Goal: Task Accomplishment & Management: Manage account settings

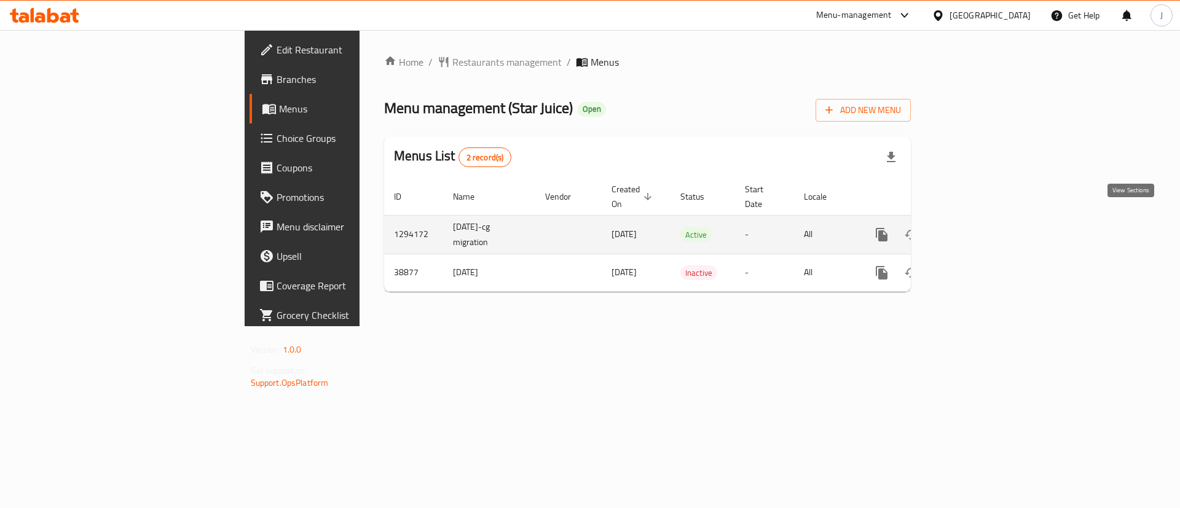
click at [978, 227] on icon "enhanced table" at bounding box center [970, 234] width 15 height 15
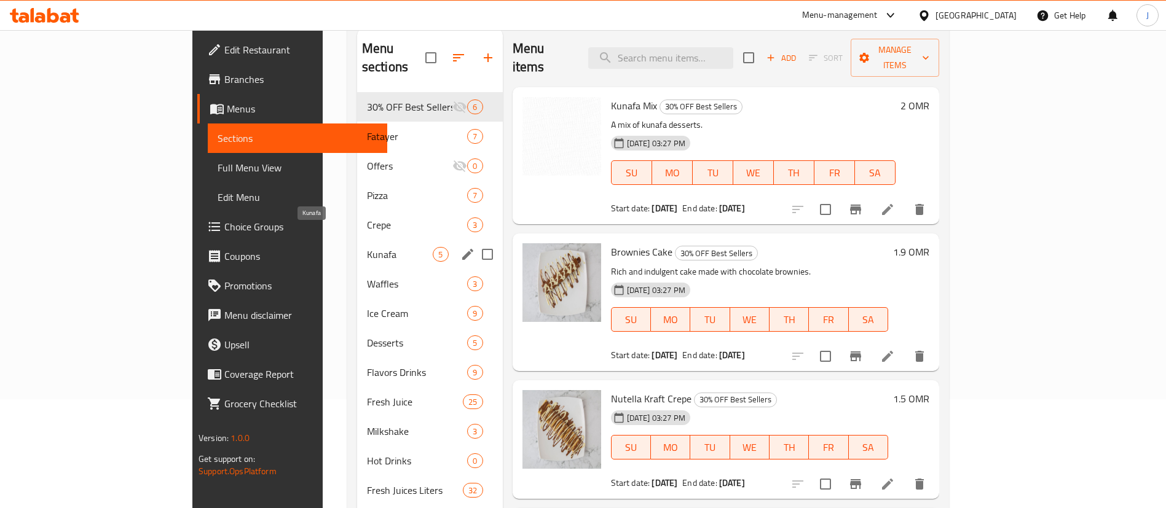
scroll to position [80, 0]
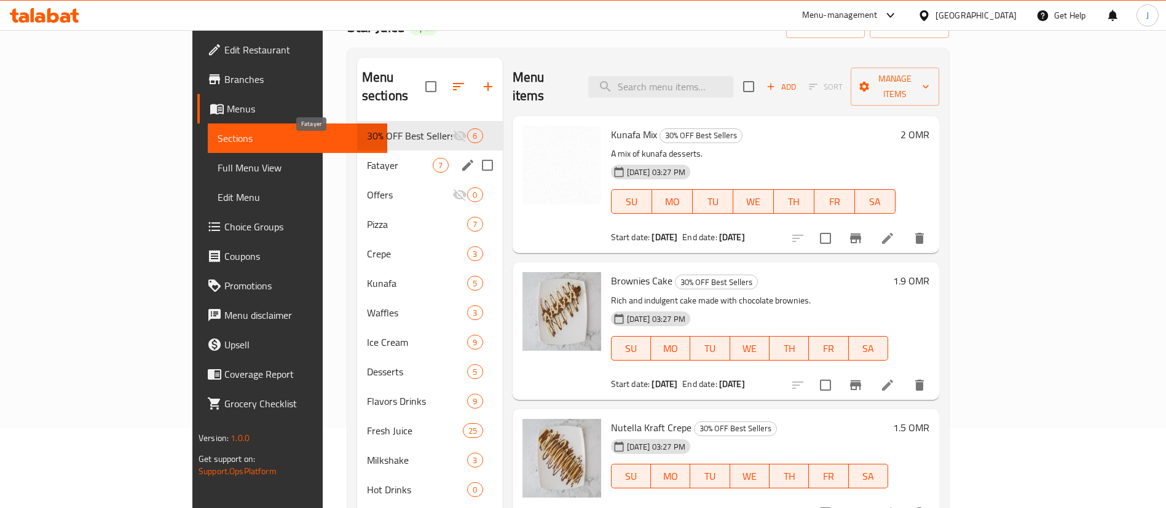
click at [367, 158] on span "Fatayer" at bounding box center [400, 165] width 66 height 15
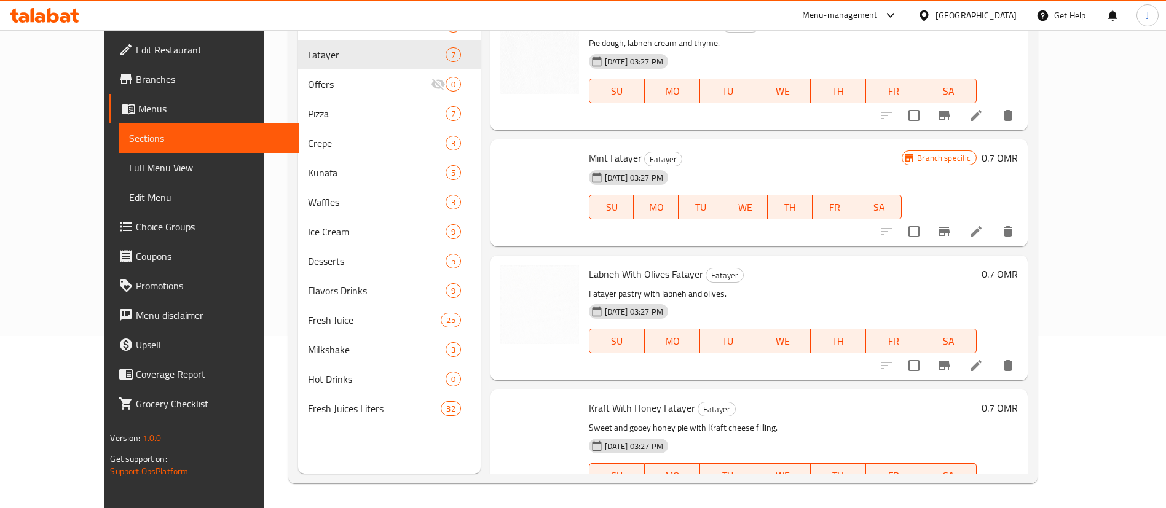
click at [873, 263] on div "Labneh With Olives Fatayer Fatayer Fatayer pastry with labneh and olives. 17-06…" at bounding box center [783, 318] width 398 height 115
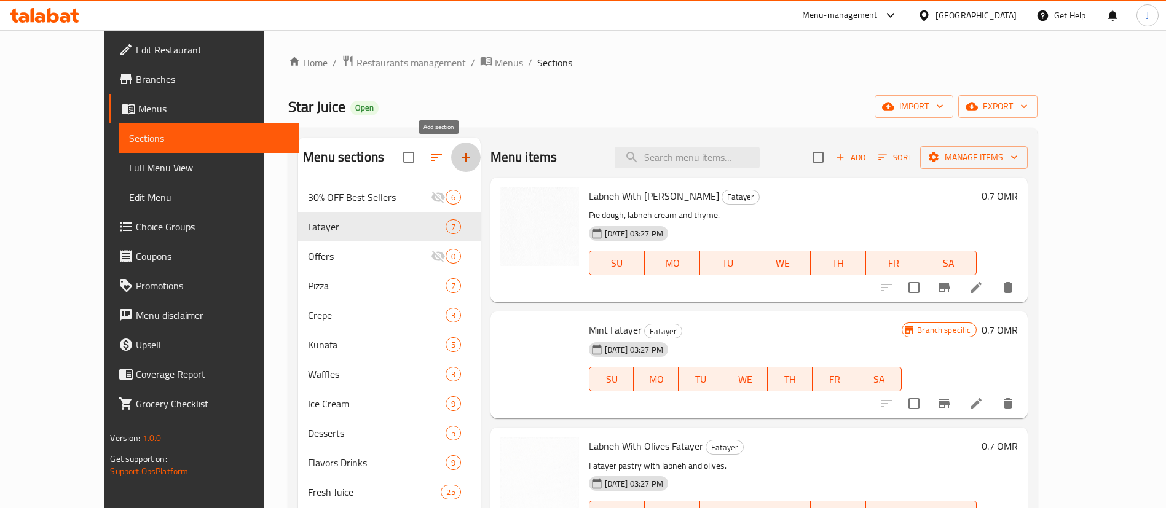
click at [459, 158] on icon "button" at bounding box center [466, 157] width 15 height 15
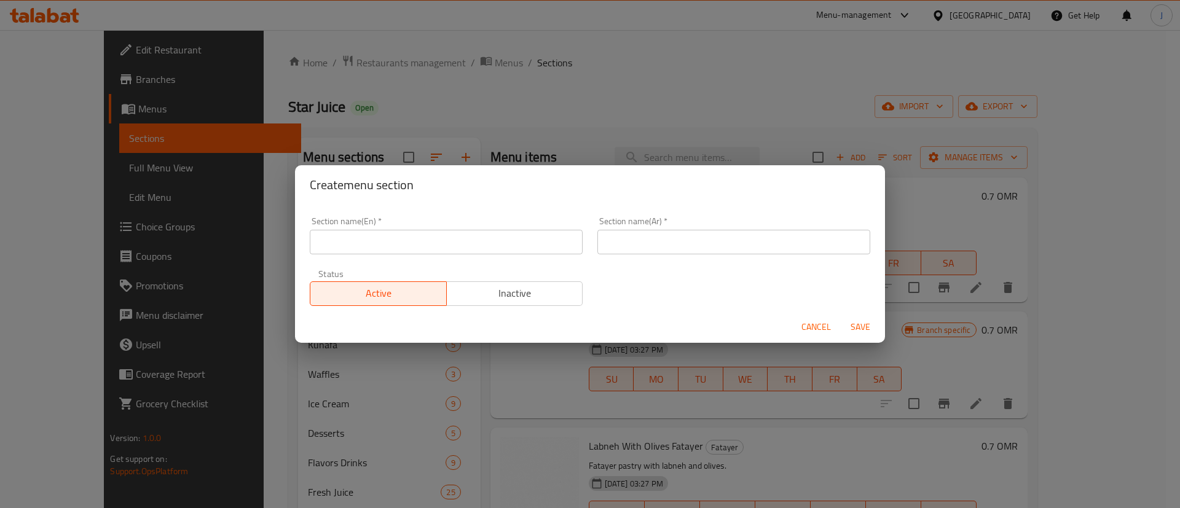
click at [628, 246] on input "text" at bounding box center [733, 242] width 273 height 25
paste input "سميت سادة"
click at [618, 248] on input "سميت سادة" at bounding box center [733, 242] width 273 height 25
drag, startPoint x: 622, startPoint y: 245, endPoint x: 566, endPoint y: 242, distance: 56.0
click at [566, 242] on div "Section name(En)   * Section name(En) * Section name(Ar)   * سميت سادة Section …" at bounding box center [589, 262] width 575 height 104
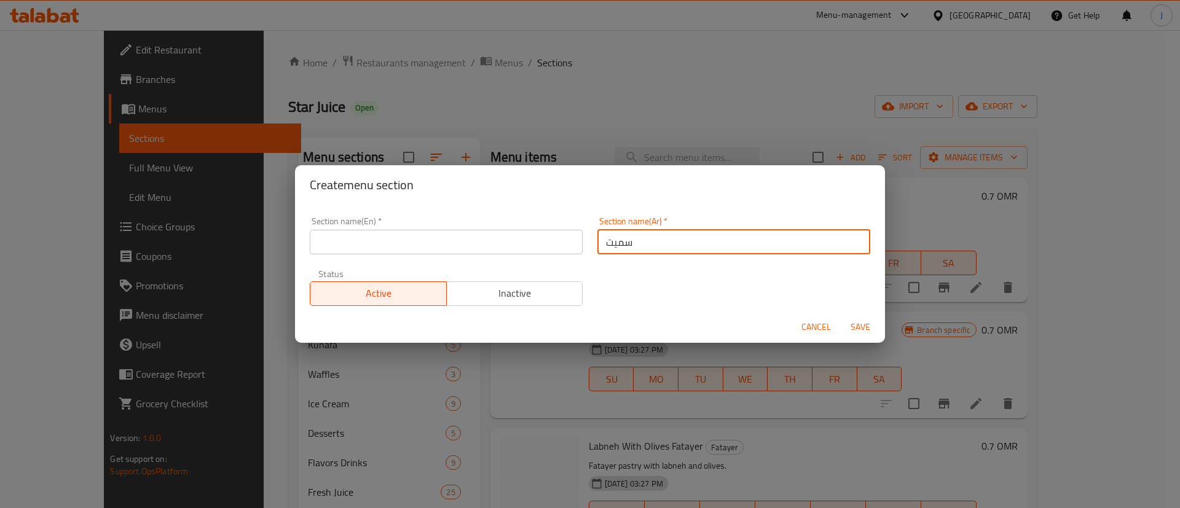
type input "سميت"
click at [831, 268] on div "Section name(En)   * Section name(En) * Section name(Ar)   * سميت Section name(…" at bounding box center [589, 262] width 575 height 104
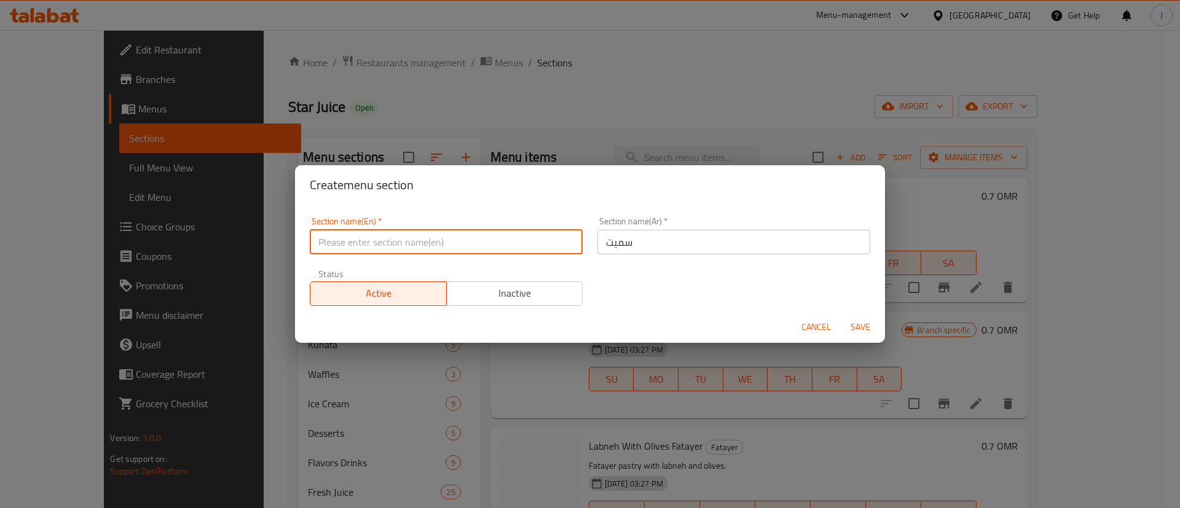
click at [402, 237] on input "text" at bounding box center [446, 242] width 273 height 25
paste input "Simit"
type input "Simit"
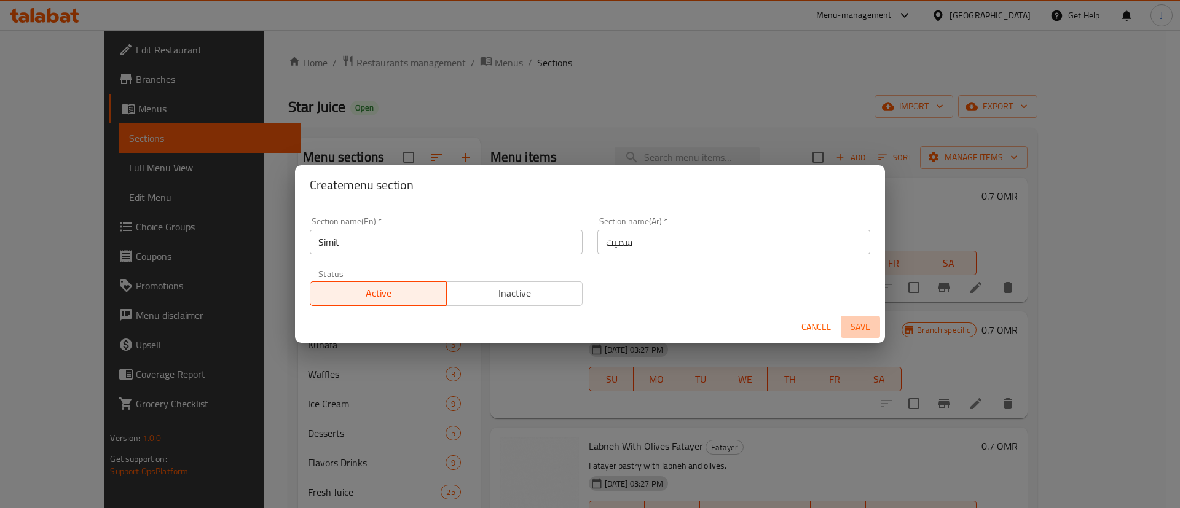
click at [860, 331] on span "Save" at bounding box center [861, 327] width 30 height 15
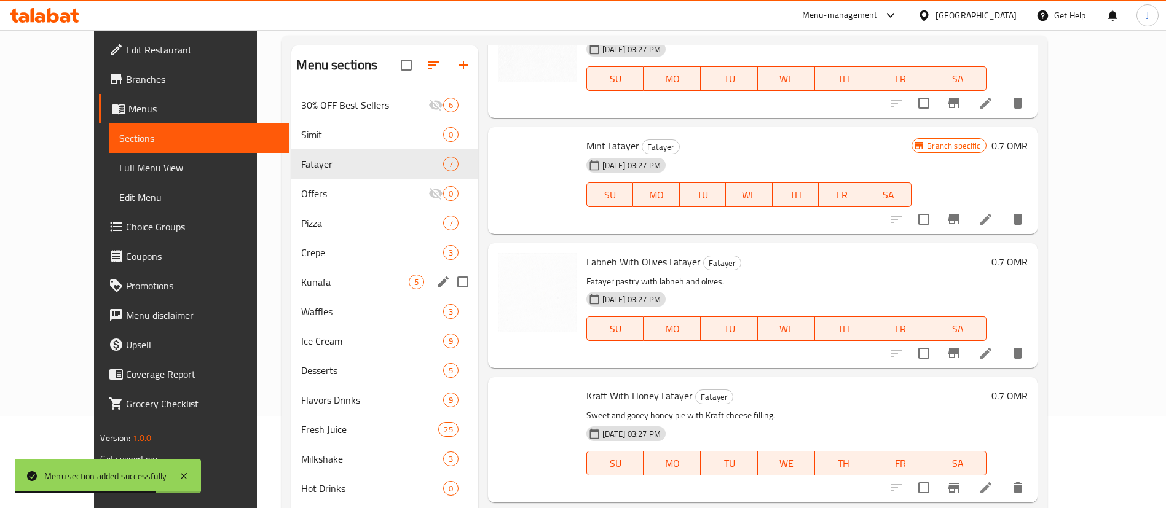
scroll to position [172, 0]
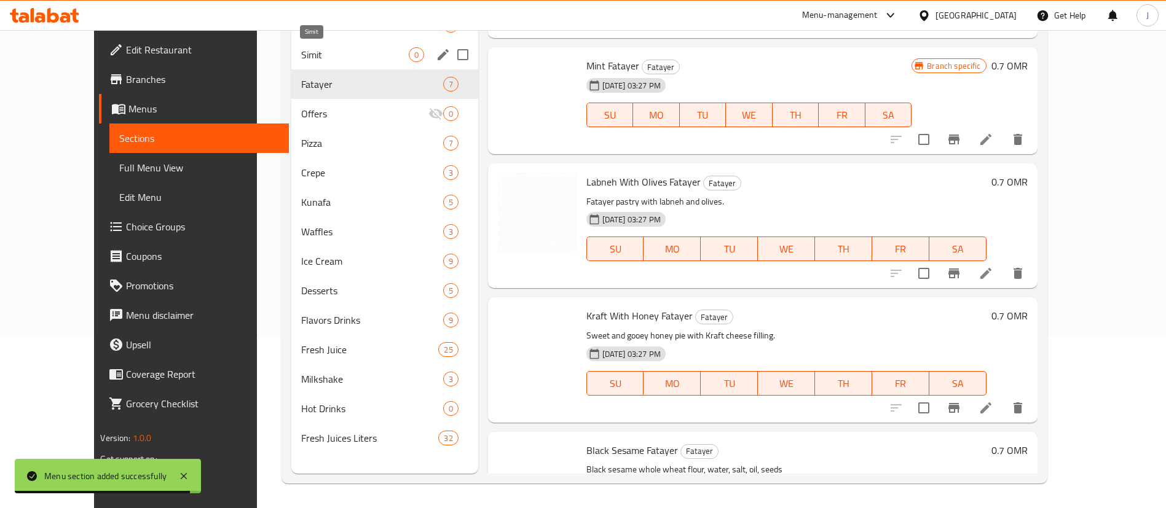
click at [301, 57] on span "Simit" at bounding box center [354, 54] width 107 height 15
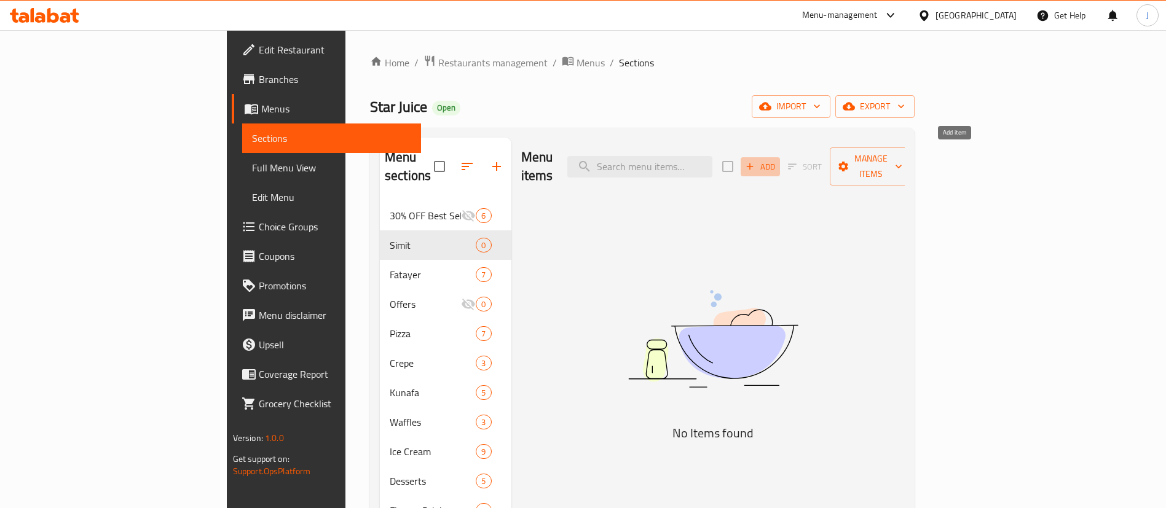
click at [755, 161] on icon "button" at bounding box center [749, 166] width 11 height 11
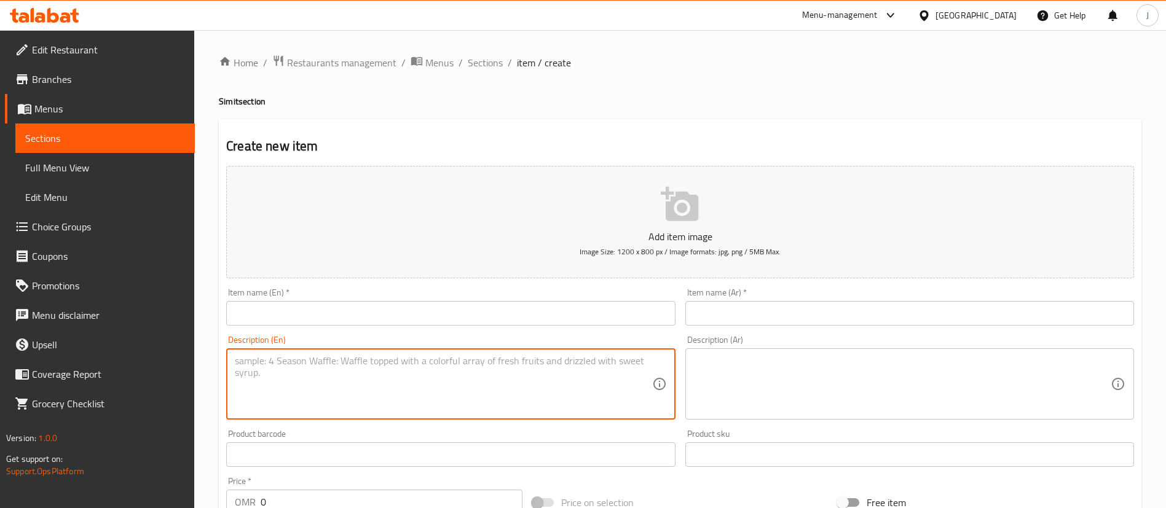
click at [458, 358] on textarea at bounding box center [443, 384] width 417 height 58
type textarea "One Piece"
click at [739, 393] on textarea at bounding box center [902, 384] width 417 height 58
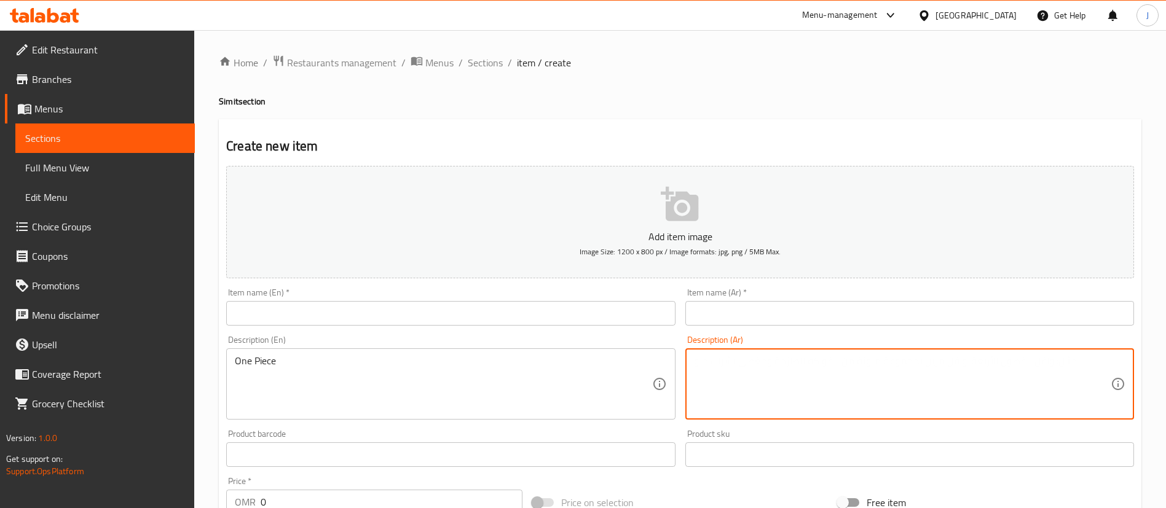
paste textarea "قطعة واحدة"
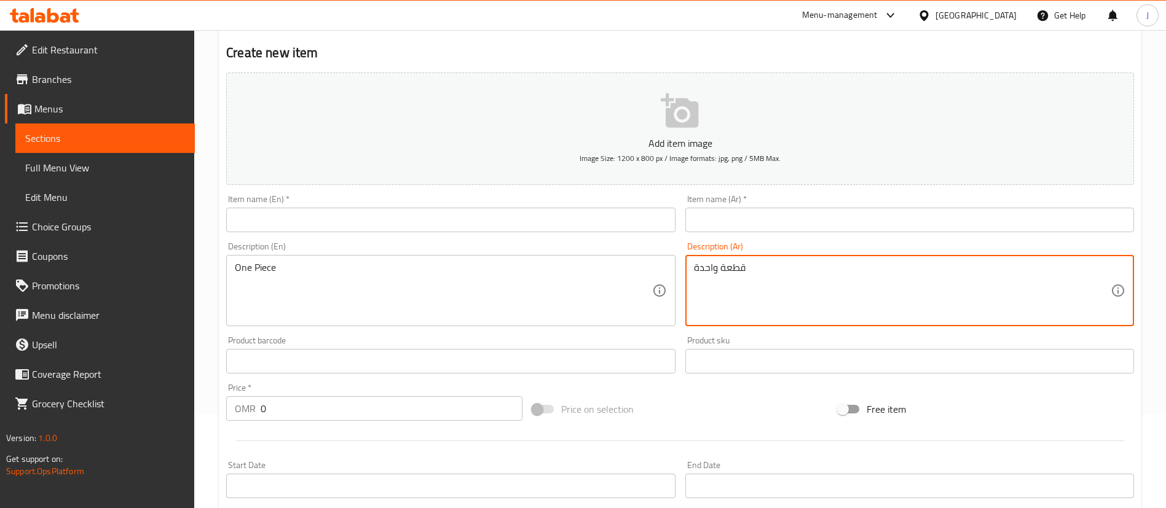
scroll to position [184, 0]
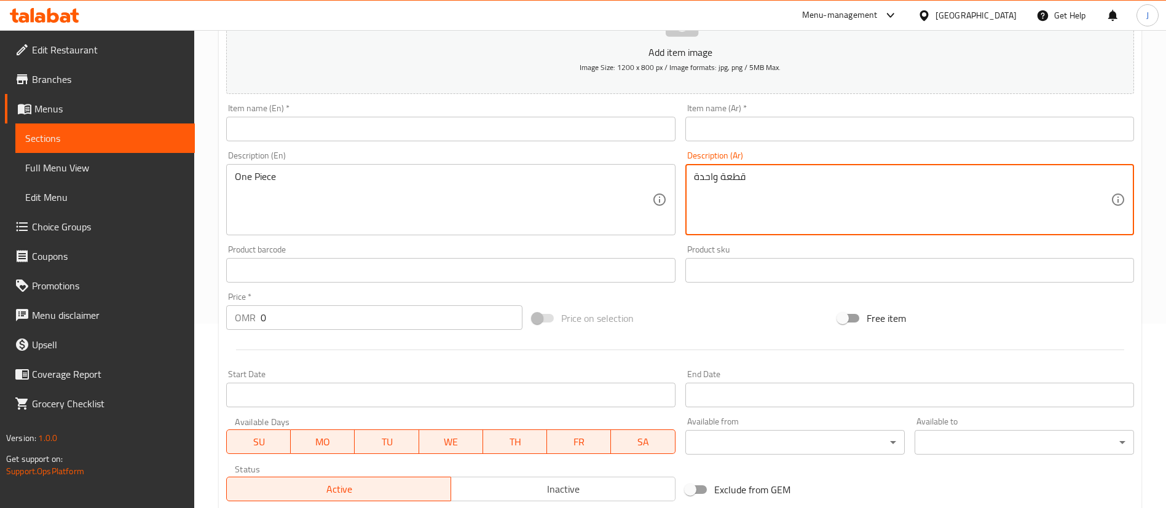
type textarea "قطعة واحدة"
click at [291, 310] on input "0" at bounding box center [392, 317] width 262 height 25
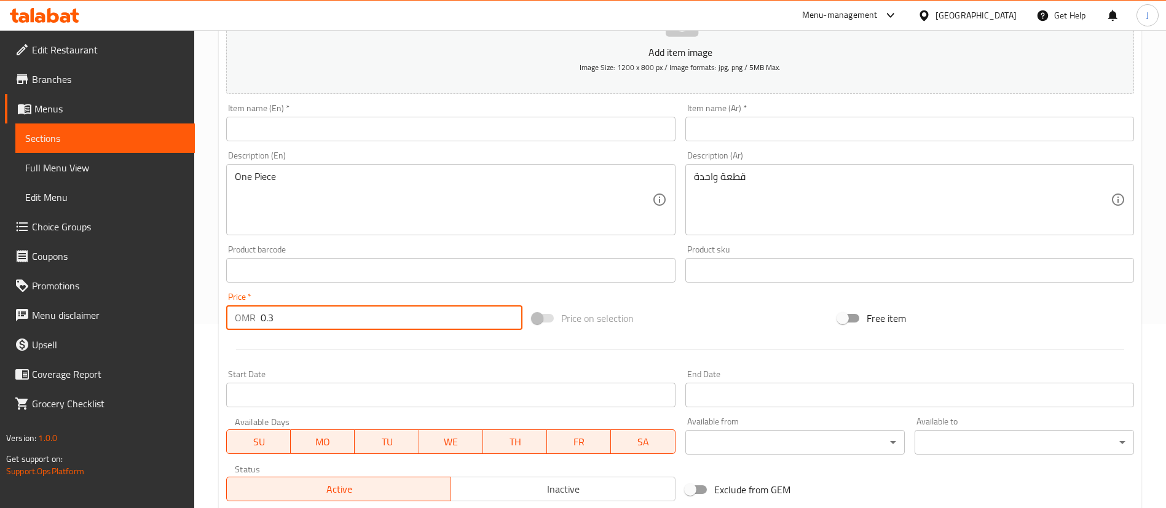
type input "0.3"
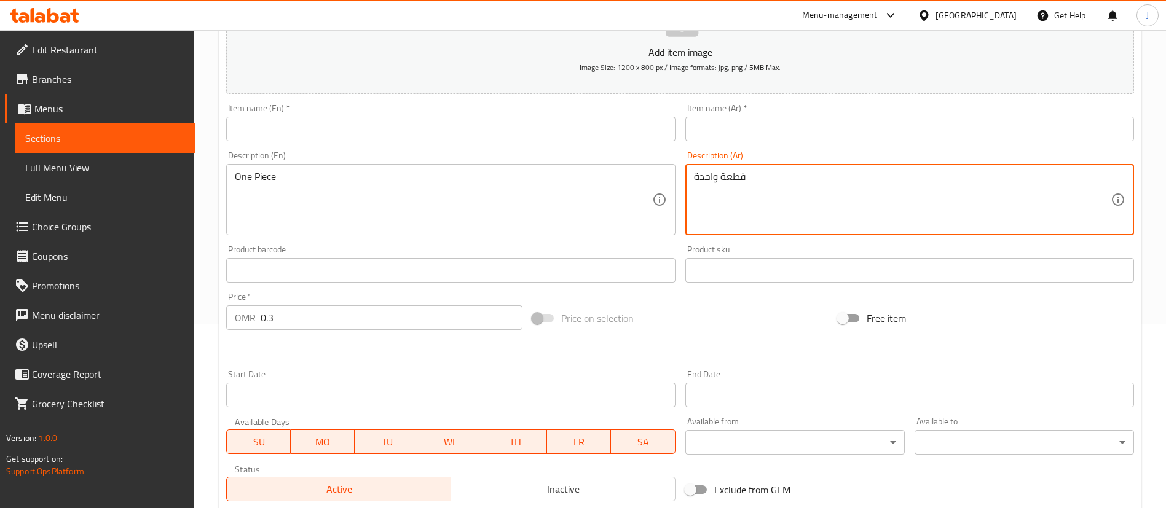
click at [412, 129] on input "text" at bounding box center [450, 129] width 449 height 25
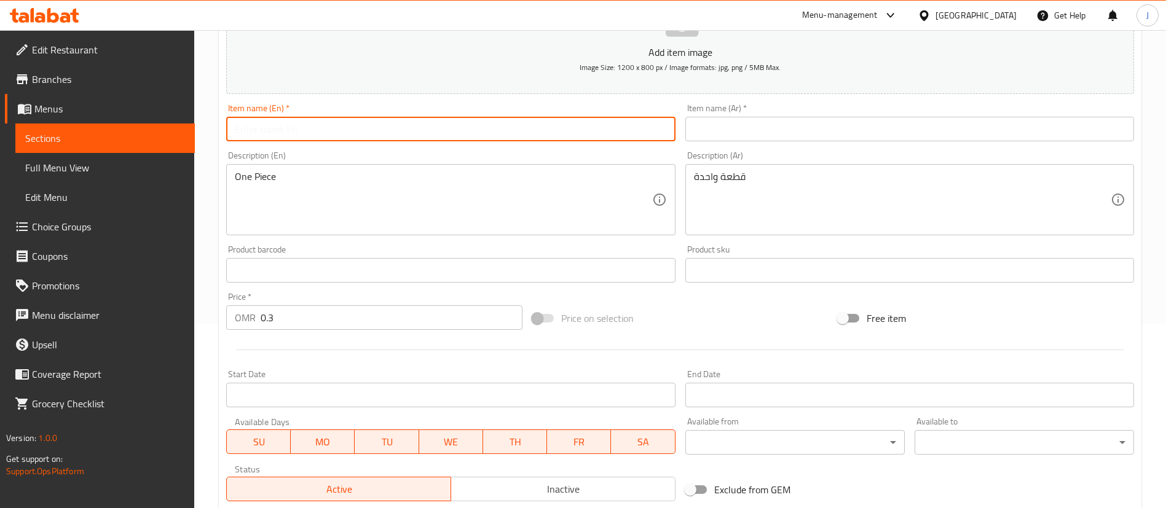
paste input "سميت سادة Simit Normal"
click at [283, 136] on input "سميت سادة Simit Normal" at bounding box center [450, 129] width 449 height 25
click at [277, 132] on input "سميت سادة Simit Normal" at bounding box center [450, 129] width 449 height 25
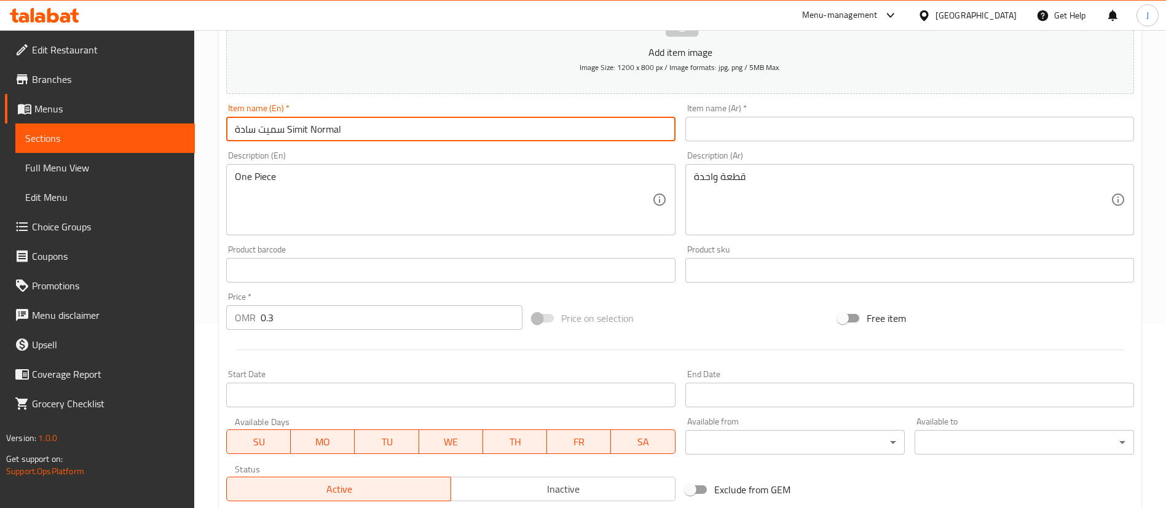
click at [299, 131] on input "سميت سادة Simit Normal" at bounding box center [450, 129] width 449 height 25
click at [284, 126] on input "سميت سادة Simit Normal" at bounding box center [450, 129] width 449 height 25
drag, startPoint x: 284, startPoint y: 128, endPoint x: 236, endPoint y: 132, distance: 48.1
click at [236, 132] on input "سميت سادة Simit Normal" at bounding box center [450, 129] width 449 height 25
type input "Simit Normal"
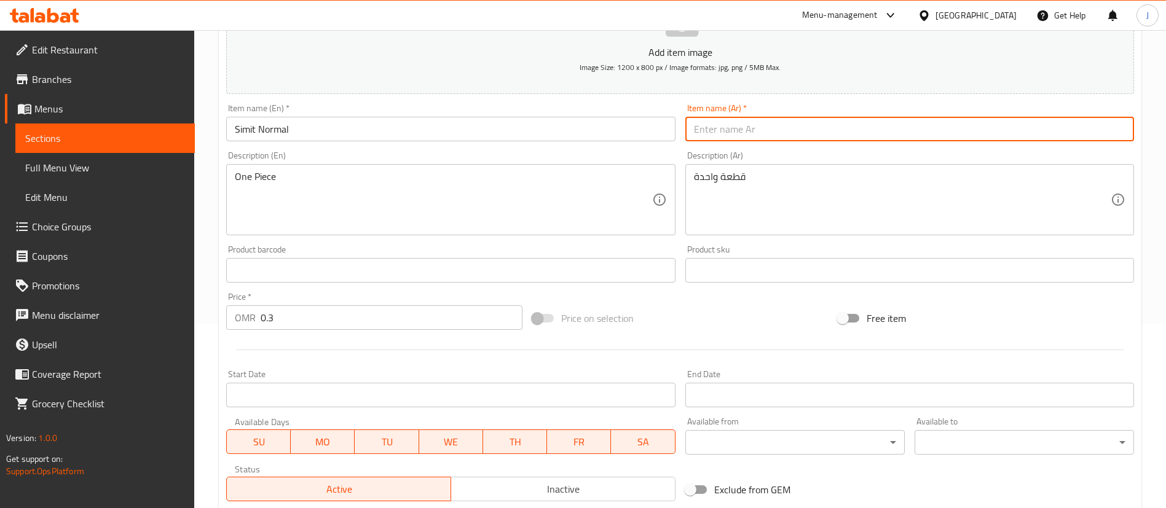
click at [713, 124] on input "text" at bounding box center [909, 129] width 449 height 25
paste input "سميت سادة"
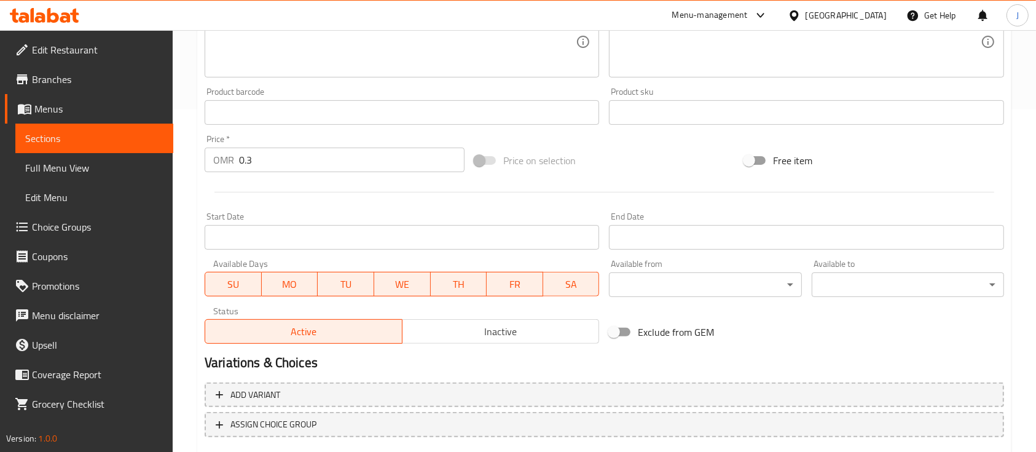
scroll to position [417, 0]
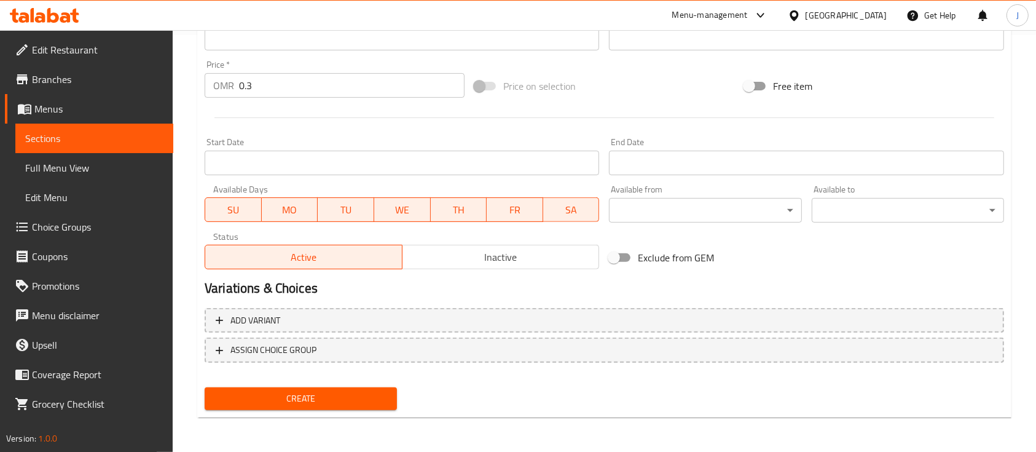
type input "سميت سادة"
click at [341, 400] on span "Create" at bounding box center [301, 398] width 173 height 15
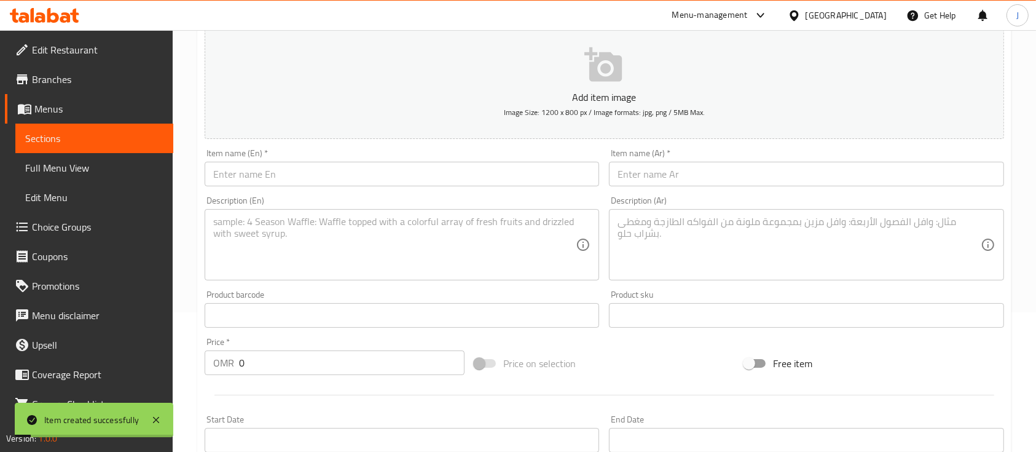
scroll to position [171, 0]
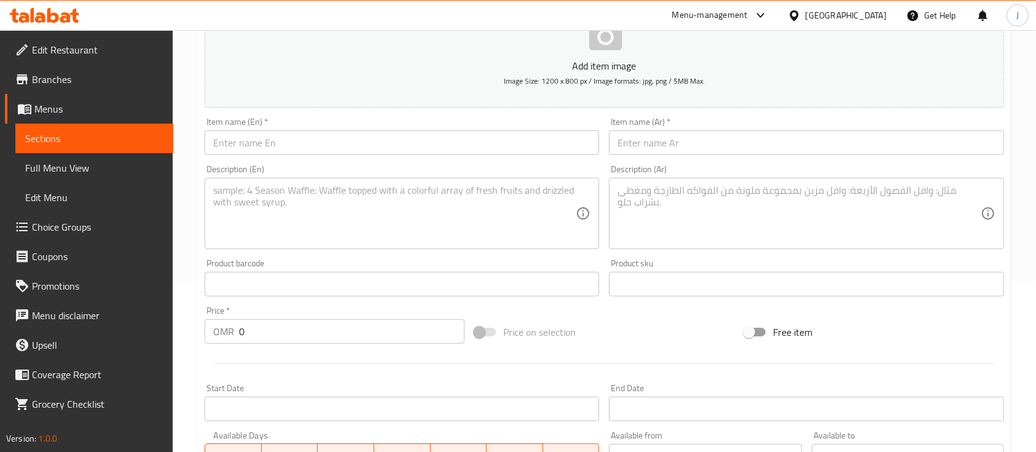
click at [757, 226] on textarea at bounding box center [799, 213] width 363 height 58
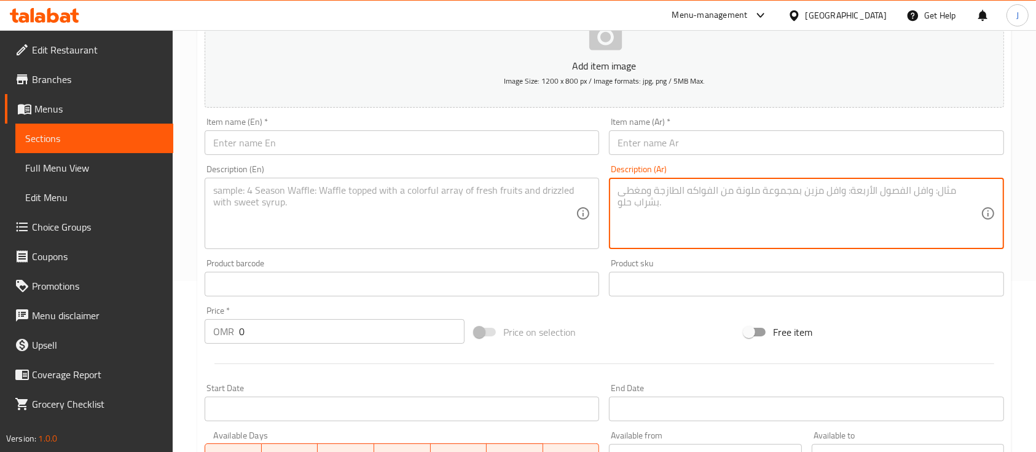
click at [296, 331] on input "0" at bounding box center [352, 331] width 226 height 25
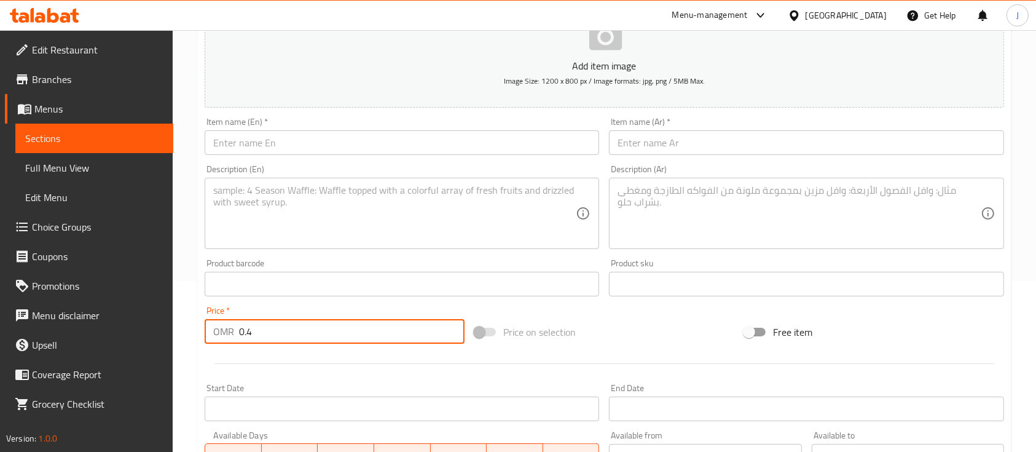
type input "0.4"
click at [300, 139] on input "text" at bounding box center [402, 142] width 395 height 25
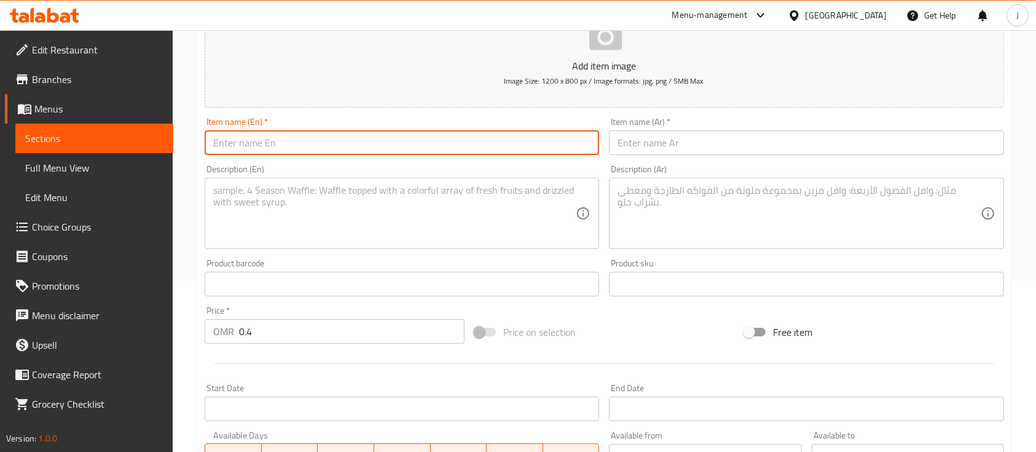
paste input "سميت جبن بطاطس عمان Simit Potato Cheese"
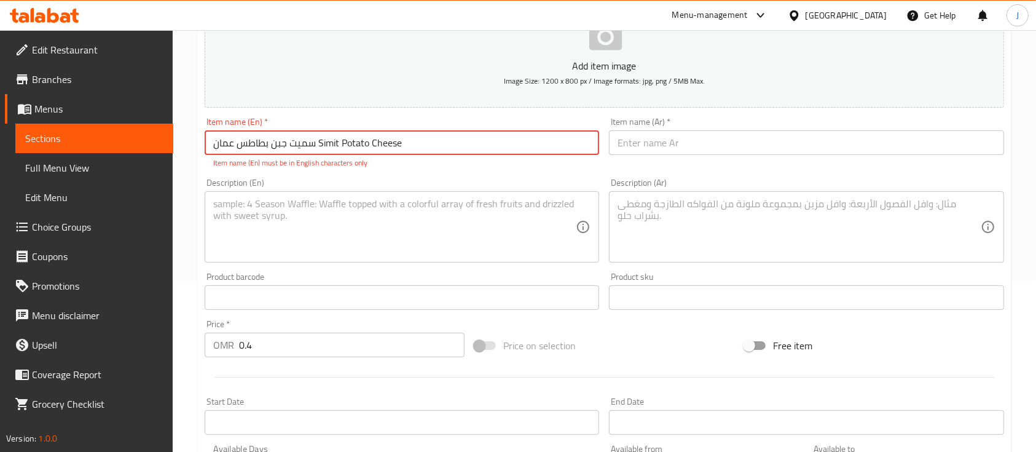
drag, startPoint x: 312, startPoint y: 145, endPoint x: 211, endPoint y: 149, distance: 100.9
click at [211, 149] on input "سميت جبن بطاطس عمان Simit Potato Cheese" at bounding box center [402, 142] width 395 height 25
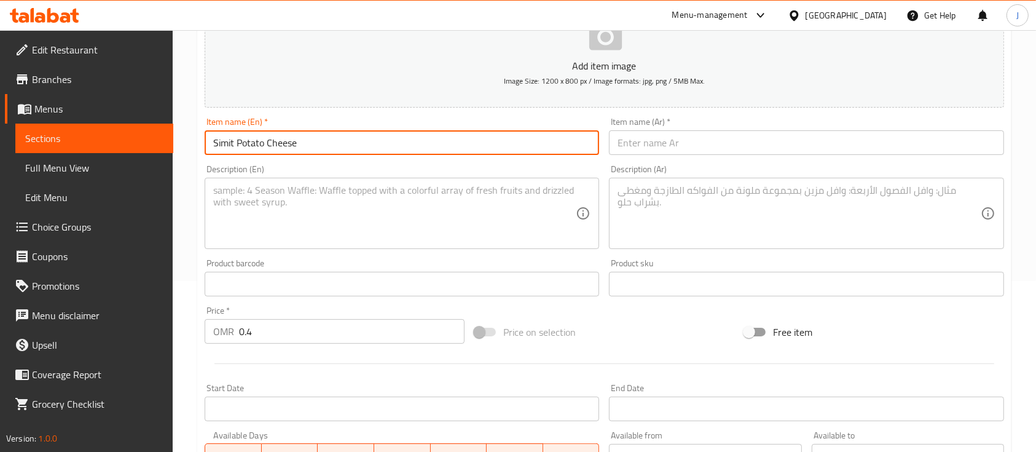
click at [238, 140] on input "Simit Potato Cheese" at bounding box center [402, 142] width 395 height 25
type input "Simit Oman Potato Cheese"
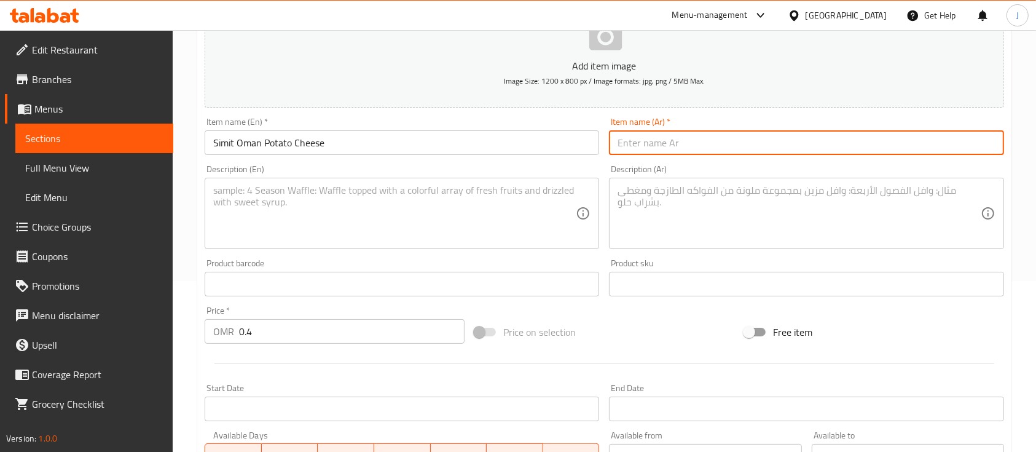
click at [704, 146] on input "text" at bounding box center [806, 142] width 395 height 25
paste input "سميت جبن بطاطس عمان"
type input "سميت جبن بطاطس عمان"
click at [684, 216] on textarea at bounding box center [799, 213] width 363 height 58
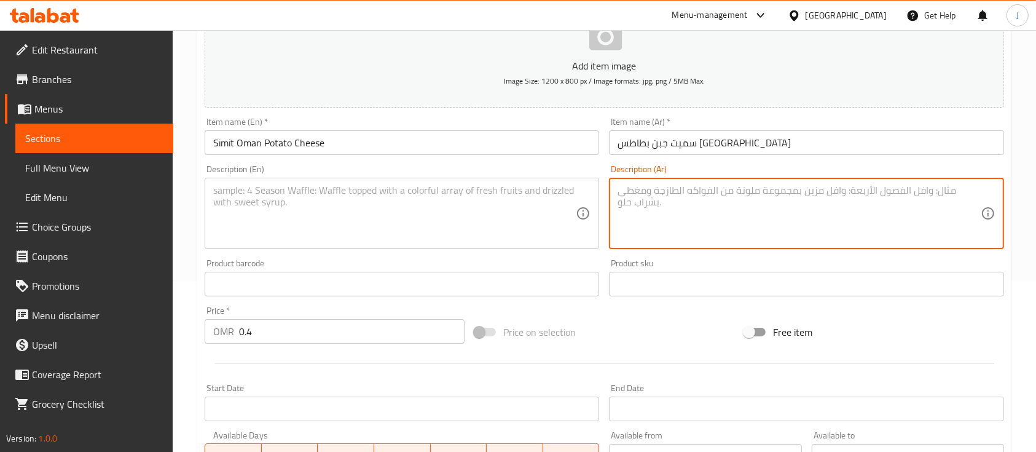
paste textarea "قطعة واحدة"
type textarea "قطعة واحدة"
click at [264, 208] on textarea at bounding box center [394, 213] width 363 height 58
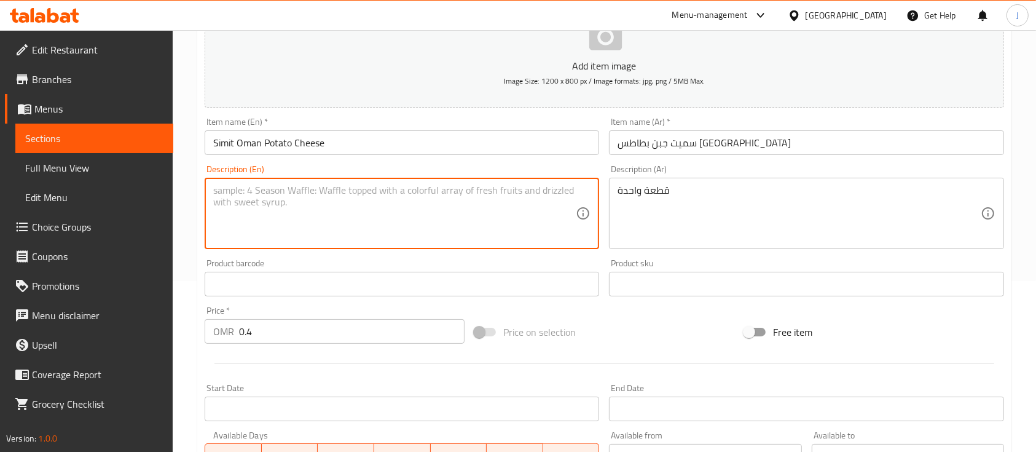
paste textarea "One Piece"
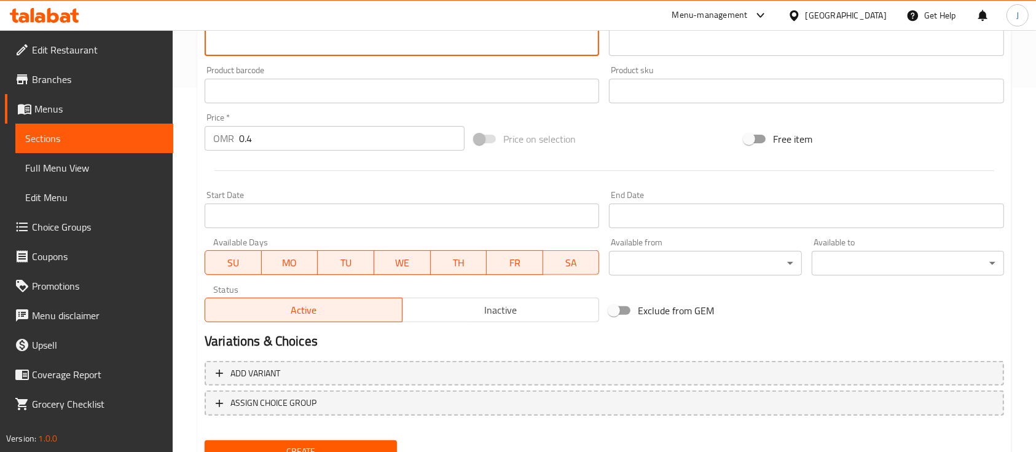
scroll to position [417, 0]
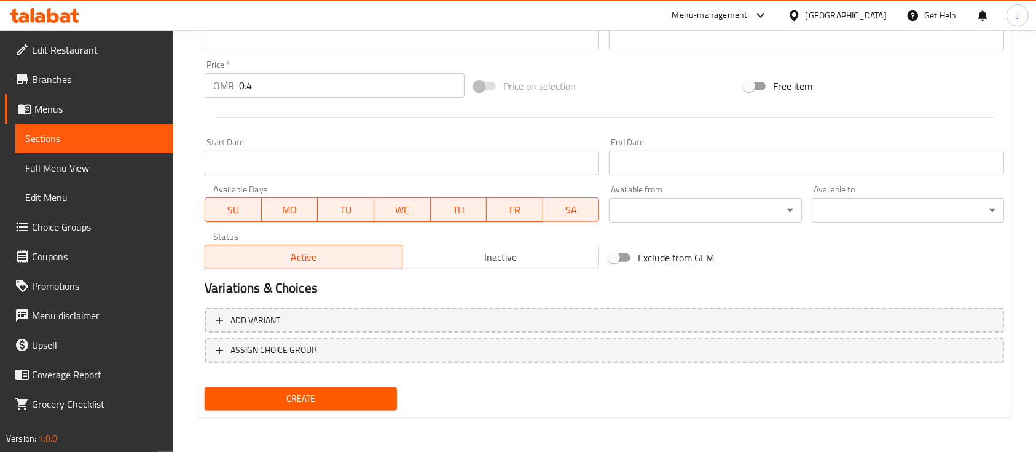
type textarea "One Piece"
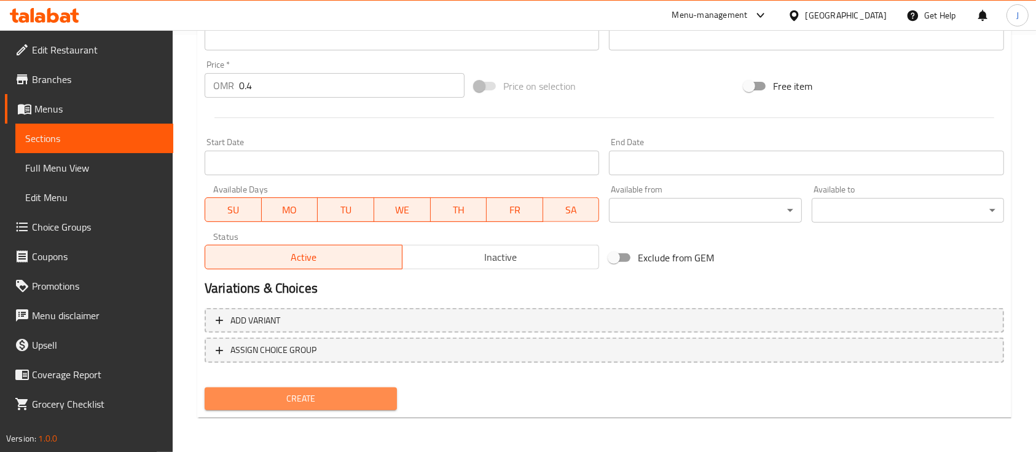
click at [350, 392] on span "Create" at bounding box center [301, 398] width 173 height 15
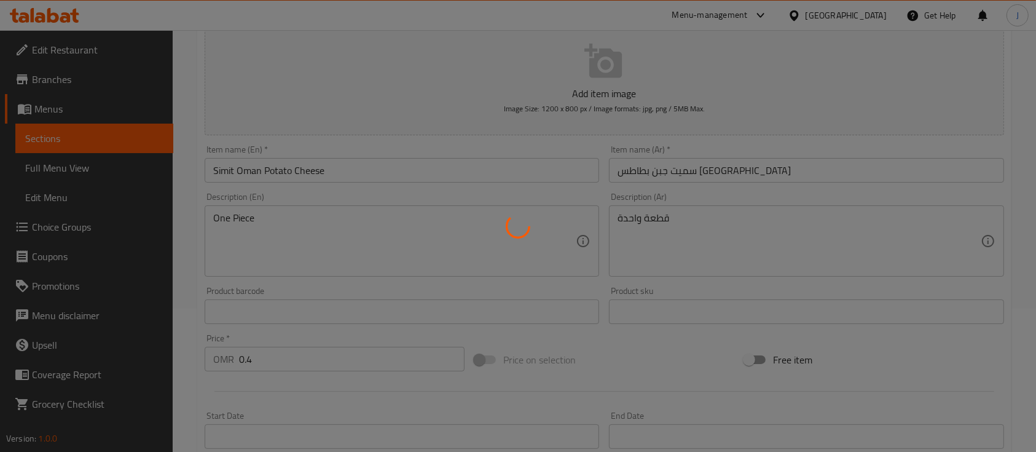
scroll to position [7, 0]
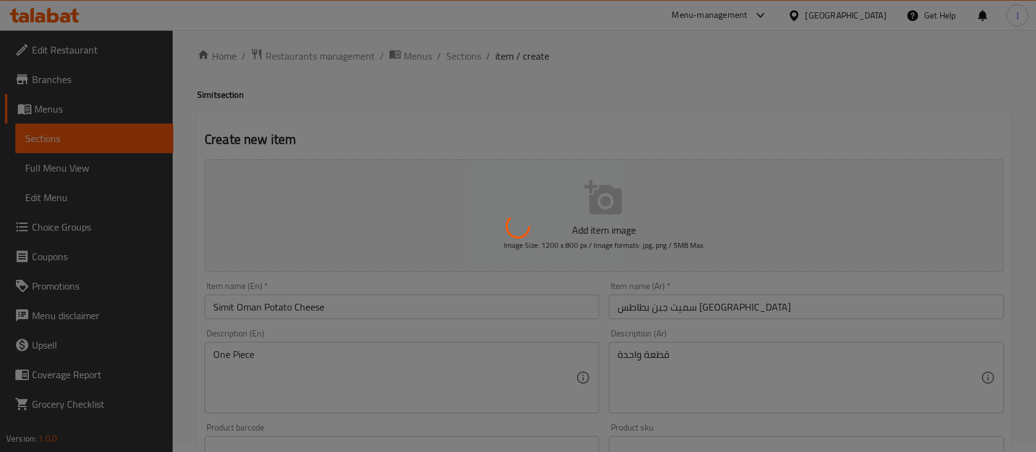
type input "0"
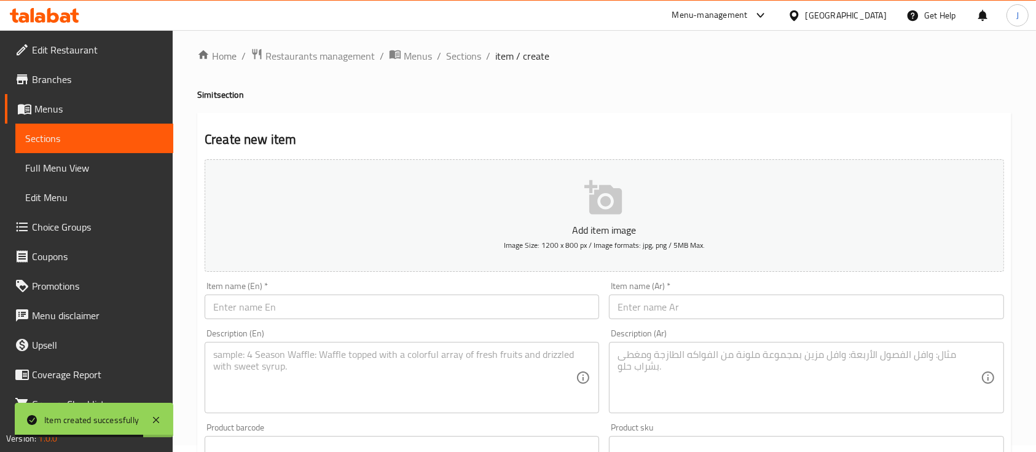
click at [761, 318] on input "text" at bounding box center [806, 306] width 395 height 25
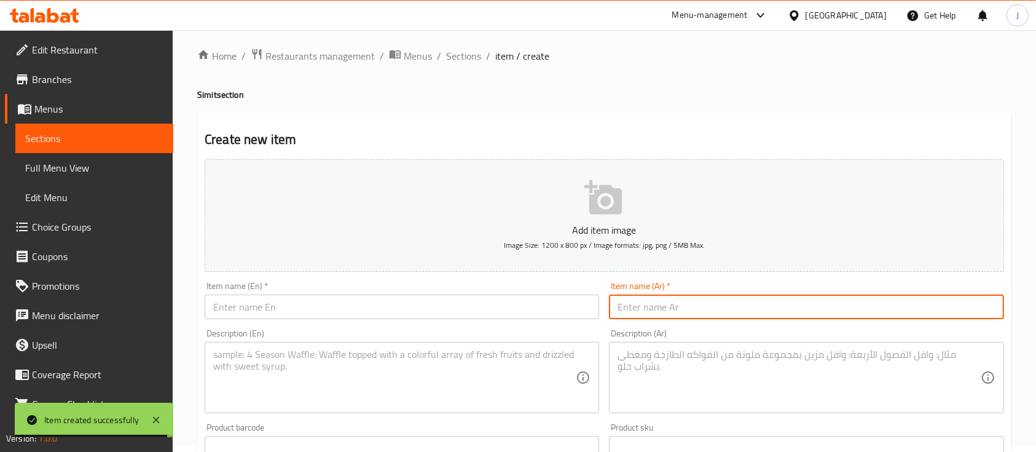
paste input "سميت لحم جمل Simit Camel Shawarma"
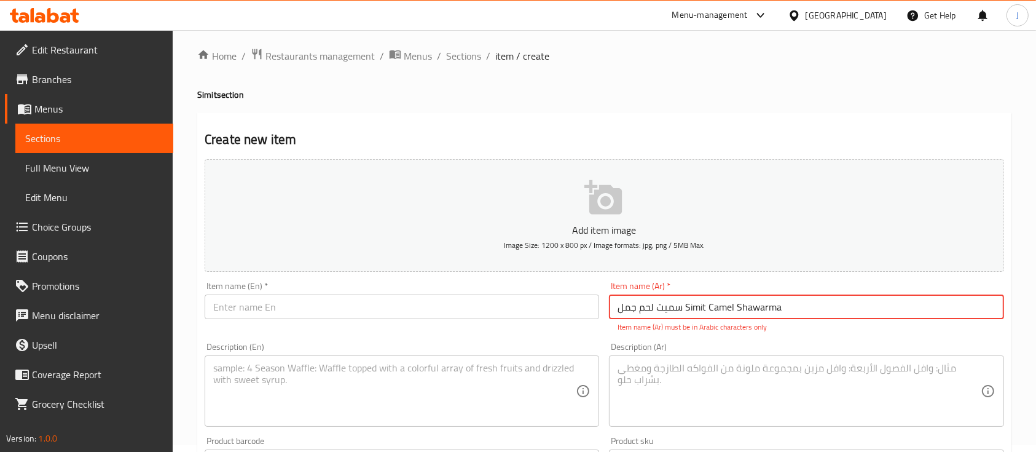
drag, startPoint x: 686, startPoint y: 308, endPoint x: 790, endPoint y: 315, distance: 104.8
click at [790, 315] on input "سميت لحم جمل Simit Camel Shawarma" at bounding box center [806, 306] width 395 height 25
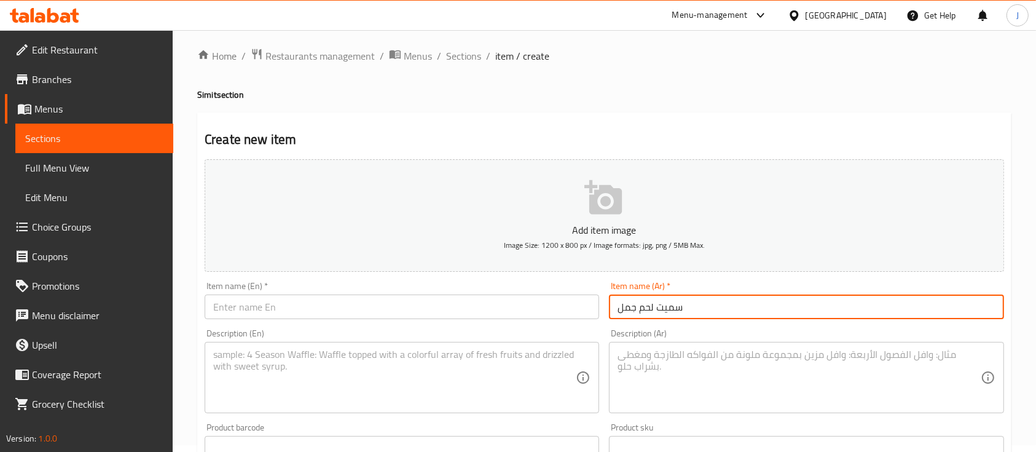
type input "سميت لحم جمل"
click at [284, 309] on input "text" at bounding box center [402, 306] width 395 height 25
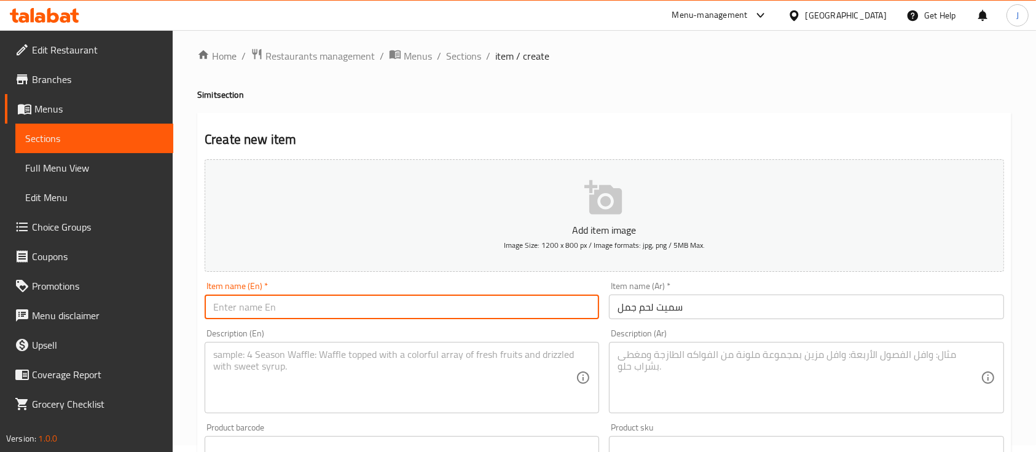
paste input "Simit Camel Shawarma"
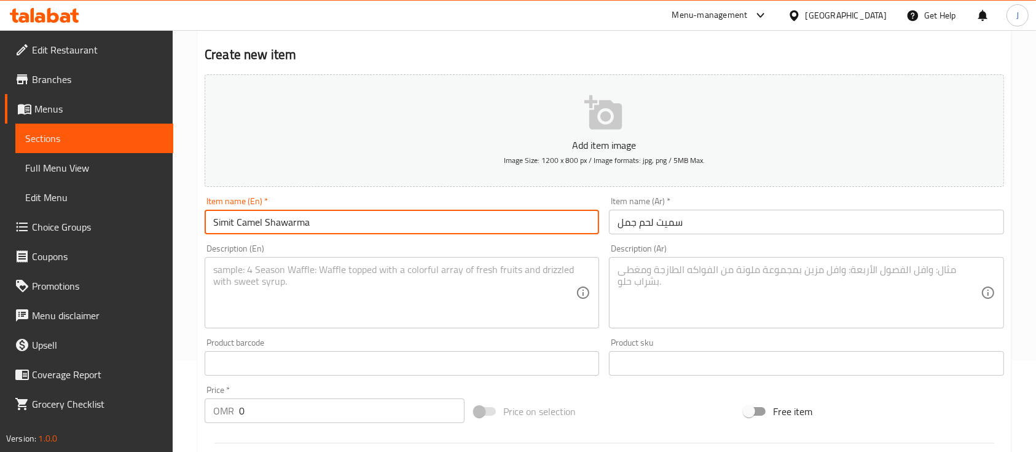
scroll to position [171, 0]
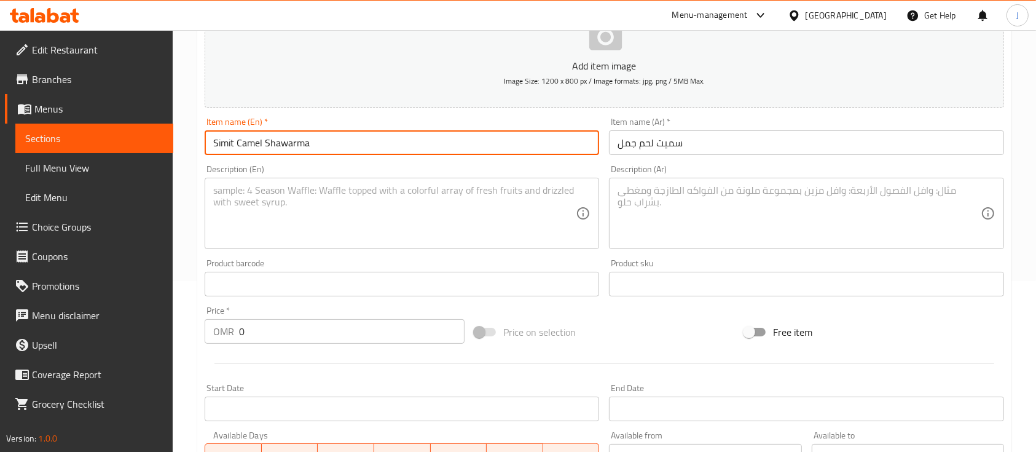
type input "Simit Camel Shawarma"
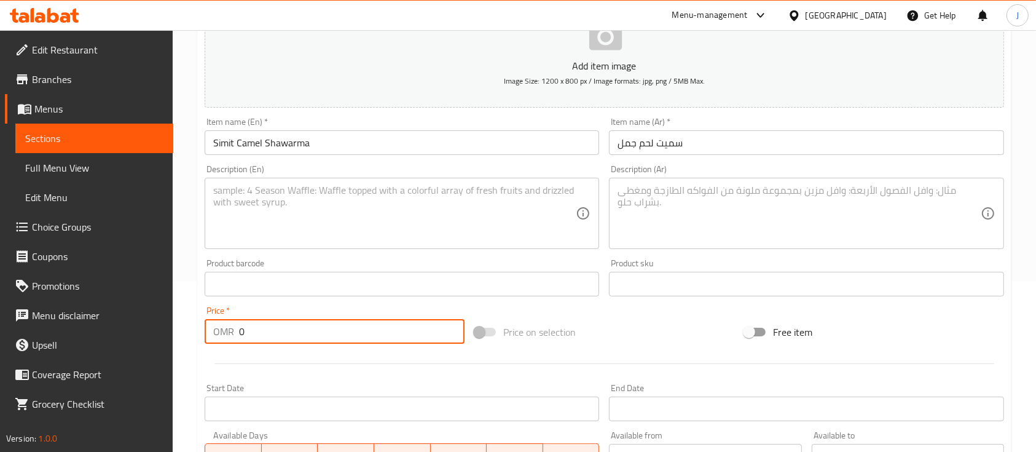
click at [279, 338] on input "0" at bounding box center [352, 331] width 226 height 25
type input "0.9"
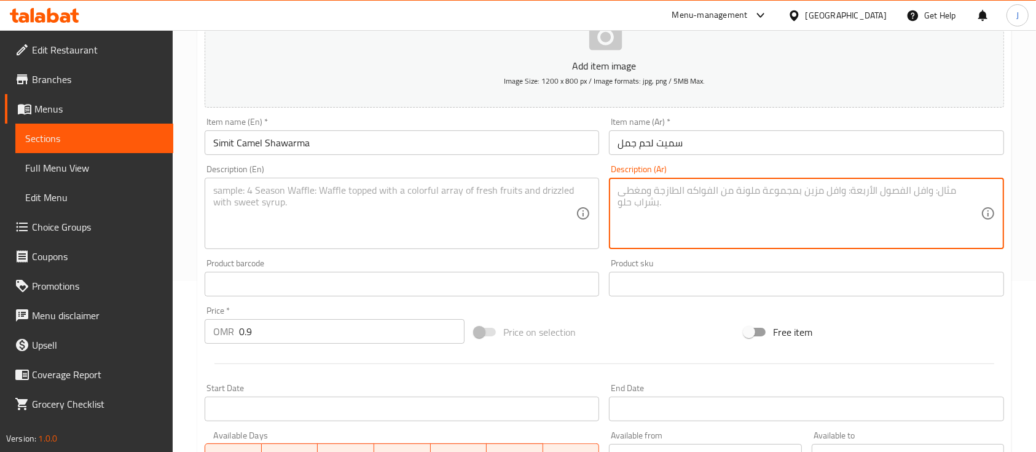
click at [714, 235] on textarea at bounding box center [799, 213] width 363 height 58
paste textarea "قطعة واحدة"
type textarea "قطعة واحدة"
click at [263, 194] on textarea at bounding box center [394, 213] width 363 height 58
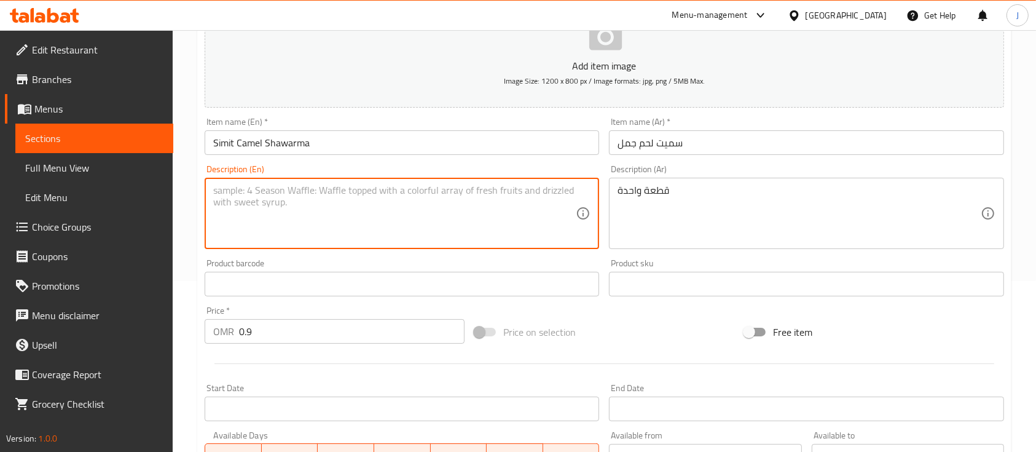
paste textarea "One Piece"
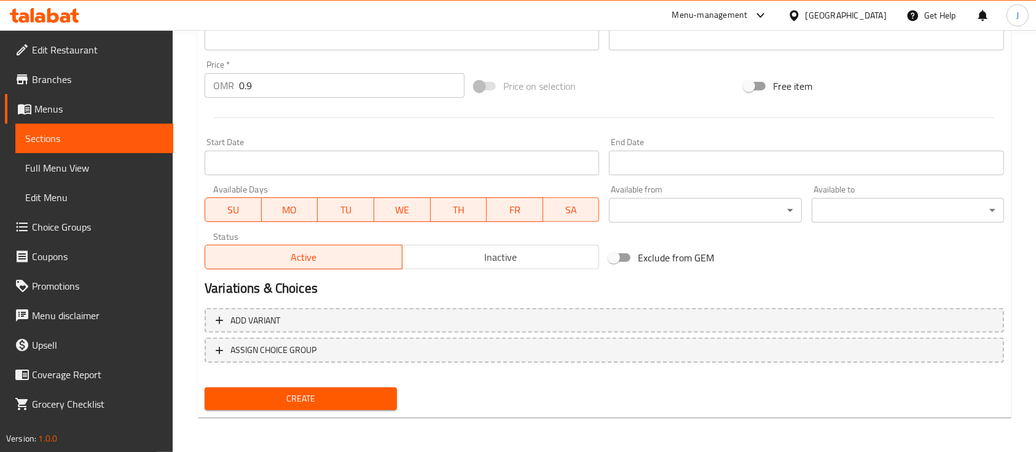
type textarea "One Piece"
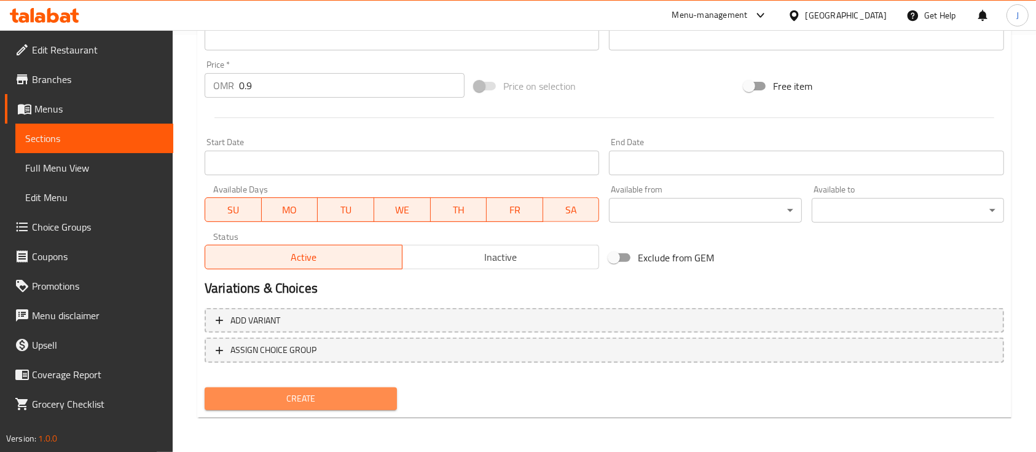
drag, startPoint x: 324, startPoint y: 400, endPoint x: 339, endPoint y: 383, distance: 22.6
click at [325, 400] on span "Create" at bounding box center [301, 398] width 173 height 15
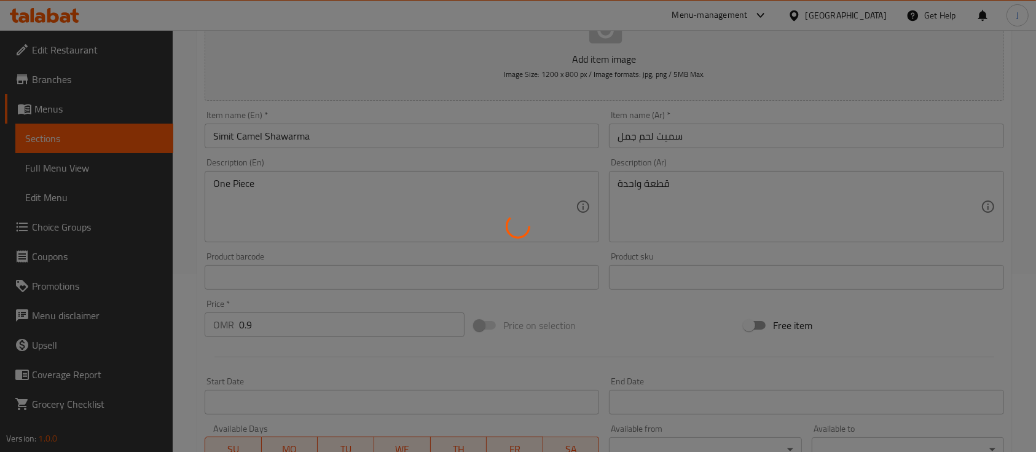
scroll to position [89, 0]
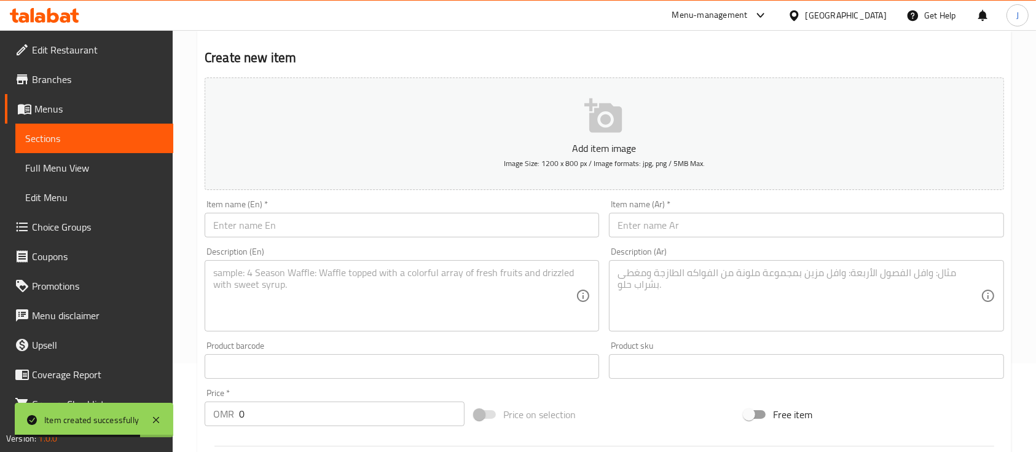
click at [759, 232] on input "text" at bounding box center [806, 225] width 395 height 25
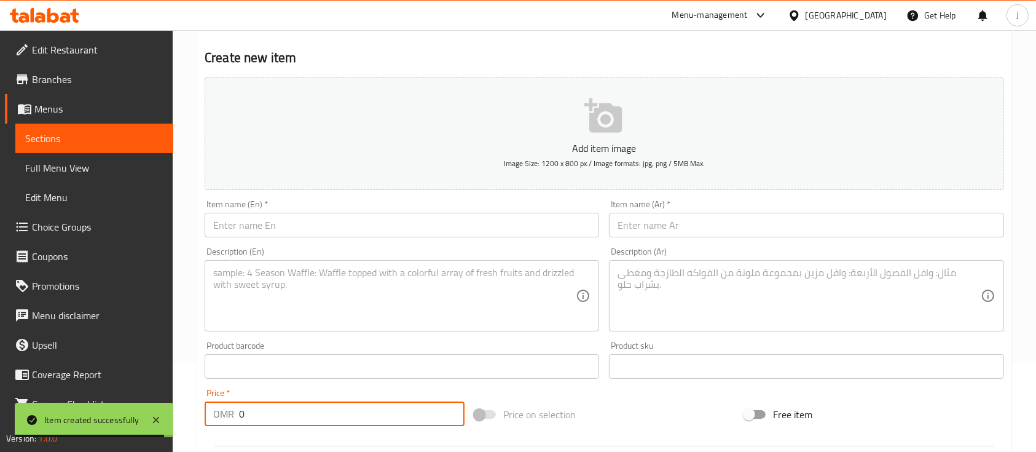
drag, startPoint x: 269, startPoint y: 414, endPoint x: 197, endPoint y: 402, distance: 73.5
click at [197, 402] on div "Create new item Add item image Image Size: 1200 x 800 px / Image formats: jpg, …" at bounding box center [604, 388] width 814 height 715
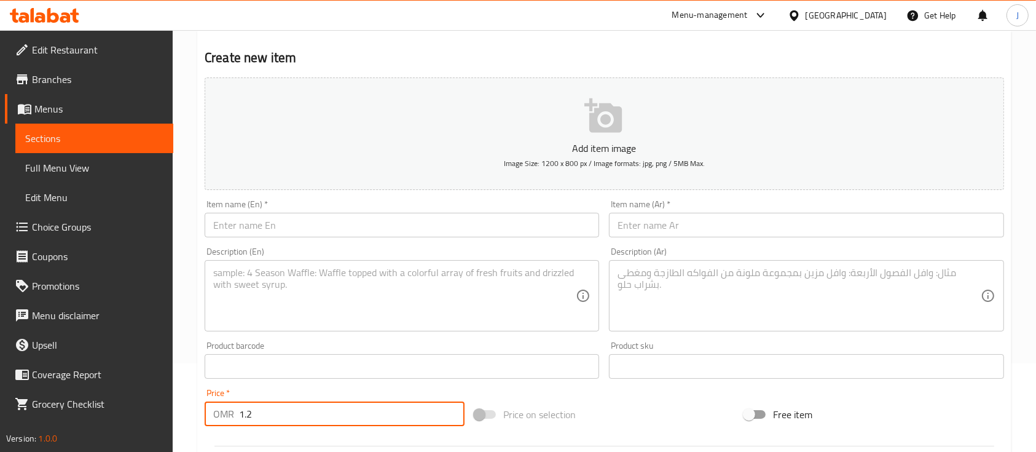
type input "1.2"
click at [666, 288] on textarea at bounding box center [799, 296] width 363 height 58
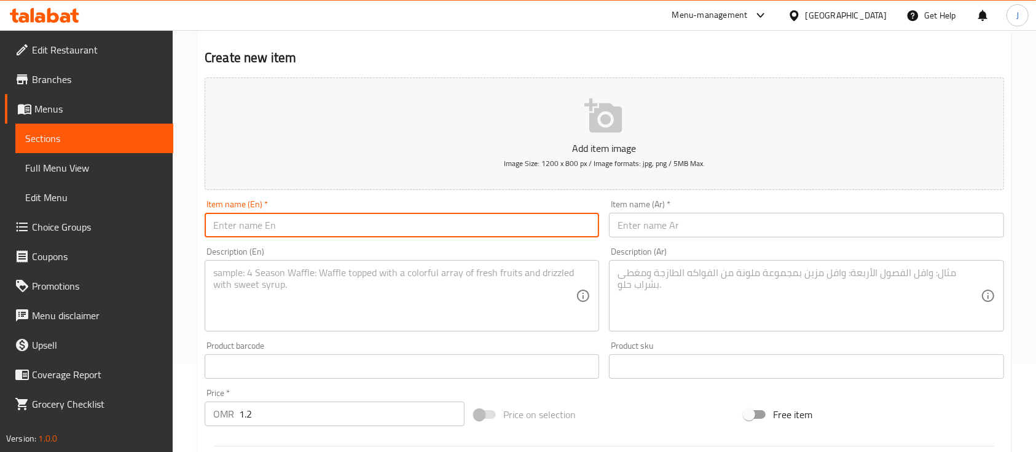
click at [511, 237] on input "text" at bounding box center [402, 225] width 395 height 25
click at [652, 214] on input "text" at bounding box center [806, 225] width 395 height 25
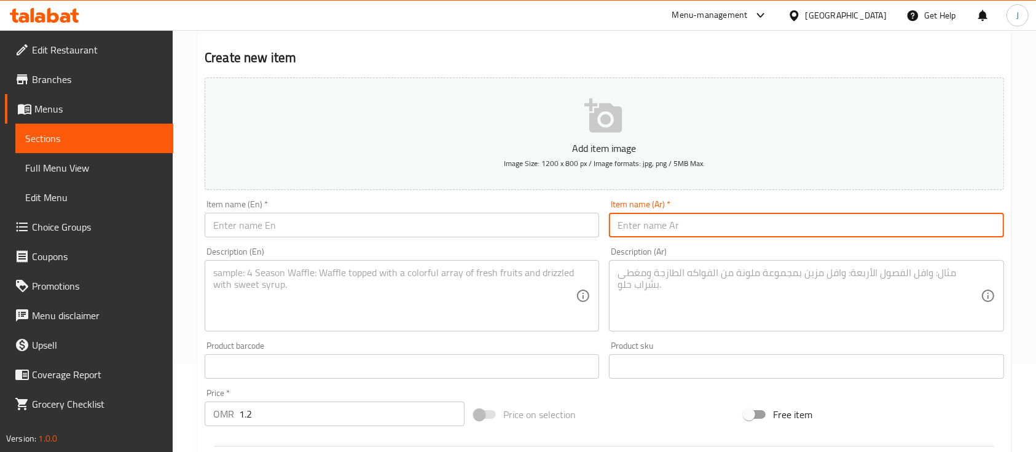
paste input "سميت مكس جبن مع شيبس عمان Simit Mix Cheese & Potato"
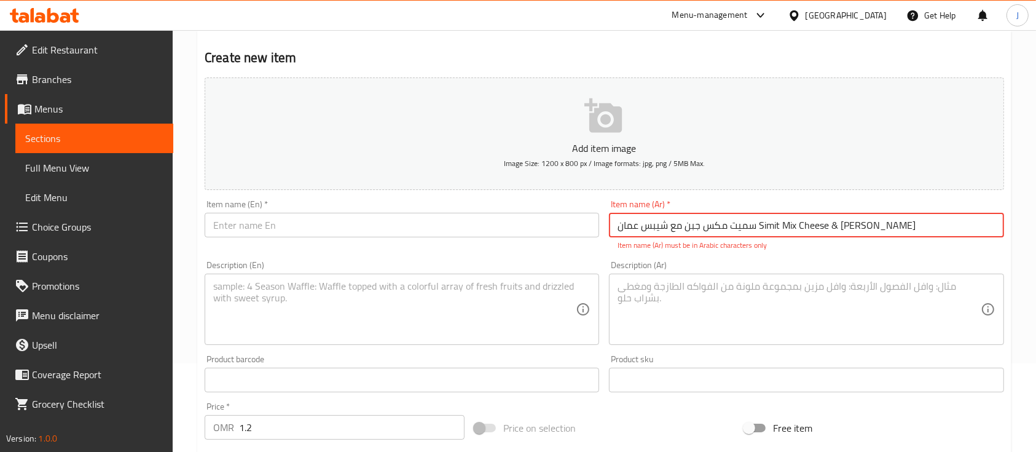
drag, startPoint x: 757, startPoint y: 228, endPoint x: 872, endPoint y: 231, distance: 115.6
click at [872, 231] on input "سميت مكس جبن مع شيبس عمان Simit Mix Cheese & Potato" at bounding box center [806, 225] width 395 height 25
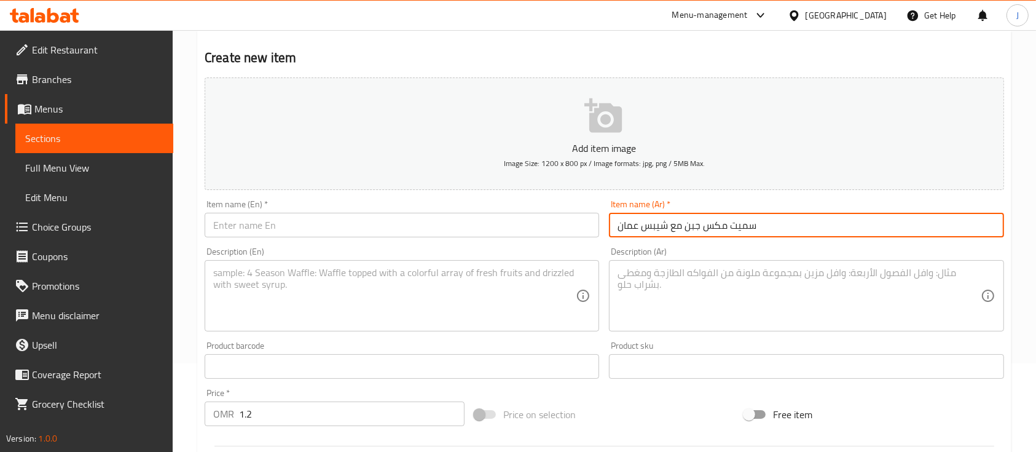
type input "سميت مكس جبن مع شيبس عمان"
click at [354, 226] on input "text" at bounding box center [402, 225] width 395 height 25
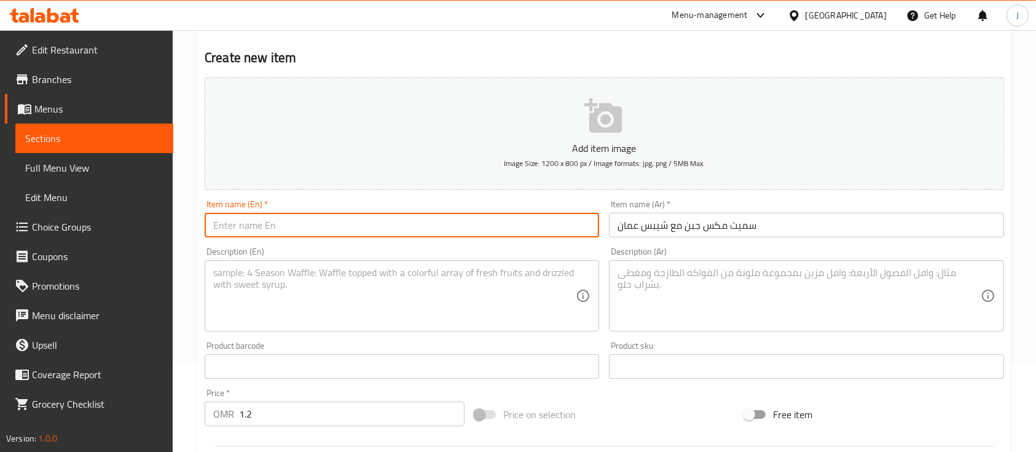
paste input "Simit Mix Cheese & Potato"
drag, startPoint x: 295, startPoint y: 228, endPoint x: 315, endPoint y: 232, distance: 20.6
click at [298, 228] on input "Simit Mix Cheese & Potato" at bounding box center [402, 225] width 395 height 25
type input "Simit Mix Cheese & Oman Potato"
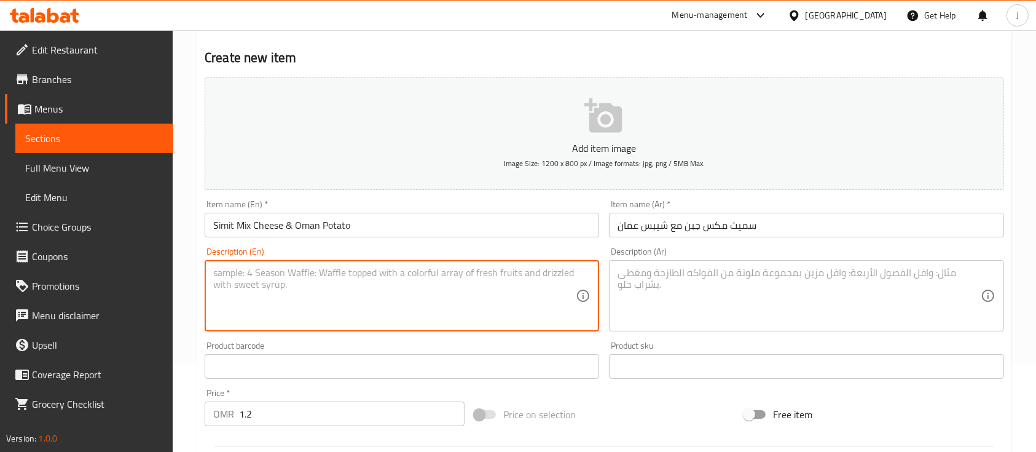
click at [452, 284] on textarea at bounding box center [394, 296] width 363 height 58
click at [713, 285] on textarea at bounding box center [799, 296] width 363 height 58
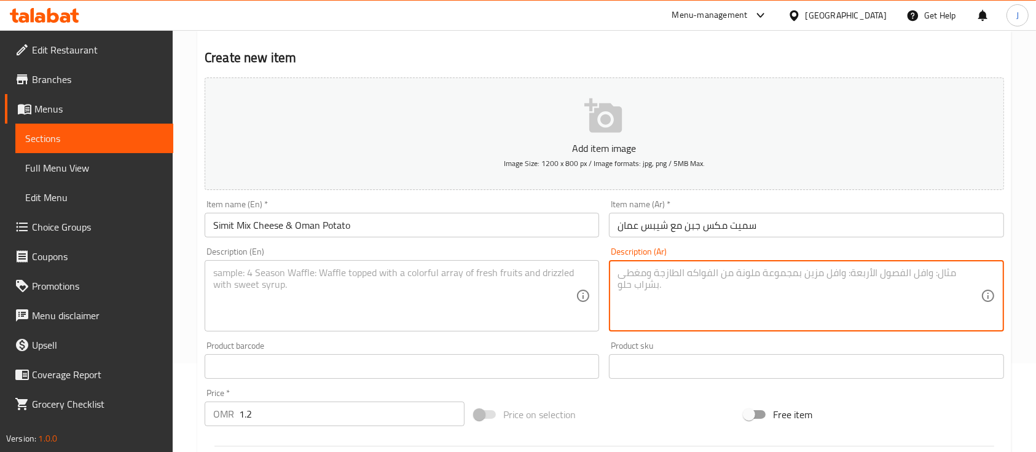
paste textarea "قطعة واحدة"
type textarea "قطعة واحدة"
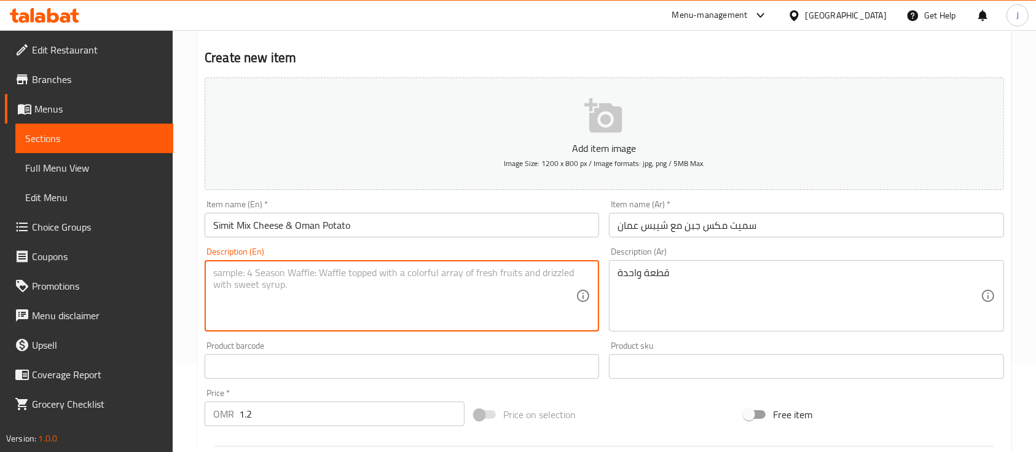
click at [304, 296] on textarea at bounding box center [394, 296] width 363 height 58
paste textarea "One Piece"
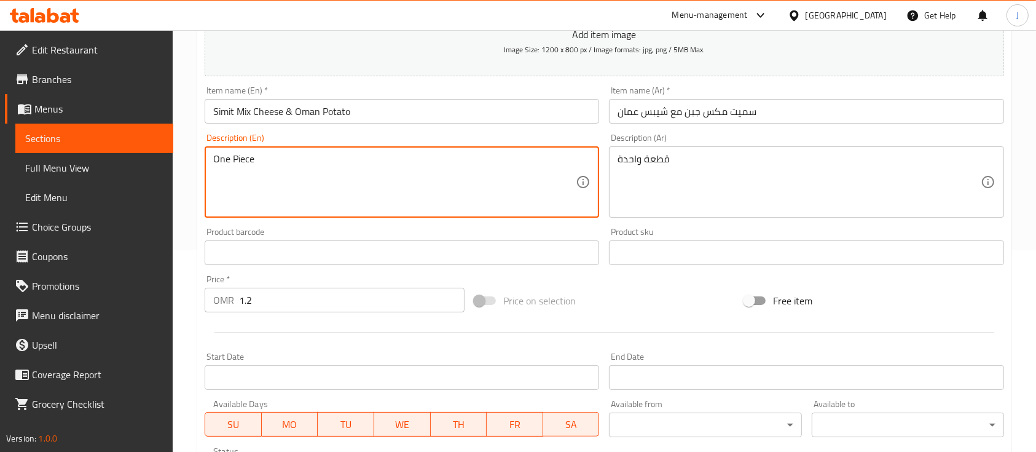
scroll to position [417, 0]
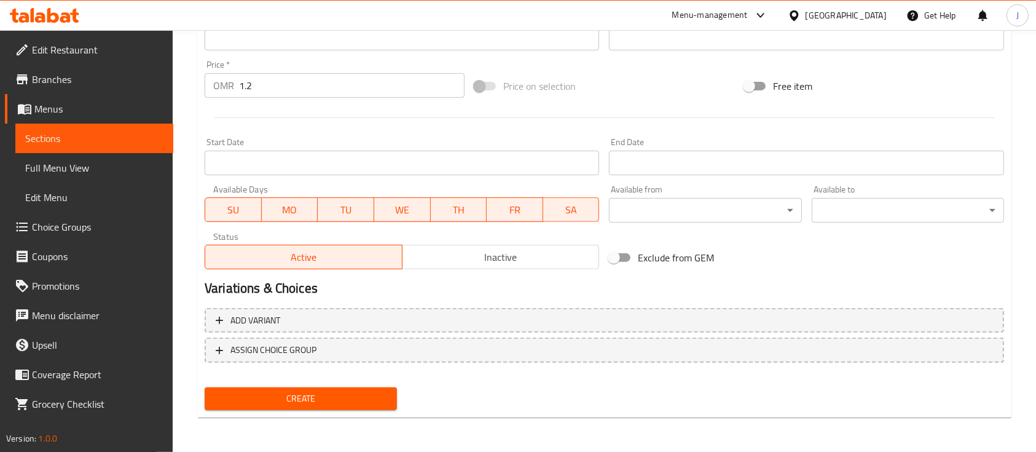
type textarea "One Piece"
click at [341, 396] on span "Create" at bounding box center [301, 398] width 173 height 15
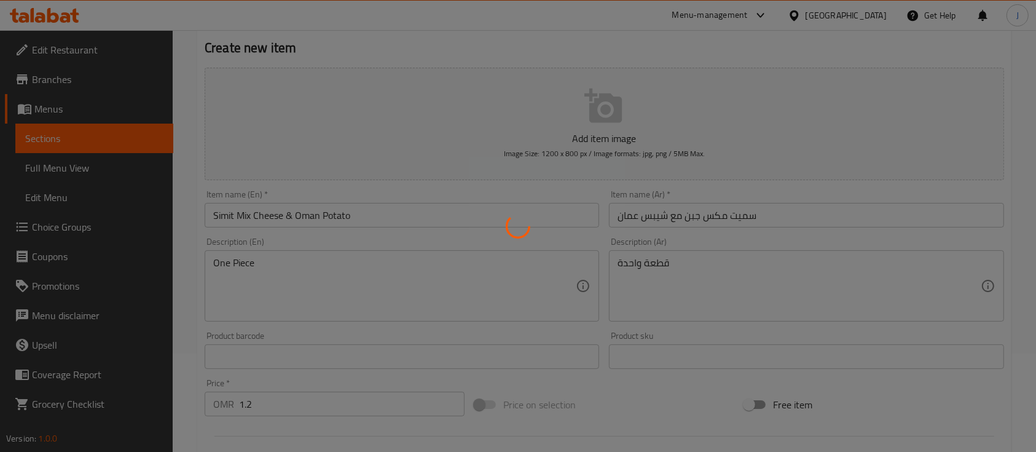
scroll to position [89, 0]
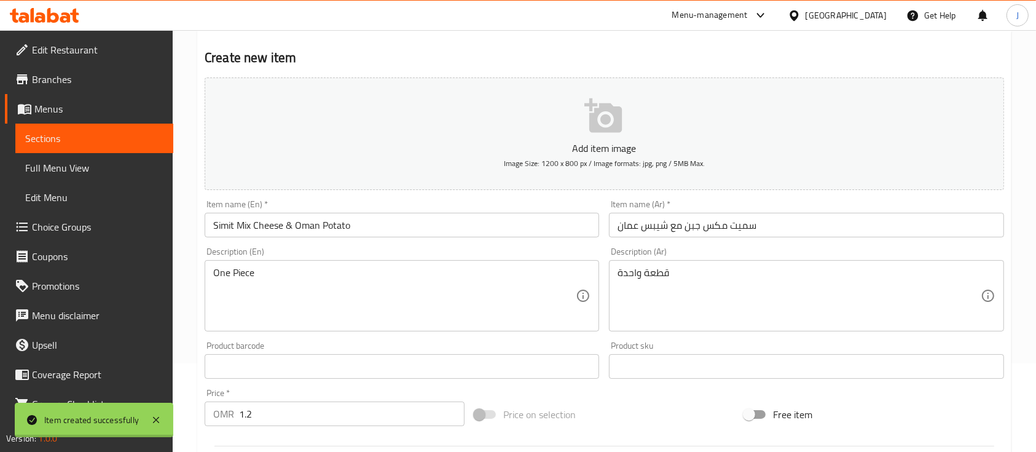
type input "0"
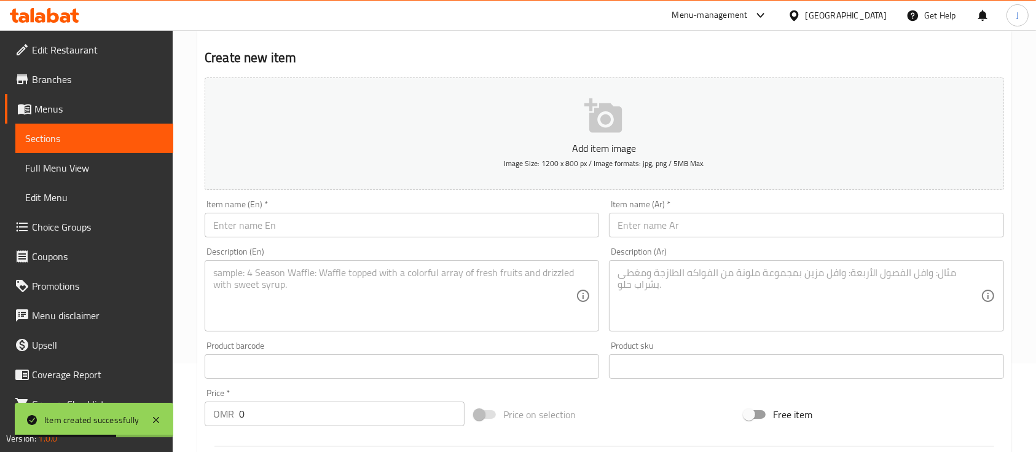
click at [747, 245] on div "Description (Ar) Description (Ar)" at bounding box center [806, 289] width 404 height 94
click at [688, 228] on input "text" at bounding box center [806, 225] width 395 height 25
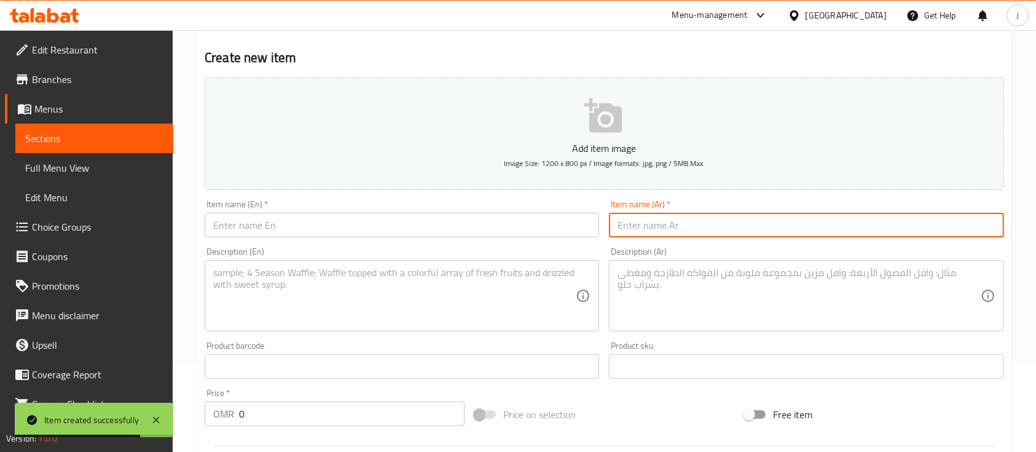
paste input "سميت نوتيلا جبن Simit Nutella Cheese"
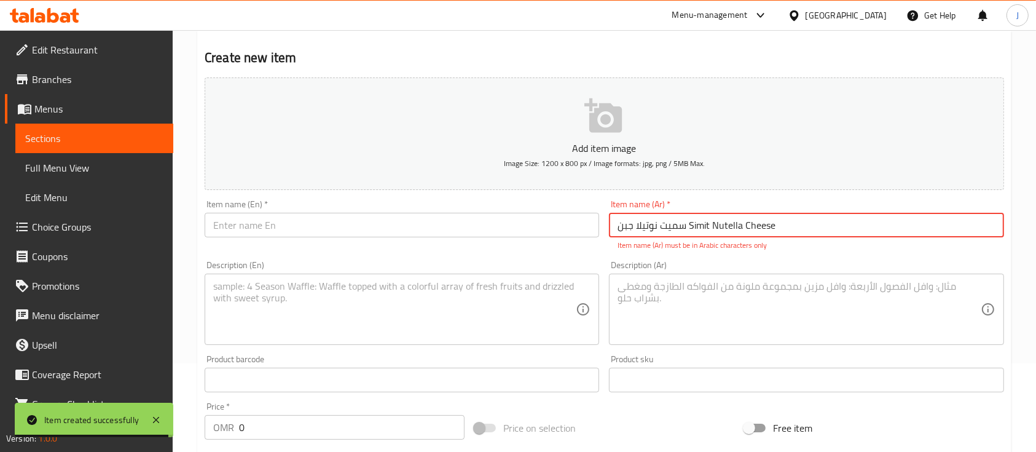
drag, startPoint x: 685, startPoint y: 227, endPoint x: 655, endPoint y: 227, distance: 30.7
click at [605, 228] on div "Item name (Ar)   * سميت نوتيلا جبن Simit Nutella Cheese Item name (Ar) * Item n…" at bounding box center [806, 225] width 404 height 61
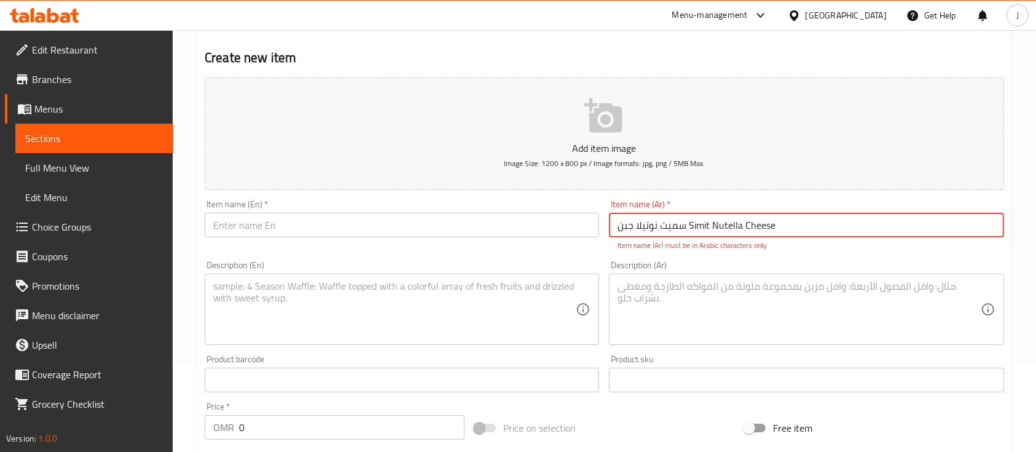
drag, startPoint x: 689, startPoint y: 227, endPoint x: 776, endPoint y: 227, distance: 86.7
click at [776, 227] on input "سميت نوتيلا جبن Simit Nutella Cheese" at bounding box center [806, 225] width 395 height 25
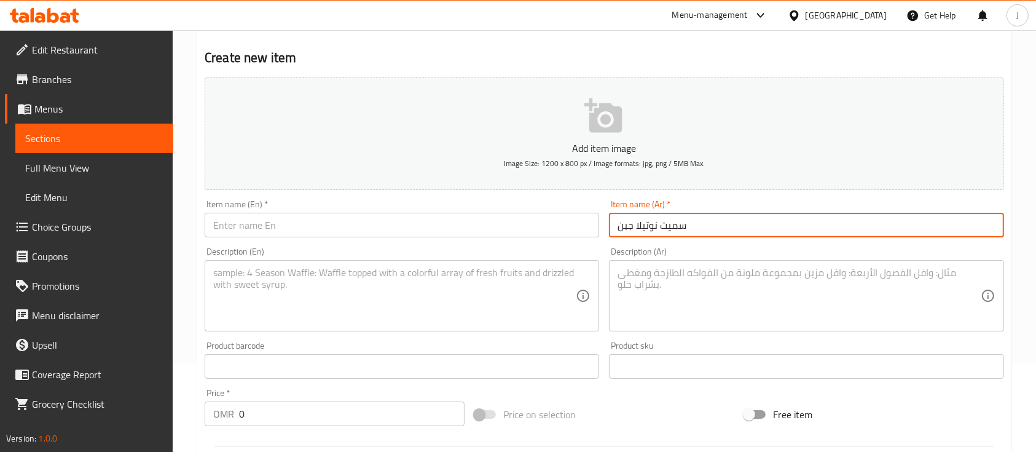
type input "سميت نوتيلا جبن"
click at [412, 227] on input "text" at bounding box center [402, 225] width 395 height 25
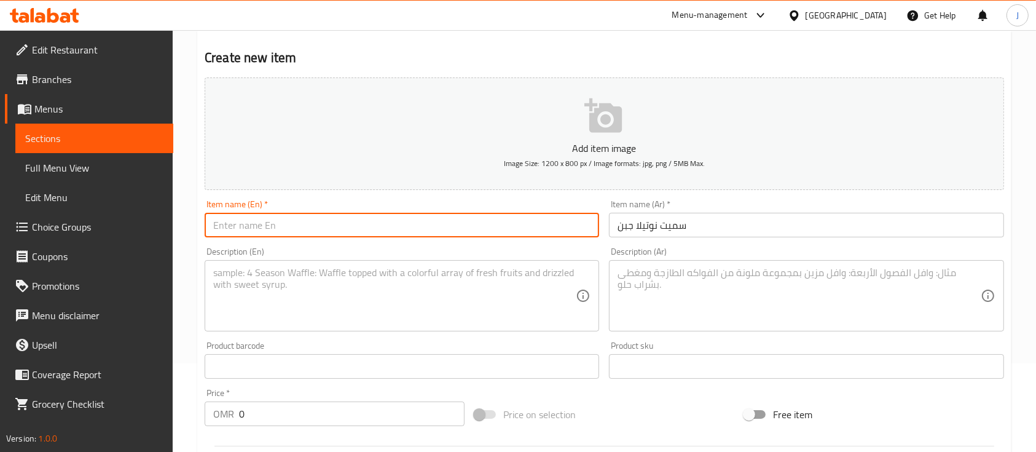
paste input "Simit Nutella Cheese"
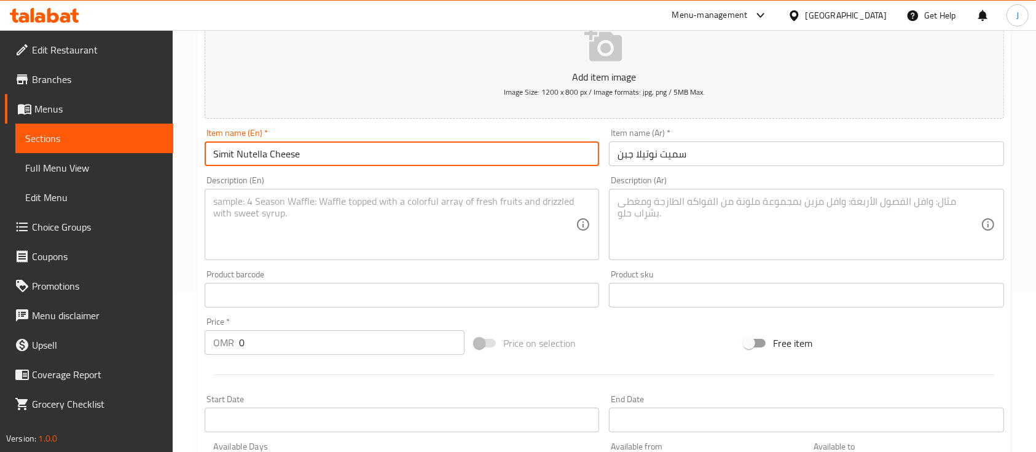
scroll to position [253, 0]
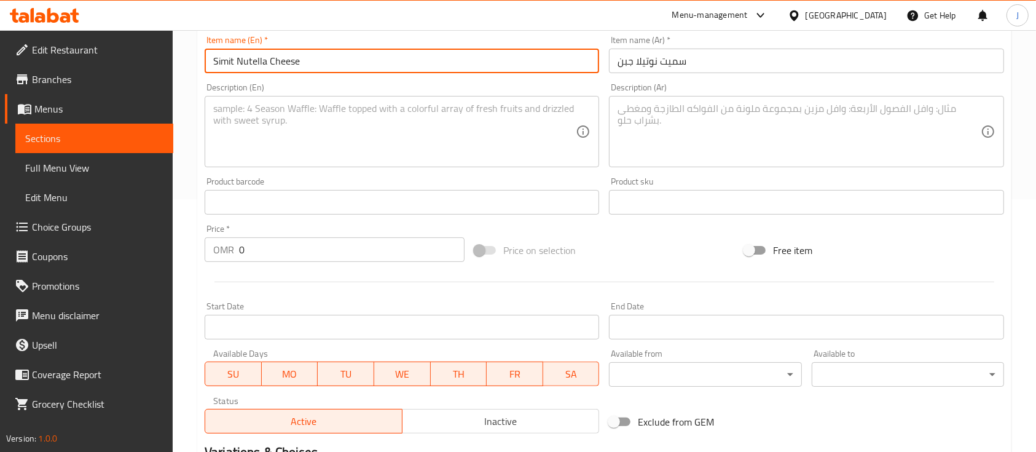
type input "Simit Nutella Cheese"
click at [282, 257] on input "0" at bounding box center [352, 249] width 226 height 25
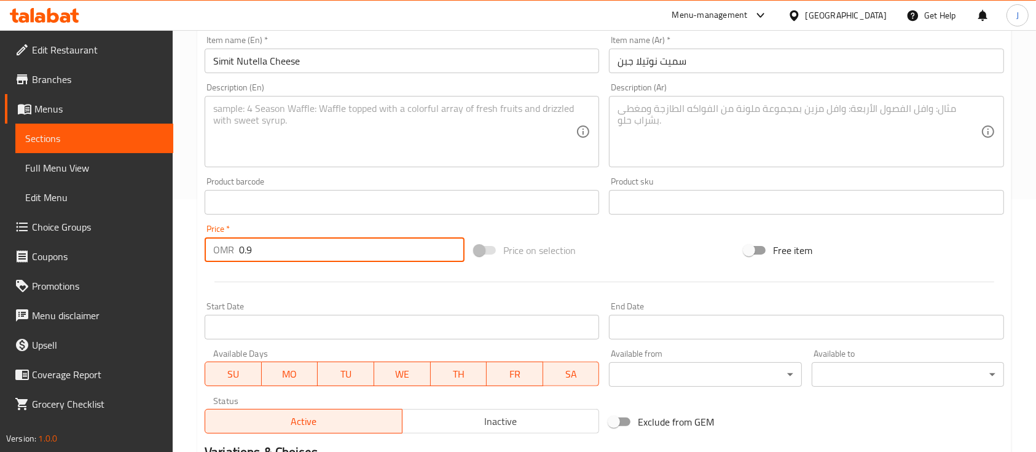
type input "0.9"
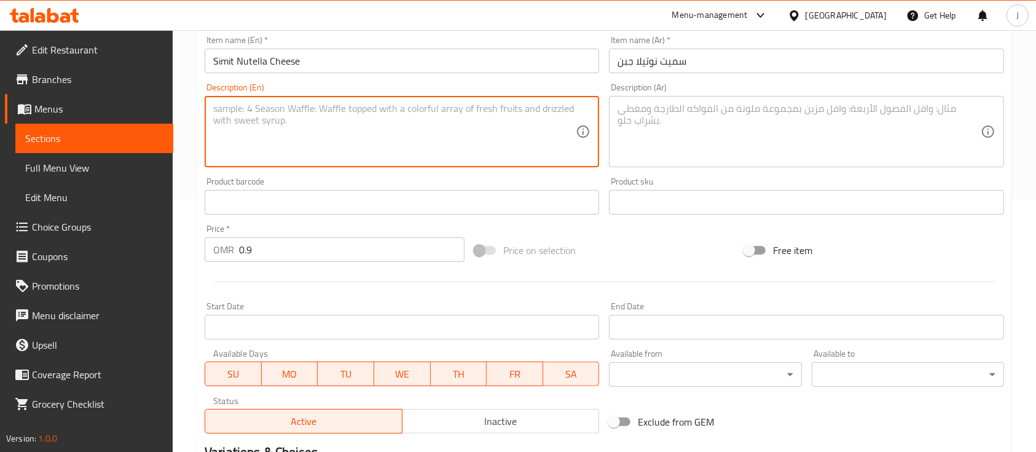
click at [322, 141] on textarea at bounding box center [394, 132] width 363 height 58
paste textarea "One Piece"
type textarea "One Piece"
click at [652, 143] on textarea at bounding box center [799, 132] width 363 height 58
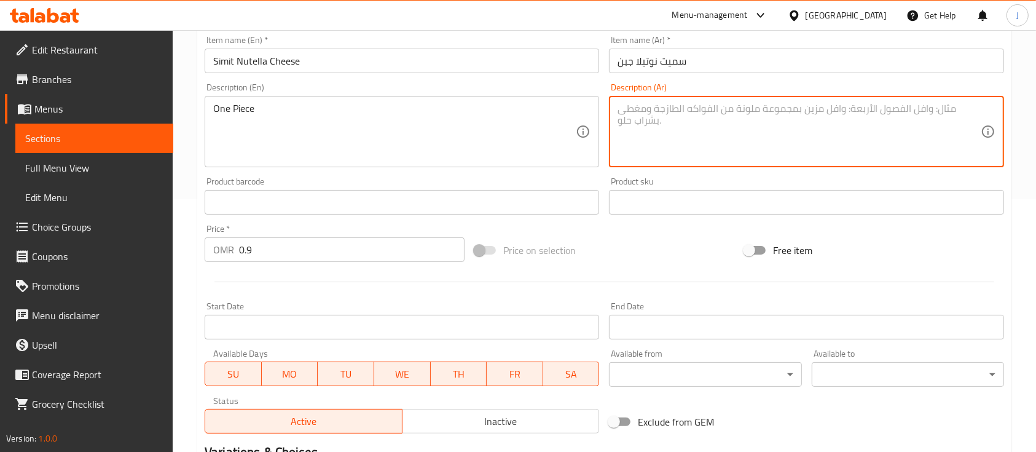
paste textarea "قطعة واحدة"
type textarea "قطعة واحدة"
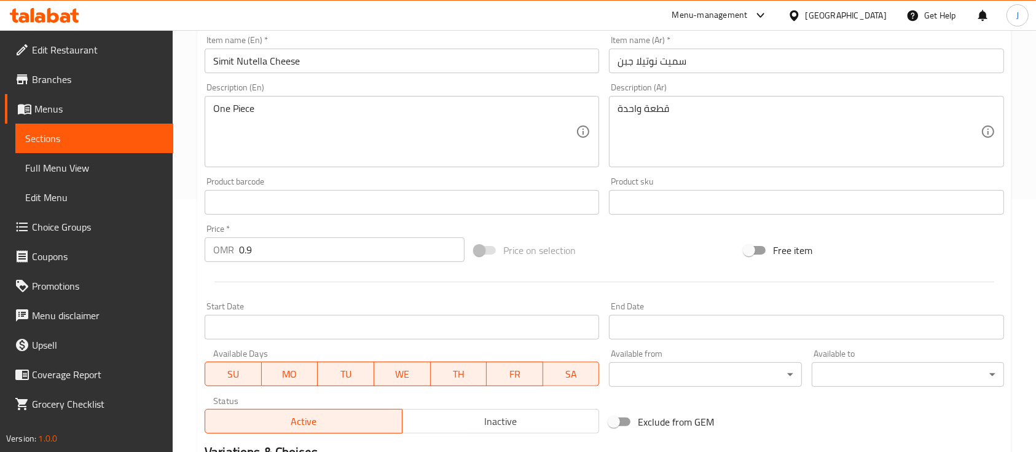
click at [637, 235] on div "Price on selection" at bounding box center [605, 250] width 270 height 33
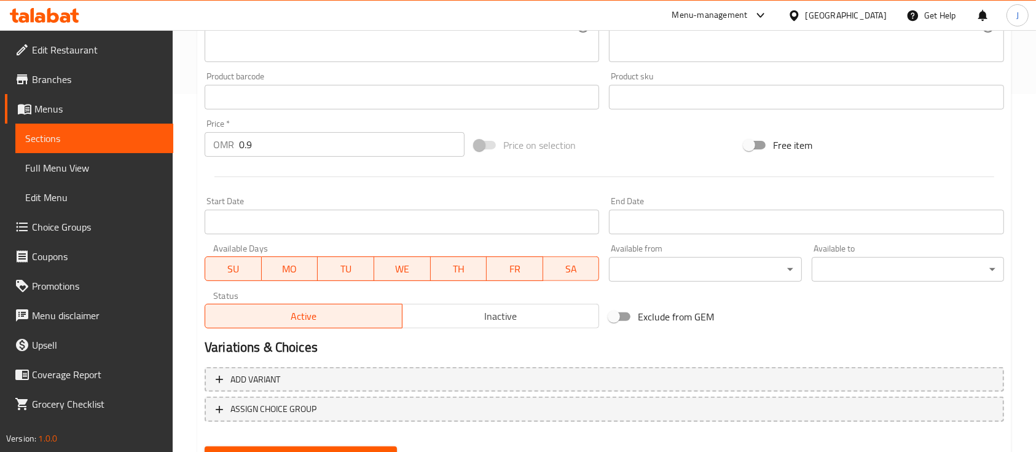
scroll to position [417, 0]
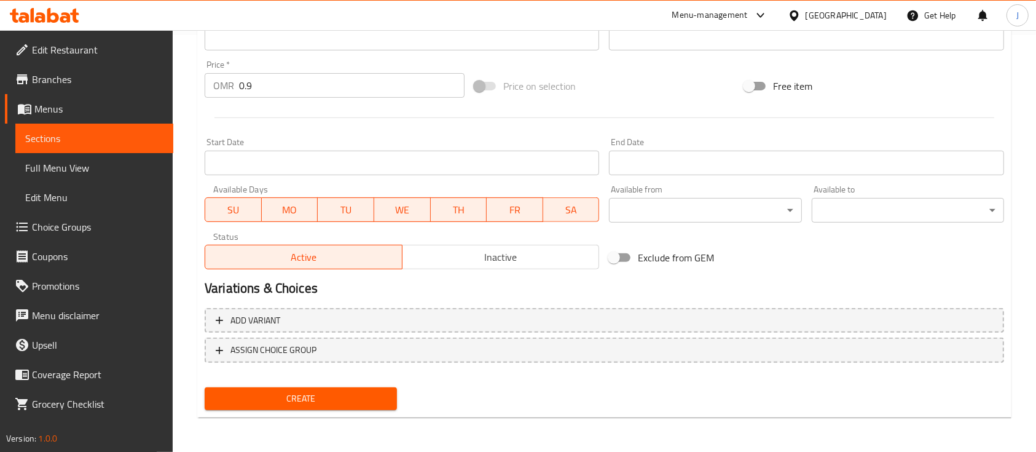
drag, startPoint x: 360, startPoint y: 396, endPoint x: 380, endPoint y: 387, distance: 21.7
click at [360, 395] on span "Create" at bounding box center [301, 398] width 173 height 15
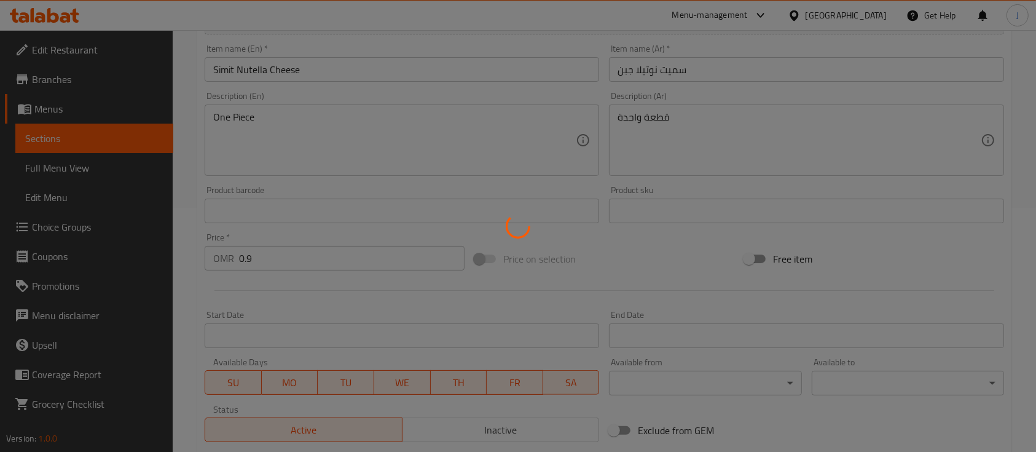
scroll to position [171, 0]
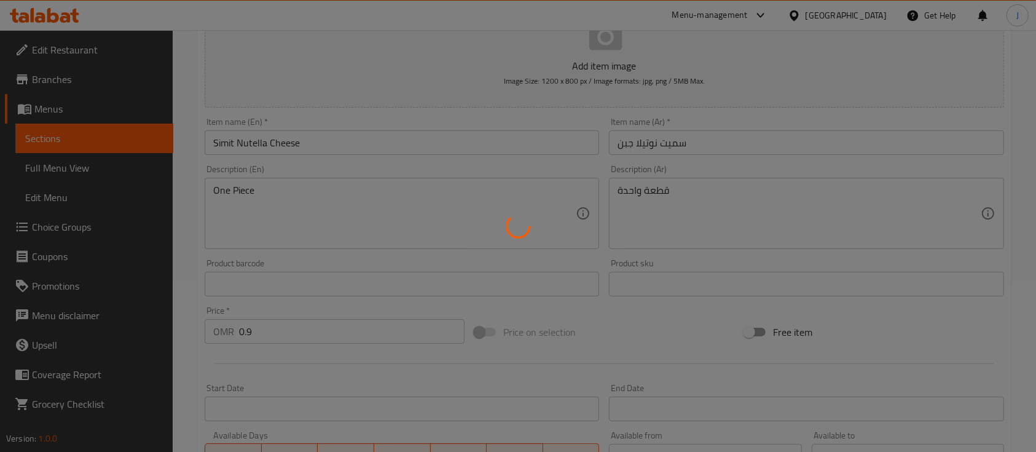
type input "0"
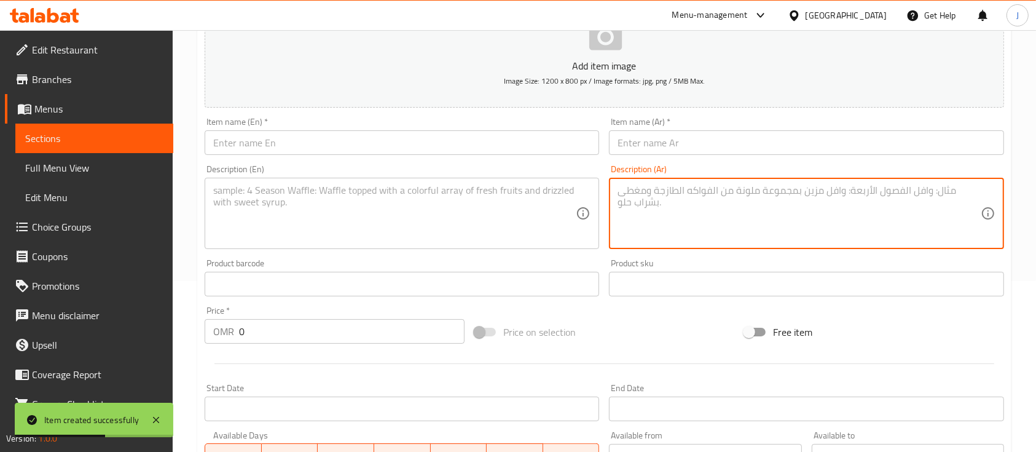
click at [763, 215] on textarea at bounding box center [799, 213] width 363 height 58
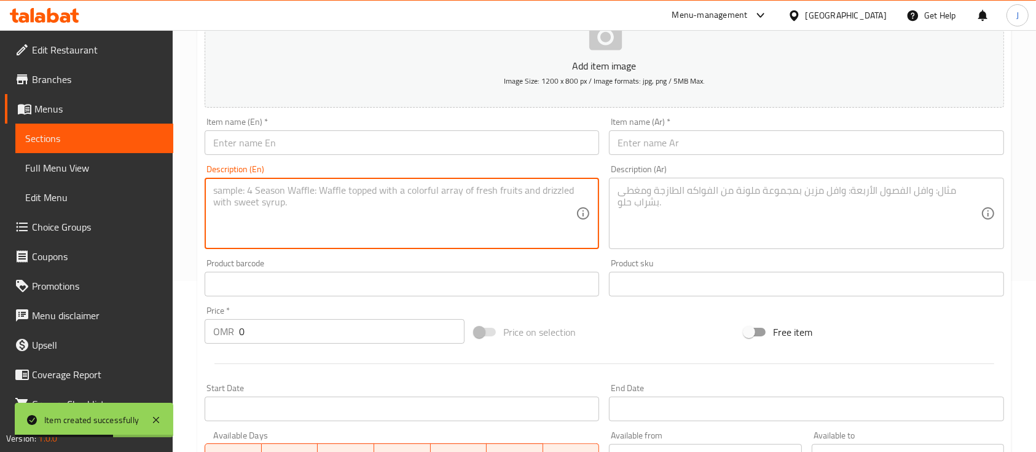
click at [293, 213] on textarea at bounding box center [394, 213] width 363 height 58
paste textarea "قطعة واحدة"
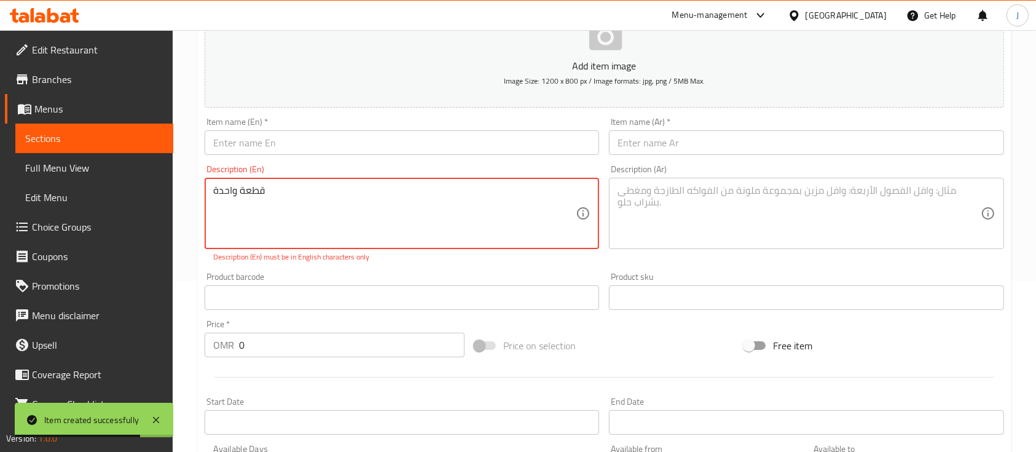
type textarea "قطعة واحدة"
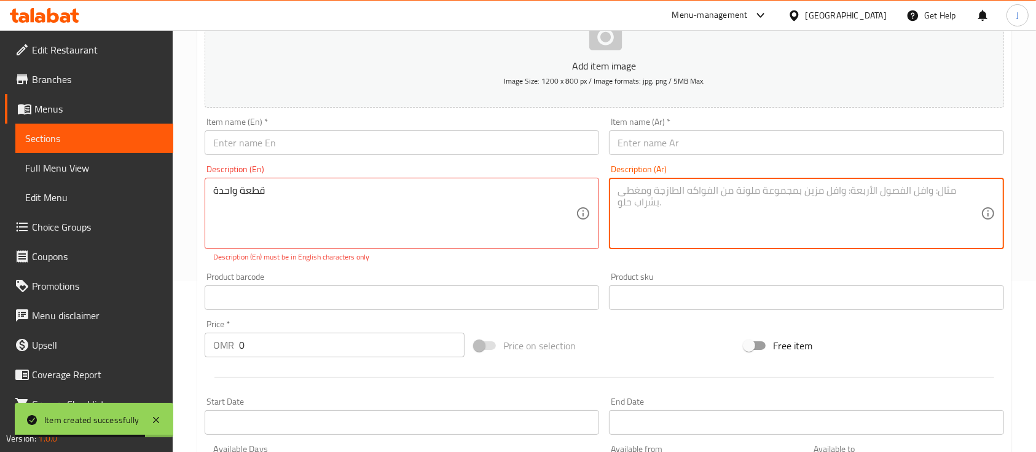
click at [692, 199] on textarea at bounding box center [799, 213] width 363 height 58
paste textarea "قطعة واحدة"
type textarea "قطعة واحدة"
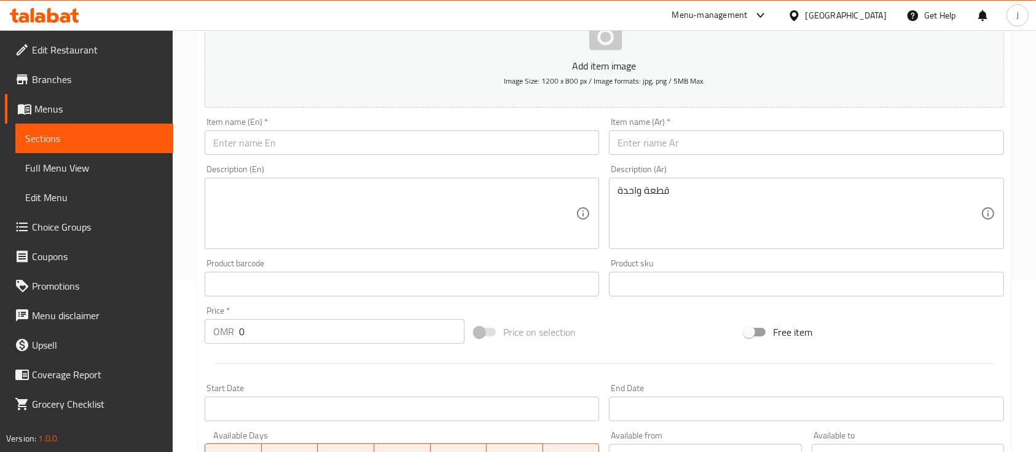
drag, startPoint x: 771, startPoint y: 229, endPoint x: 730, endPoint y: 189, distance: 57.0
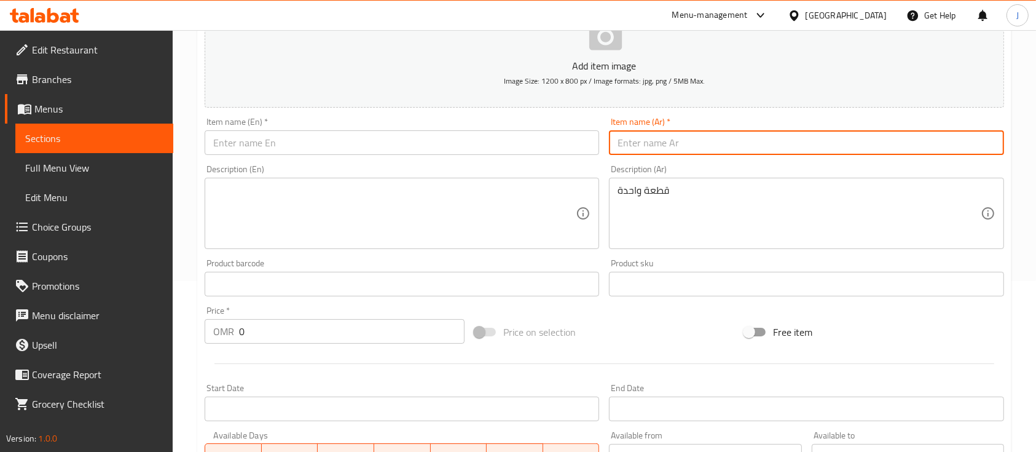
click at [666, 149] on input "text" at bounding box center [806, 142] width 395 height 25
paste input "سميت جبن Simit Cheese"
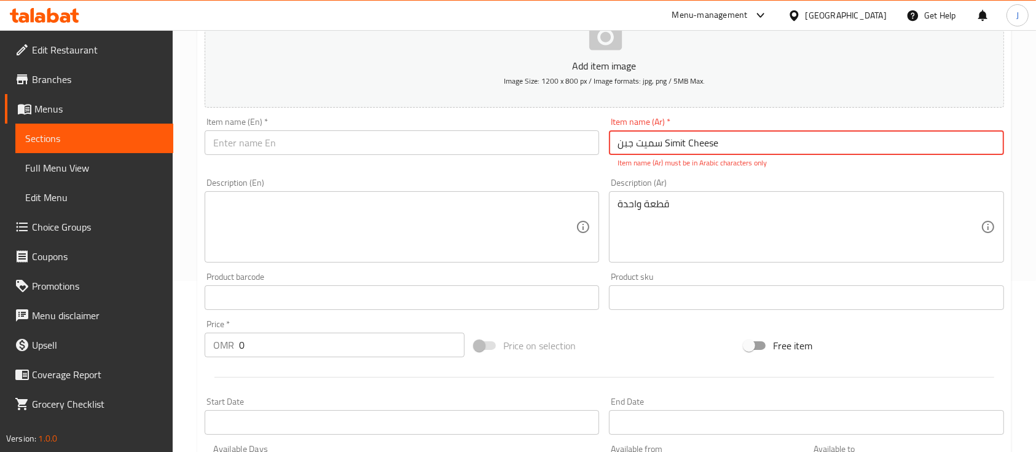
drag, startPoint x: 661, startPoint y: 144, endPoint x: 730, endPoint y: 141, distance: 69.5
click at [730, 141] on input "سميت جبن Simit Cheese" at bounding box center [806, 142] width 395 height 25
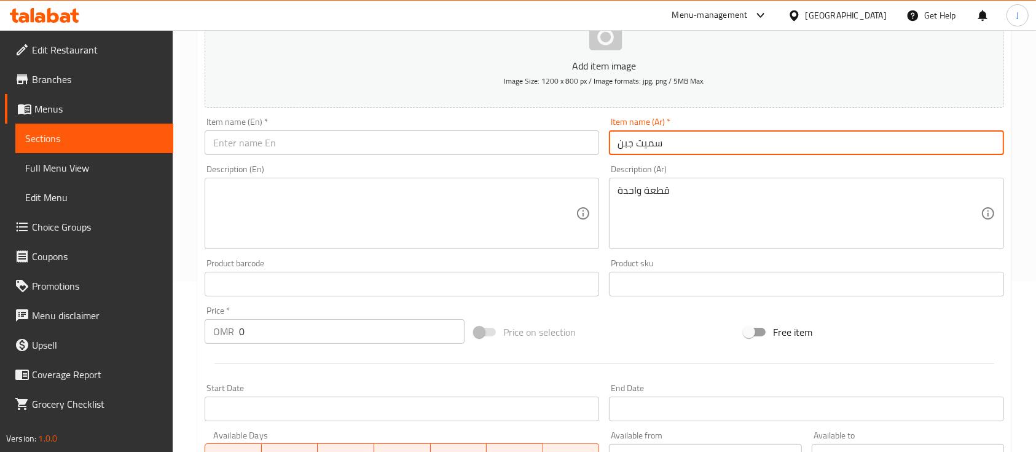
type input "سميت جبن"
click at [379, 144] on input "text" at bounding box center [402, 142] width 395 height 25
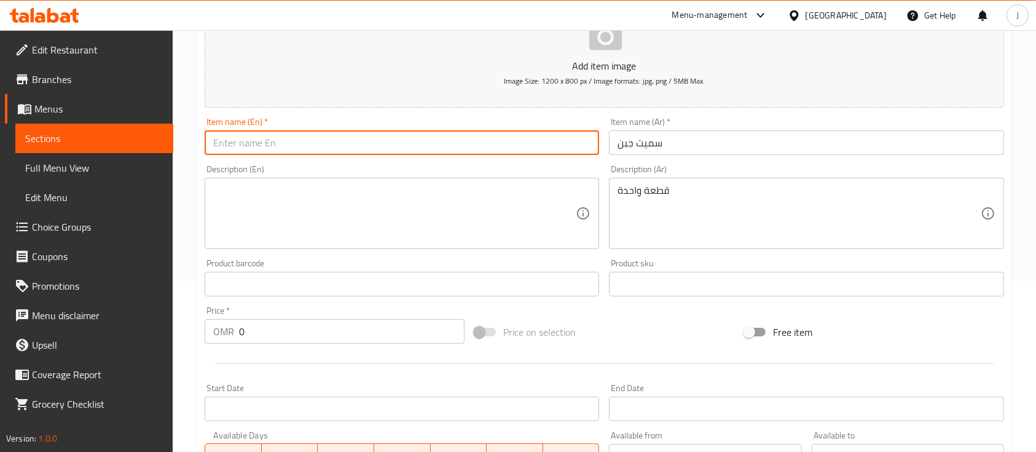
paste input "Simit Cheese"
drag, startPoint x: 217, startPoint y: 143, endPoint x: 196, endPoint y: 143, distance: 20.9
click at [196, 143] on div "Home / Restaurants management / Menus / Sections / item / create Simit section …" at bounding box center [605, 278] width 864 height 838
type input "Simit Cheese"
click at [248, 342] on input "0" at bounding box center [352, 331] width 226 height 25
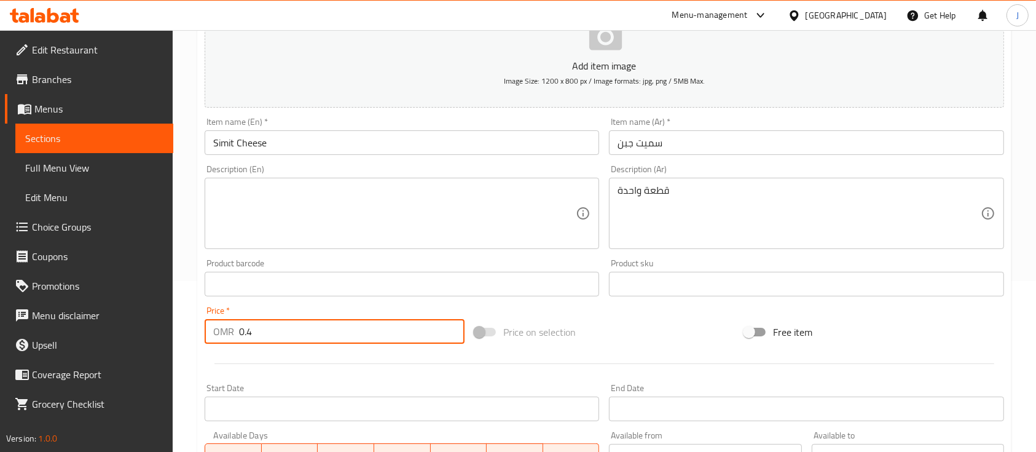
type input "0.4"
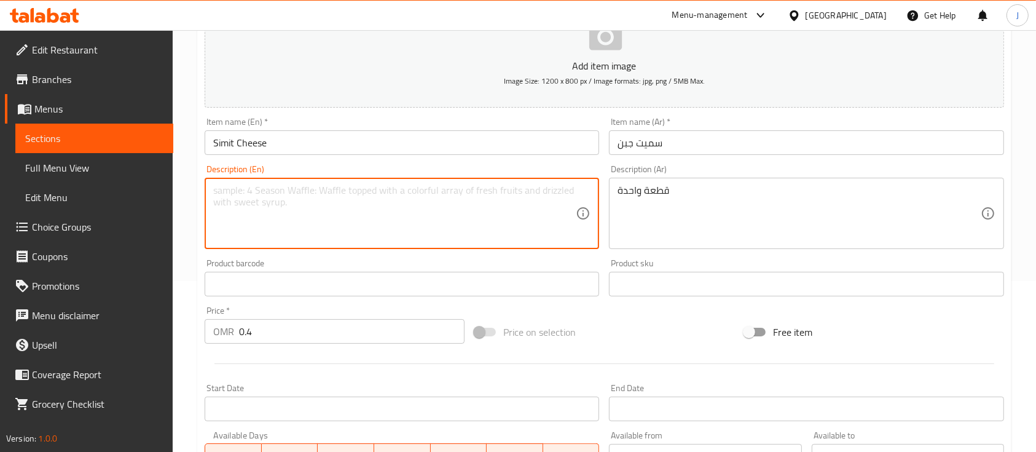
click at [245, 189] on textarea at bounding box center [394, 213] width 363 height 58
paste textarea "One Piece"
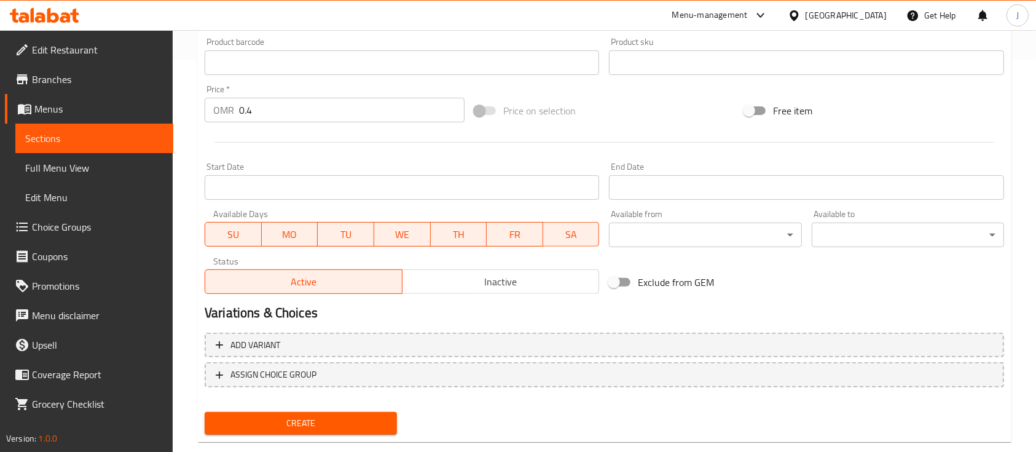
scroll to position [417, 0]
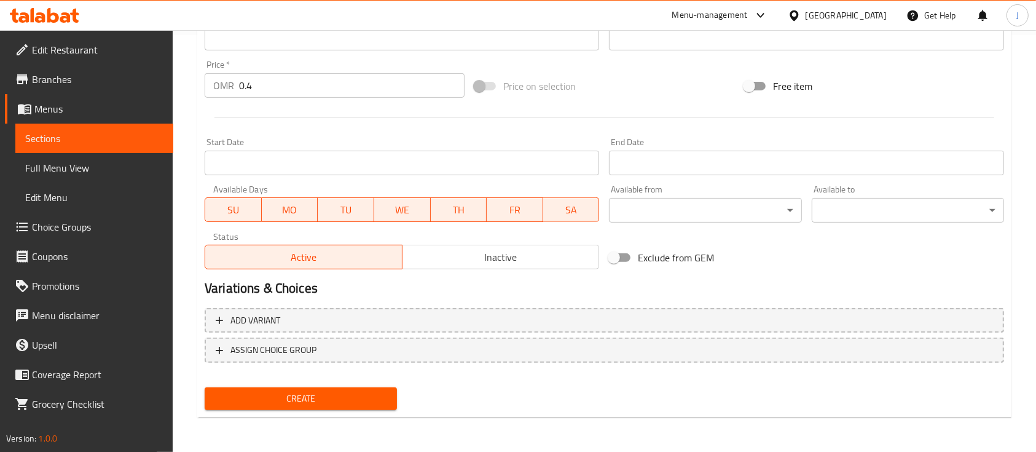
type textarea "One Piece"
drag, startPoint x: 318, startPoint y: 396, endPoint x: 332, endPoint y: 396, distance: 14.2
click at [318, 397] on span "Create" at bounding box center [301, 398] width 173 height 15
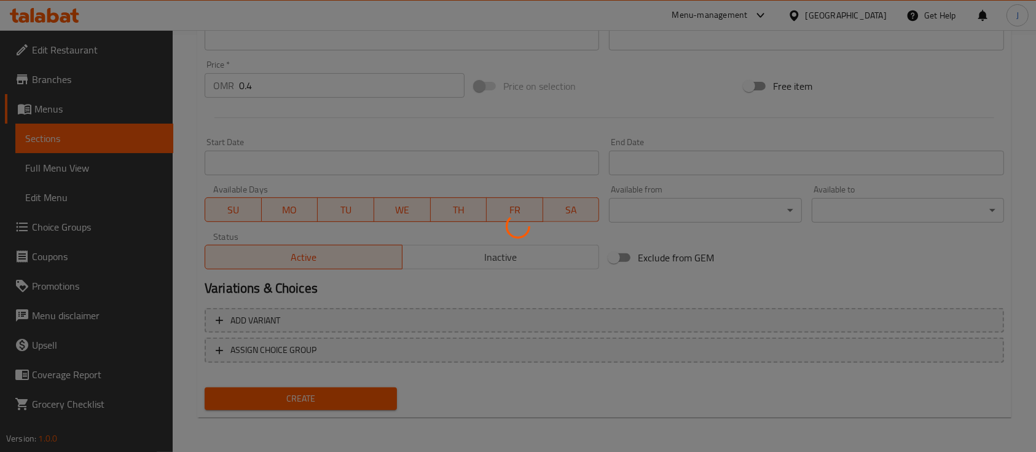
scroll to position [171, 0]
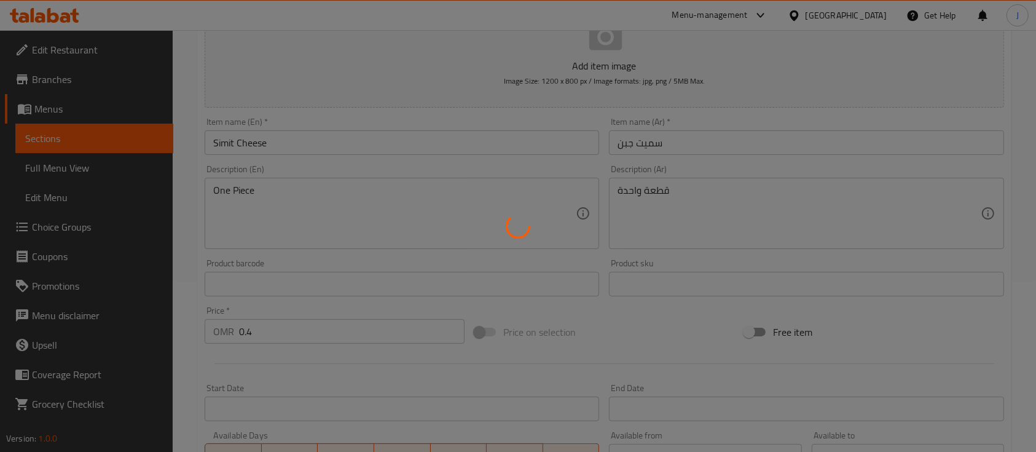
type input "0"
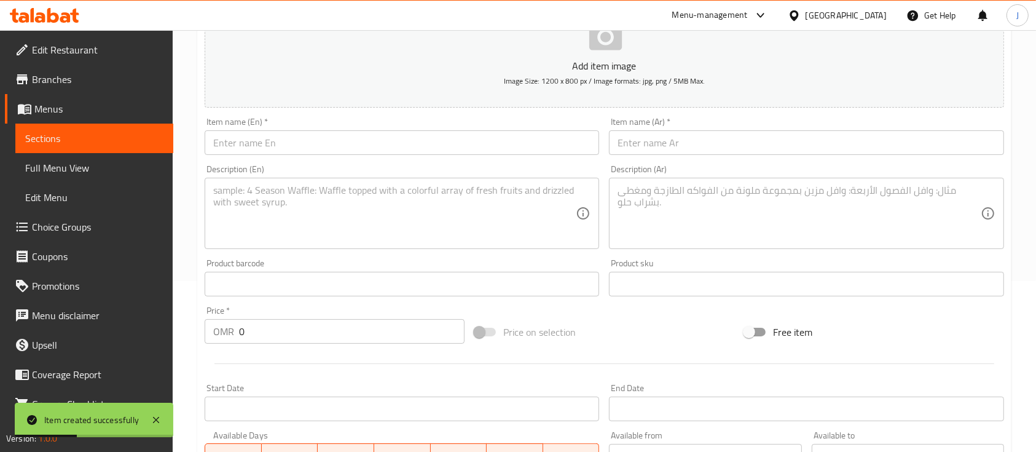
drag, startPoint x: 794, startPoint y: 201, endPoint x: 757, endPoint y: 204, distance: 37.6
click at [792, 202] on textarea at bounding box center [799, 213] width 363 height 58
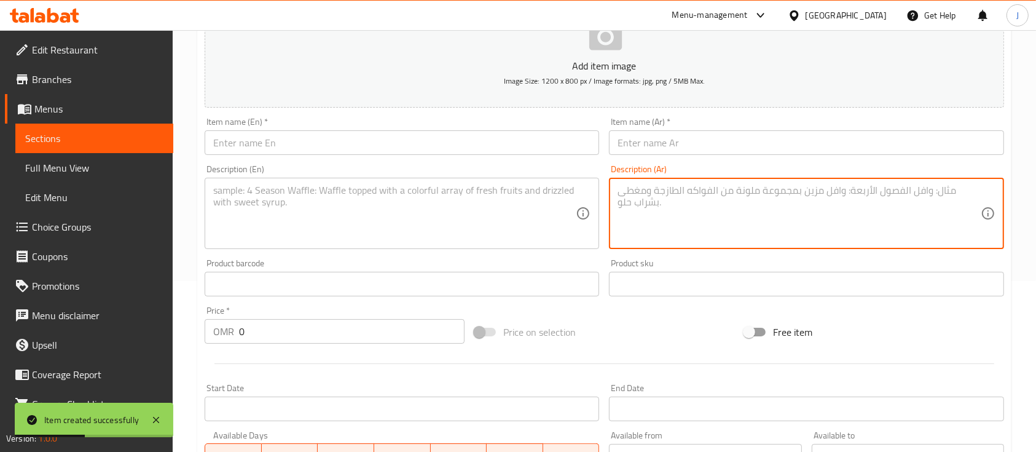
click at [265, 205] on textarea at bounding box center [394, 213] width 363 height 58
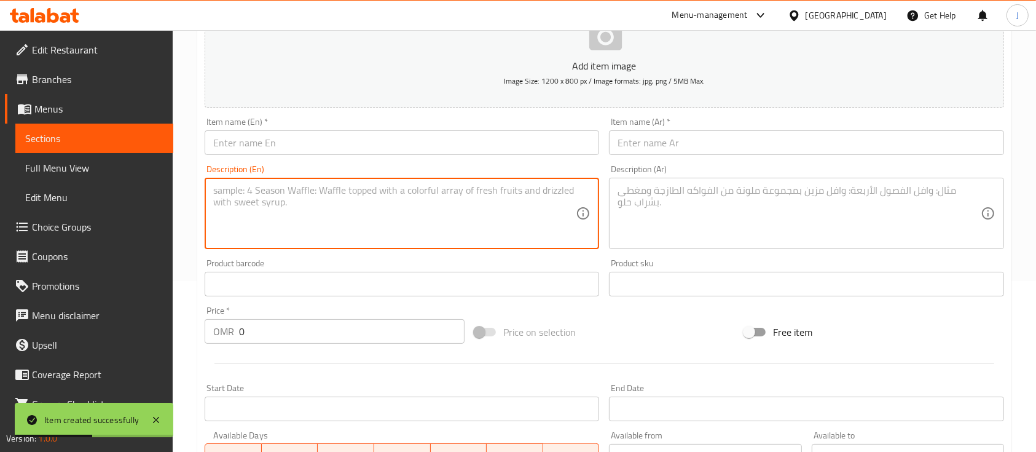
paste textarea "One Piece"
type textarea "One Piece"
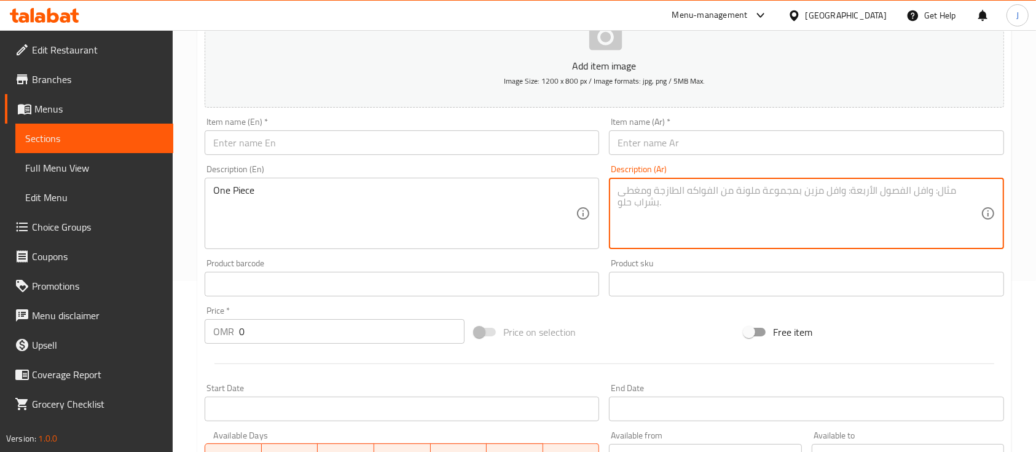
click at [806, 199] on textarea at bounding box center [799, 213] width 363 height 58
click at [669, 146] on input "text" at bounding box center [806, 142] width 395 height 25
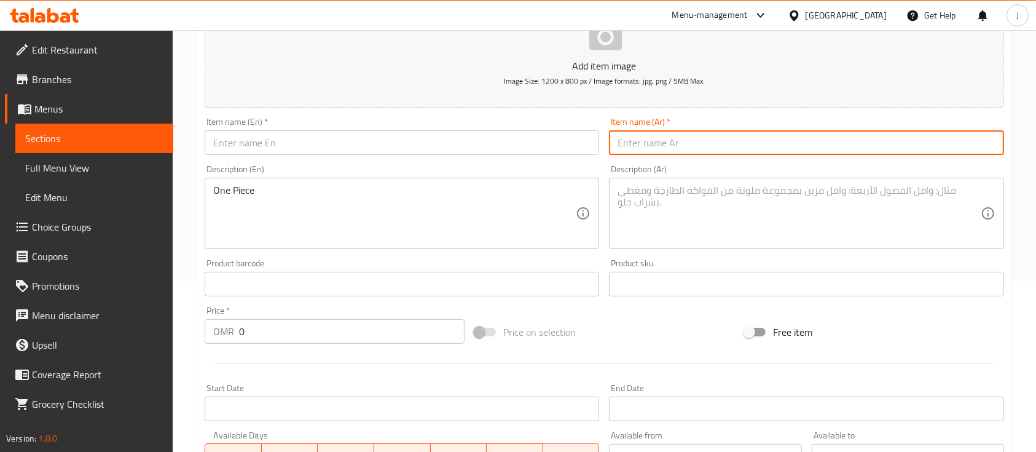
paste input "سميت جبن زعتر Simit Zaatar Cheese"
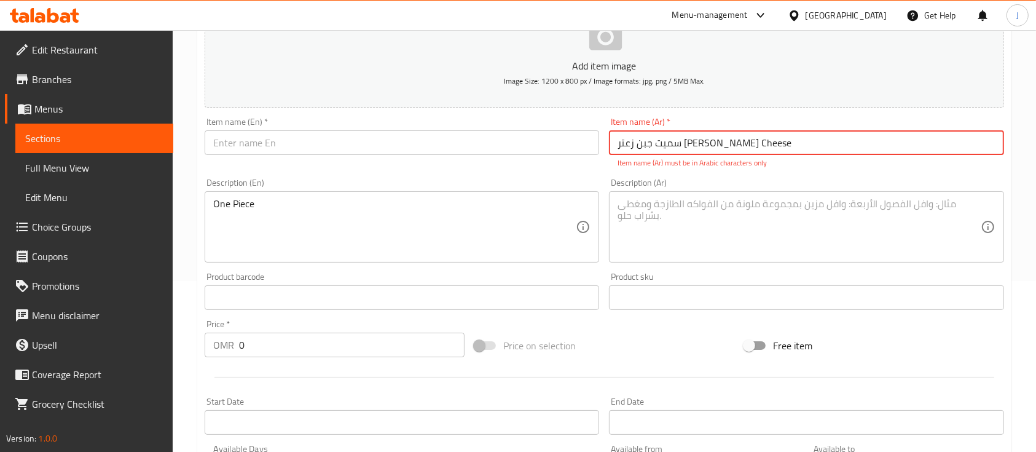
drag, startPoint x: 682, startPoint y: 144, endPoint x: 781, endPoint y: 145, distance: 99.6
click at [781, 145] on input "سميت جبن زعتر Simit Zaatar Cheese" at bounding box center [806, 142] width 395 height 25
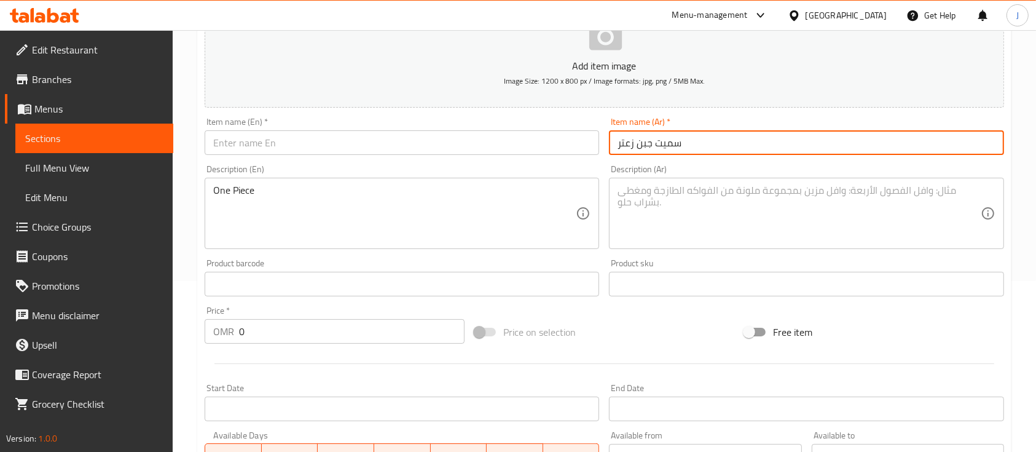
type input "سميت جبن زعتر"
click at [321, 144] on input "text" at bounding box center [402, 142] width 395 height 25
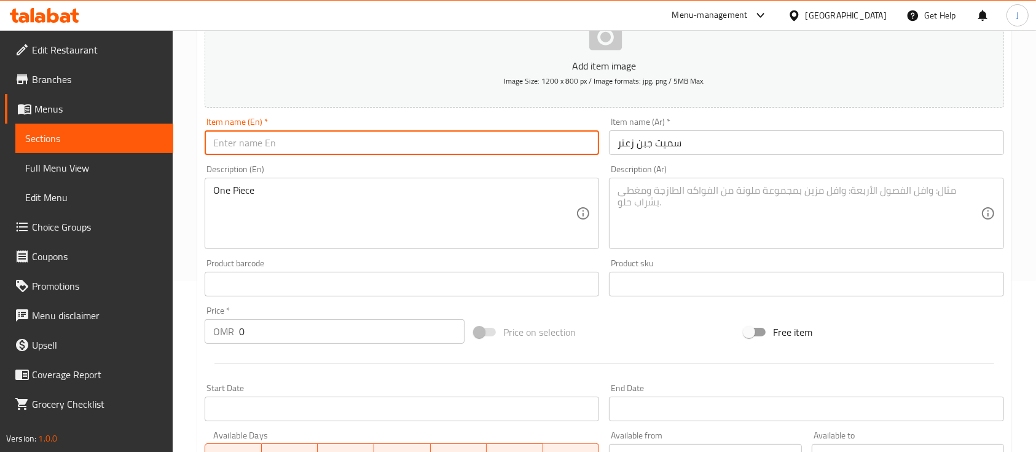
paste input "Simit Zaatar Cheese"
drag, startPoint x: 216, startPoint y: 142, endPoint x: 192, endPoint y: 143, distance: 24.0
click at [192, 143] on div "Home / Restaurants management / Menus / Sections / item / create Simit section …" at bounding box center [605, 278] width 864 height 838
type input "Simit Zaatar Cheese"
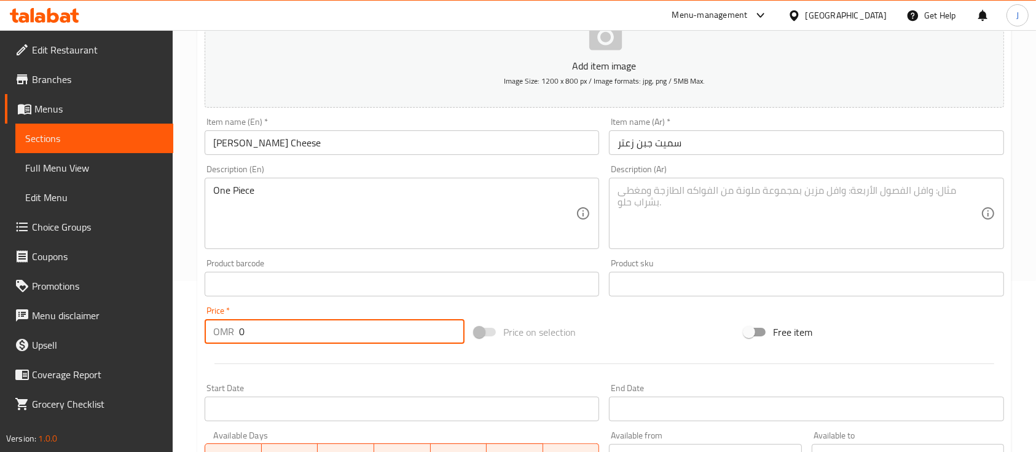
click at [261, 335] on input "0" at bounding box center [352, 331] width 226 height 25
type input "0.4"
click at [678, 202] on textarea at bounding box center [799, 213] width 363 height 58
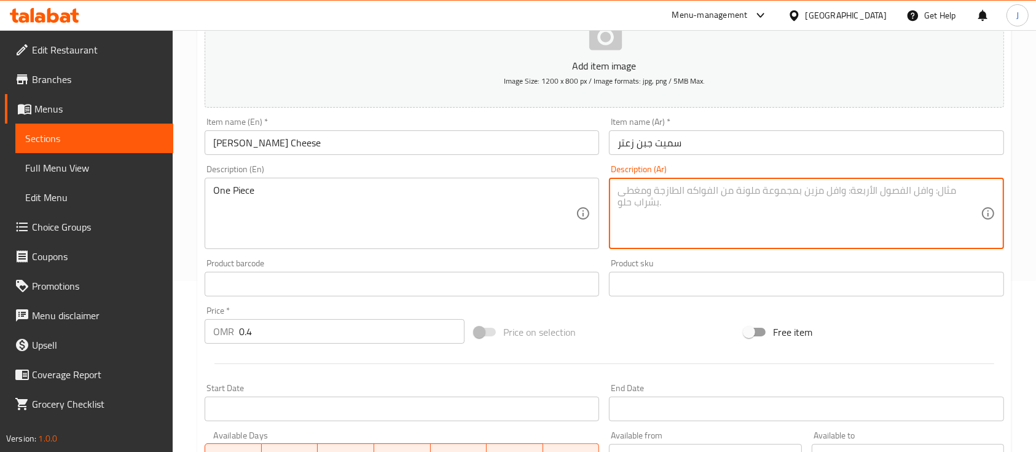
paste textarea "قطعة واحدة"
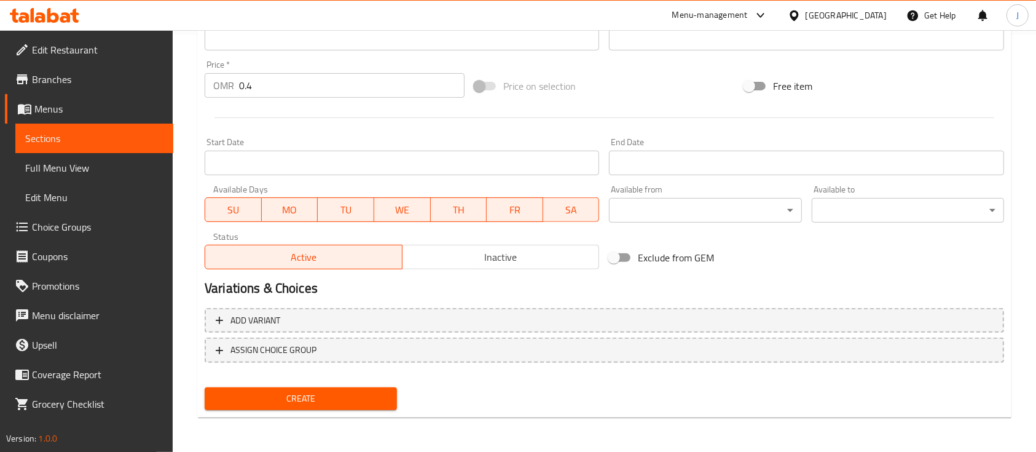
type textarea "قطعة واحدة"
click at [387, 397] on span "Create" at bounding box center [301, 398] width 173 height 15
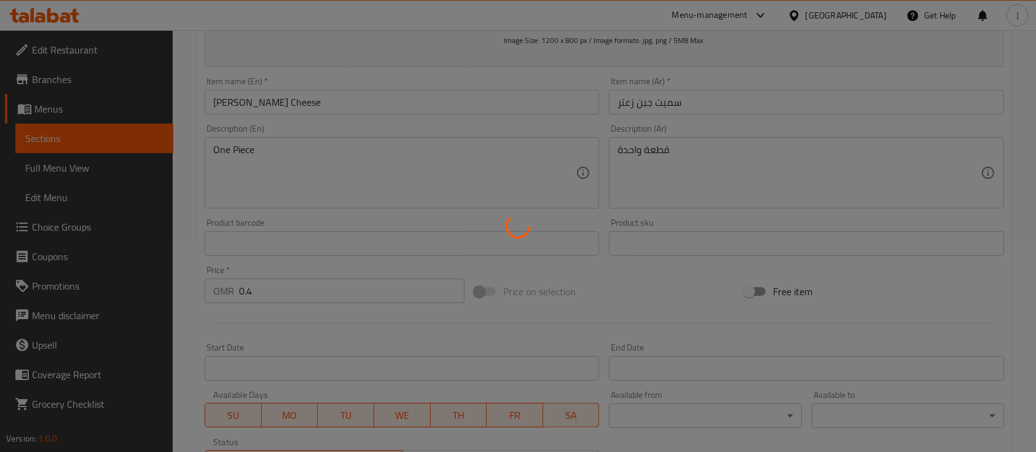
scroll to position [89, 0]
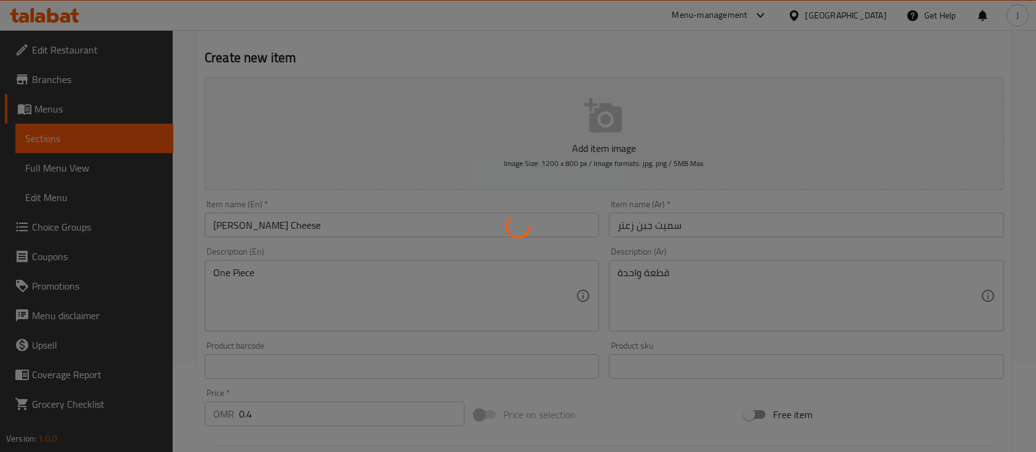
type input "0"
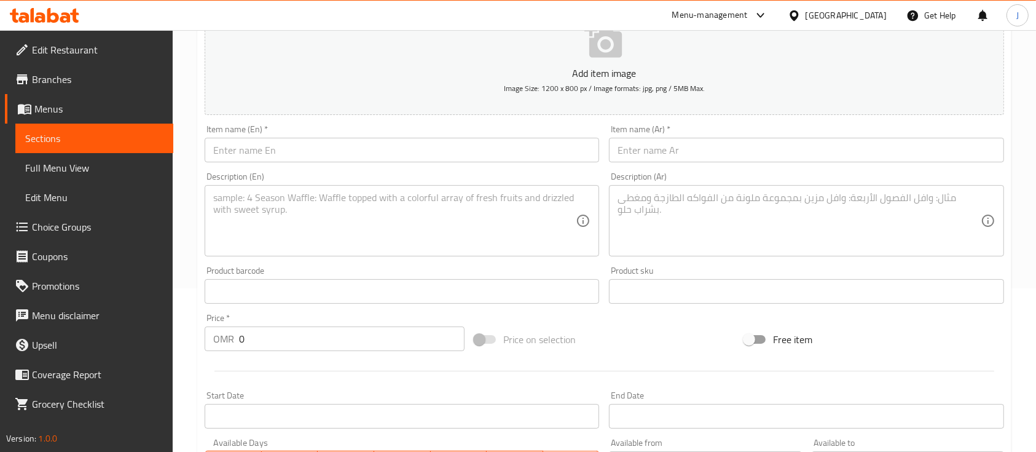
scroll to position [82, 0]
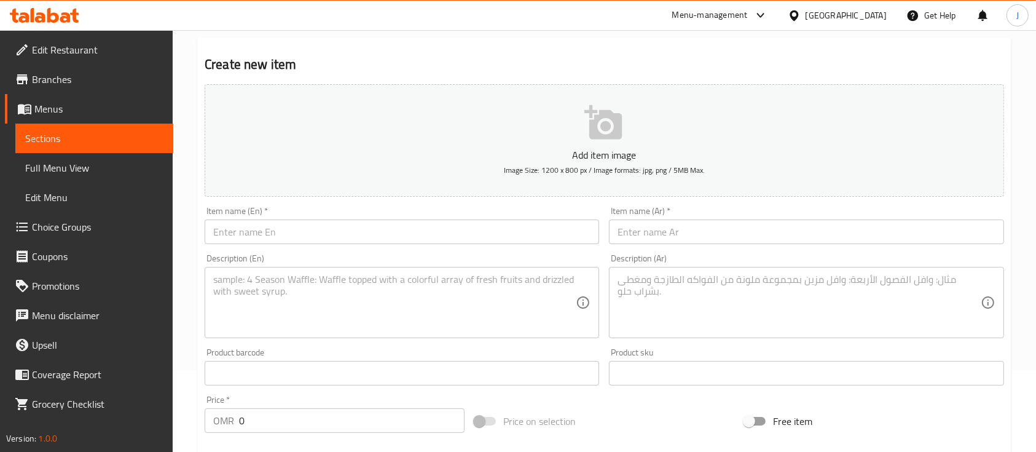
click at [750, 290] on textarea at bounding box center [799, 303] width 363 height 58
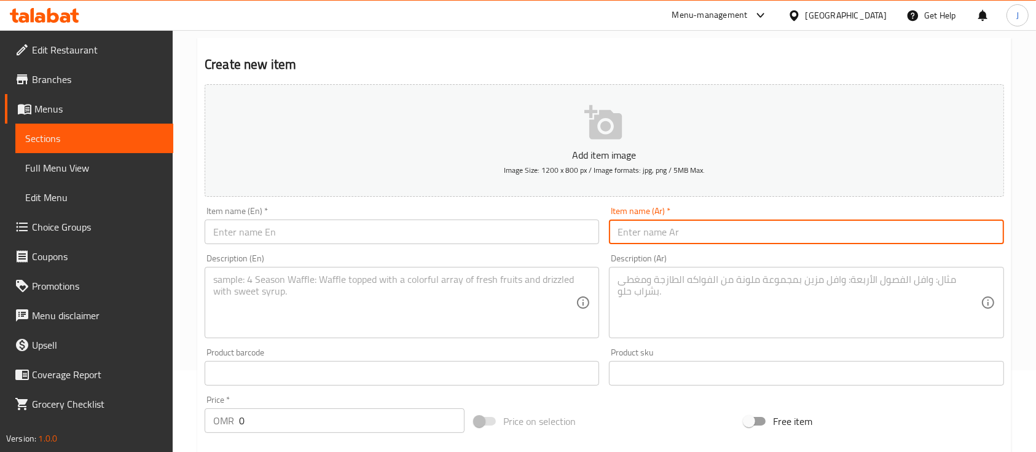
click at [713, 239] on input "text" at bounding box center [806, 231] width 395 height 25
paste input "سميت نوتيلا Simit Nutella"
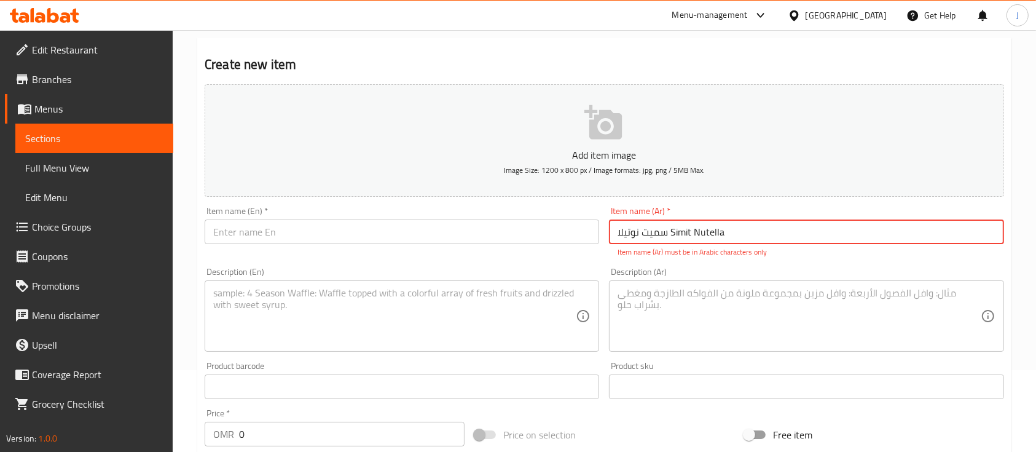
drag, startPoint x: 671, startPoint y: 234, endPoint x: 741, endPoint y: 237, distance: 70.7
click at [741, 237] on input "سميت نوتيلا Simit Nutella" at bounding box center [806, 231] width 395 height 25
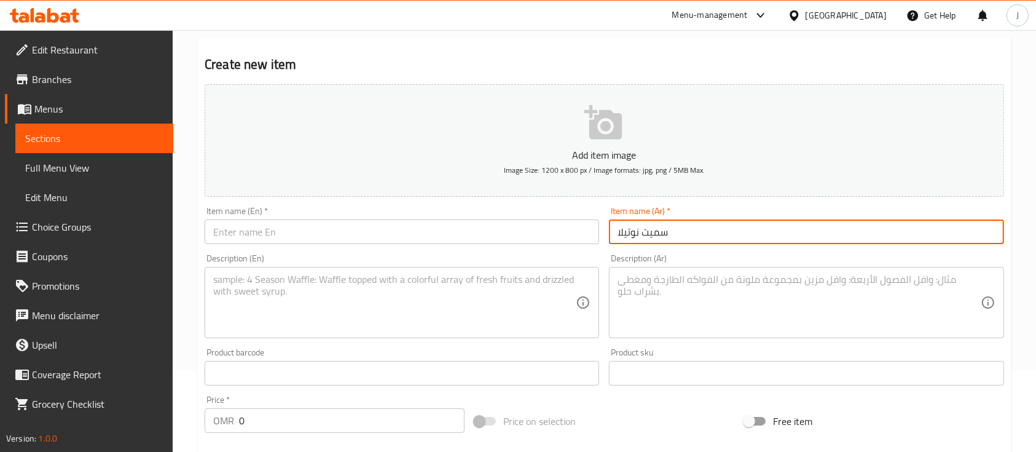
type input "سميت نوتيلا"
click at [418, 236] on input "text" at bounding box center [402, 231] width 395 height 25
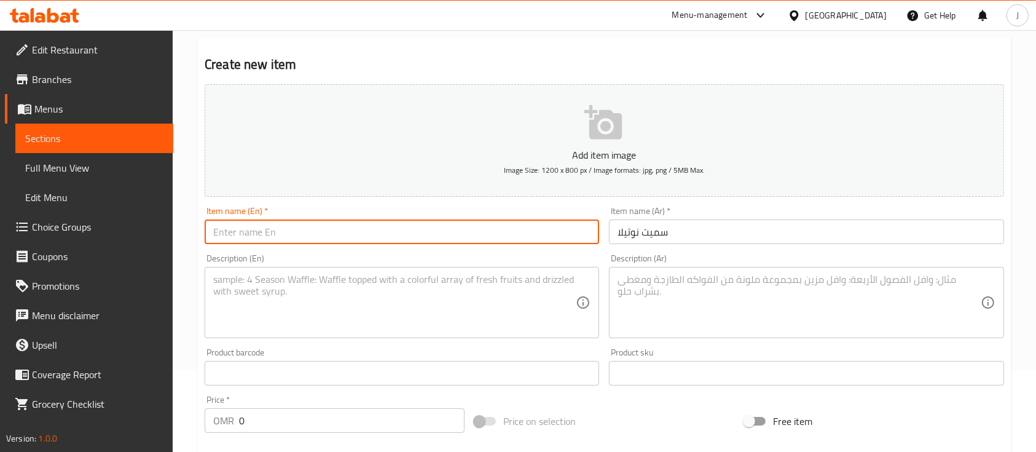
paste input "Simit Nutella"
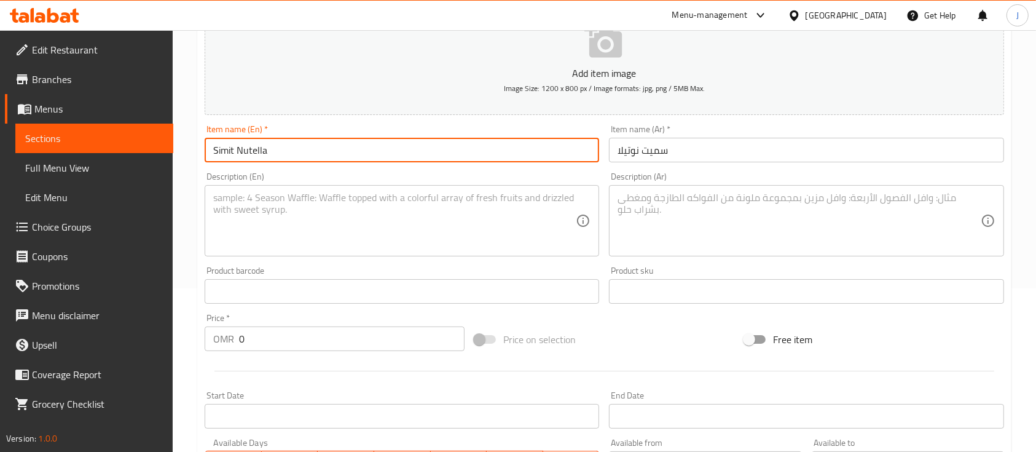
type input "Simit Nutella"
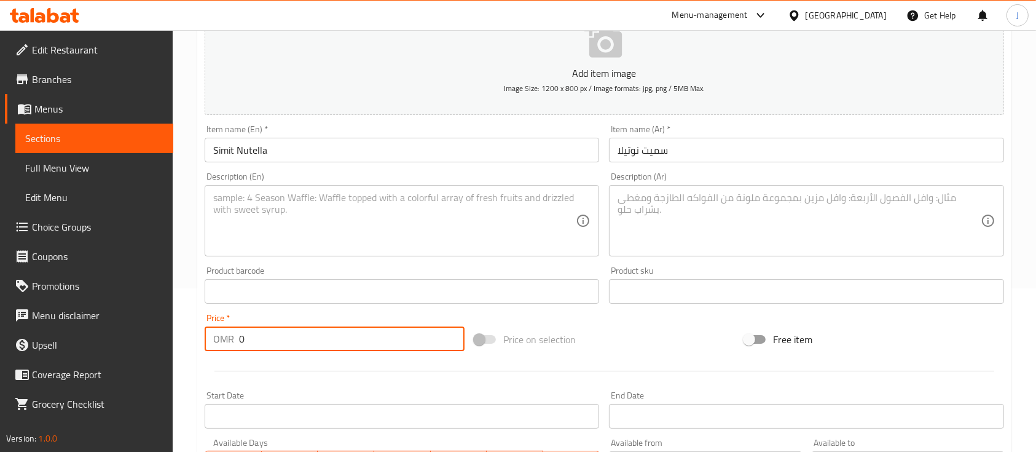
click at [278, 344] on input "0" at bounding box center [352, 338] width 226 height 25
type input "0.7"
click at [360, 202] on textarea at bounding box center [394, 221] width 363 height 58
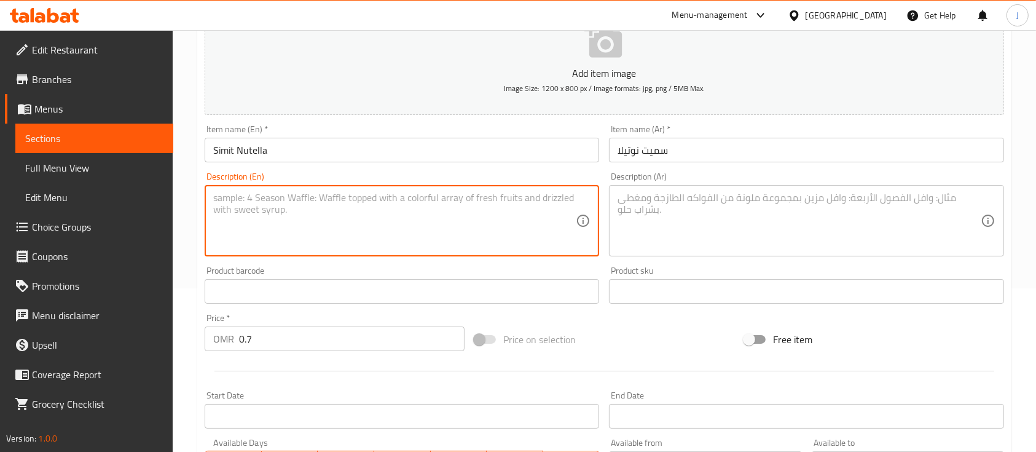
paste textarea "One Piece"
type textarea "One Piece"
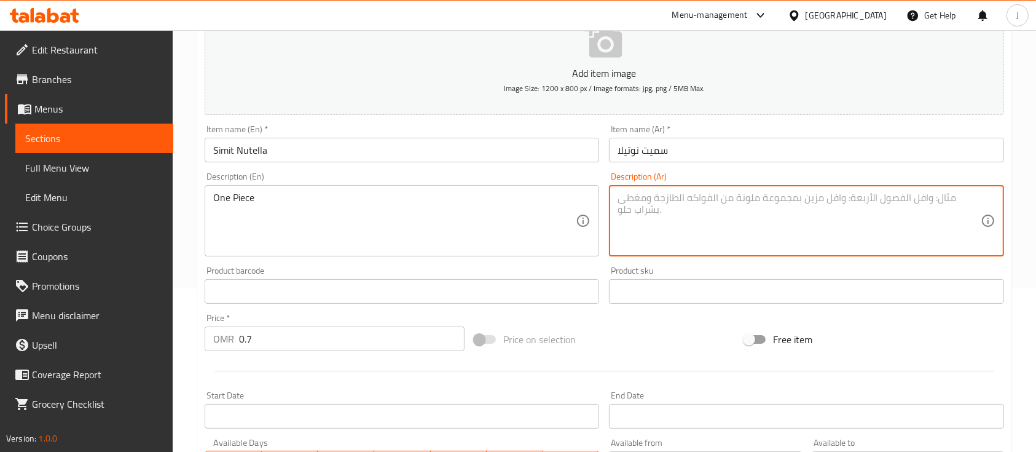
click at [703, 243] on textarea at bounding box center [799, 221] width 363 height 58
paste textarea "قطعة واحدة"
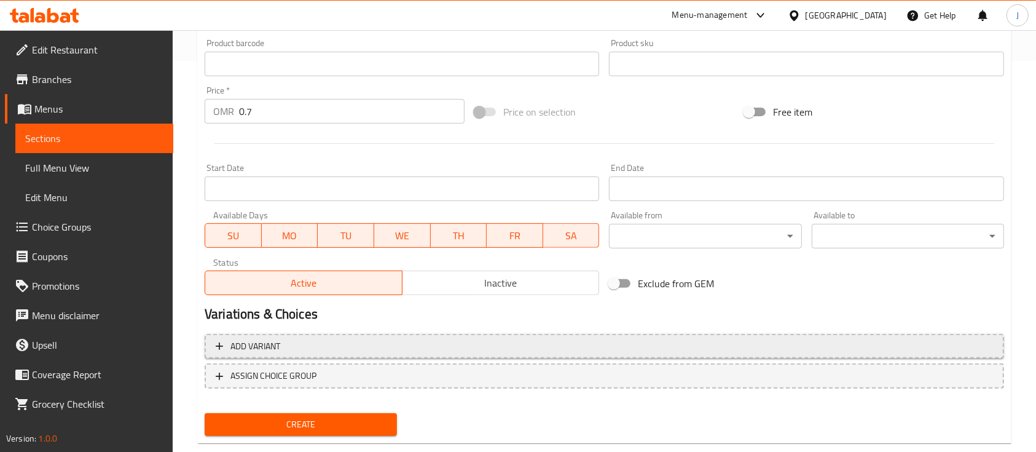
scroll to position [417, 0]
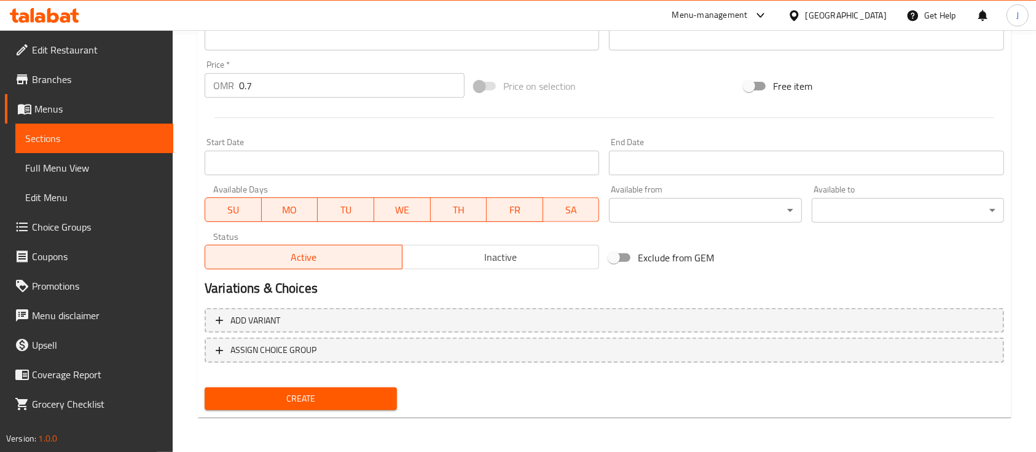
type textarea "قطعة واحدة"
drag, startPoint x: 376, startPoint y: 398, endPoint x: 395, endPoint y: 392, distance: 20.0
click at [382, 396] on span "Create" at bounding box center [301, 398] width 173 height 15
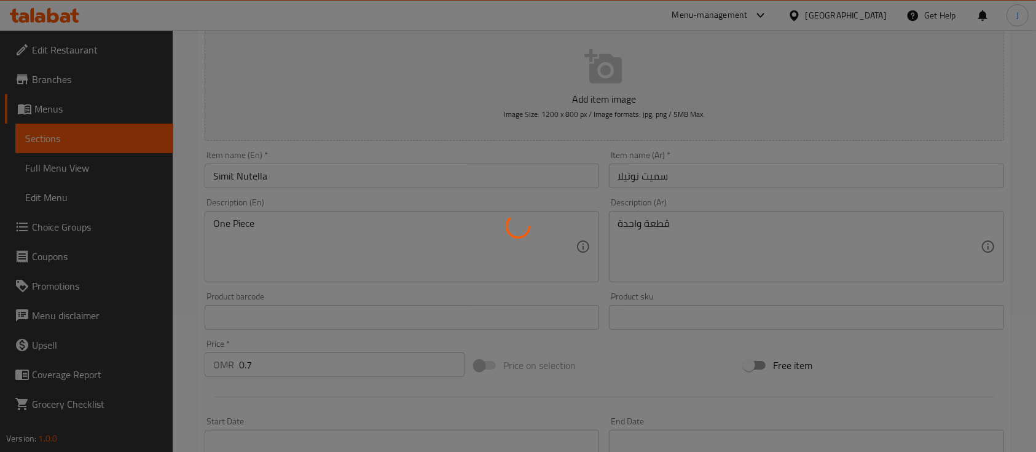
type input "0"
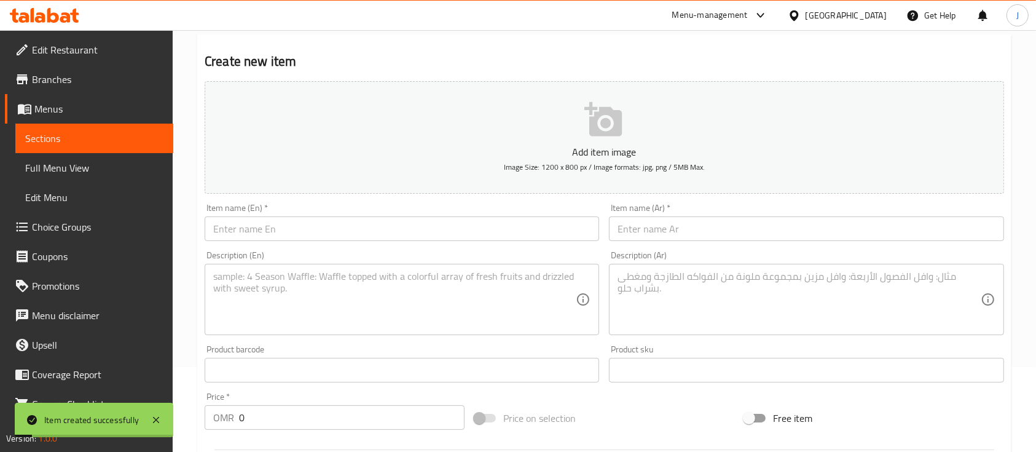
scroll to position [0, 0]
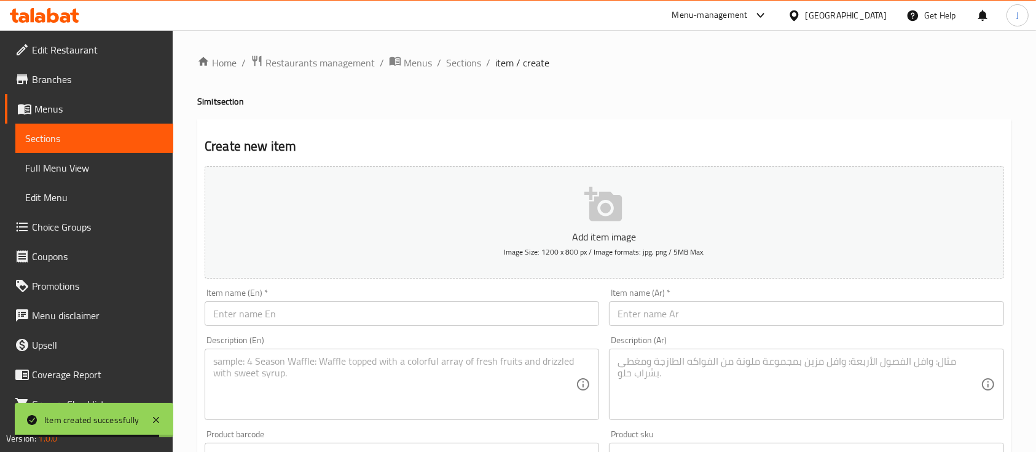
click at [755, 326] on input "text" at bounding box center [806, 313] width 395 height 25
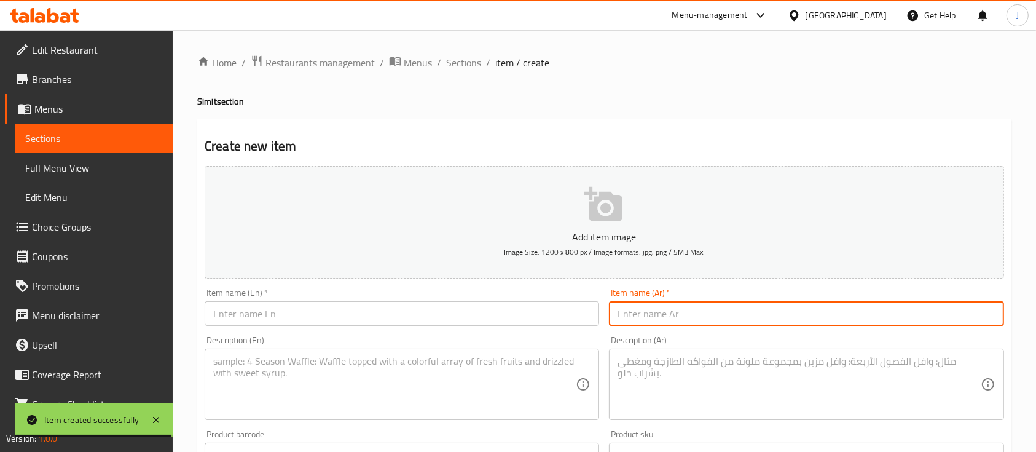
paste input "سميت شاورما دجاج على الفحم Simit Chicken Shwarma"
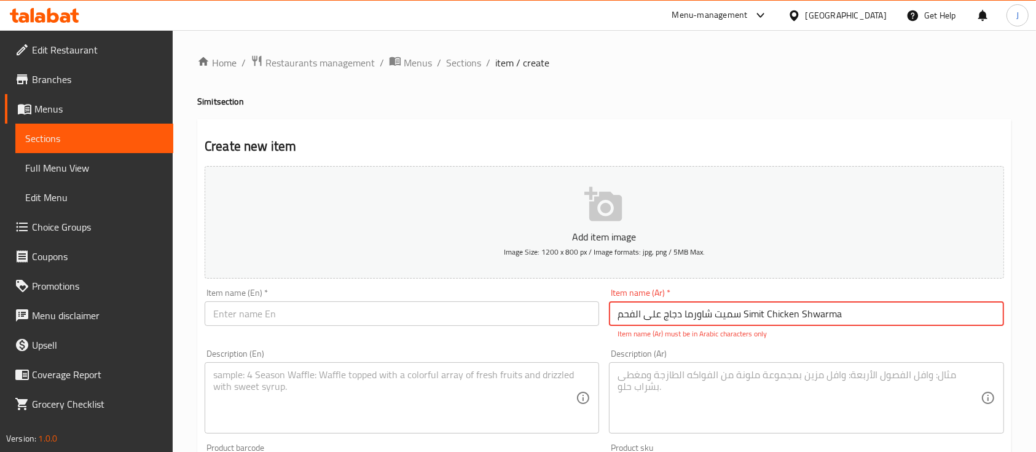
drag, startPoint x: 744, startPoint y: 314, endPoint x: 861, endPoint y: 317, distance: 116.2
click at [861, 317] on input "سميت شاورما دجاج على الفحم Simit Chicken Shwarma" at bounding box center [806, 313] width 395 height 25
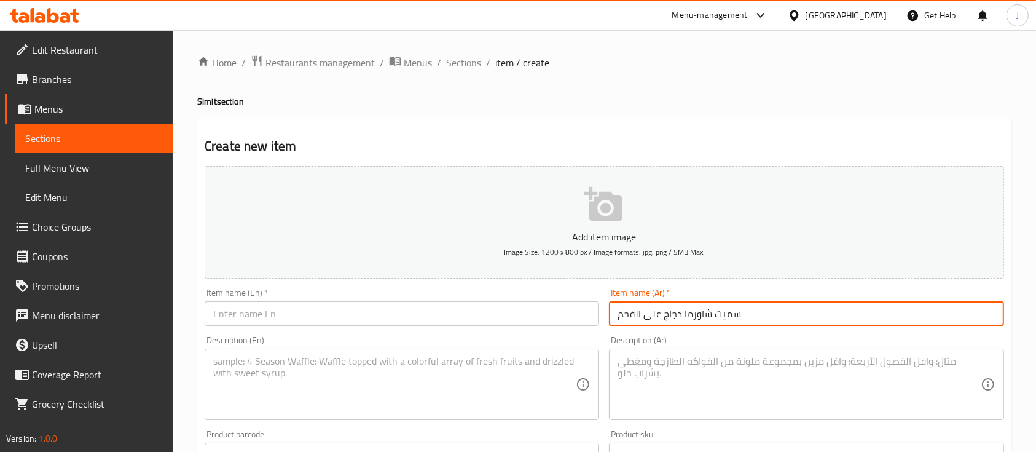
type input "سميت شاورما دجاج على الفحم"
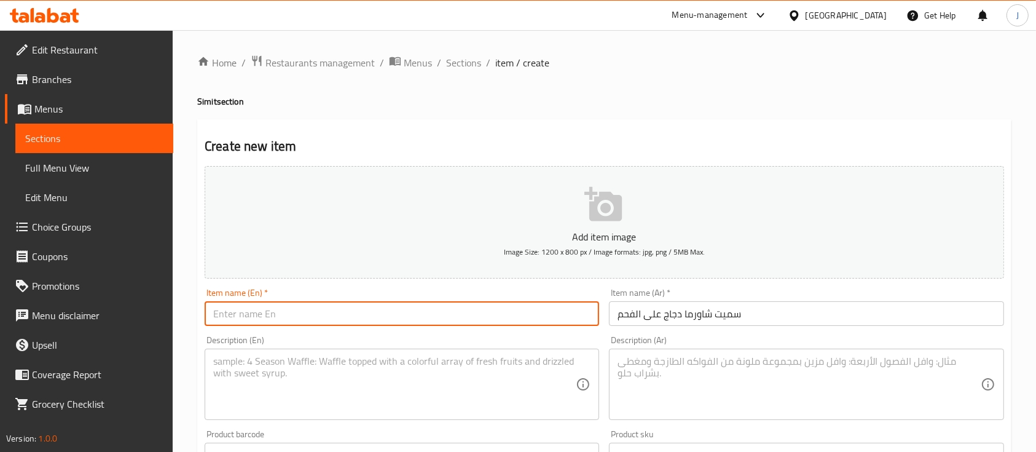
click at [350, 313] on input "text" at bounding box center [402, 313] width 395 height 25
paste input "Simit Chicken Shwarma"
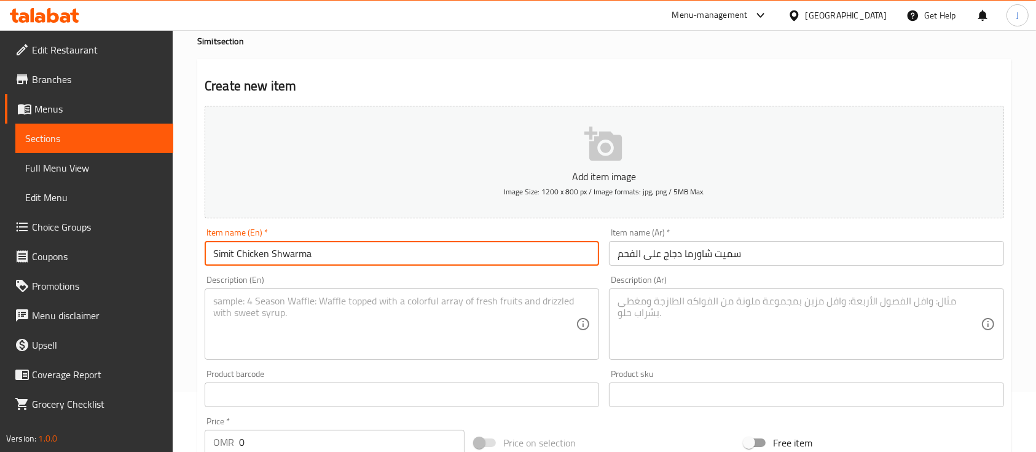
scroll to position [164, 0]
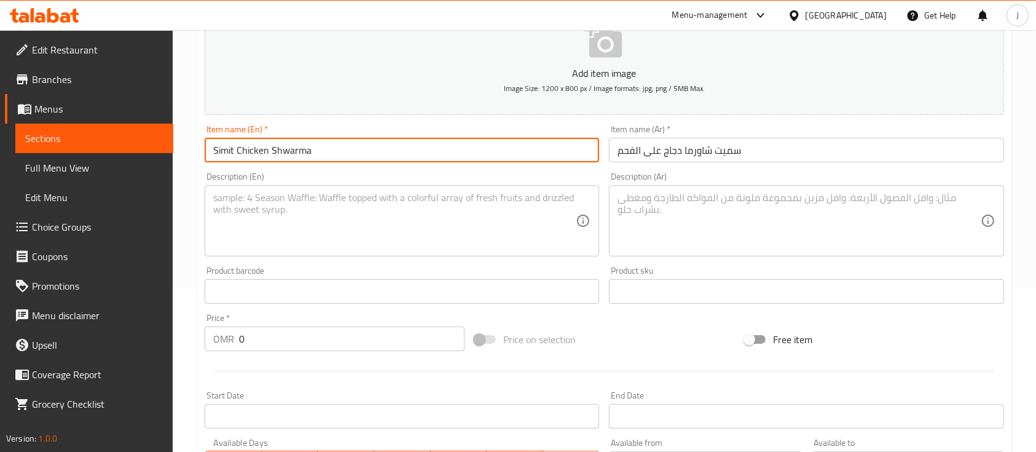
type input "Simit Chicken Shwarma"
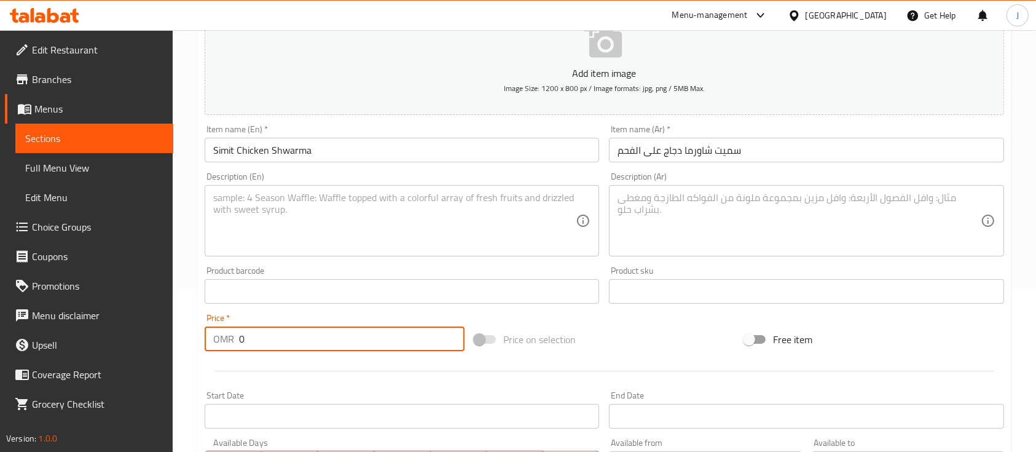
click at [286, 342] on input "0" at bounding box center [352, 338] width 226 height 25
type input "0.7"
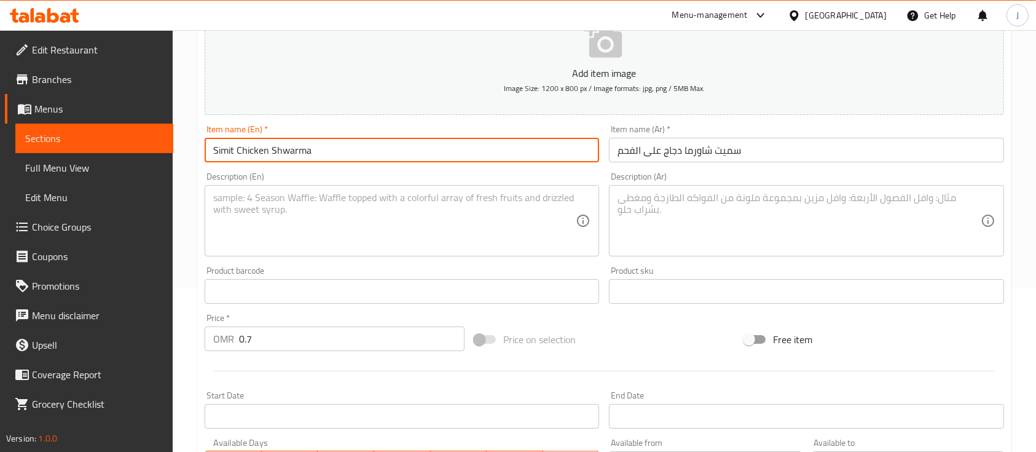
click at [295, 152] on input "Simit Chicken Shwarma" at bounding box center [402, 150] width 395 height 25
click at [319, 152] on input "Simit Chicken Shwarma" at bounding box center [402, 150] width 395 height 25
type input "Simit Chicken Shawarma"
click at [712, 207] on textarea at bounding box center [799, 221] width 363 height 58
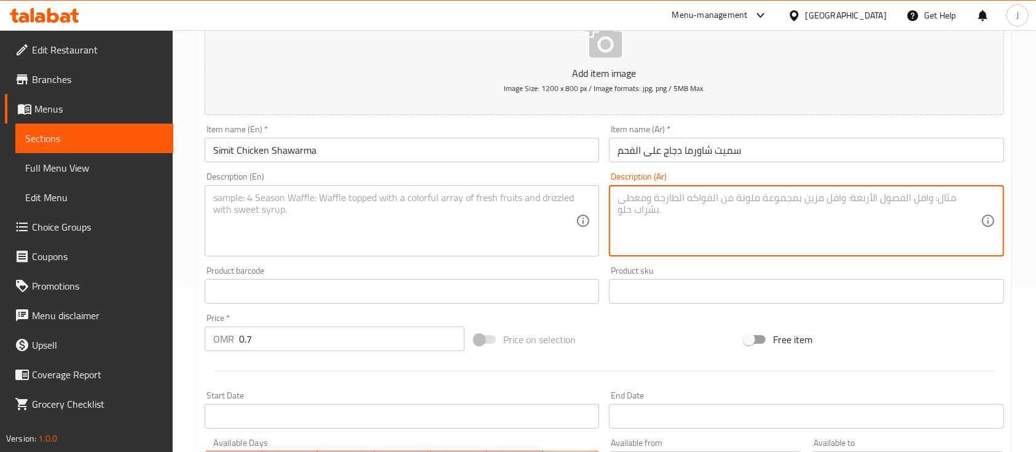
paste textarea "قطعة واحدة"
type textarea "قطعة واحدة"
click at [358, 209] on textarea at bounding box center [394, 221] width 363 height 58
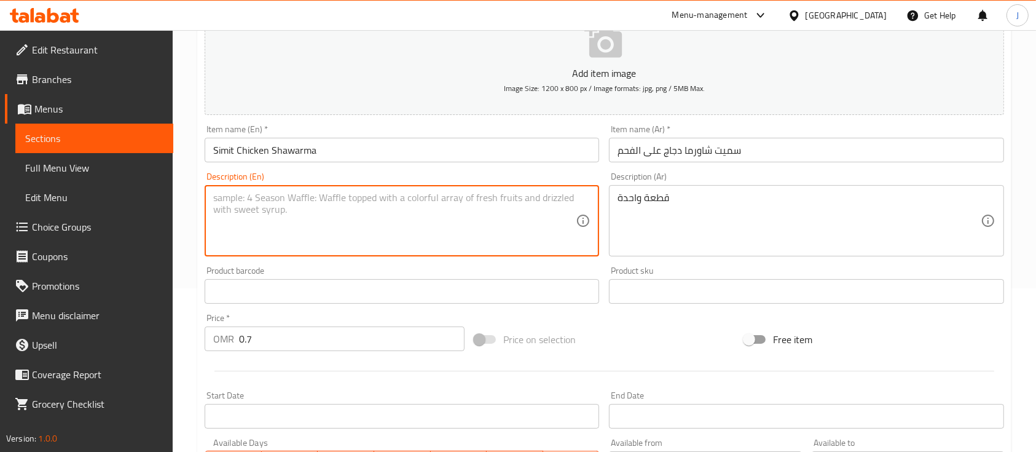
paste textarea "One Piece"
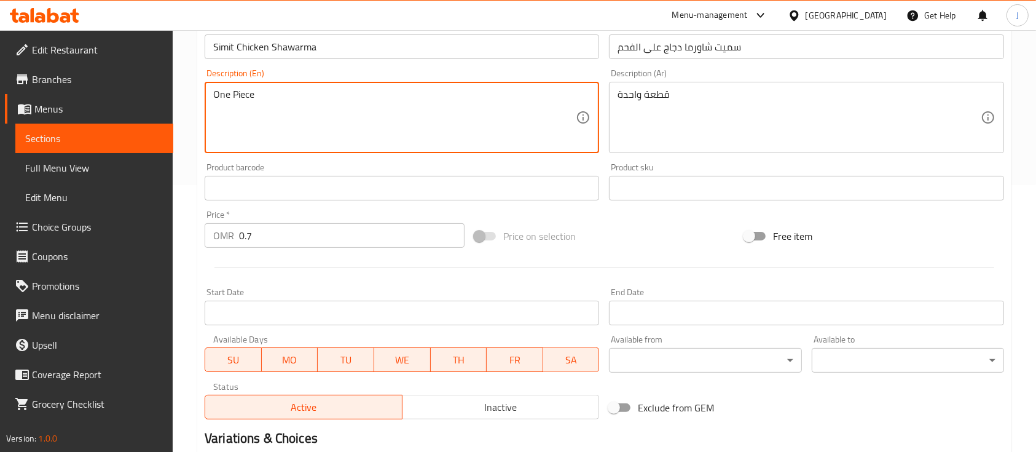
scroll to position [417, 0]
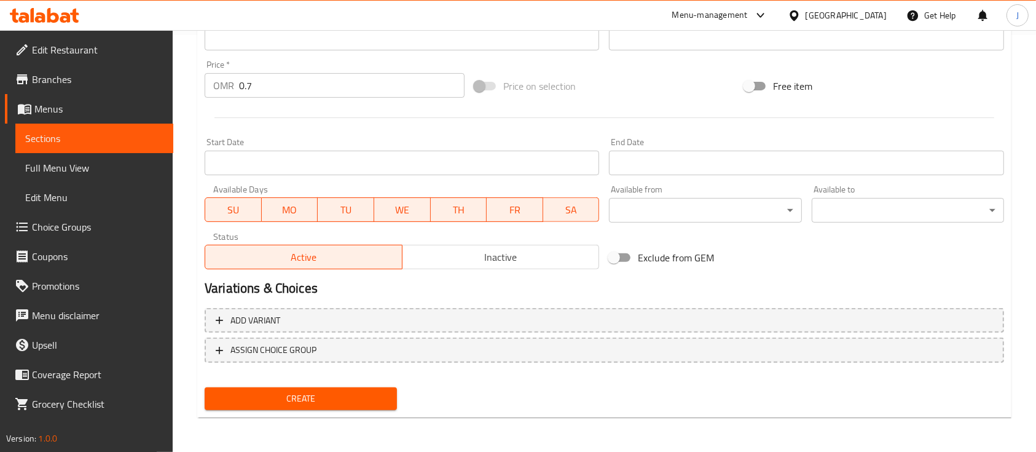
type textarea "One Piece"
click at [354, 393] on span "Create" at bounding box center [301, 398] width 173 height 15
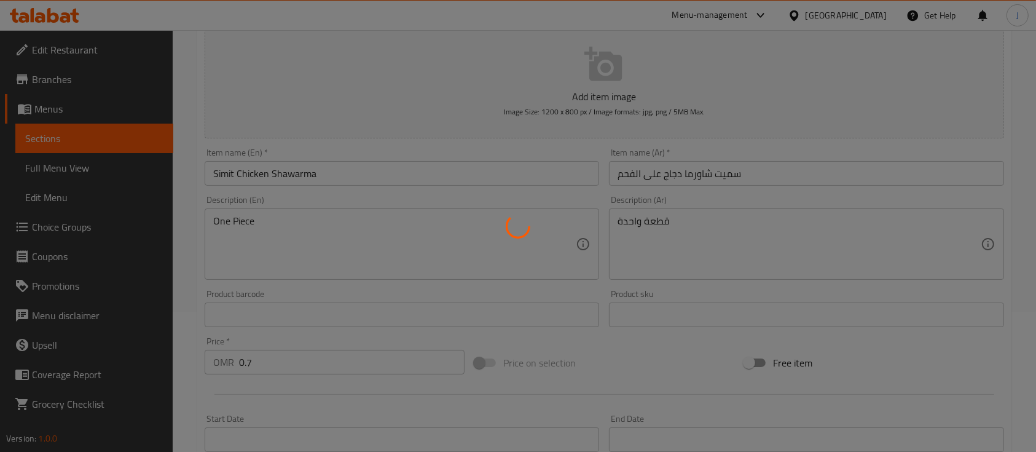
scroll to position [7, 0]
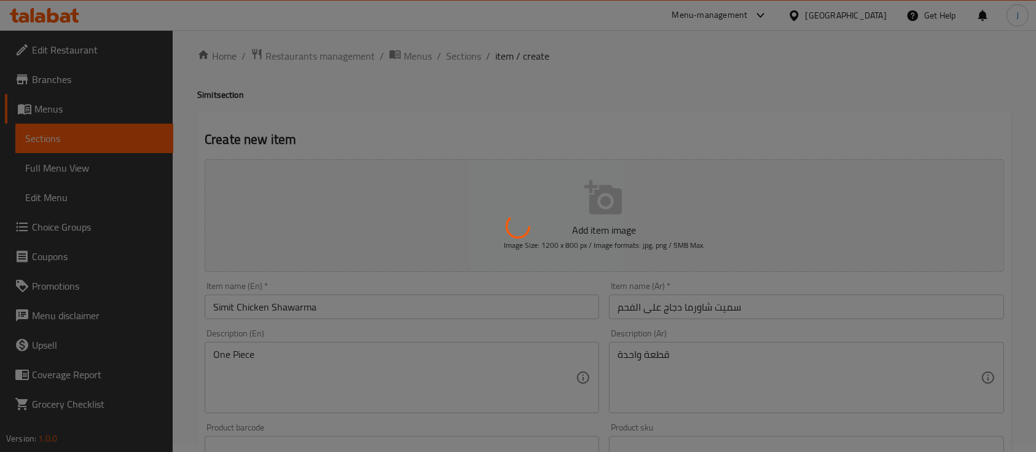
type input "0"
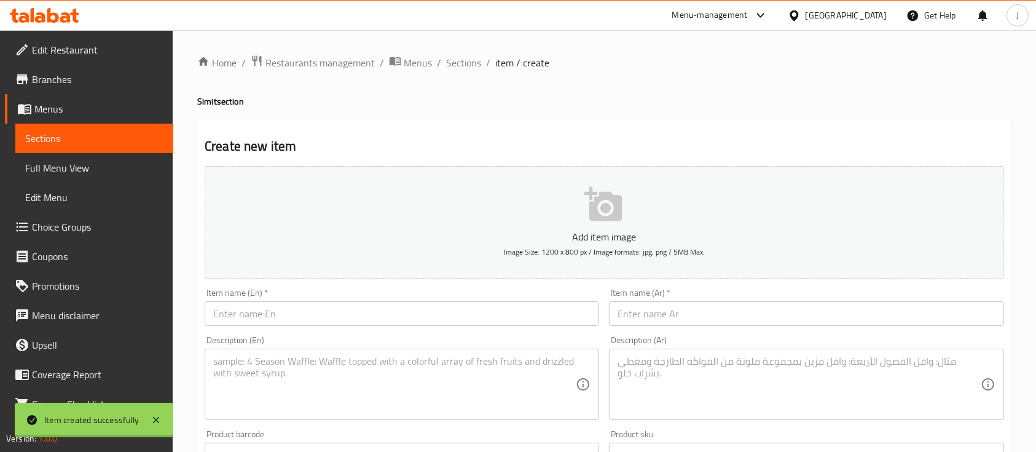
scroll to position [0, 0]
click at [469, 66] on span "Sections" at bounding box center [463, 62] width 35 height 15
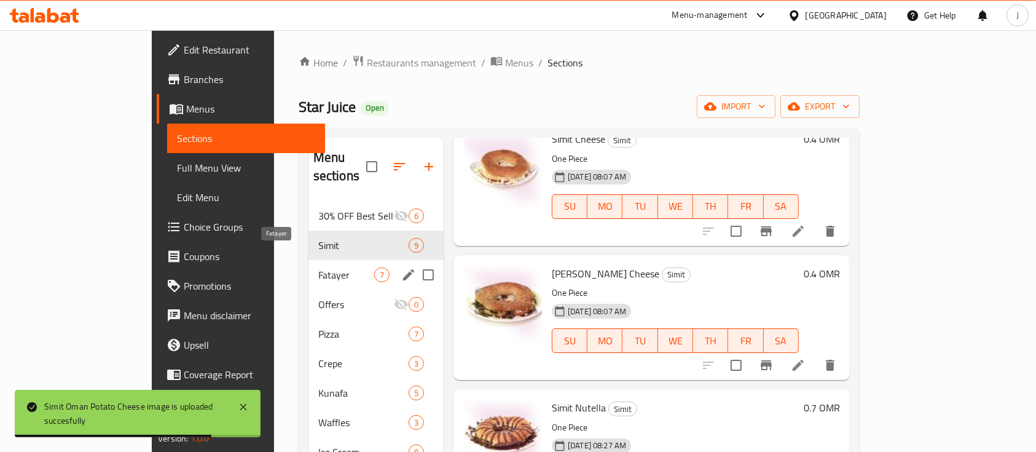
scroll to position [82, 0]
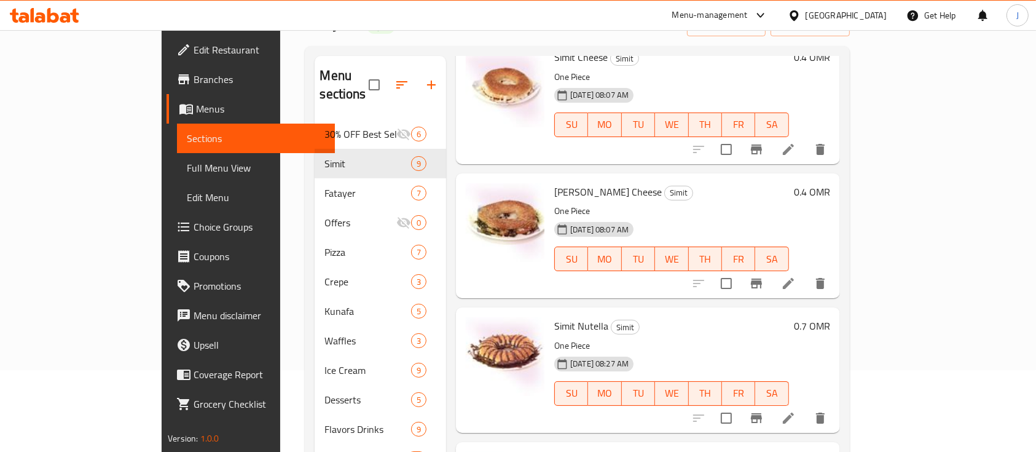
click at [787, 203] on p "One Piece" at bounding box center [671, 210] width 235 height 15
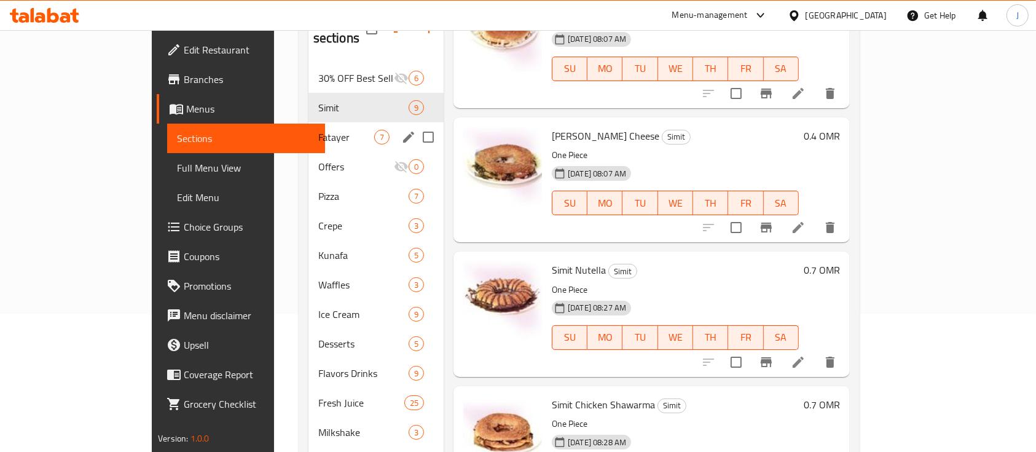
scroll to position [164, 0]
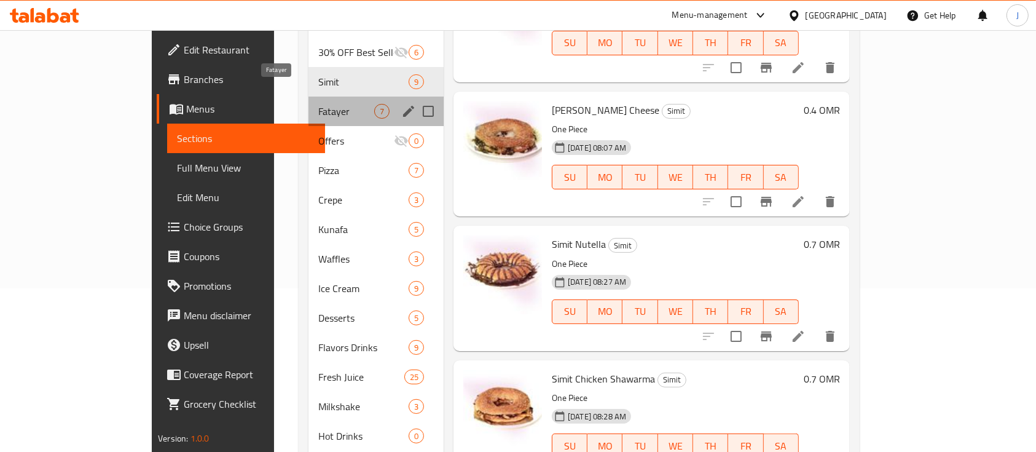
click at [318, 104] on span "Fatayer" at bounding box center [346, 111] width 56 height 15
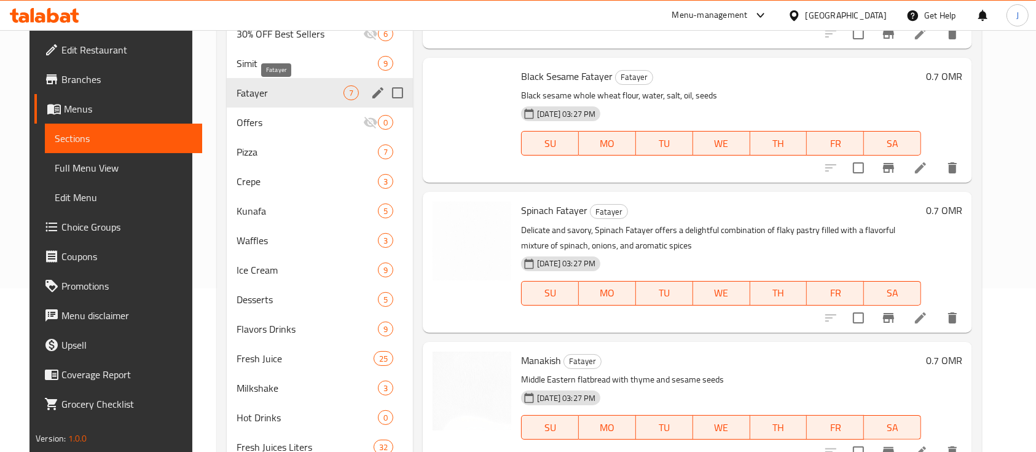
scroll to position [475, 0]
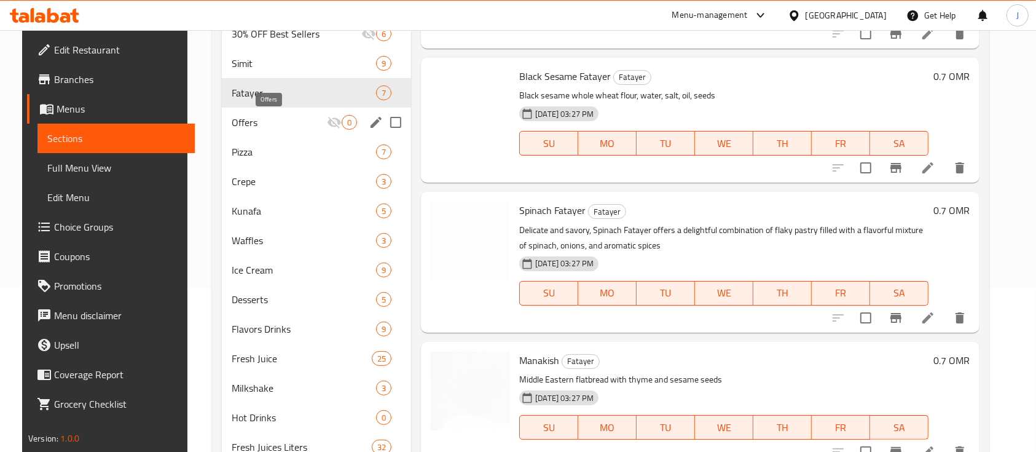
click at [260, 123] on span "Offers" at bounding box center [279, 122] width 95 height 15
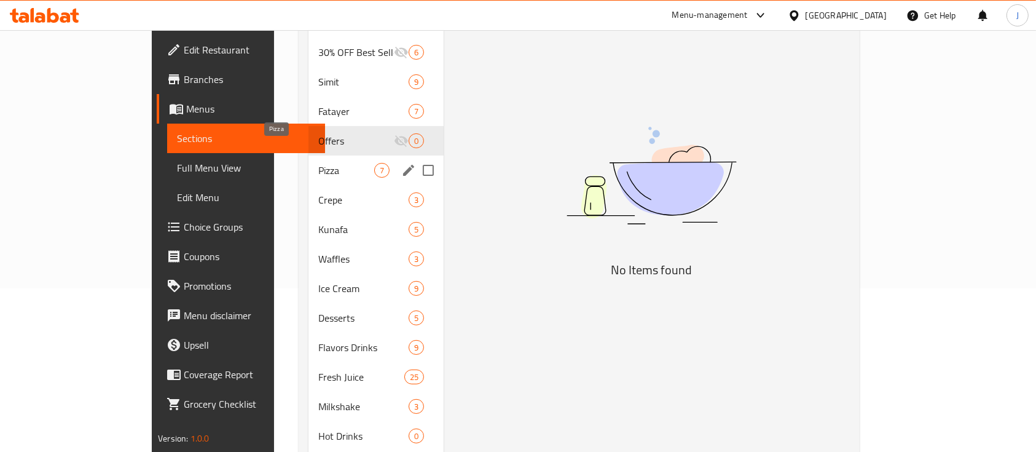
click at [318, 163] on span "Pizza" at bounding box center [346, 170] width 56 height 15
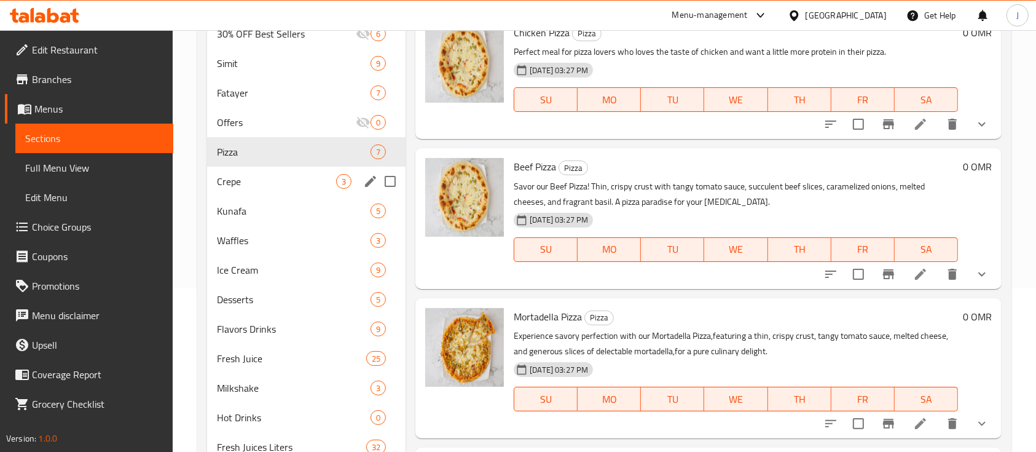
click at [256, 189] on div "Crepe 3" at bounding box center [306, 182] width 199 height 30
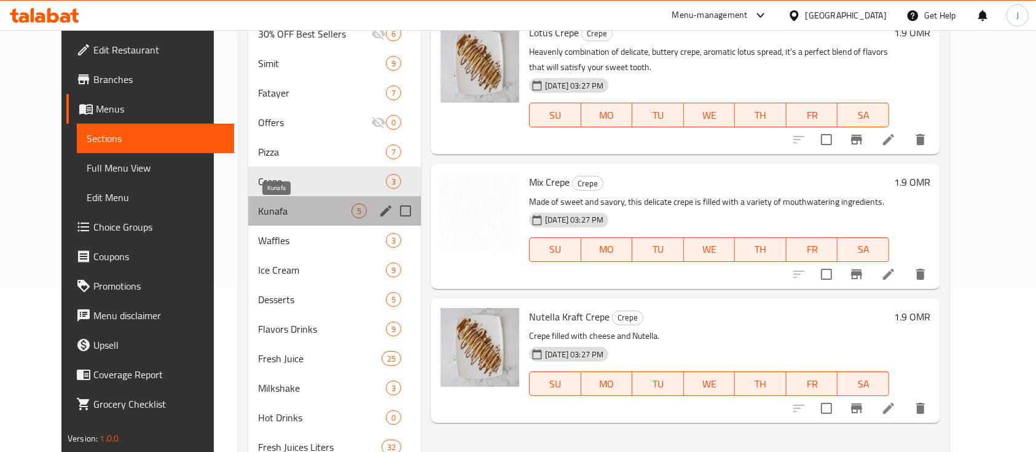
click at [259, 213] on span "Kunafa" at bounding box center [304, 210] width 93 height 15
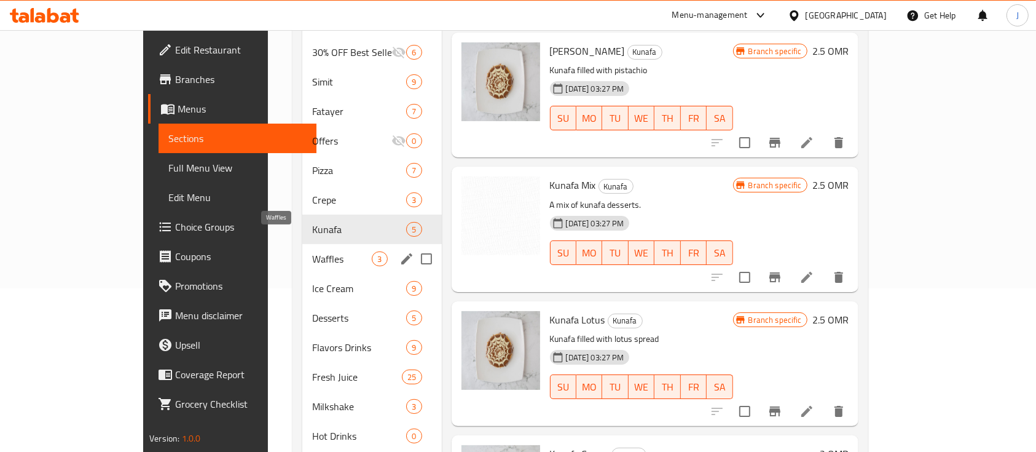
click at [312, 251] on span "Waffles" at bounding box center [342, 258] width 60 height 15
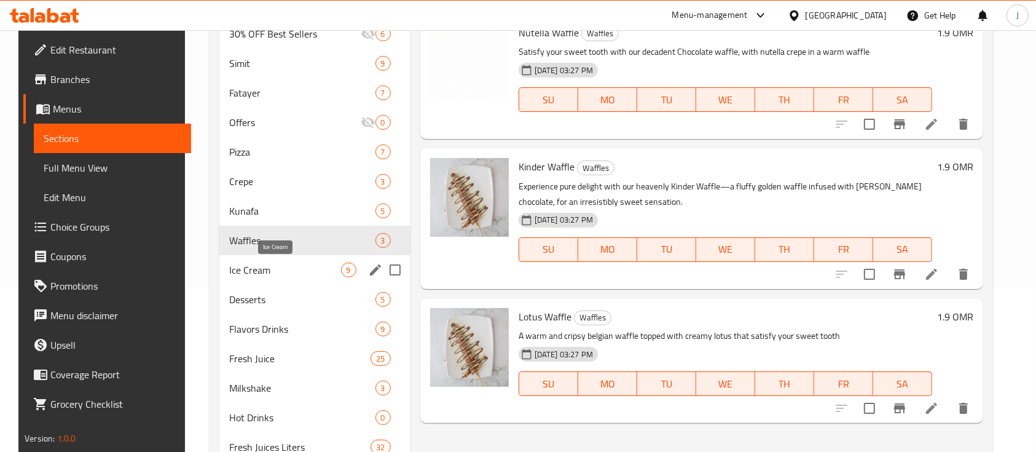
click at [261, 266] on span "Ice Cream" at bounding box center [285, 269] width 112 height 15
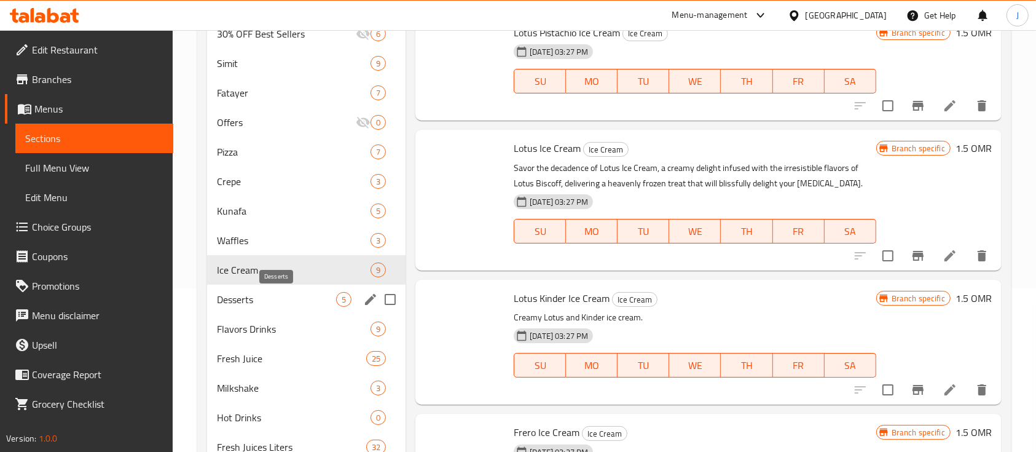
click at [266, 299] on span "Desserts" at bounding box center [276, 299] width 119 height 15
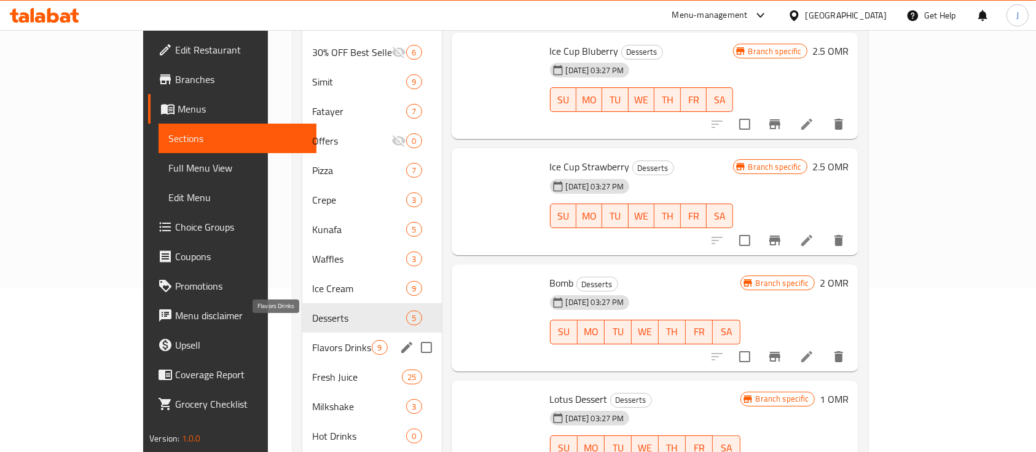
click at [312, 340] on span "Flavors Drinks" at bounding box center [342, 347] width 60 height 15
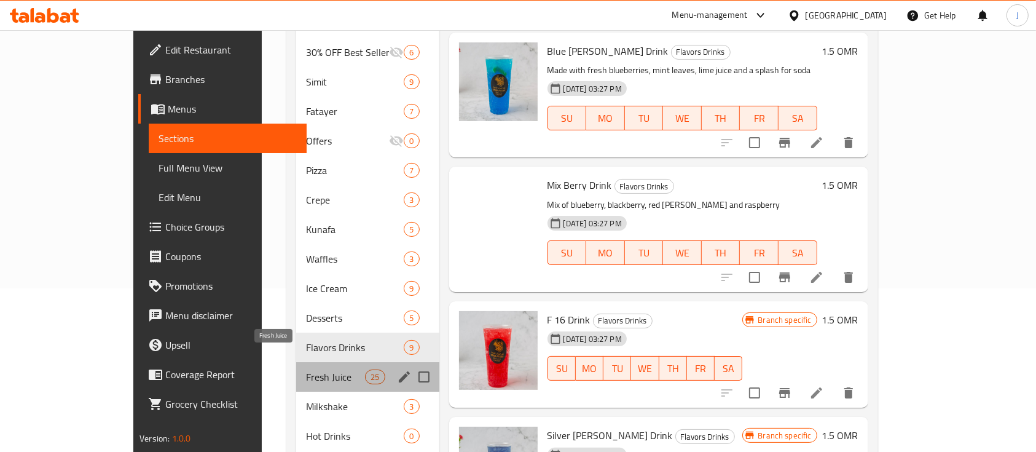
click at [306, 369] on span "Fresh Juice" at bounding box center [335, 376] width 59 height 15
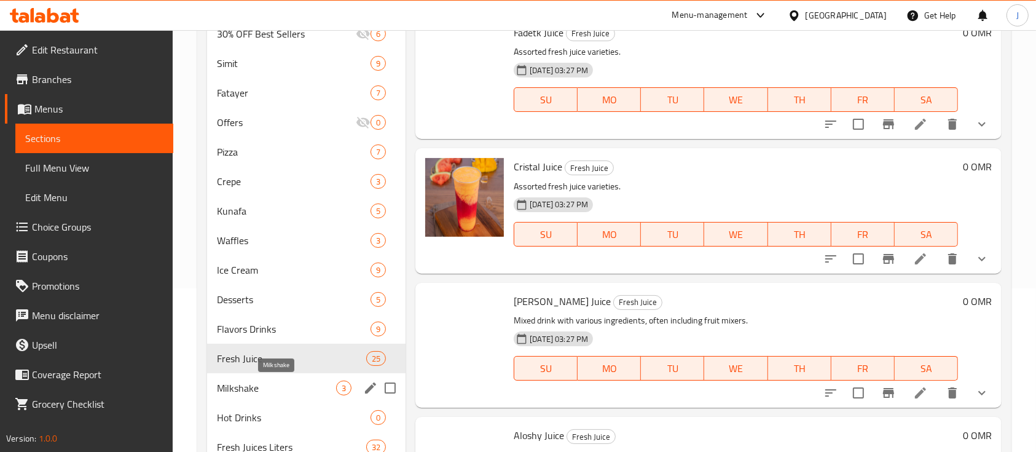
click at [251, 390] on span "Milkshake" at bounding box center [276, 387] width 119 height 15
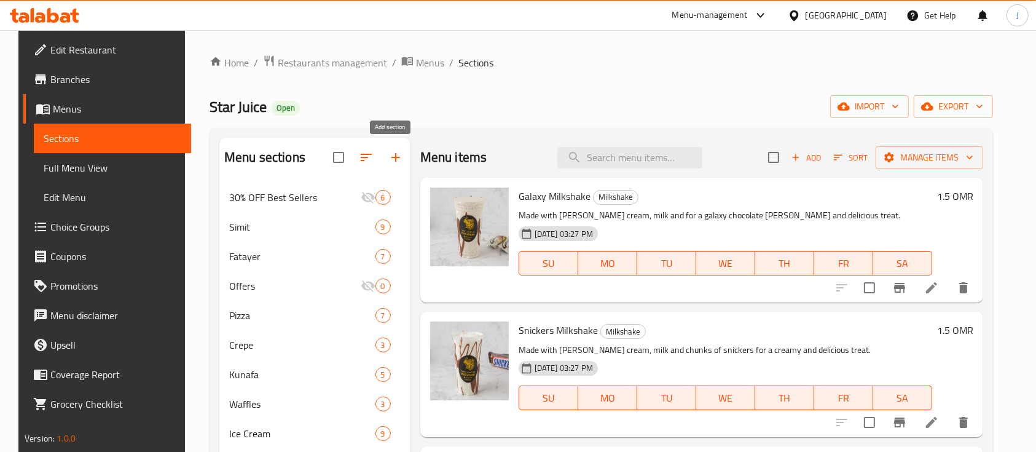
click at [392, 160] on icon "button" at bounding box center [395, 157] width 15 height 15
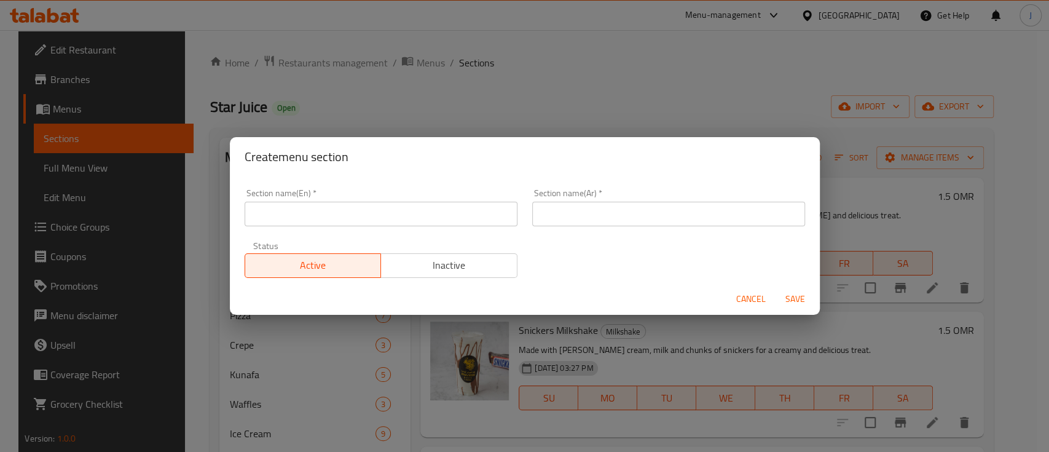
click at [327, 226] on div "Section name(En)   * Section name(En) *" at bounding box center [381, 207] width 288 height 52
click at [333, 218] on input "text" at bounding box center [381, 214] width 273 height 25
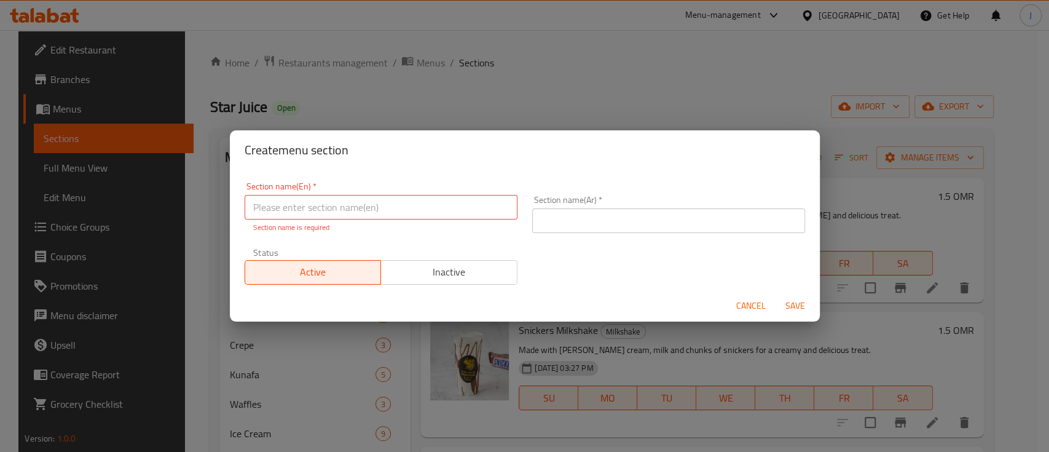
click at [770, 175] on div "Section name(En)   * Section name(En) * Section name is required Section name(A…" at bounding box center [524, 233] width 575 height 117
click at [364, 214] on input "text" at bounding box center [381, 207] width 273 height 25
paste input "Saruokh"
type input "Saruokh"
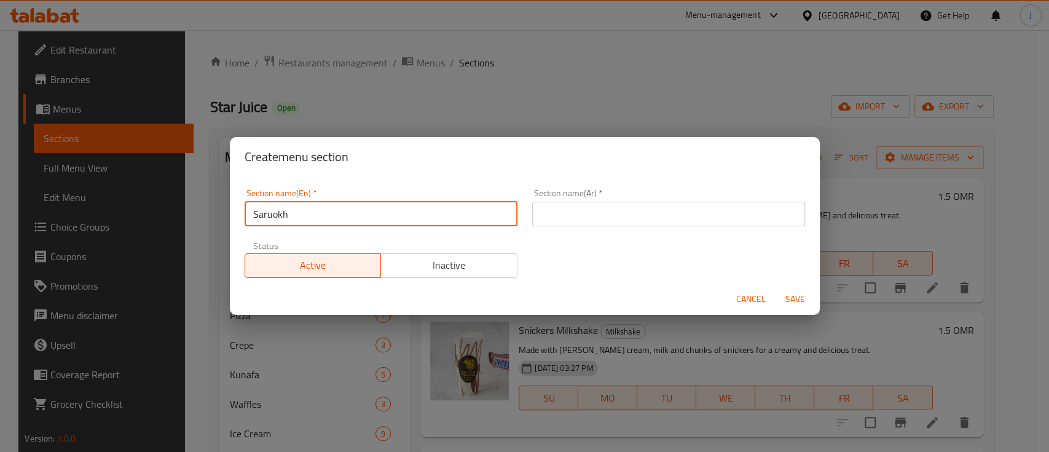
click at [594, 218] on input "text" at bounding box center [668, 214] width 273 height 25
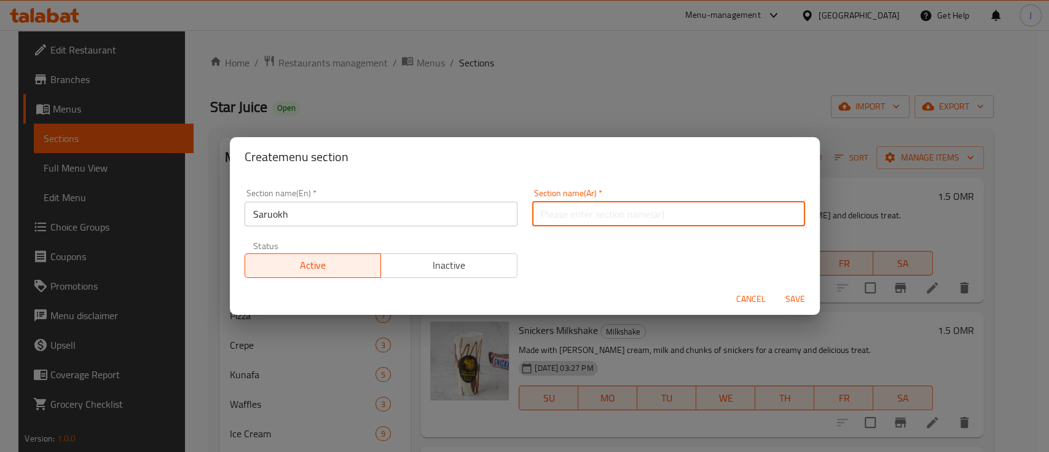
paste input "صاروخ"
type input "صاروخ"
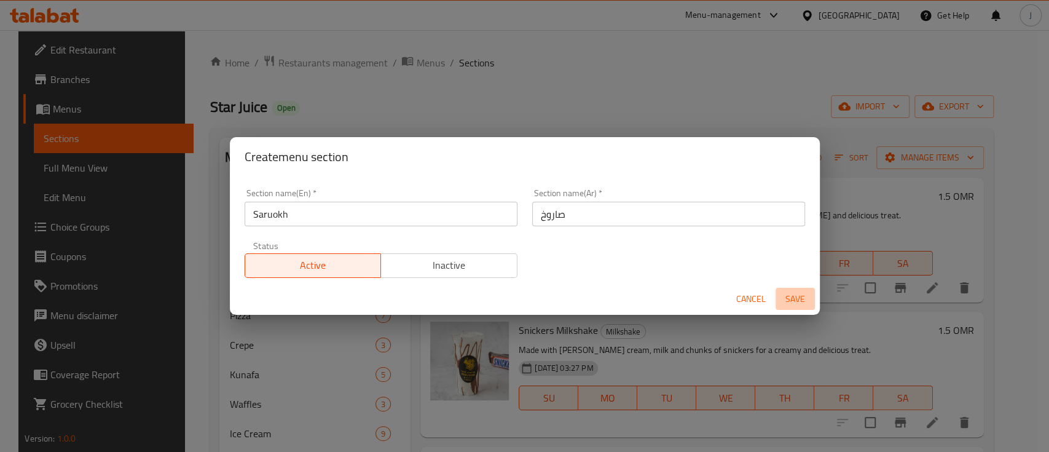
click at [800, 299] on span "Save" at bounding box center [796, 298] width 30 height 15
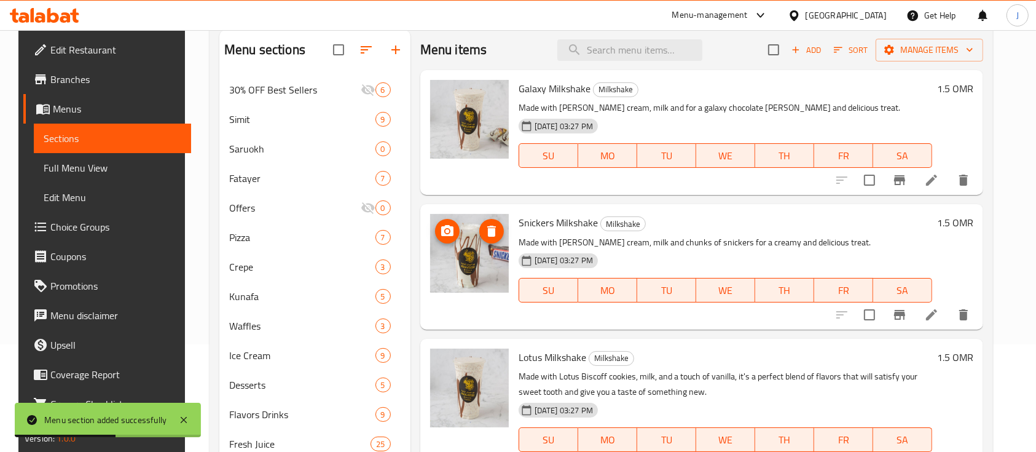
scroll to position [82, 0]
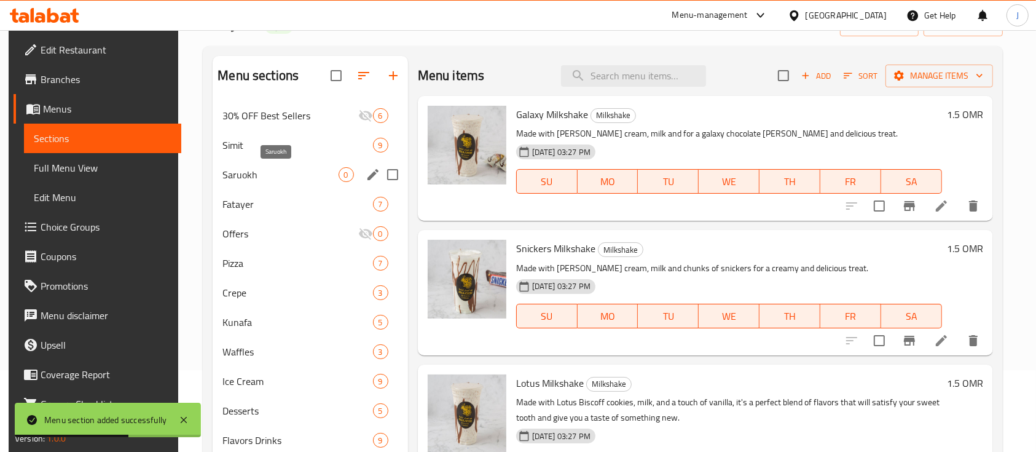
click at [297, 175] on span "Saruokh" at bounding box center [281, 174] width 116 height 15
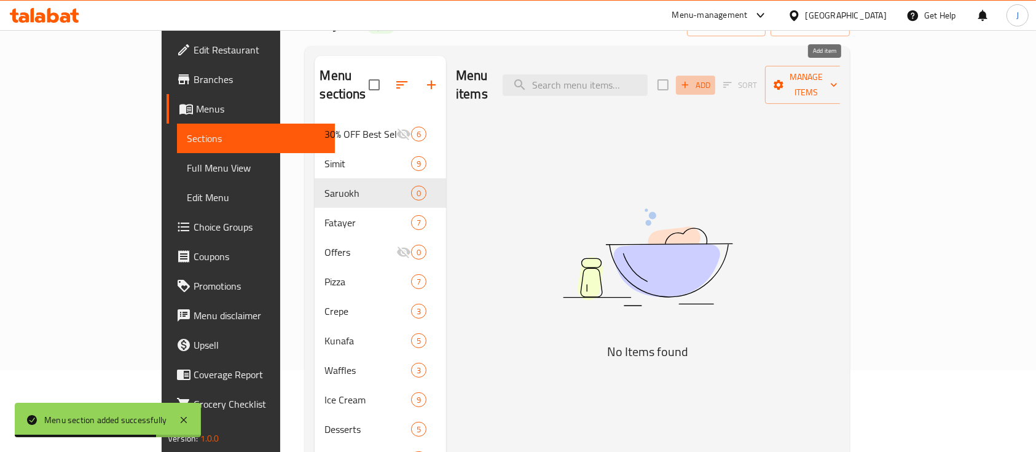
click at [712, 78] on span "Add" at bounding box center [695, 85] width 33 height 14
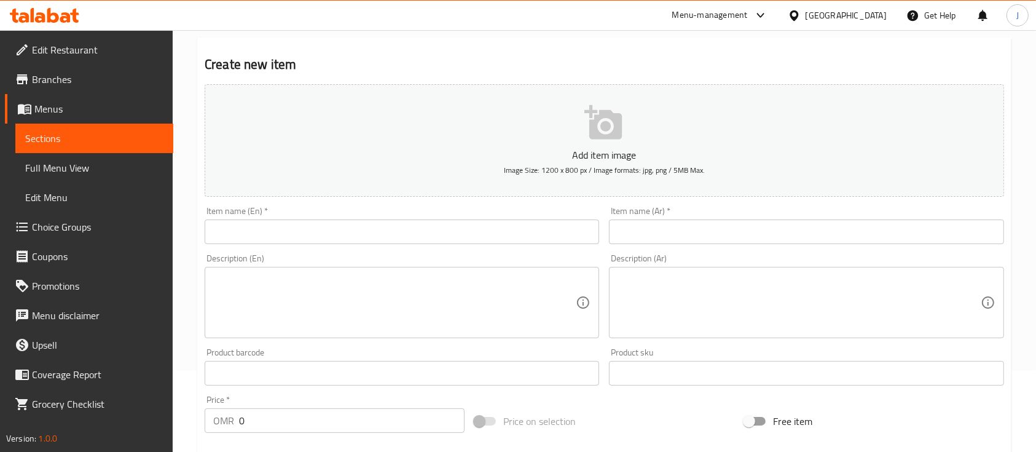
click at [808, 258] on div "Description (Ar) Description (Ar)" at bounding box center [806, 296] width 395 height 84
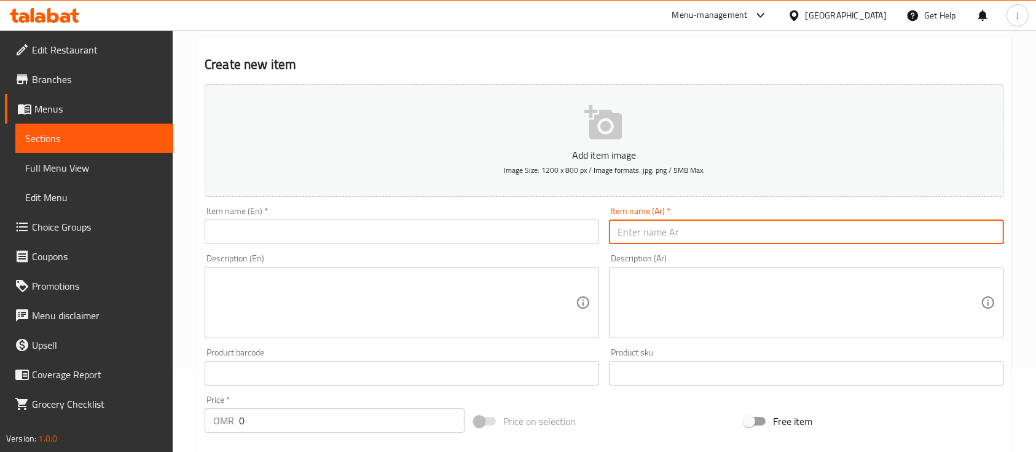
click at [674, 237] on input "text" at bounding box center [806, 231] width 395 height 25
paste input "كباب جمل صاروخ Saruokh Camel Kabab"
drag, startPoint x: 687, startPoint y: 232, endPoint x: 781, endPoint y: 228, distance: 94.1
click at [781, 228] on input "كباب جمل صاروخ Saruokh Camel Kabab" at bounding box center [806, 231] width 395 height 25
type input "كباب جمل صاروخ"
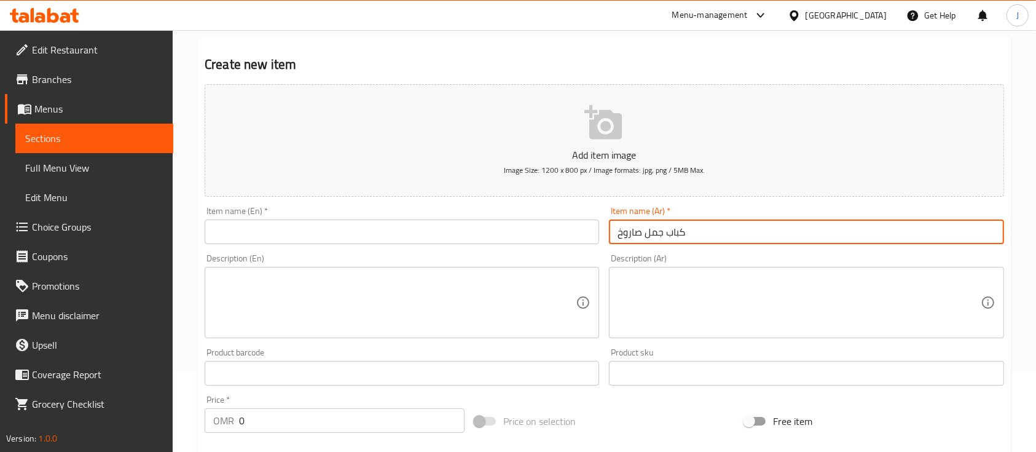
click at [374, 230] on input "text" at bounding box center [402, 231] width 395 height 25
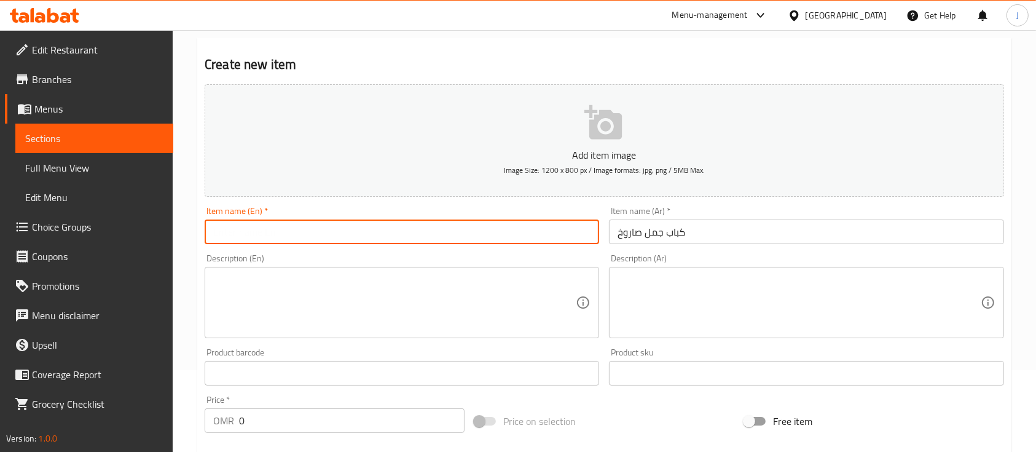
paste input "Saruokh Camel Kabab"
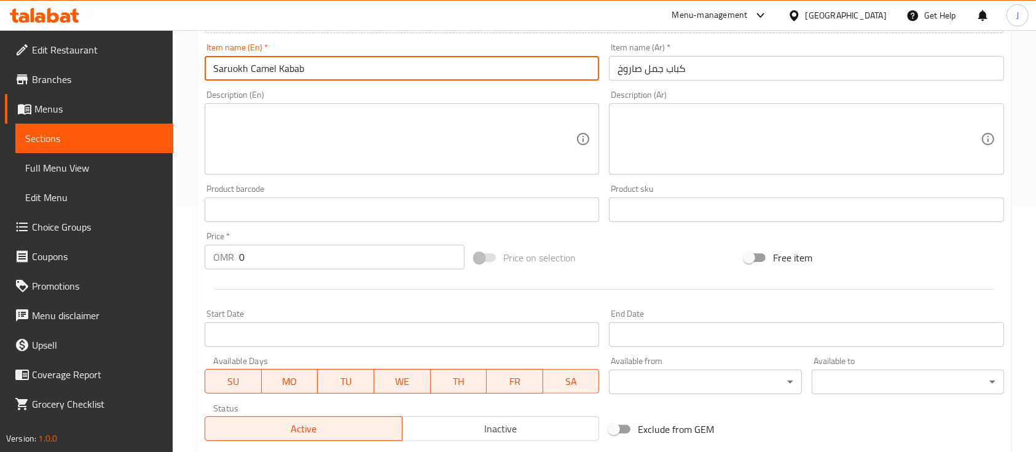
scroll to position [246, 0]
type input "Saruokh Camel Kabab"
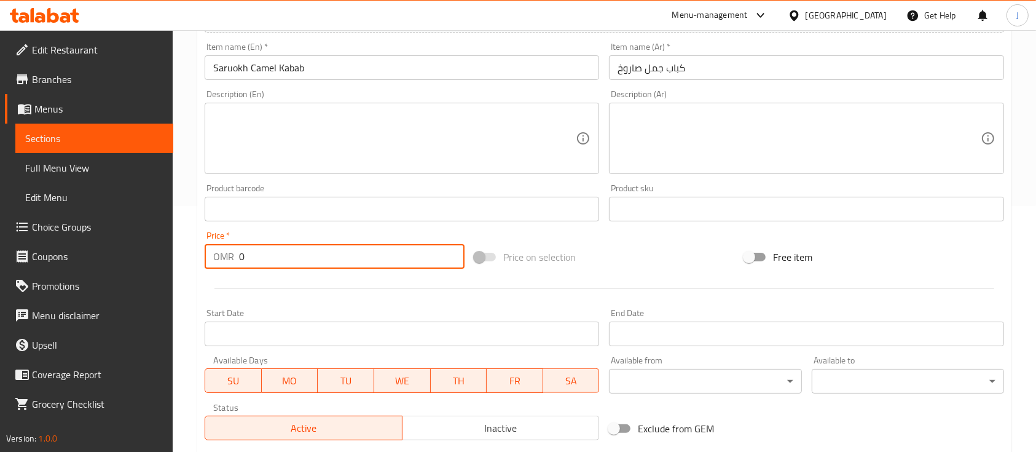
drag, startPoint x: 262, startPoint y: 256, endPoint x: 205, endPoint y: 256, distance: 57.2
click at [205, 256] on div "OMR 0 Price *" at bounding box center [335, 256] width 260 height 25
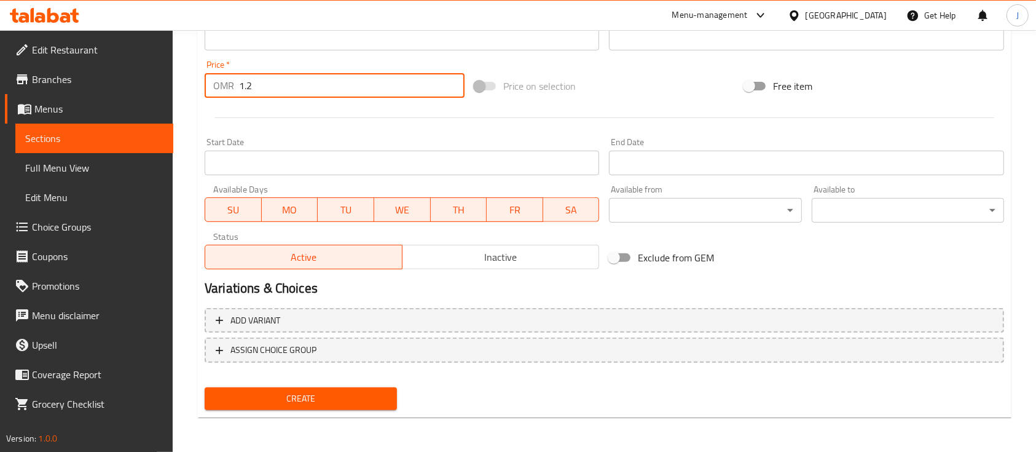
type input "1.2"
drag, startPoint x: 288, startPoint y: 394, endPoint x: 310, endPoint y: 394, distance: 21.5
click at [290, 395] on span "Create" at bounding box center [301, 398] width 173 height 15
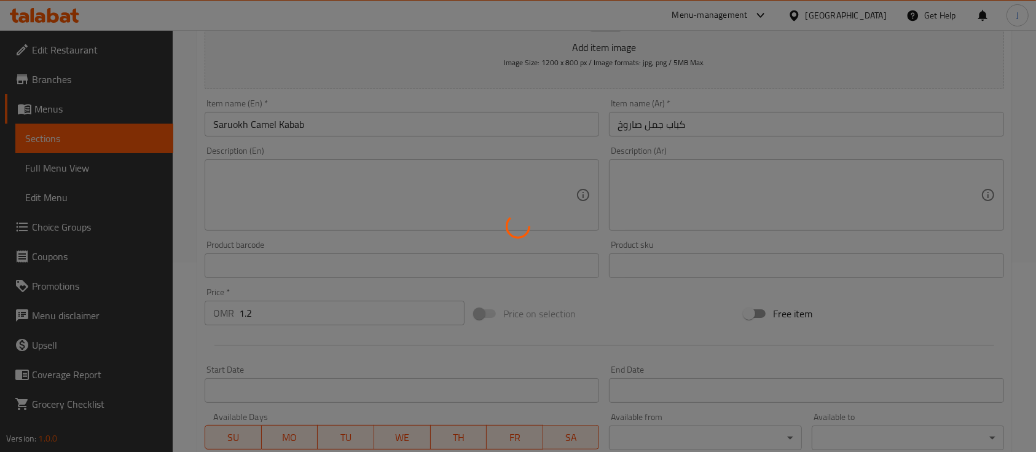
scroll to position [89, 0]
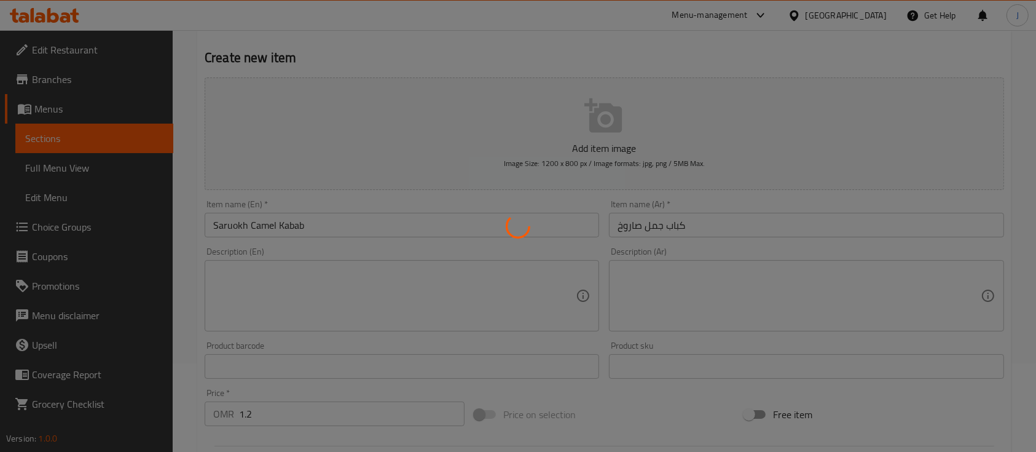
type input "0"
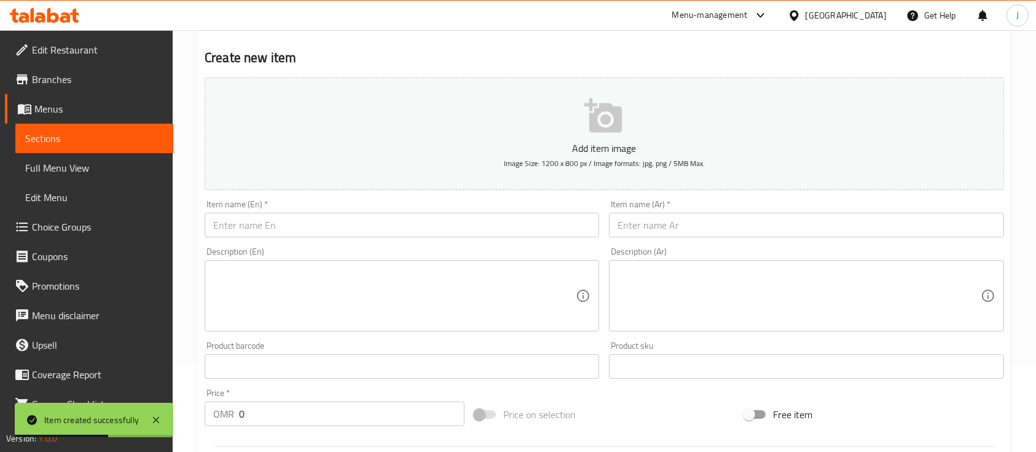
click at [762, 227] on input "text" at bounding box center [806, 225] width 395 height 25
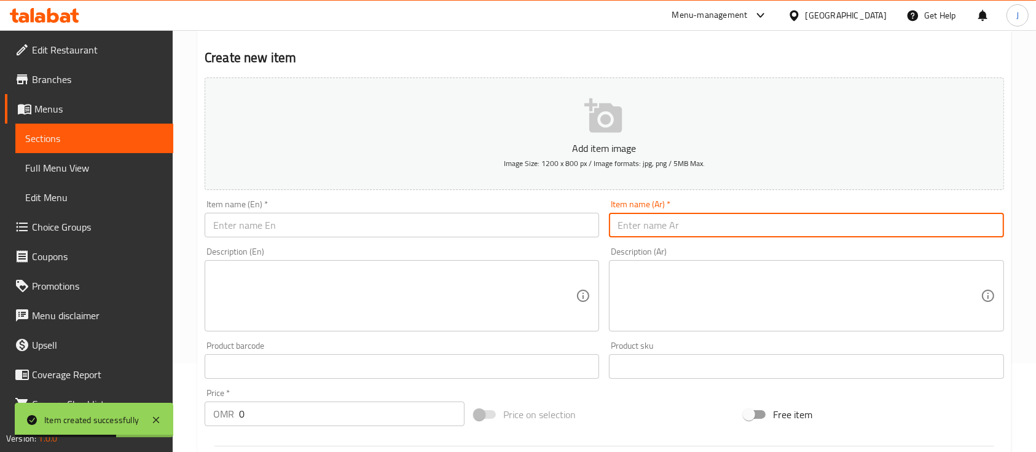
paste input "شاورما دجاج صاروخ على الفحم Saroukh Chicken Shawarma"
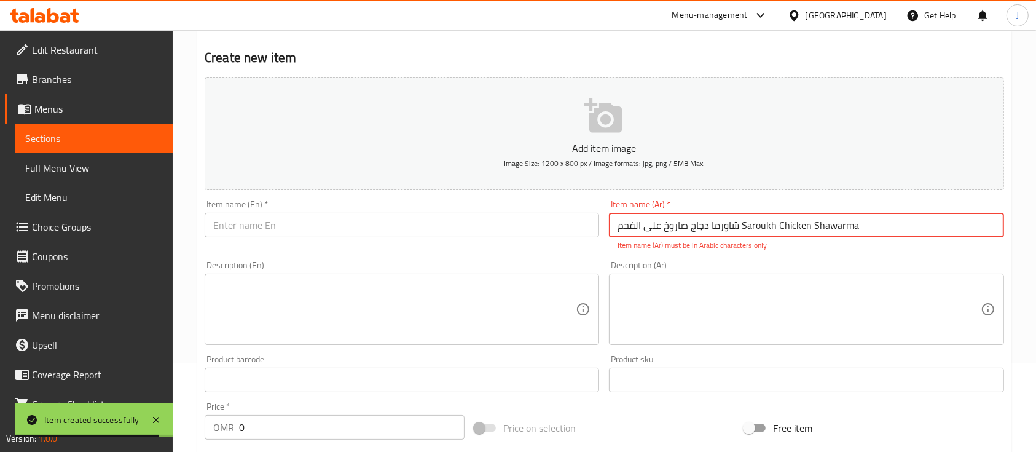
drag, startPoint x: 741, startPoint y: 225, endPoint x: 873, endPoint y: 226, distance: 132.2
click at [873, 226] on input "شاورما دجاج صاروخ على الفحم Saroukh Chicken Shawarma" at bounding box center [806, 225] width 395 height 25
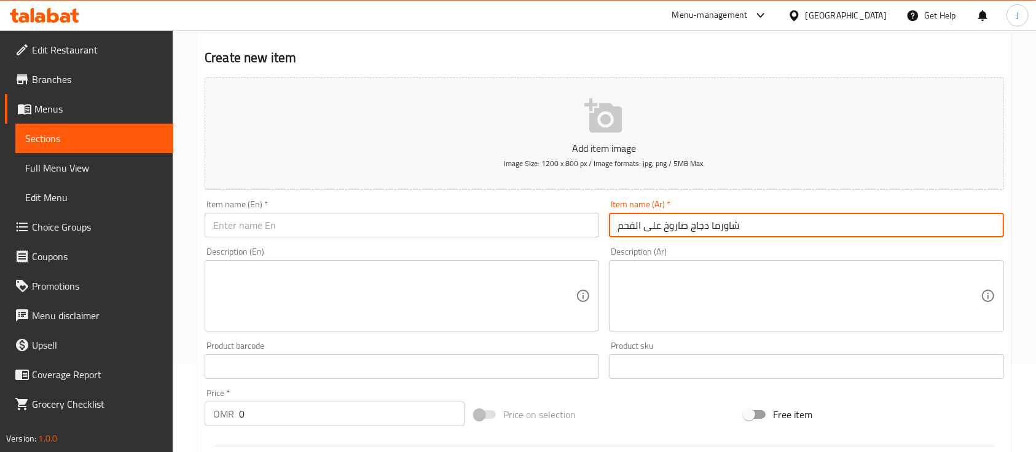
type input "شاورما دجاج صاروخ على الفحم"
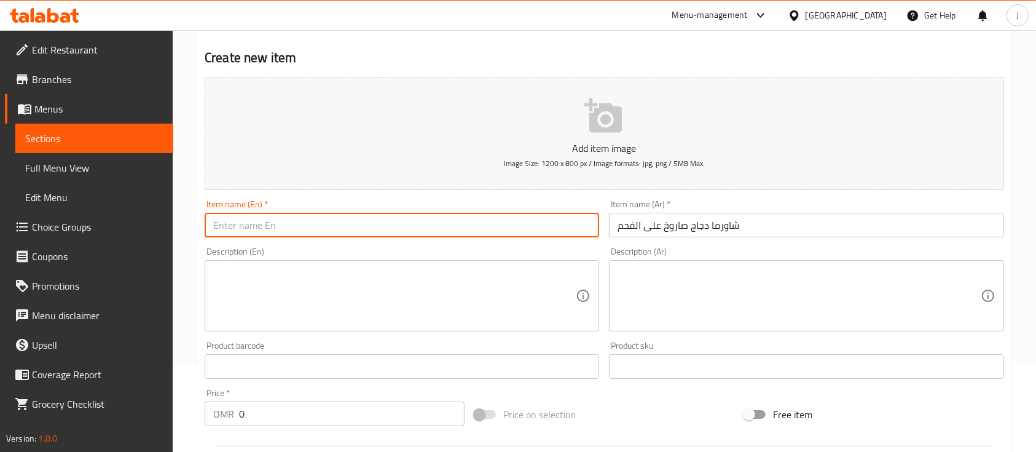
click at [329, 227] on input "text" at bounding box center [402, 225] width 395 height 25
paste input "Saroukh Chicken Shawarma"
type input "Saroukh Chicken Shawarma"
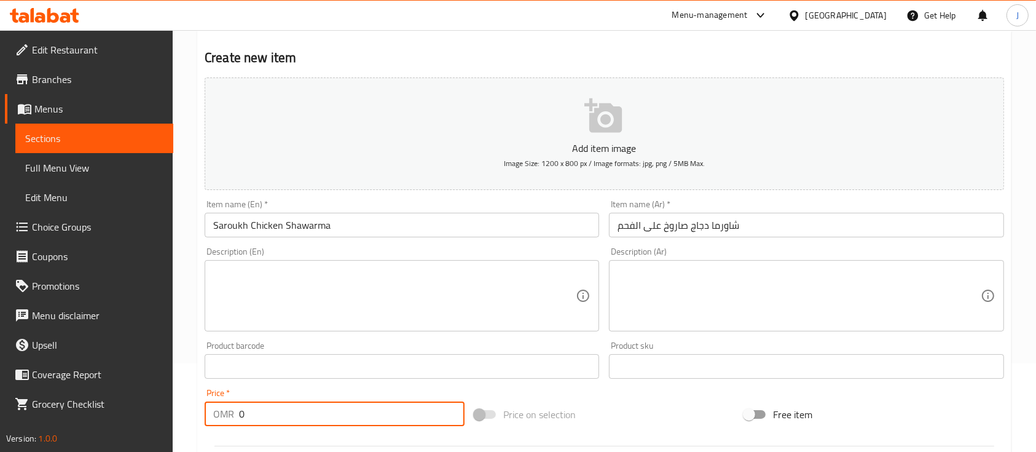
drag, startPoint x: 242, startPoint y: 412, endPoint x: 232, endPoint y: 412, distance: 9.2
click at [232, 412] on div "OMR 0 Price *" at bounding box center [335, 413] width 260 height 25
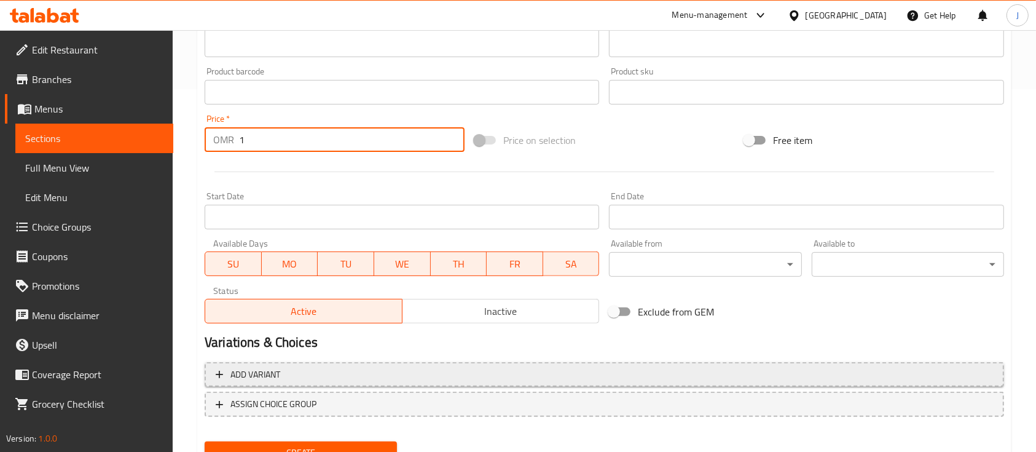
scroll to position [417, 0]
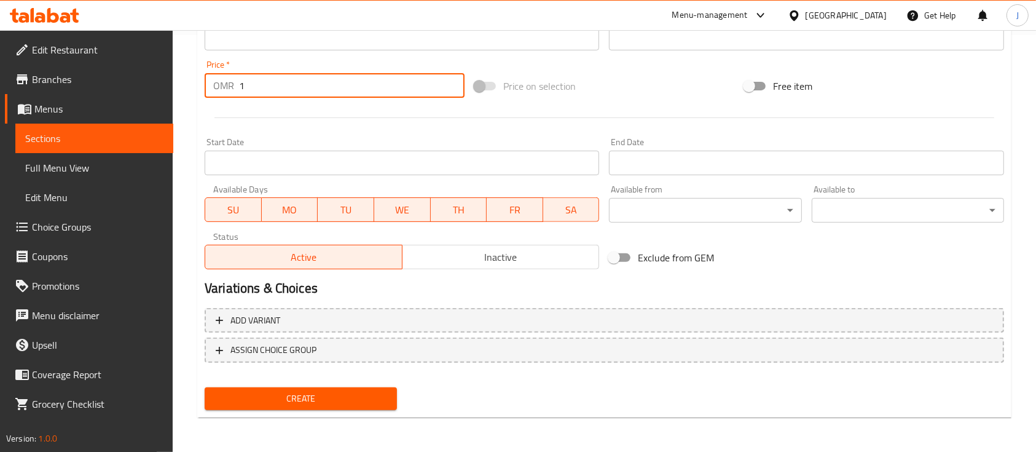
type input "1"
click at [343, 413] on div "Create" at bounding box center [301, 398] width 202 height 33
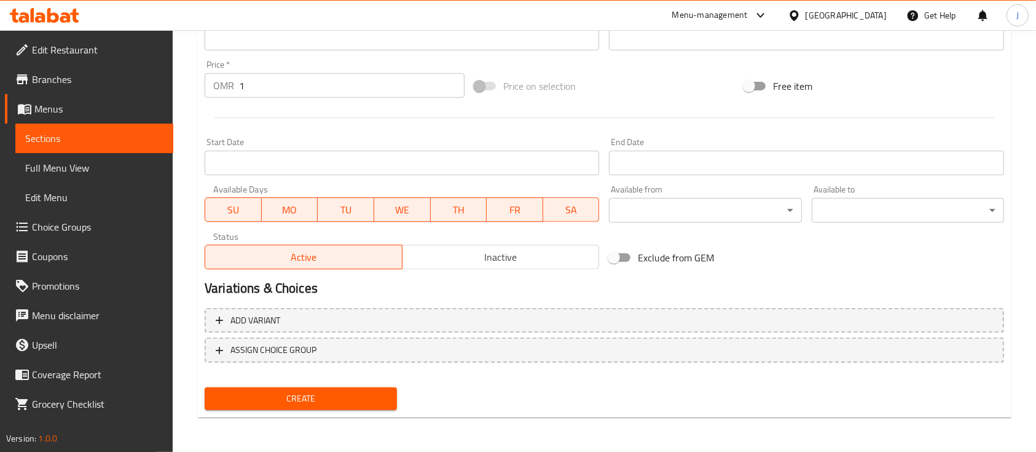
drag, startPoint x: 343, startPoint y: 405, endPoint x: 358, endPoint y: 395, distance: 18.2
click at [344, 405] on span "Create" at bounding box center [301, 398] width 173 height 15
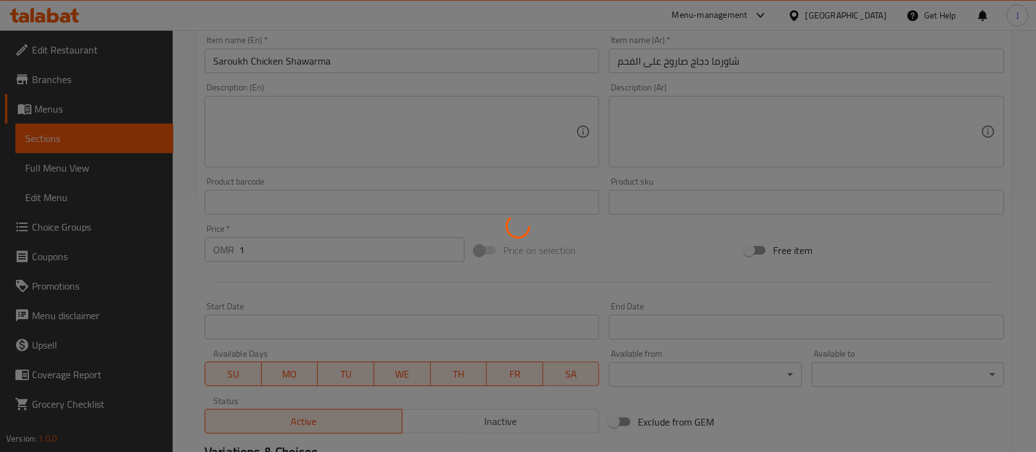
type input "0"
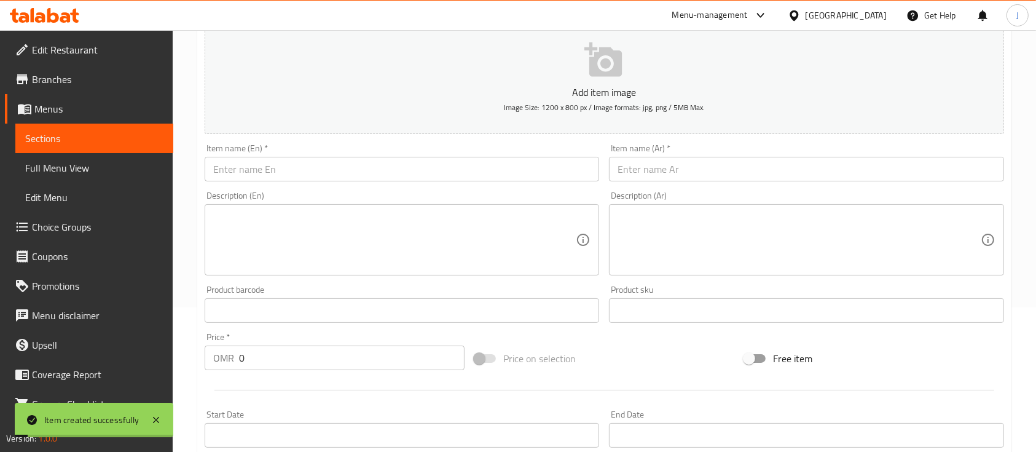
scroll to position [171, 0]
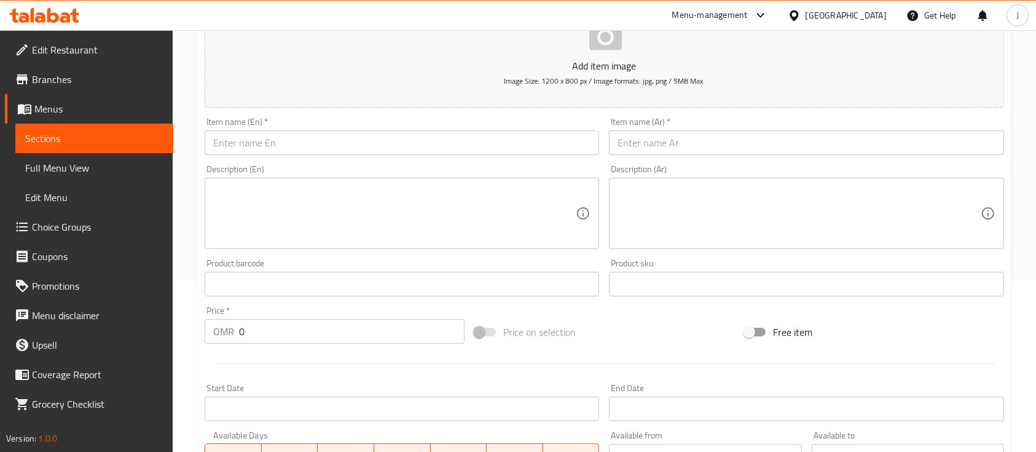
click at [774, 210] on textarea at bounding box center [799, 213] width 363 height 58
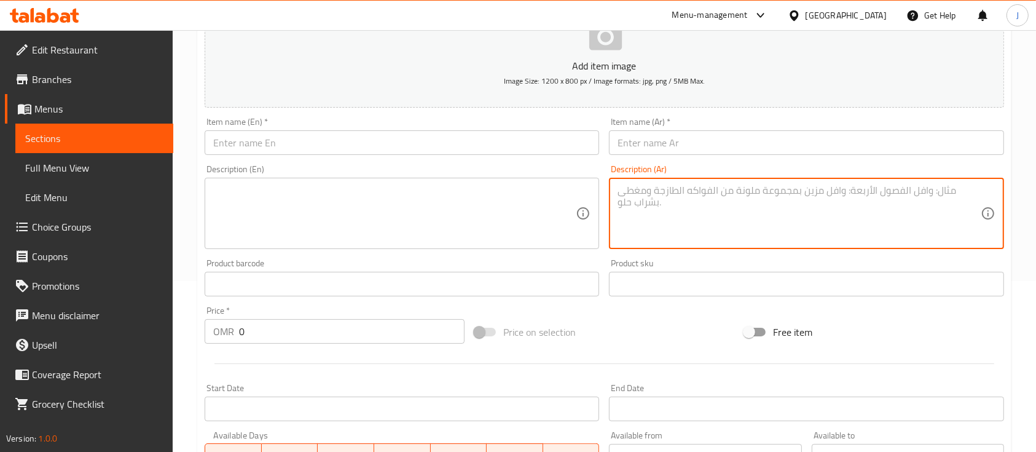
click at [669, 144] on input "text" at bounding box center [806, 142] width 395 height 25
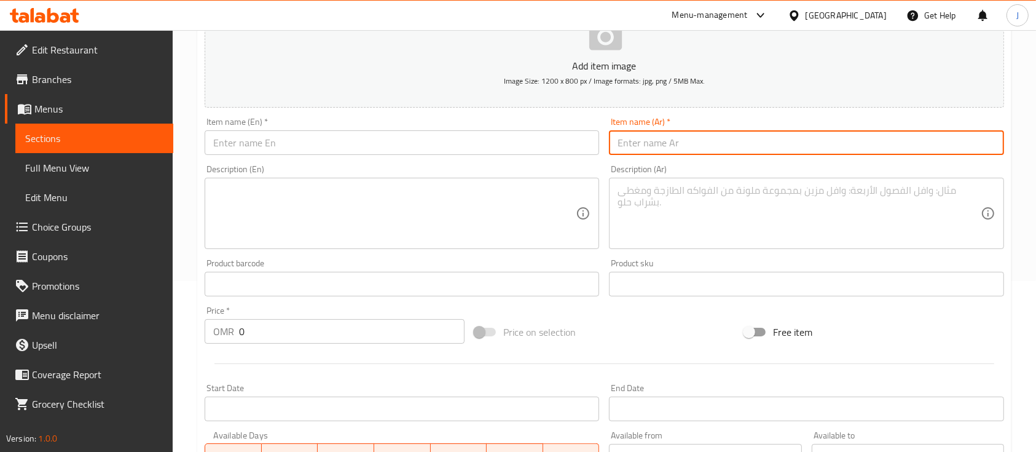
paste input "فلافل صاروخ Saroukh Falafel"
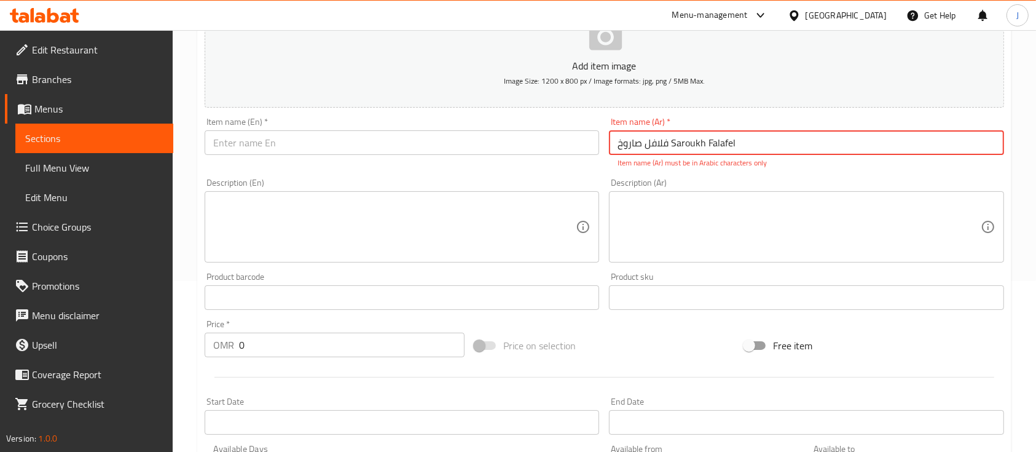
drag, startPoint x: 670, startPoint y: 142, endPoint x: 742, endPoint y: 140, distance: 71.9
click at [742, 140] on input "فلافل صاروخ Saroukh Falafel" at bounding box center [806, 142] width 395 height 25
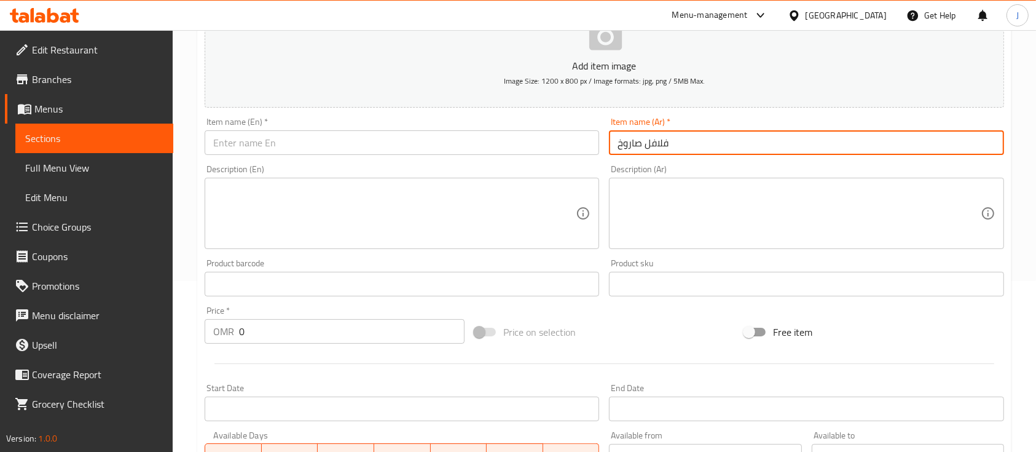
type input "فلافل صاروخ"
click at [360, 138] on input "text" at bounding box center [402, 142] width 395 height 25
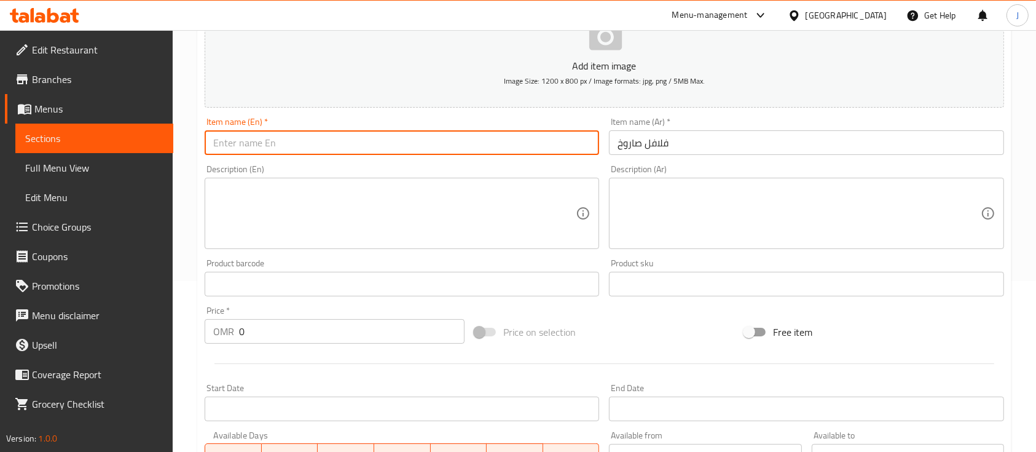
paste input "Saroukh Falafel"
type input "Saroukh Falafel"
click at [292, 323] on input "0" at bounding box center [352, 331] width 226 height 25
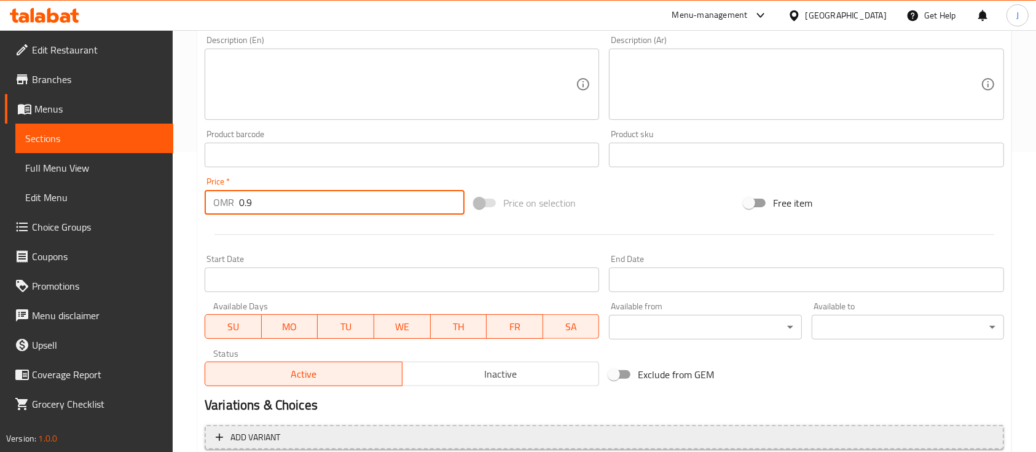
scroll to position [417, 0]
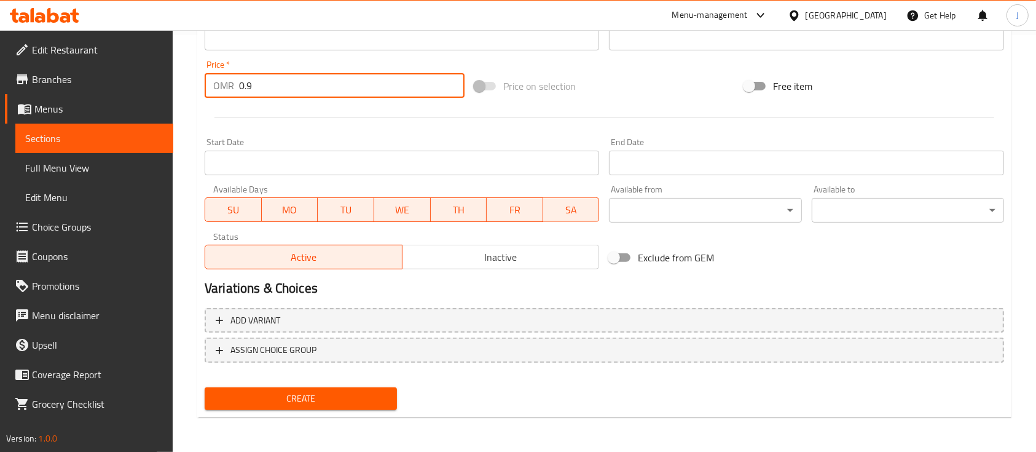
type input "0.9"
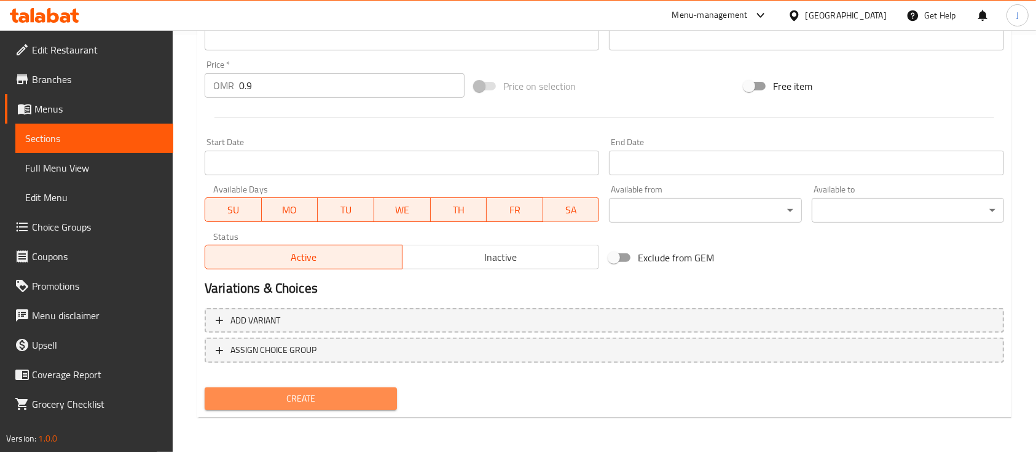
drag, startPoint x: 334, startPoint y: 397, endPoint x: 357, endPoint y: 388, distance: 24.5
click at [339, 396] on span "Create" at bounding box center [301, 398] width 173 height 15
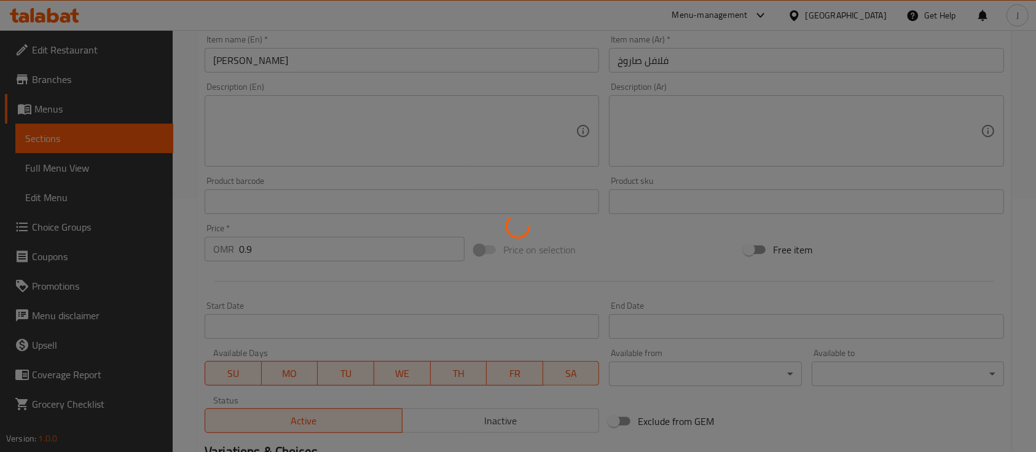
type input "0"
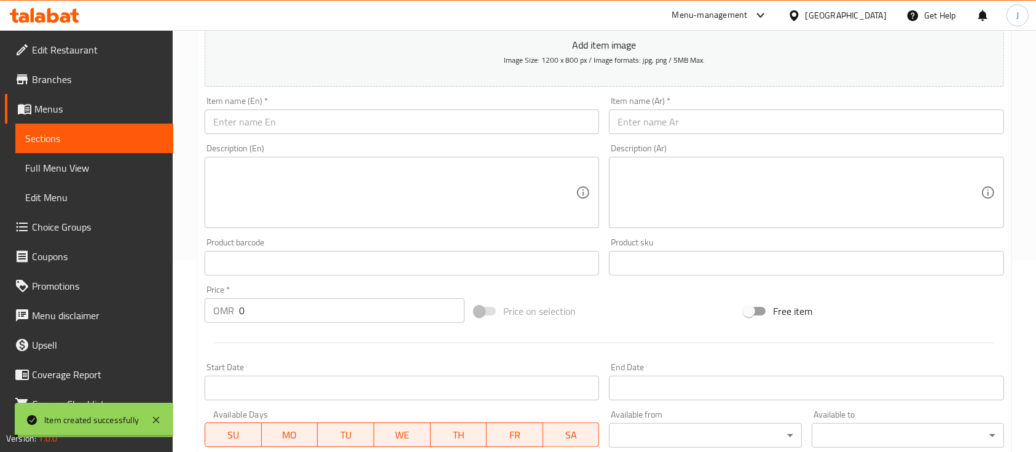
scroll to position [171, 0]
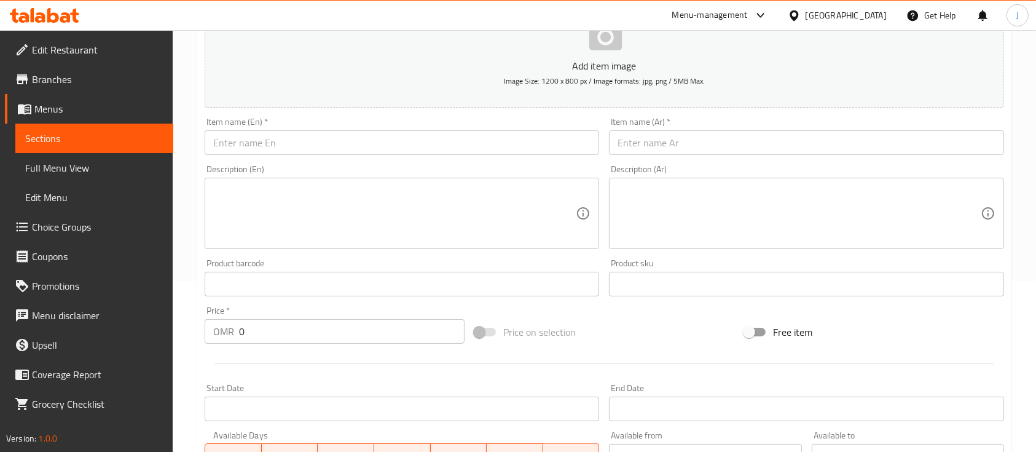
drag, startPoint x: 774, startPoint y: 318, endPoint x: 766, endPoint y: 315, distance: 8.6
click at [774, 318] on div "Free item" at bounding box center [874, 331] width 270 height 33
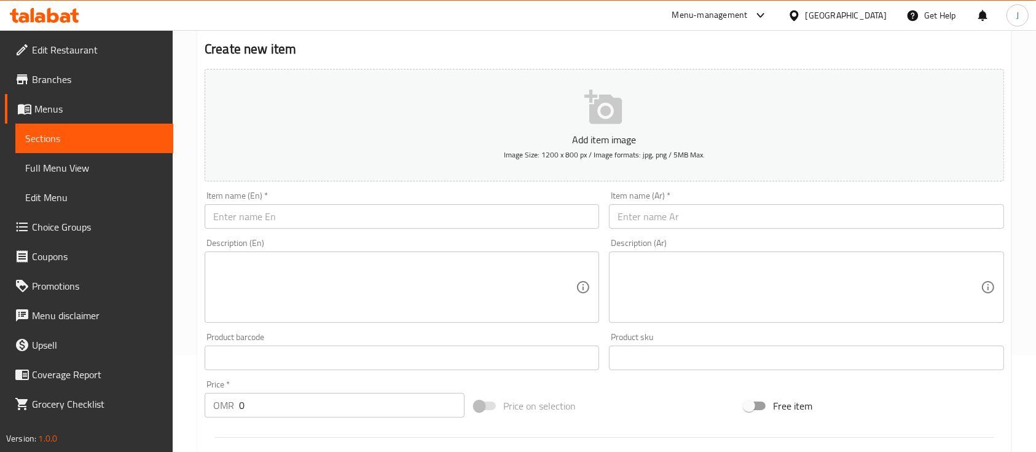
scroll to position [0, 0]
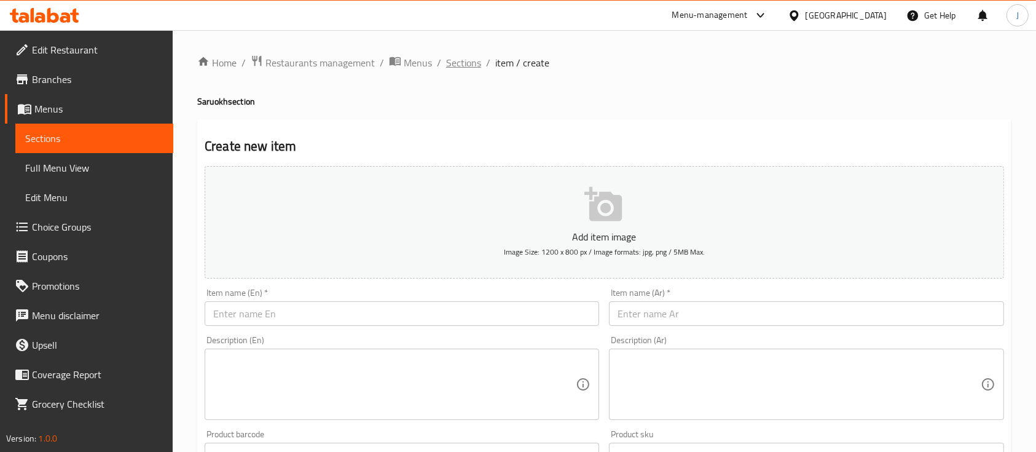
click at [465, 63] on span "Sections" at bounding box center [463, 62] width 35 height 15
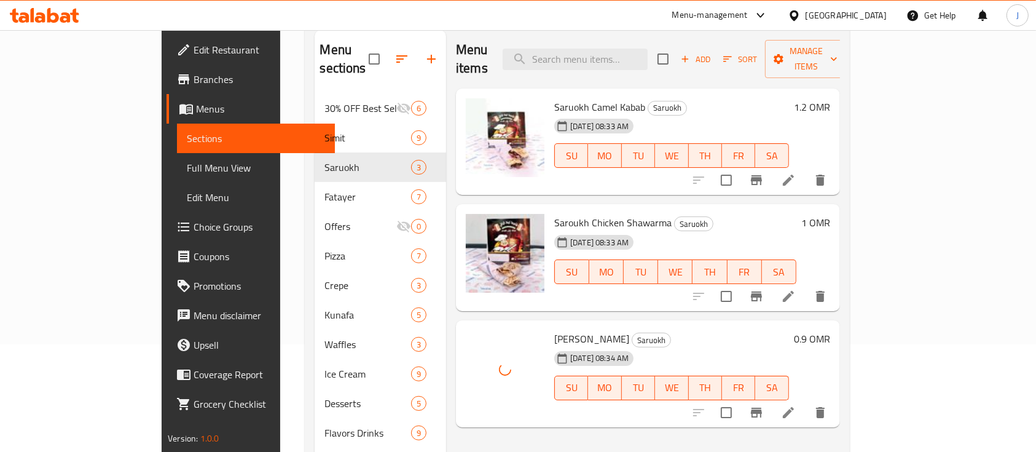
scroll to position [82, 0]
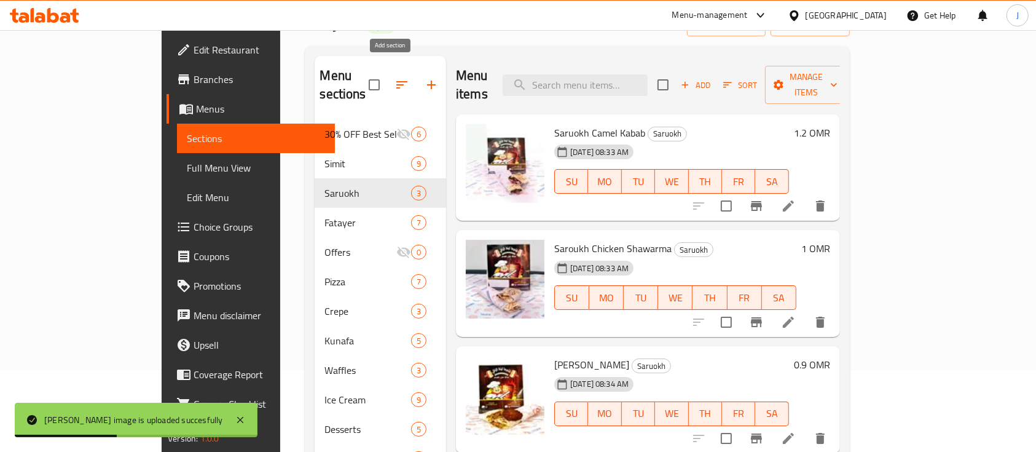
click at [427, 81] on icon "button" at bounding box center [431, 85] width 9 height 9
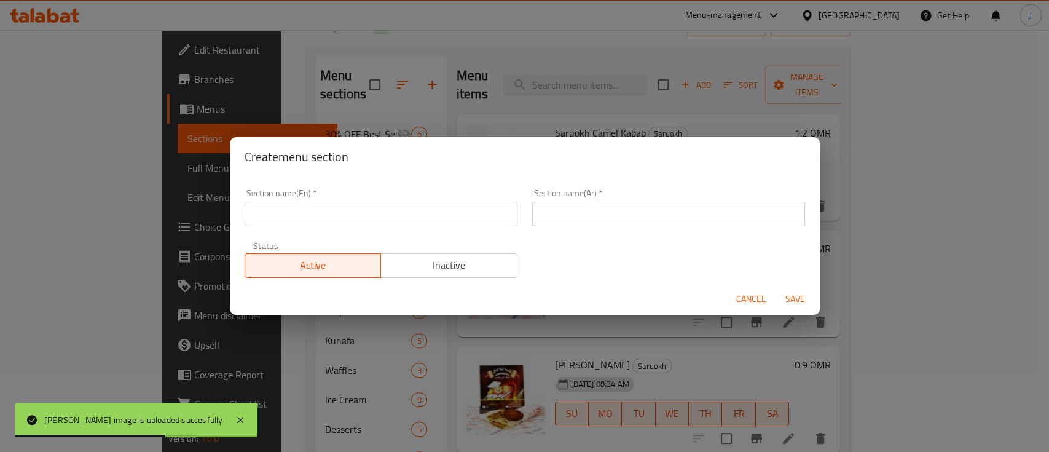
click at [345, 234] on div "Status Active Inactive" at bounding box center [381, 260] width 288 height 52
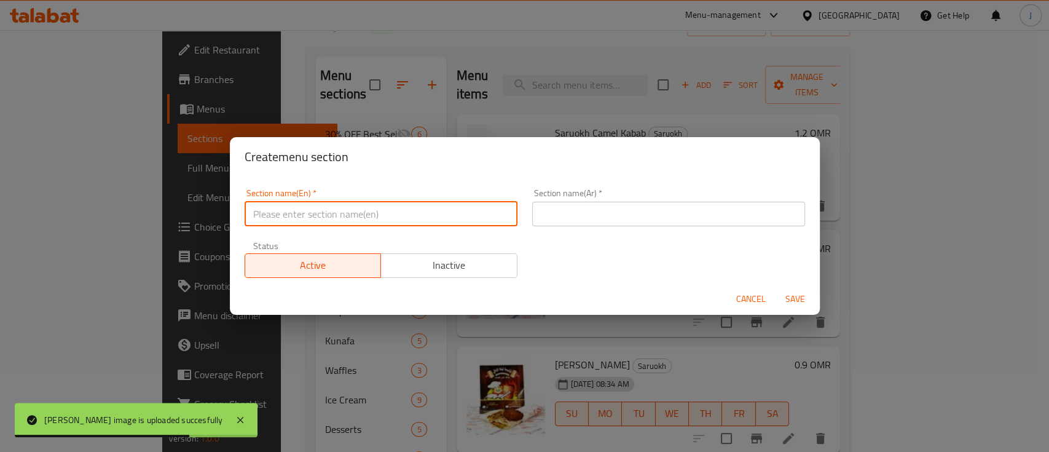
click at [358, 221] on input "text" at bounding box center [381, 214] width 273 height 25
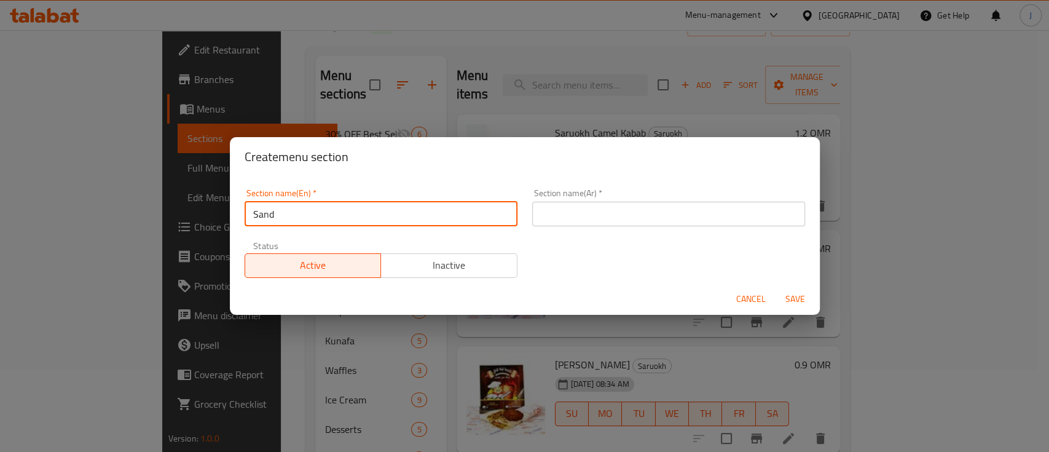
type input "Sandwich"
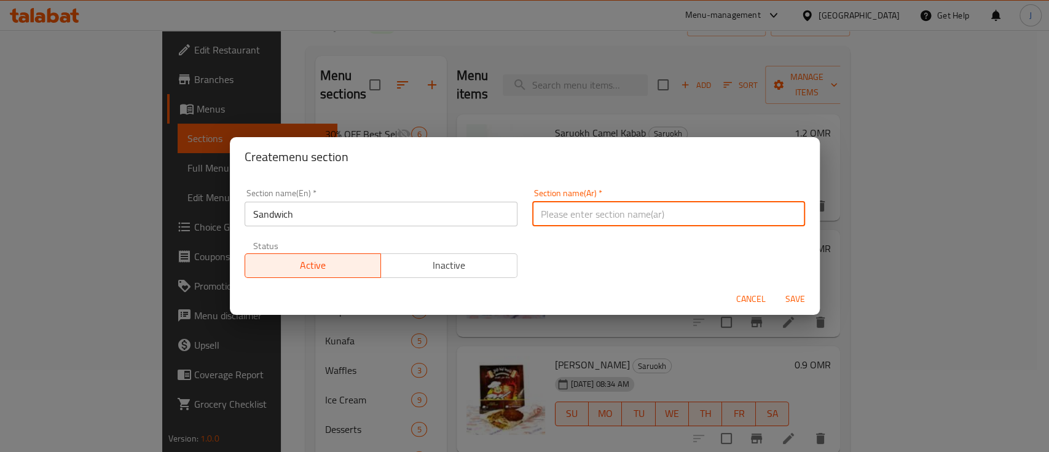
click at [628, 216] on input "text" at bounding box center [668, 214] width 273 height 25
type input "ساندويشات"
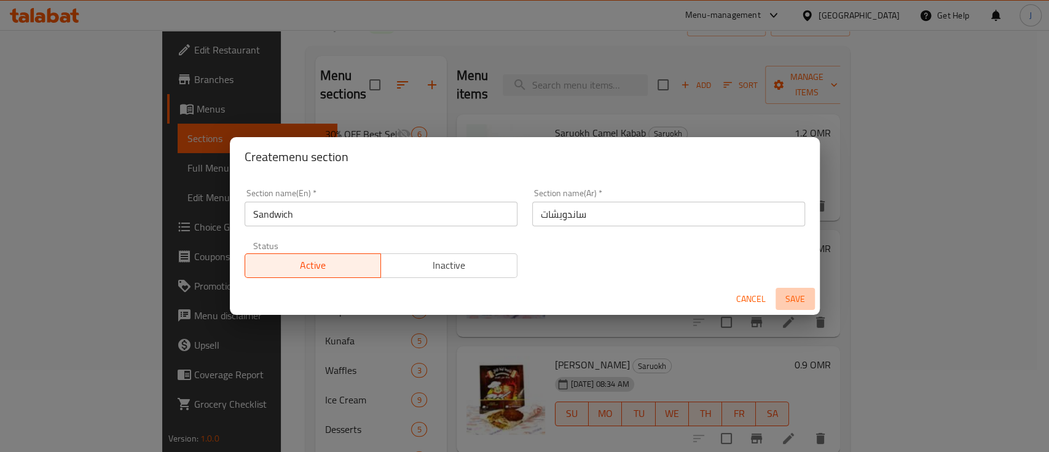
click at [787, 299] on span "Save" at bounding box center [796, 298] width 30 height 15
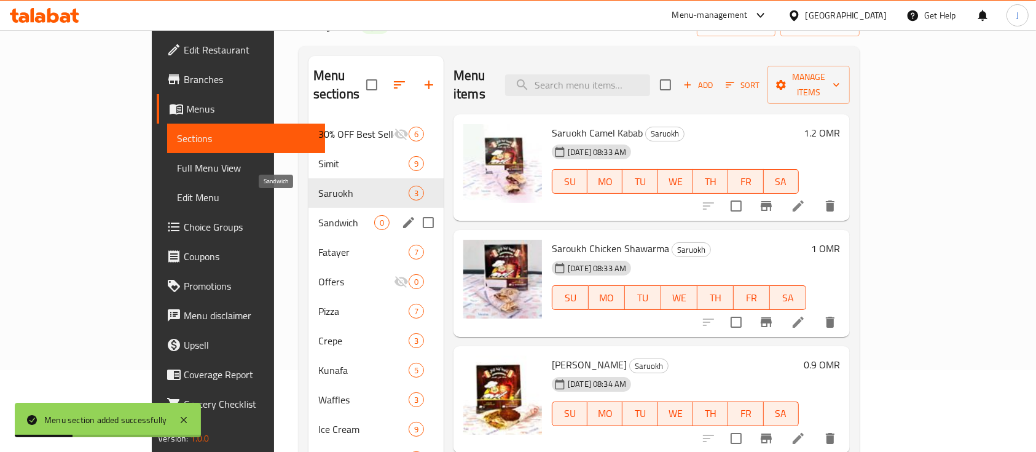
click at [318, 215] on span "Sandwich" at bounding box center [346, 222] width 56 height 15
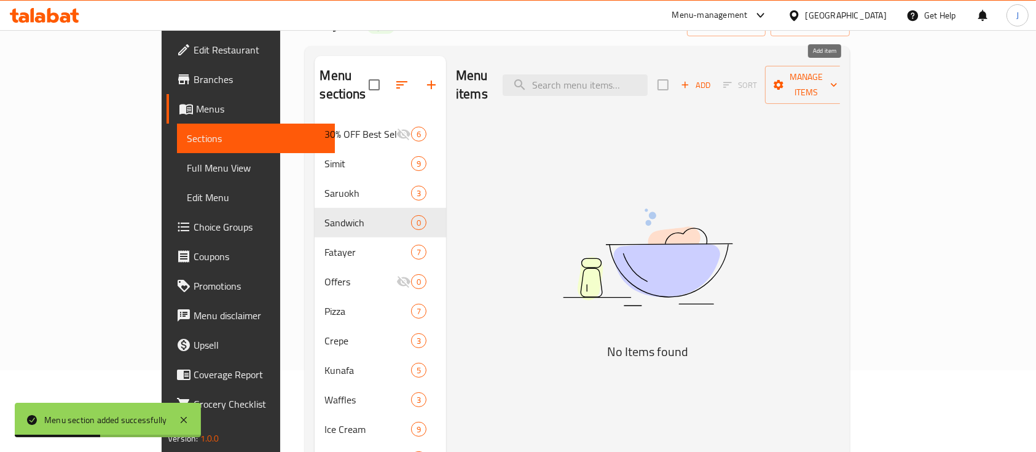
click at [712, 78] on span "Add" at bounding box center [695, 85] width 33 height 14
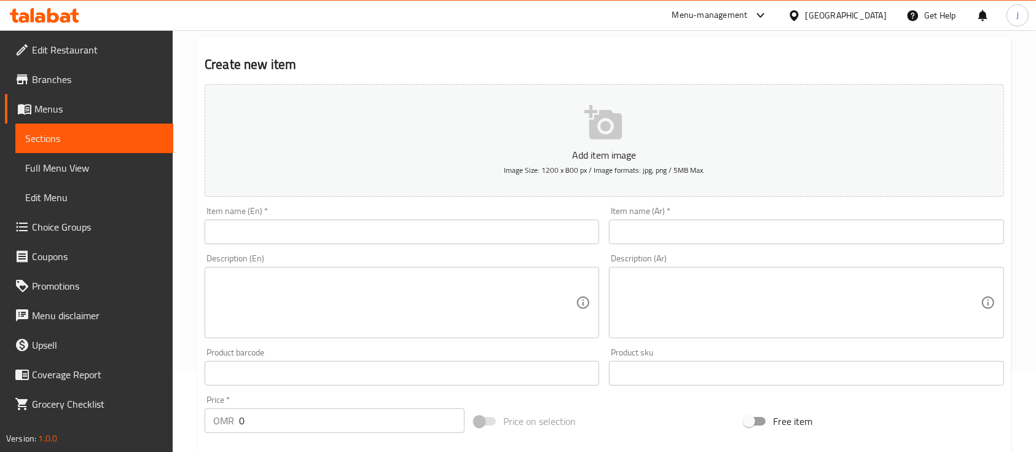
drag, startPoint x: 813, startPoint y: 284, endPoint x: 806, endPoint y: 285, distance: 6.8
click at [813, 284] on textarea at bounding box center [799, 303] width 363 height 58
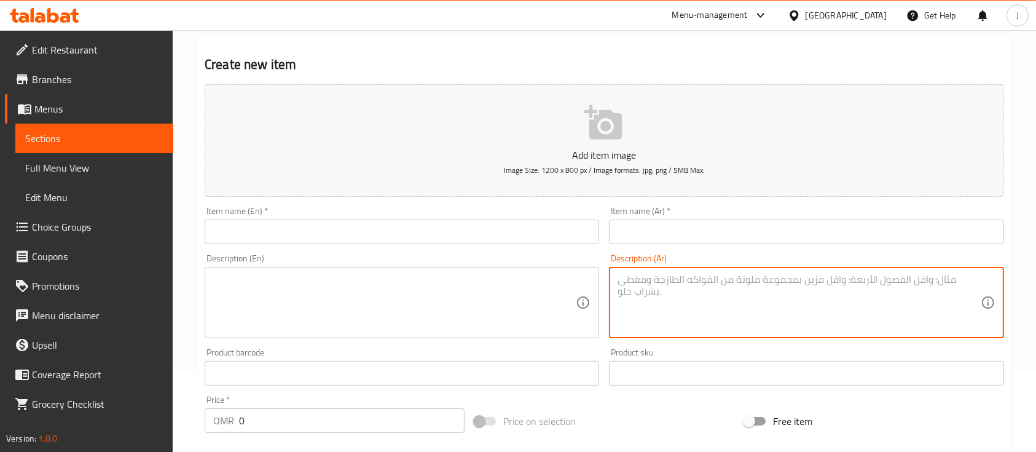
click at [642, 234] on input "text" at bounding box center [806, 231] width 395 height 25
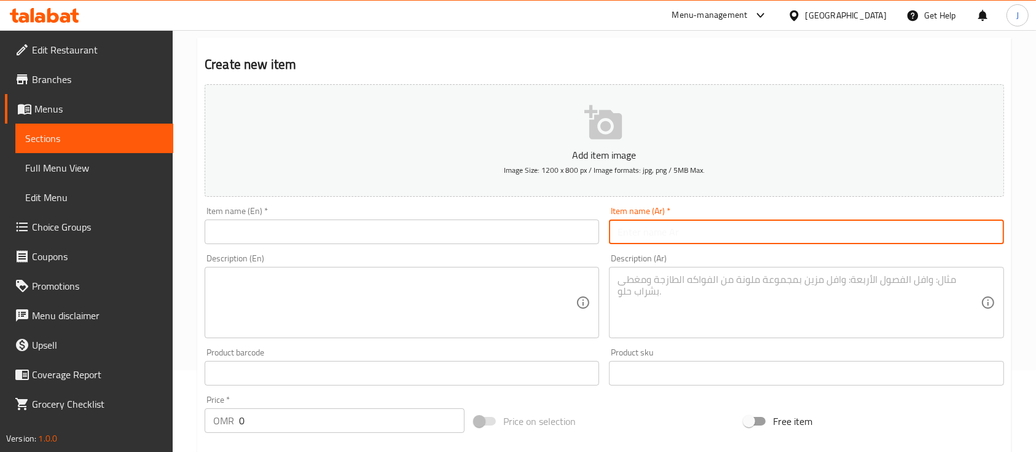
paste input "شاورما دجاج صغير على الفحم Chicken Shawarma smail"
drag, startPoint x: 742, startPoint y: 231, endPoint x: 871, endPoint y: 235, distance: 129.2
click at [871, 235] on input "شاورما دجاج صغير على الفحم Chicken Shawarma smail" at bounding box center [806, 231] width 395 height 25
type input "شاورما دجاج صغير على الفحم"
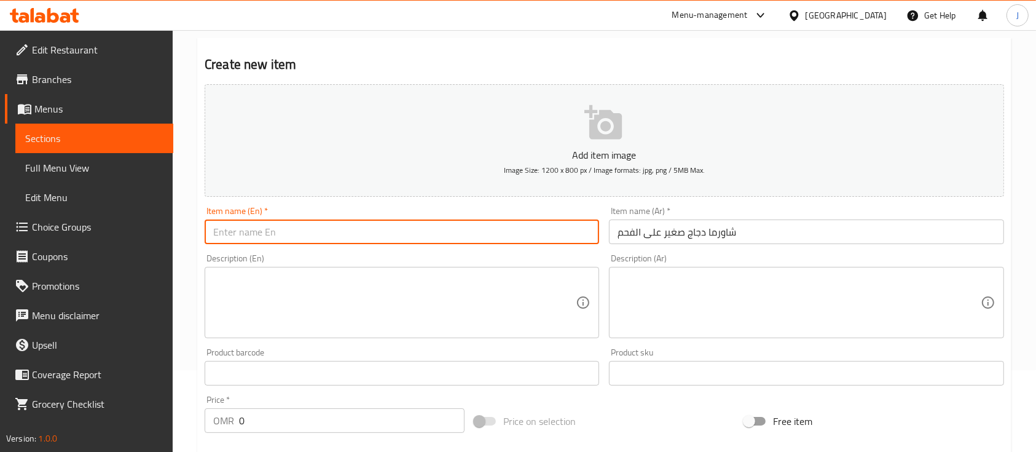
click at [217, 230] on input "text" at bounding box center [402, 231] width 395 height 25
paste input "Chicken Shawarma smail"
type input "Chicken Shawarma small"
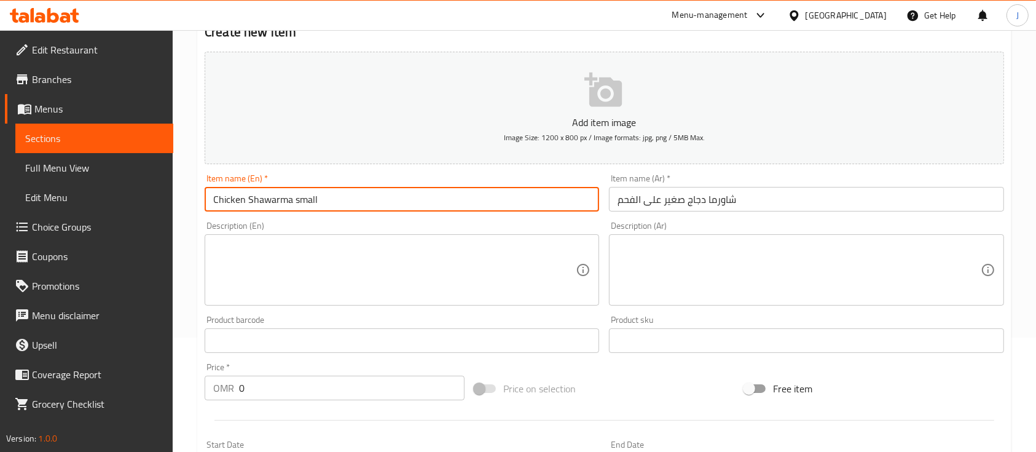
scroll to position [164, 0]
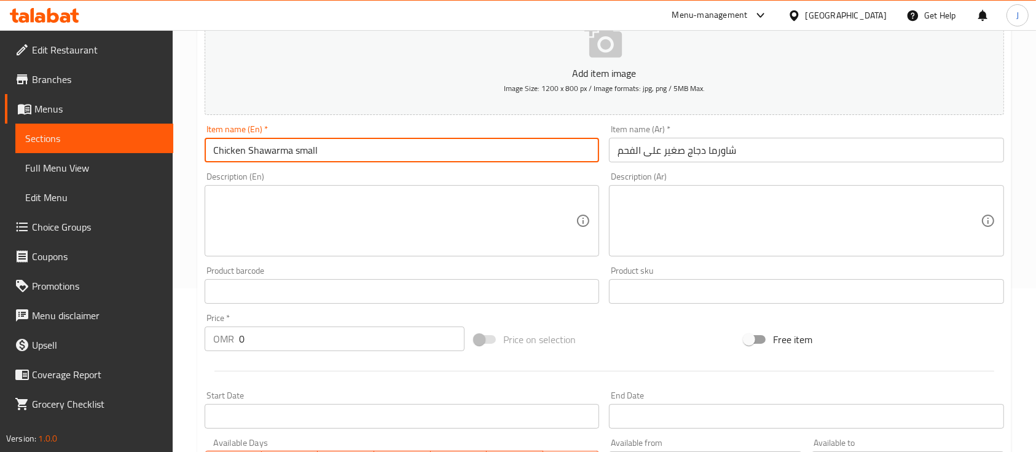
click at [315, 337] on input "0" at bounding box center [352, 338] width 226 height 25
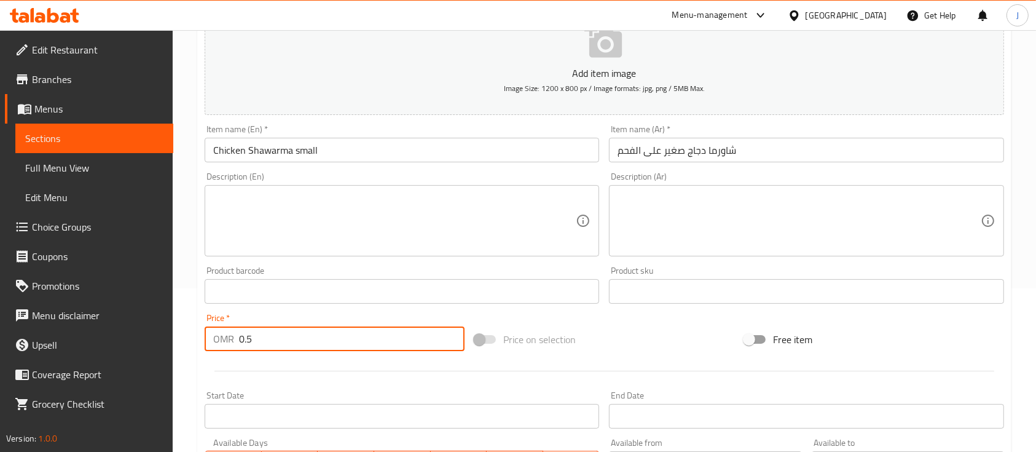
type input "0.5"
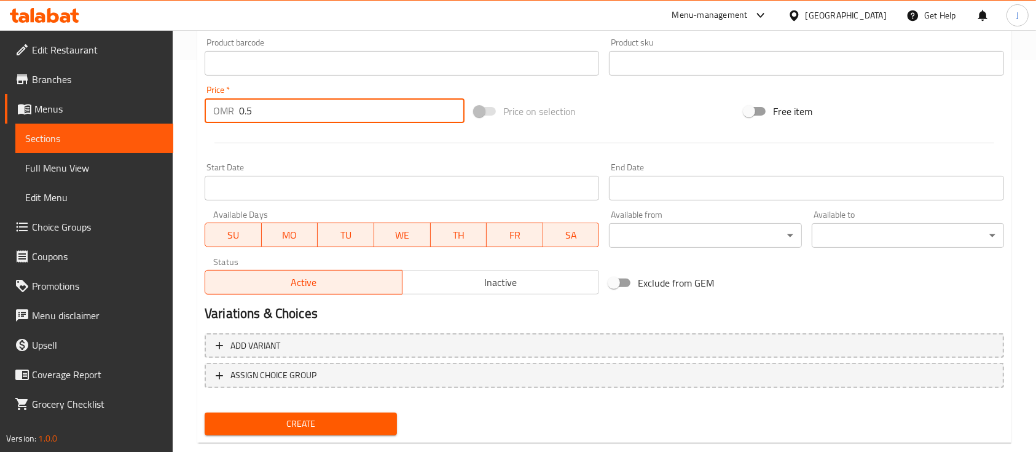
scroll to position [417, 0]
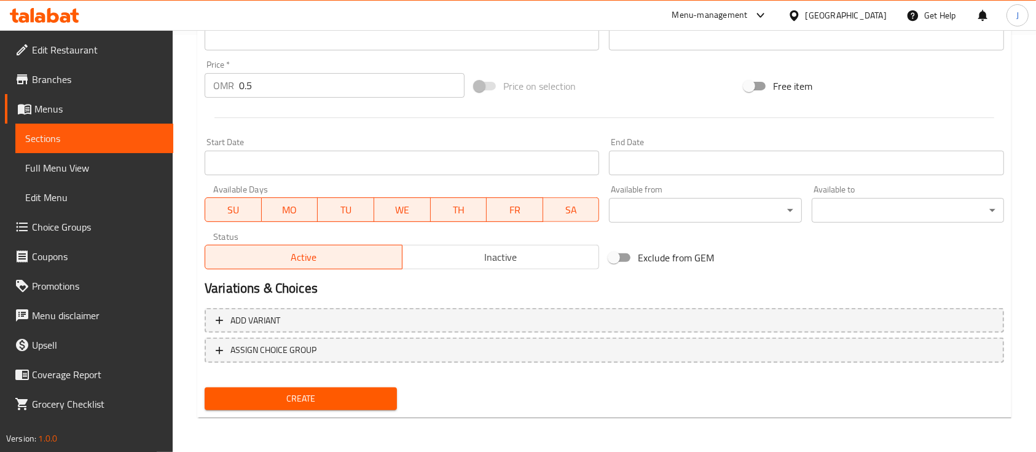
click at [339, 386] on div "Create" at bounding box center [301, 398] width 202 height 33
click at [357, 398] on span "Create" at bounding box center [301, 398] width 173 height 15
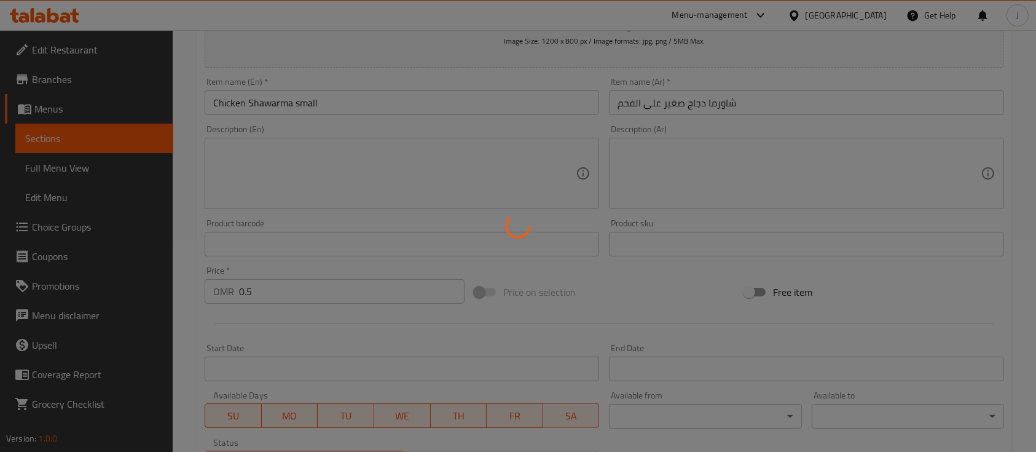
scroll to position [89, 0]
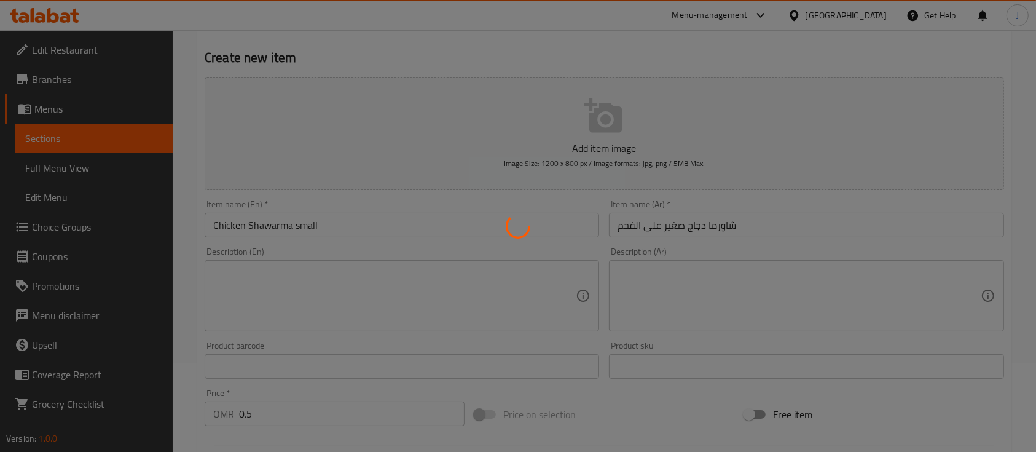
type input "0"
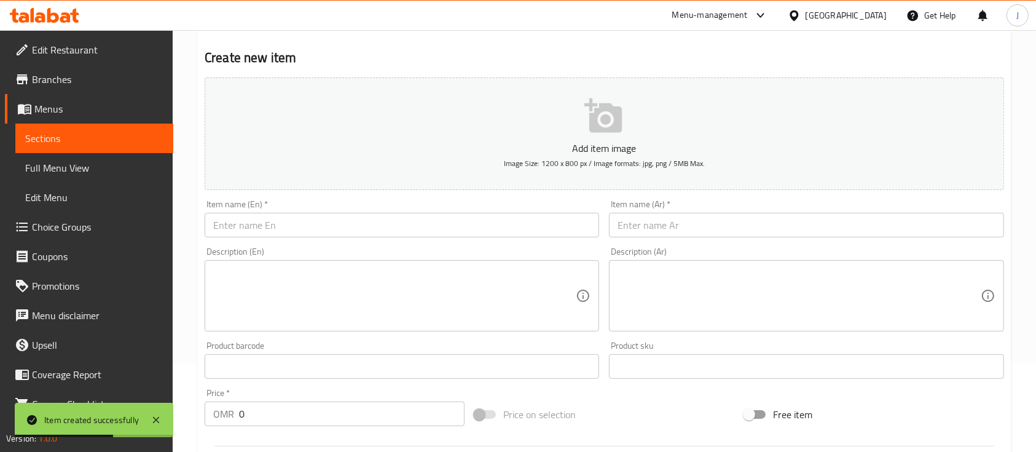
click at [762, 287] on textarea at bounding box center [799, 296] width 363 height 58
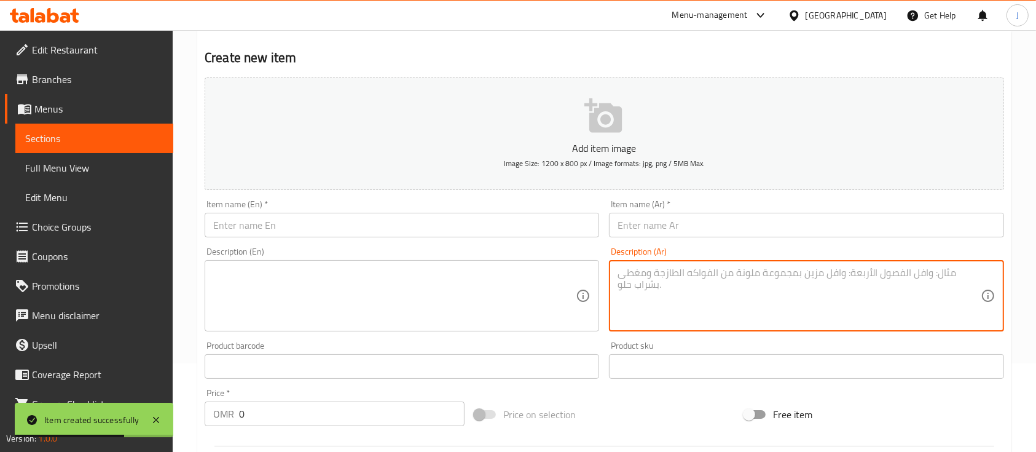
click at [696, 234] on input "text" at bounding box center [806, 225] width 395 height 25
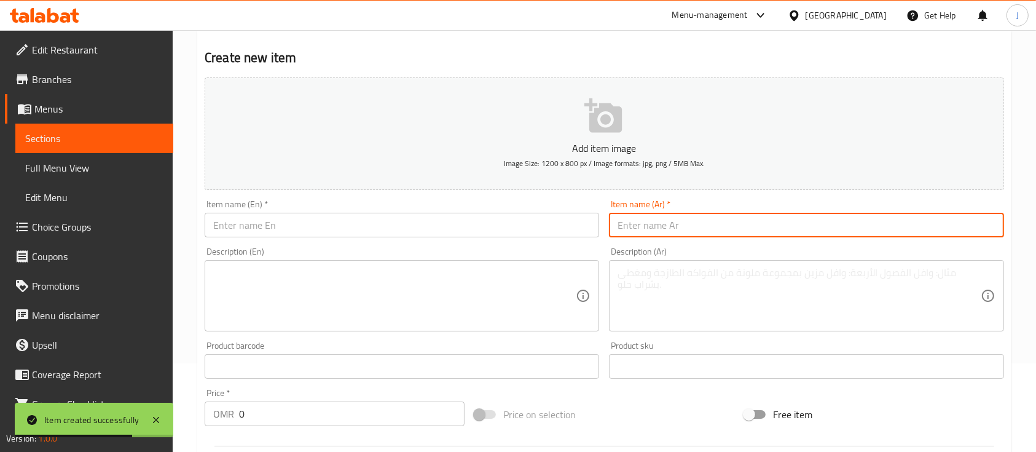
paste input "شاورما لحم جمل صغير Smail Camel Meat Shawarma"
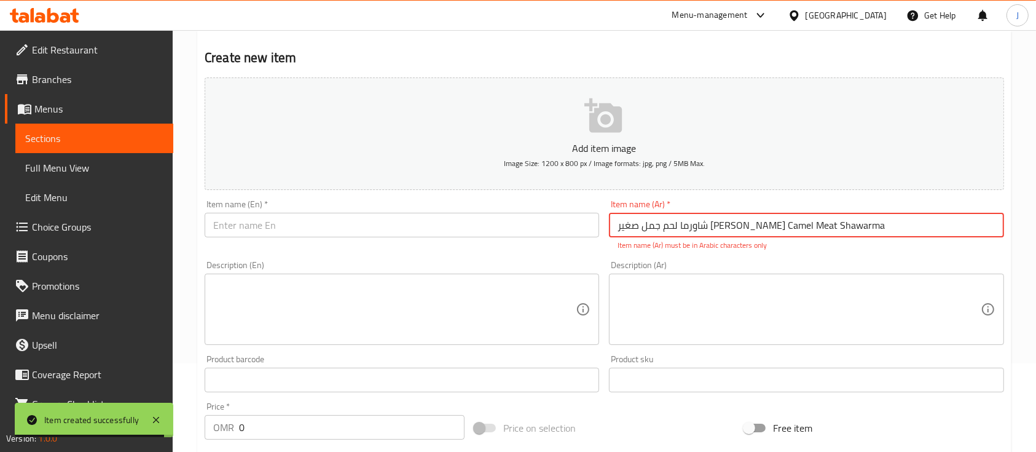
drag, startPoint x: 711, startPoint y: 226, endPoint x: 843, endPoint y: 226, distance: 132.8
click at [843, 226] on input "شاورما لحم جمل صغير Smail Camel Meat Shawarma" at bounding box center [806, 225] width 395 height 25
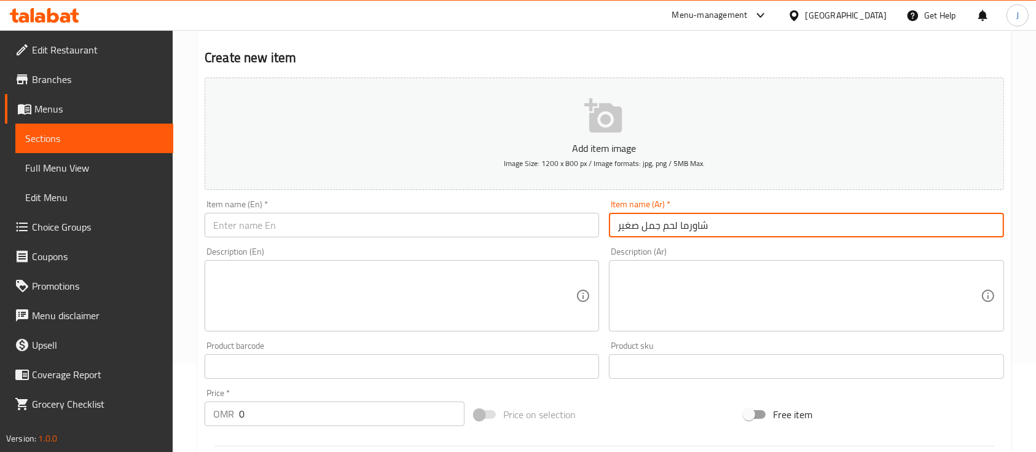
type input "شاورما لحم جمل صغير"
click at [418, 228] on input "text" at bounding box center [402, 225] width 395 height 25
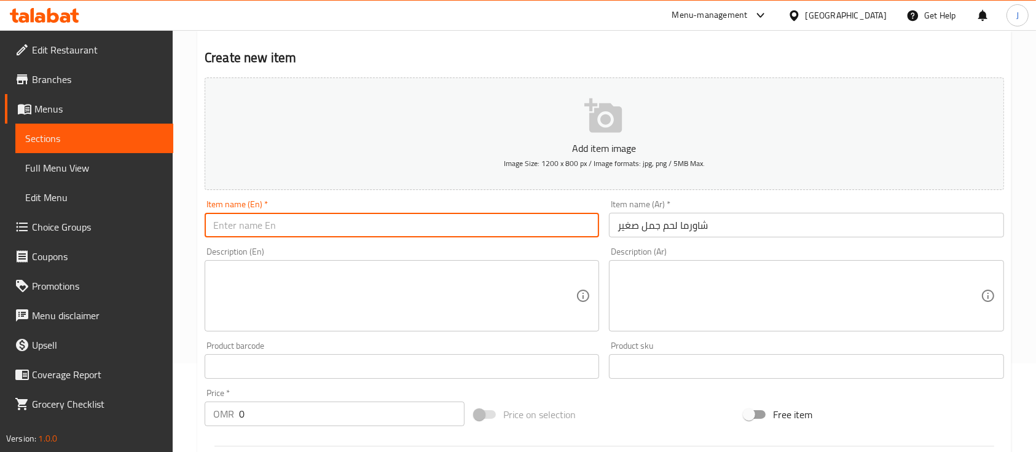
paste input "Smail Camel Meat Shawarma"
click at [232, 227] on input "Smail Camel Meat Shawarma" at bounding box center [402, 225] width 395 height 25
type input "Small Camel Meat Shawarma"
click at [259, 411] on input "0" at bounding box center [352, 413] width 226 height 25
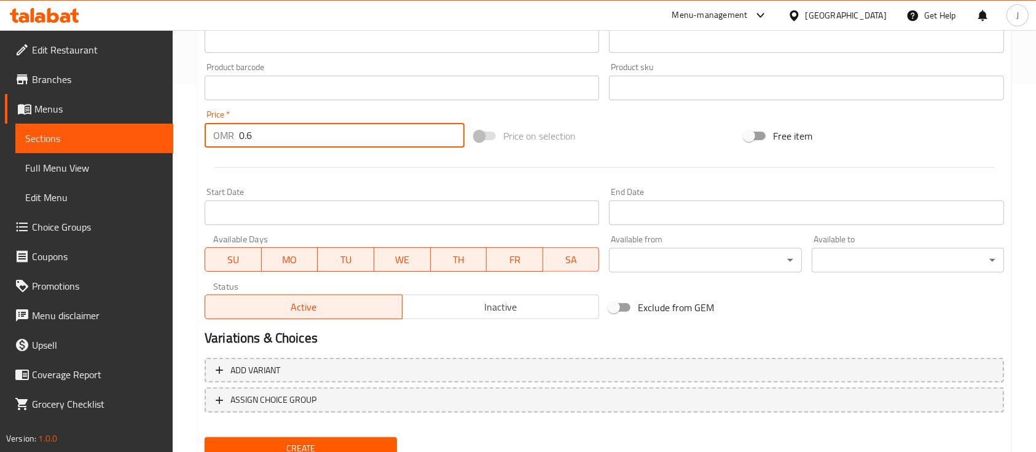
scroll to position [417, 0]
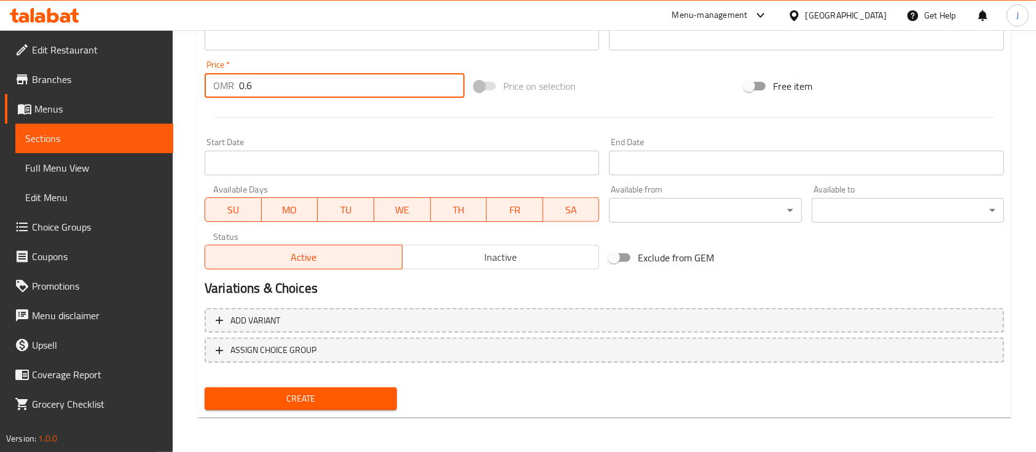
type input "0.6"
drag, startPoint x: 333, startPoint y: 395, endPoint x: 375, endPoint y: 380, distance: 44.3
click at [344, 387] on button "Create" at bounding box center [301, 398] width 192 height 23
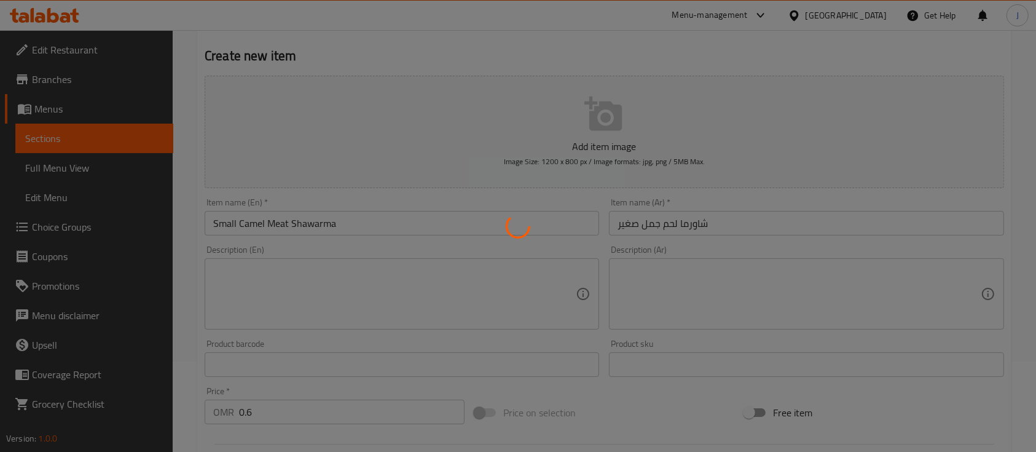
scroll to position [89, 0]
type input "0"
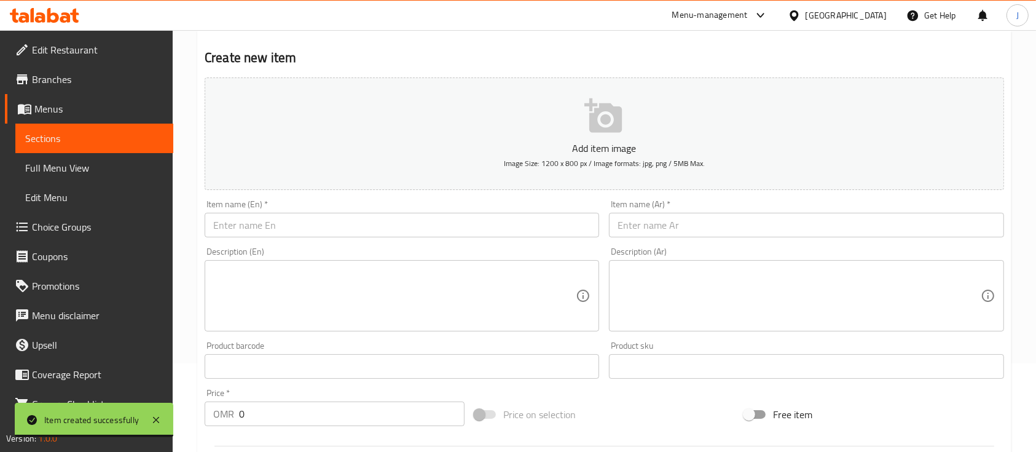
click at [778, 237] on input "text" at bounding box center [806, 225] width 395 height 25
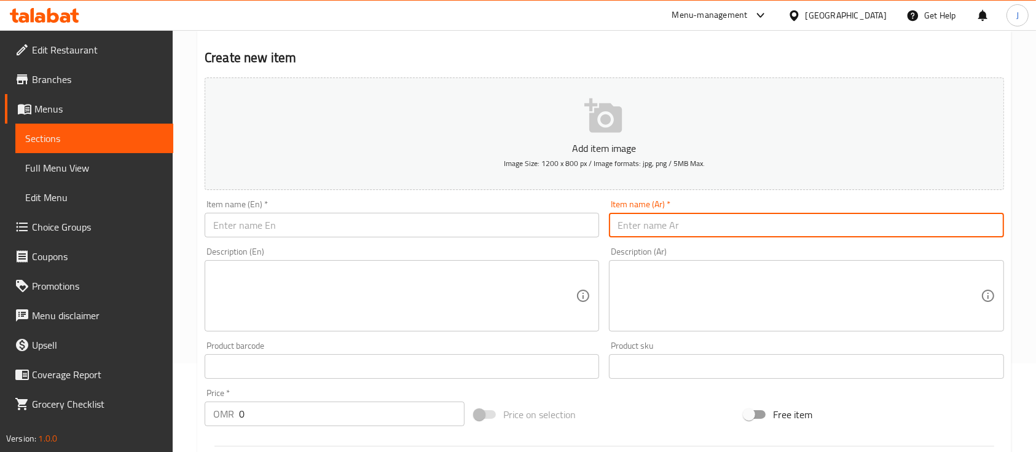
paste input "فلافل صغير Smsil Falafel"
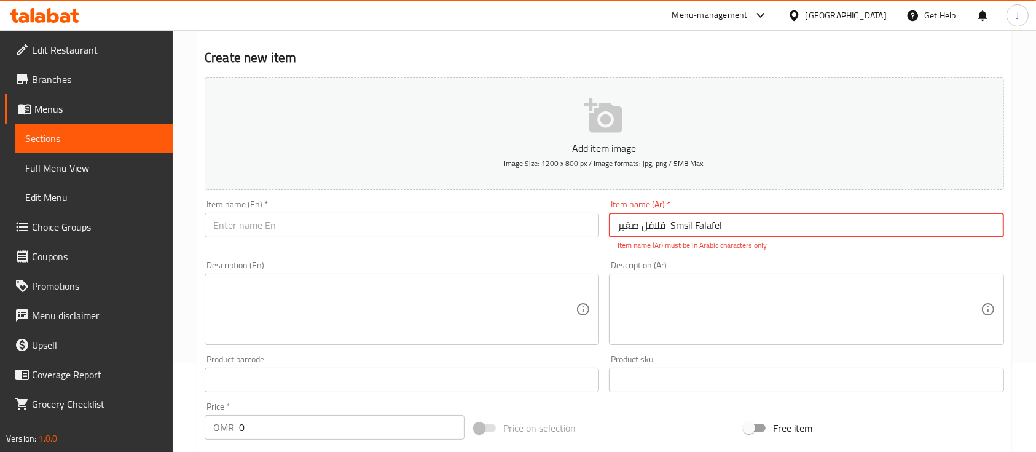
drag, startPoint x: 671, startPoint y: 226, endPoint x: 727, endPoint y: 228, distance: 56.0
click at [727, 227] on input "فلافل صغير Smsil Falafel" at bounding box center [806, 225] width 395 height 25
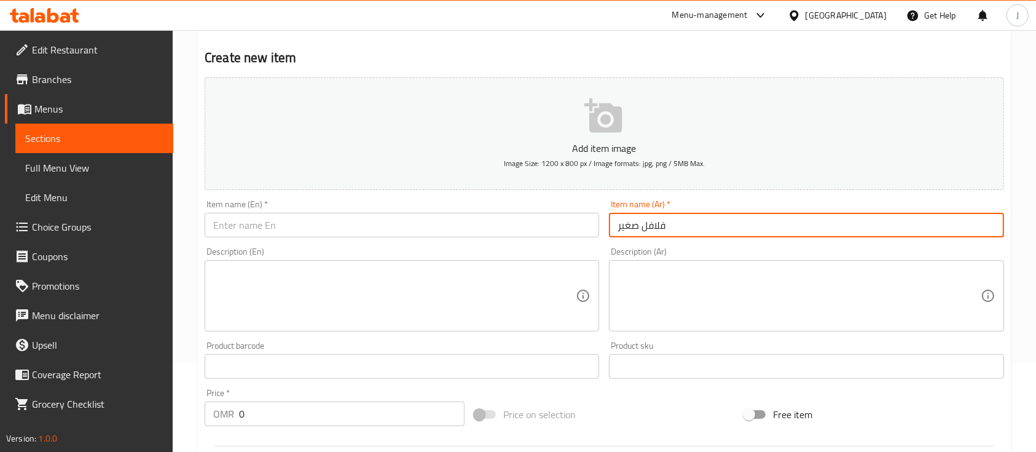
type input "فلافل صغير"
click at [361, 231] on input "text" at bounding box center [402, 225] width 395 height 25
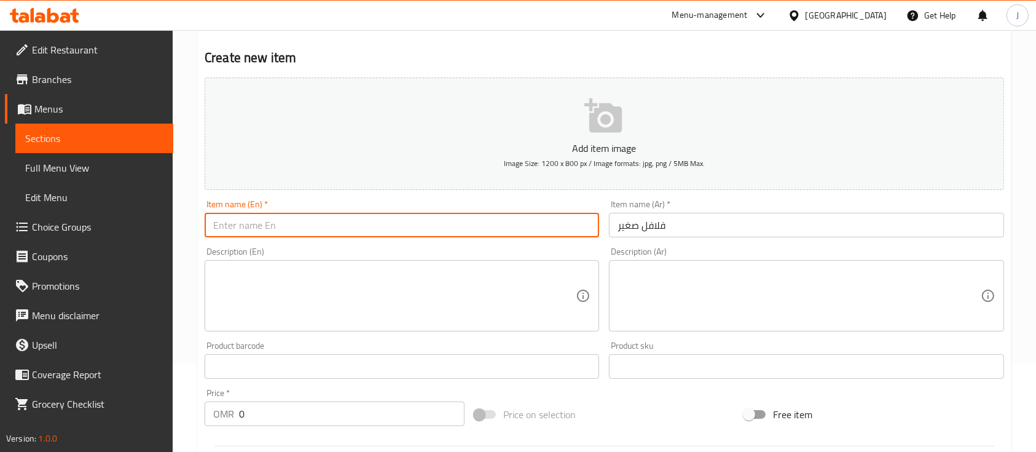
paste input "Smsil Falafel"
click at [237, 229] on input "Smsil Falafel" at bounding box center [402, 225] width 395 height 25
type input "Small Falafel"
click at [270, 409] on input "0" at bounding box center [352, 413] width 226 height 25
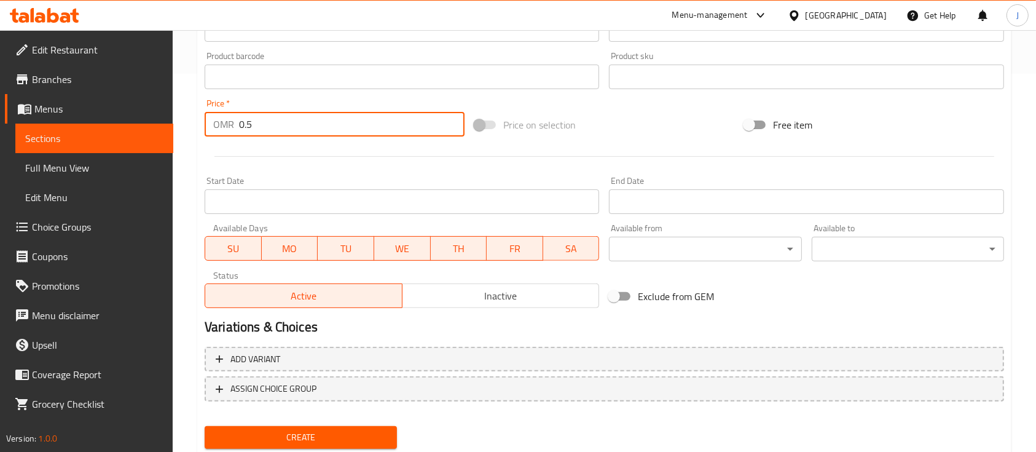
scroll to position [417, 0]
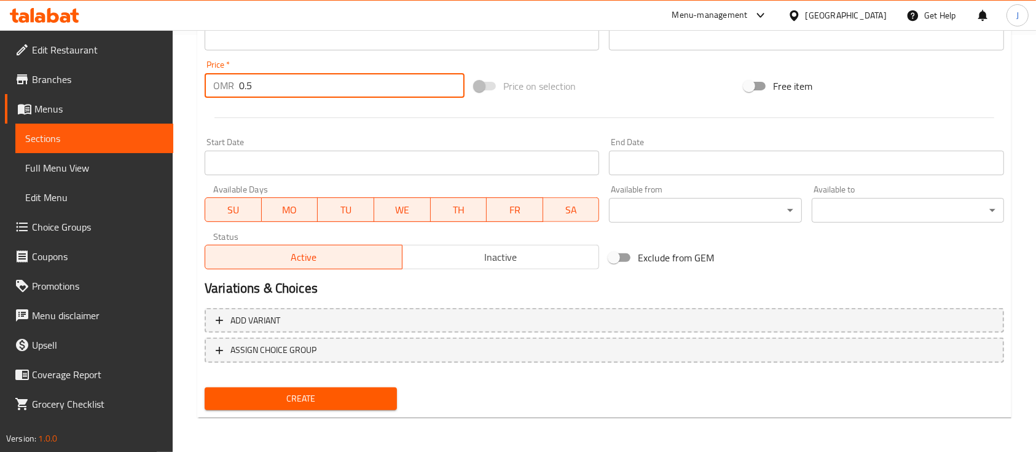
type input "0.5"
click at [311, 398] on span "Create" at bounding box center [301, 398] width 173 height 15
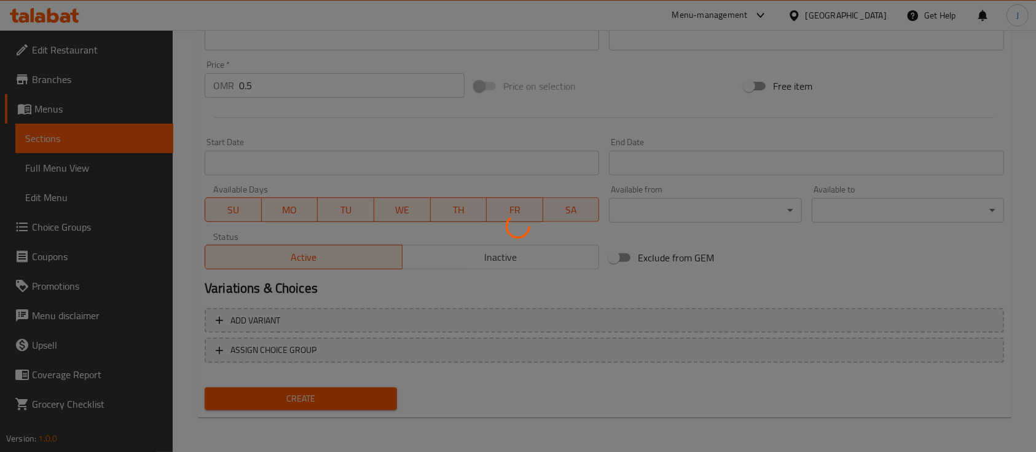
scroll to position [0, 0]
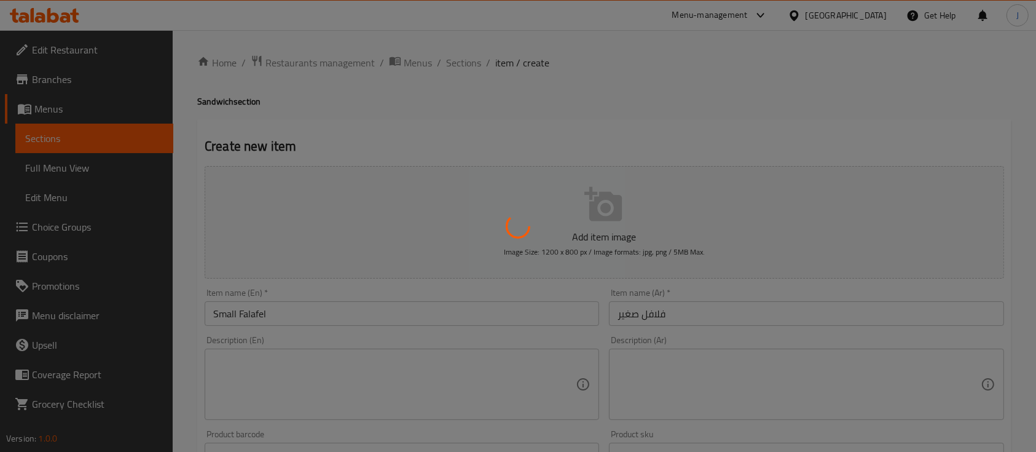
type input "0"
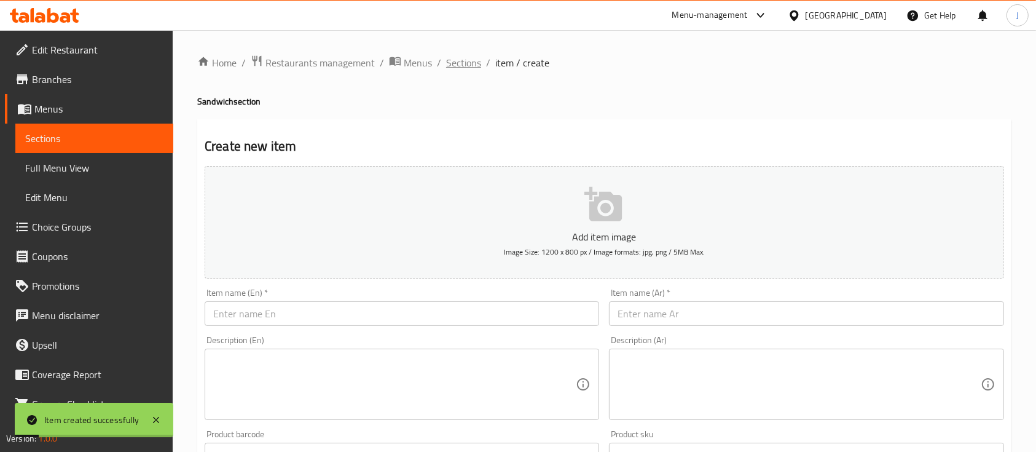
click at [465, 70] on span "Sections" at bounding box center [463, 62] width 35 height 15
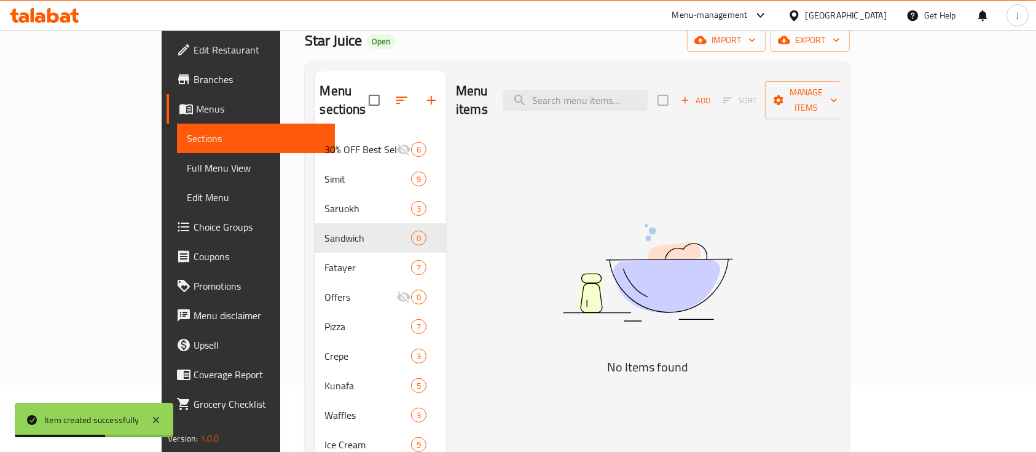
scroll to position [82, 0]
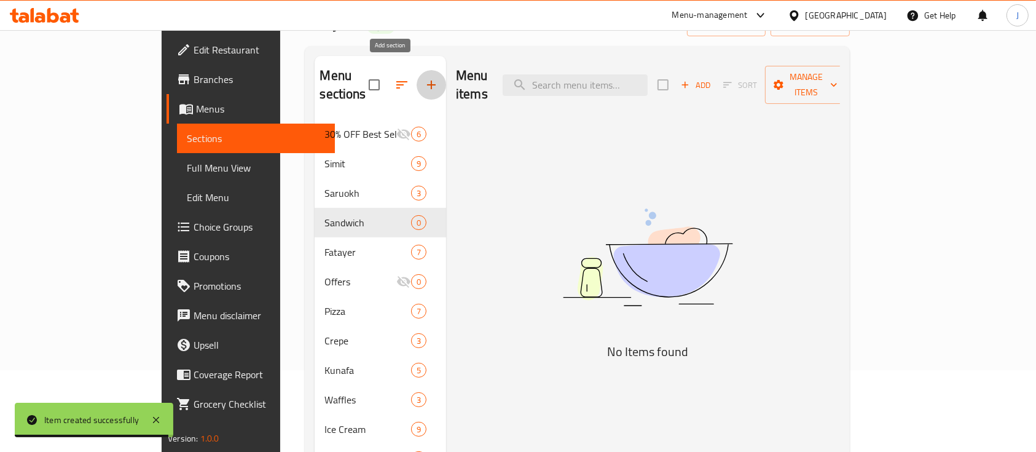
click at [427, 81] on icon "button" at bounding box center [431, 85] width 9 height 9
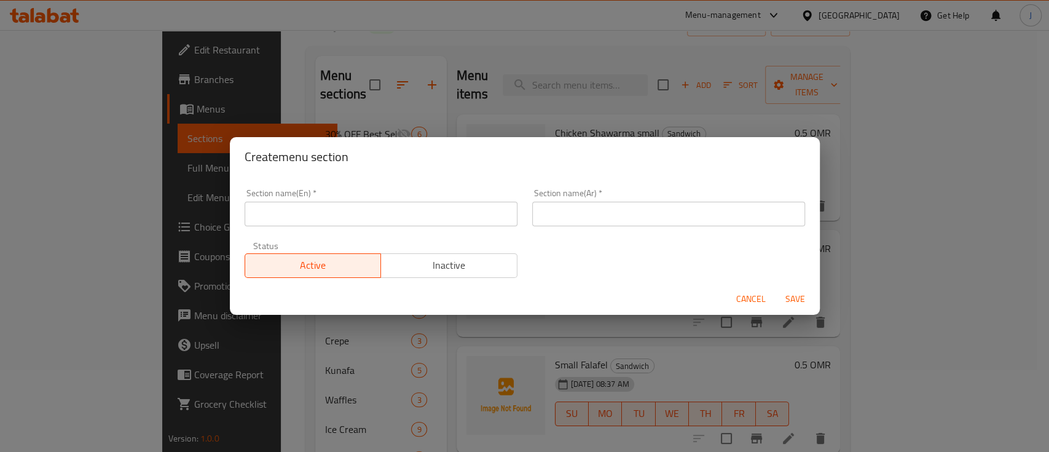
drag, startPoint x: 766, startPoint y: 260, endPoint x: 728, endPoint y: 260, distance: 37.5
click at [765, 260] on div "Section name(En)   * Section name(En) * Section name(Ar)   * Section name(Ar) *…" at bounding box center [524, 233] width 575 height 104
click at [392, 216] on input "text" at bounding box center [381, 214] width 273 height 25
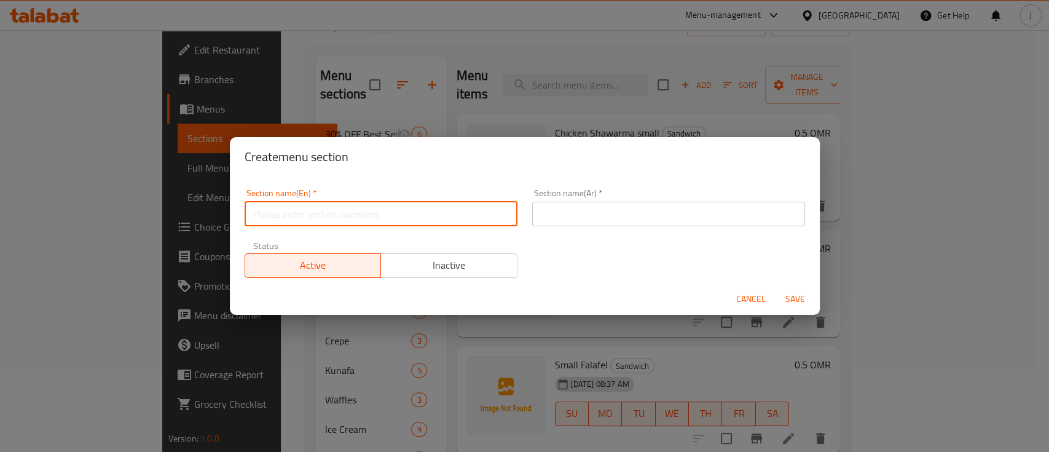
paste input "Plate"
type input "Plates"
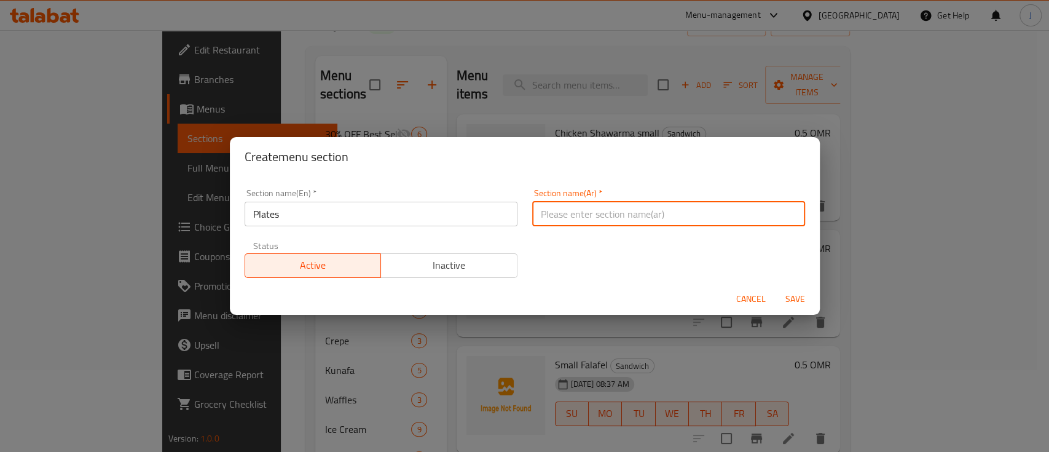
click at [656, 215] on input "text" at bounding box center [668, 214] width 273 height 25
type input "صحون"
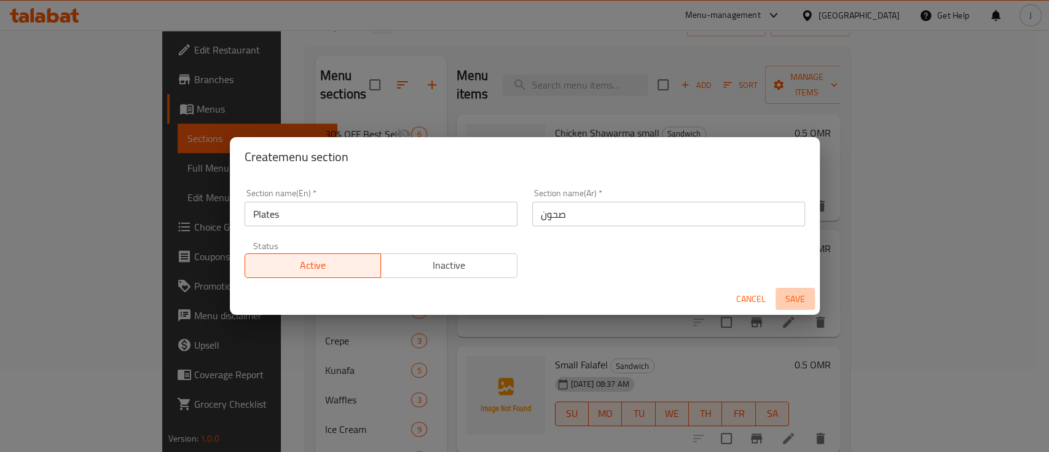
click at [794, 296] on span "Save" at bounding box center [796, 298] width 30 height 15
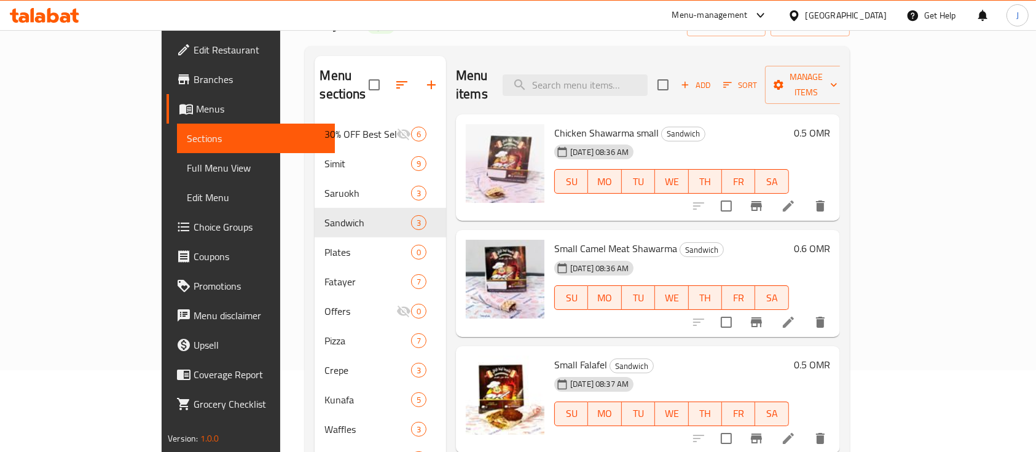
click at [792, 235] on div "Small Camel Meat Shawarma Sandwich 29-09-2025 08:36 AM SU MO TU WE TH FR SA" at bounding box center [672, 283] width 245 height 97
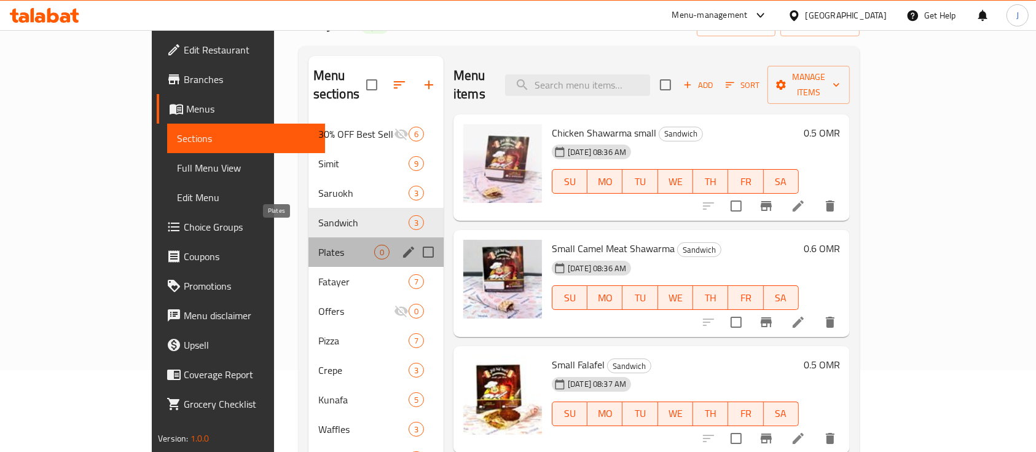
click at [318, 245] on span "Plates" at bounding box center [346, 252] width 56 height 15
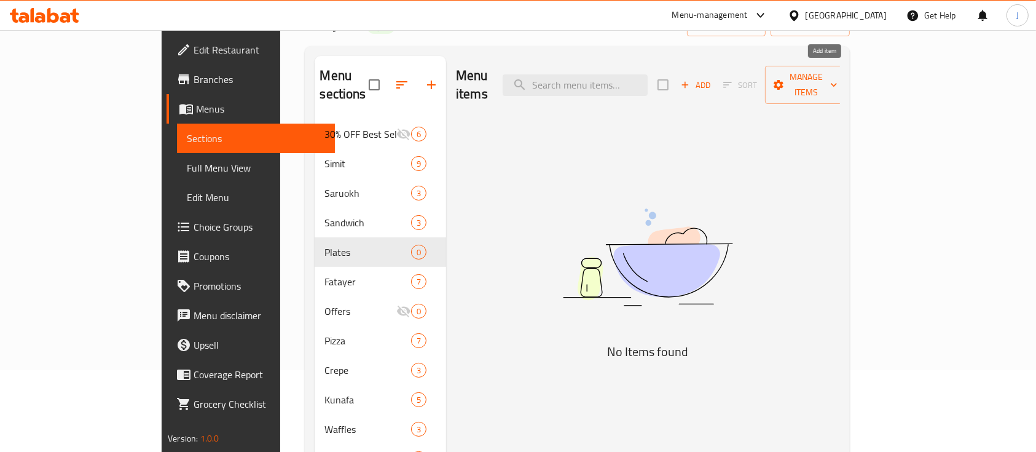
click at [712, 78] on span "Add" at bounding box center [695, 85] width 33 height 14
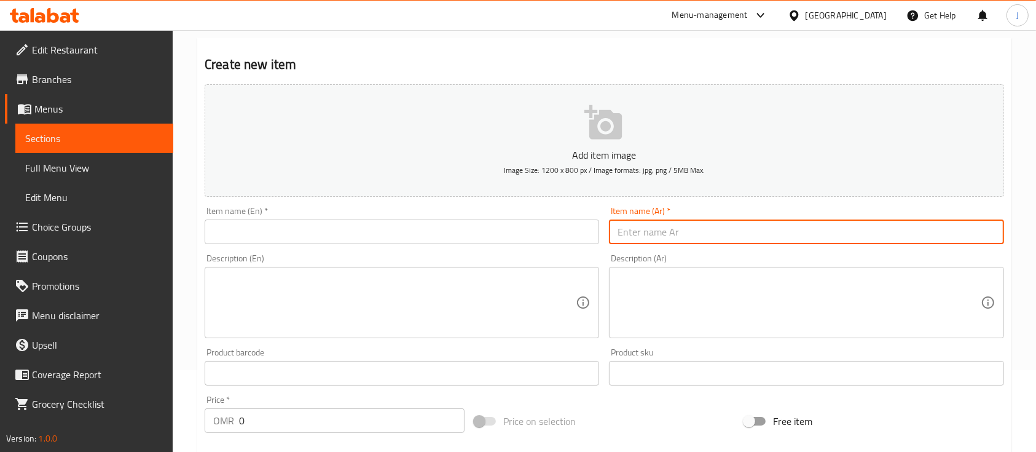
click at [631, 229] on input "text" at bounding box center [806, 231] width 395 height 25
paste input "شاورما دجاج عربي على الفحم Chicken Shawarma plate With Cheese"
drag, startPoint x: 738, startPoint y: 231, endPoint x: 910, endPoint y: 231, distance: 172.1
click at [910, 231] on input "شاورما دجاج عربي على الفحم Chicken Shawarma plate With Cheese" at bounding box center [806, 231] width 395 height 25
type input "شاورما دجاج عربي على الفحم"
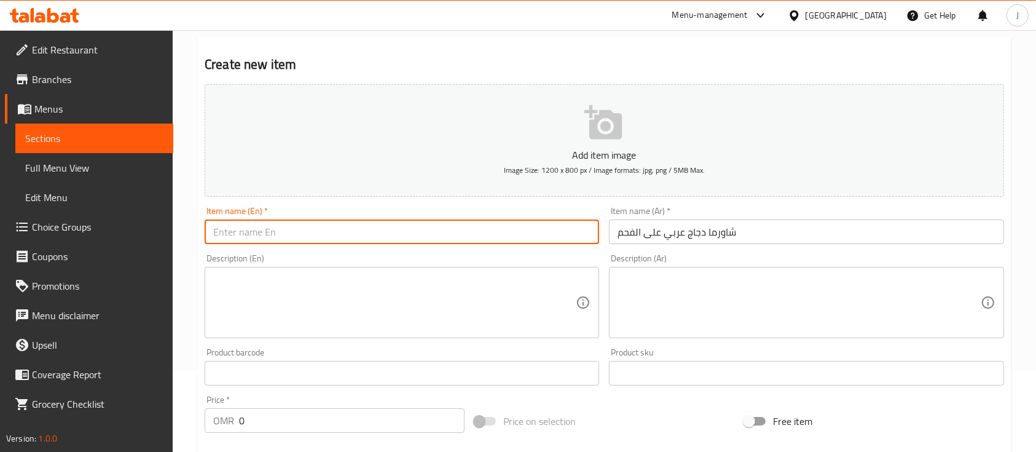
click at [258, 228] on input "text" at bounding box center [402, 231] width 395 height 25
paste input "Chicken Shawarma plate With Cheese"
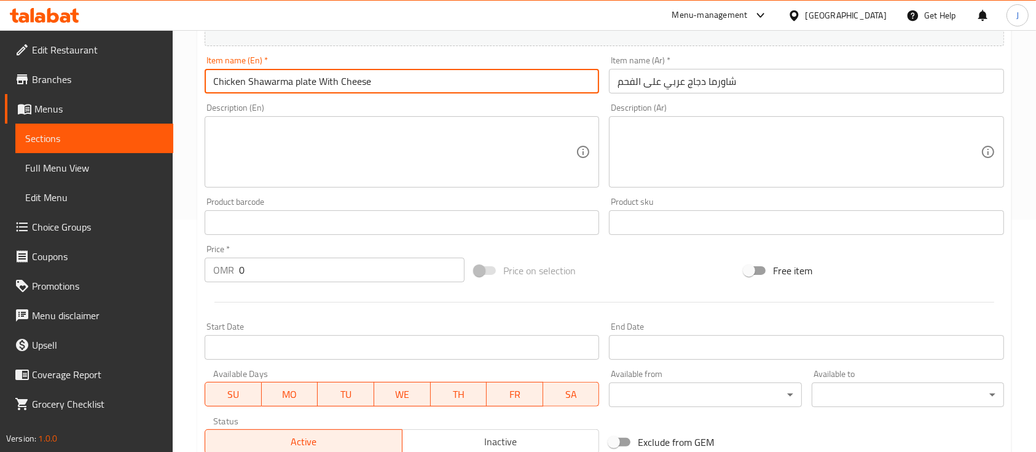
scroll to position [246, 0]
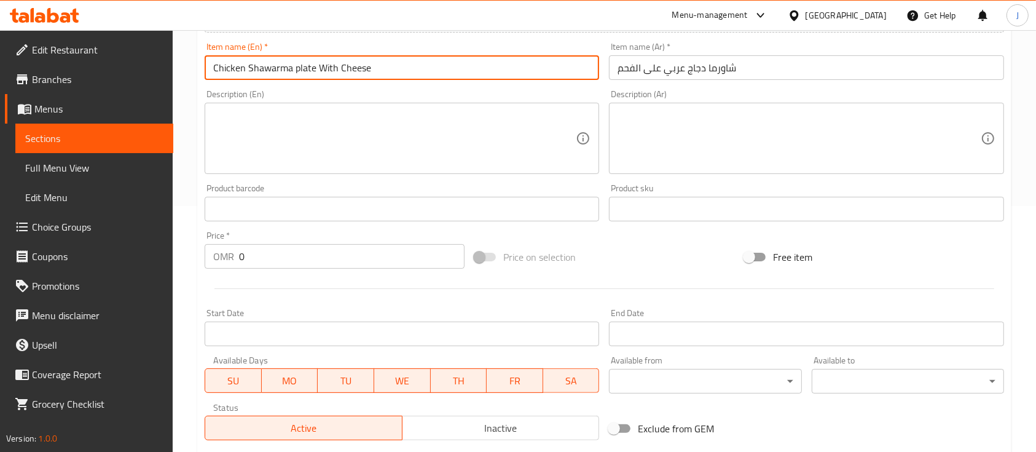
type input "Chicken Shawarma plate With Cheese"
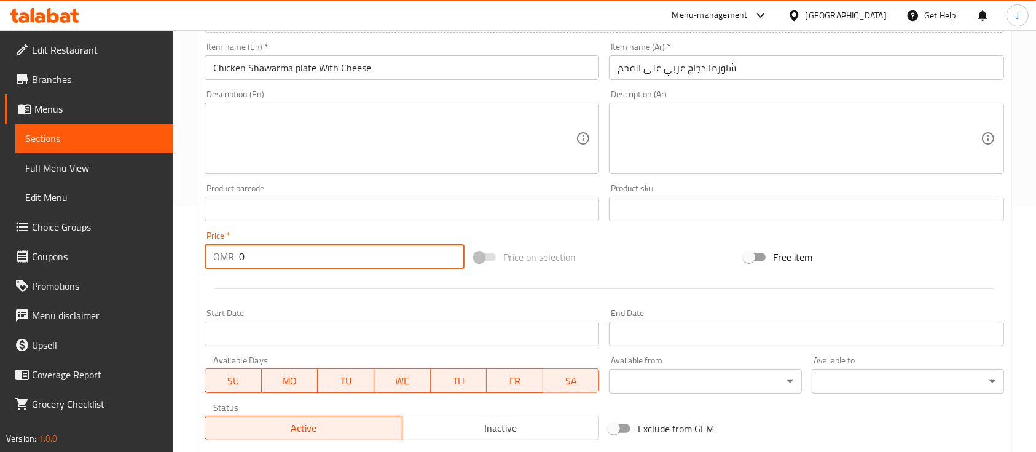
drag, startPoint x: 250, startPoint y: 253, endPoint x: 213, endPoint y: 255, distance: 36.9
click at [213, 255] on div "OMR 0 Price *" at bounding box center [335, 256] width 260 height 25
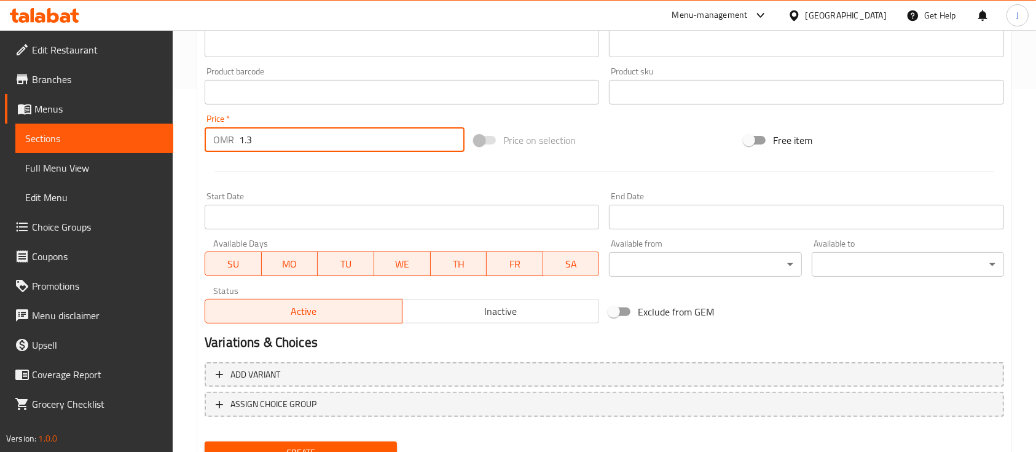
scroll to position [417, 0]
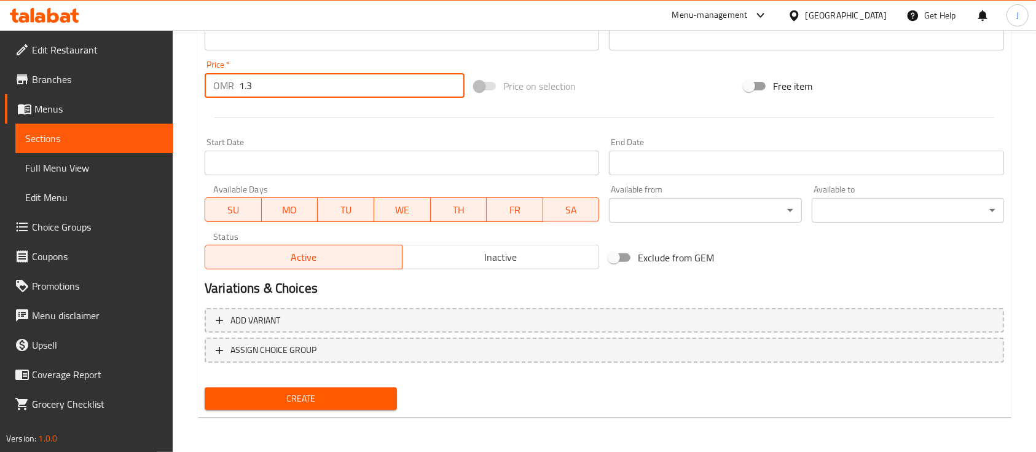
type input "1.3"
drag, startPoint x: 339, startPoint y: 400, endPoint x: 377, endPoint y: 419, distance: 42.9
click at [345, 401] on span "Create" at bounding box center [301, 398] width 173 height 15
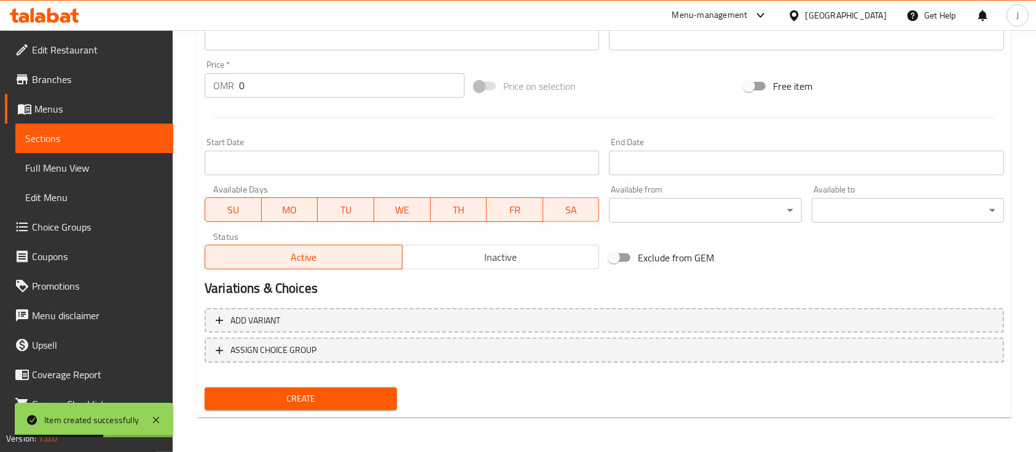
click at [767, 267] on div "Exclude from GEM" at bounding box center [739, 257] width 270 height 33
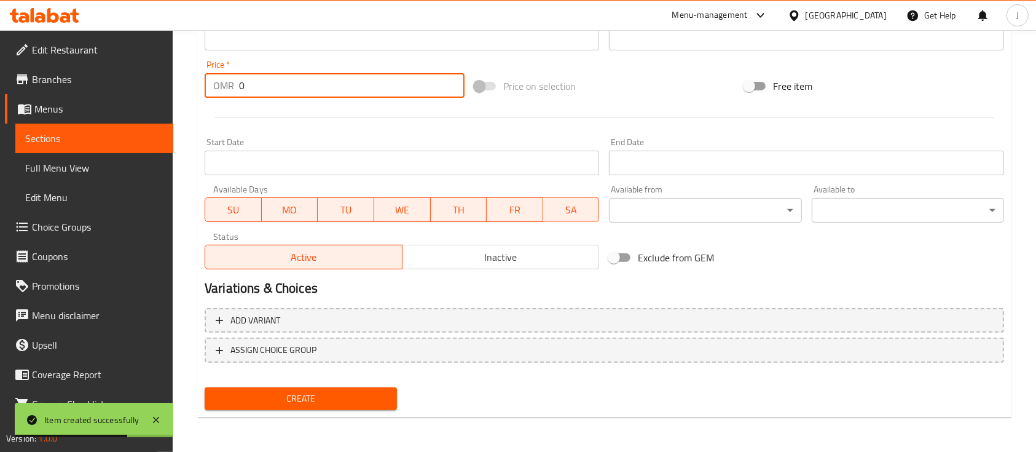
drag, startPoint x: 261, startPoint y: 87, endPoint x: 193, endPoint y: 81, distance: 67.9
click at [193, 81] on div "Home / Restaurants management / Menus / Sections / item / create Plates section…" at bounding box center [605, 32] width 864 height 838
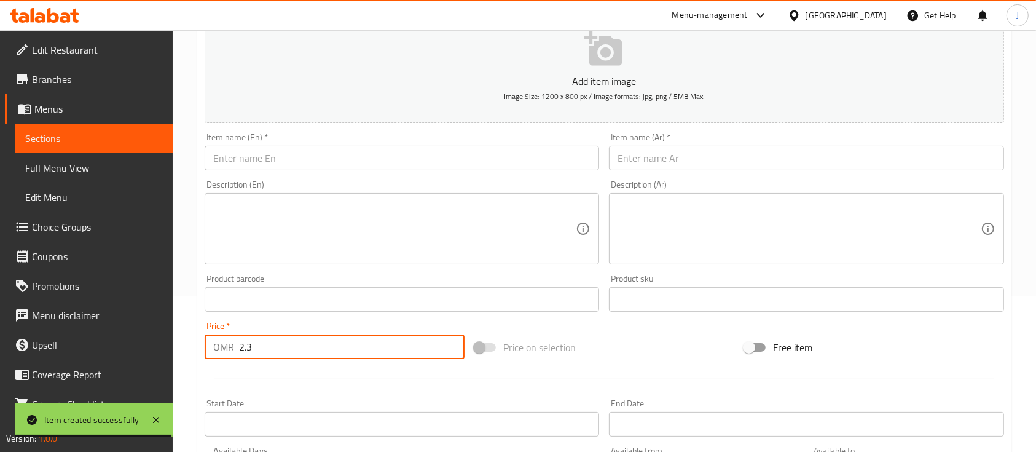
scroll to position [89, 0]
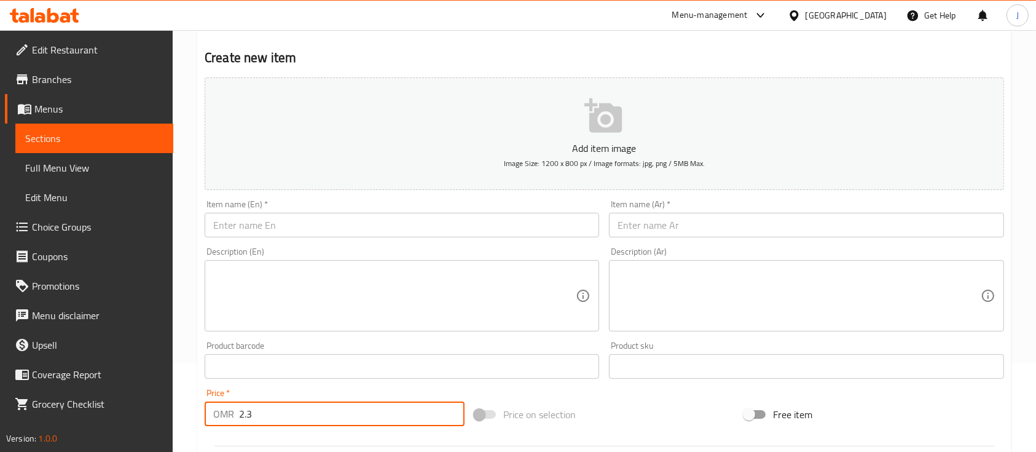
type input "2.3"
click at [338, 225] on input "text" at bounding box center [402, 225] width 395 height 25
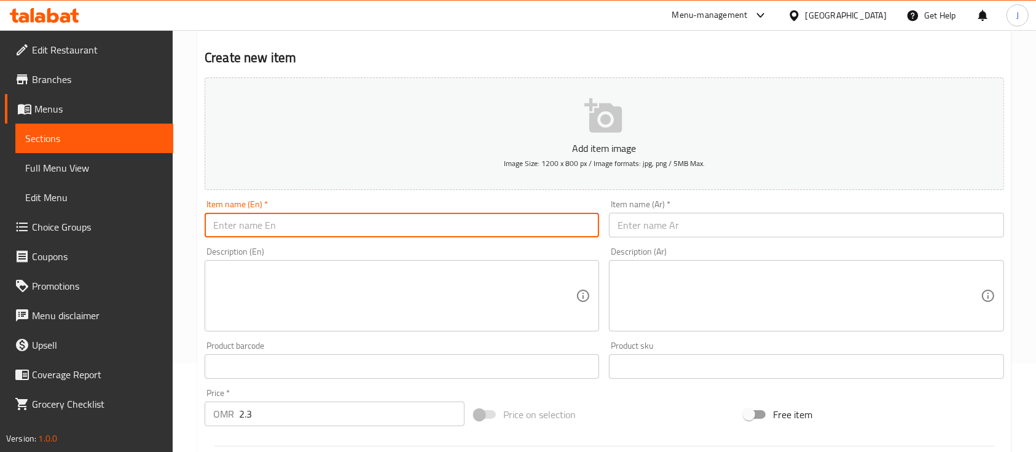
paste input "شاورما عربي لحم جمل بالجبن Arabic Lamb Shawarma Plate With Mix Cheese"
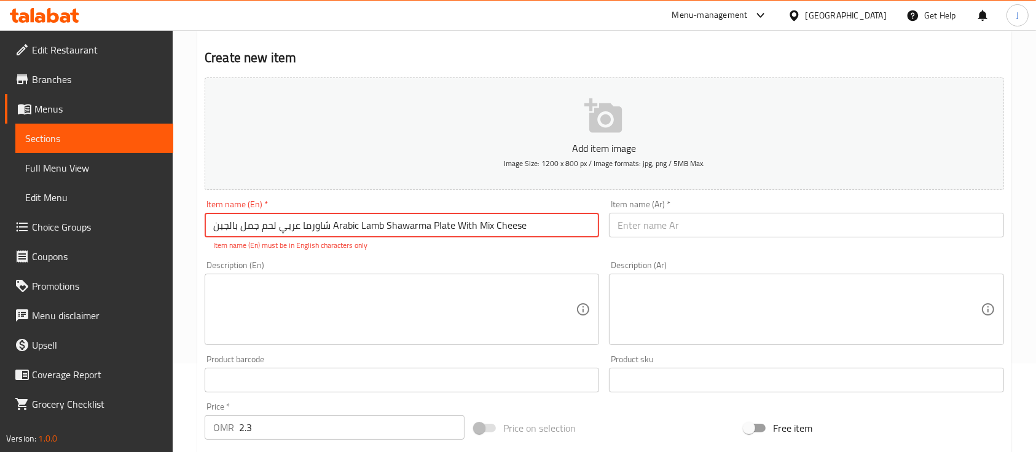
drag, startPoint x: 328, startPoint y: 225, endPoint x: 211, endPoint y: 227, distance: 117.4
click at [211, 227] on input "شاورما عربي لحم جمل بالجبن Arabic Lamb Shawarma Plate With Mix Cheese" at bounding box center [402, 225] width 395 height 25
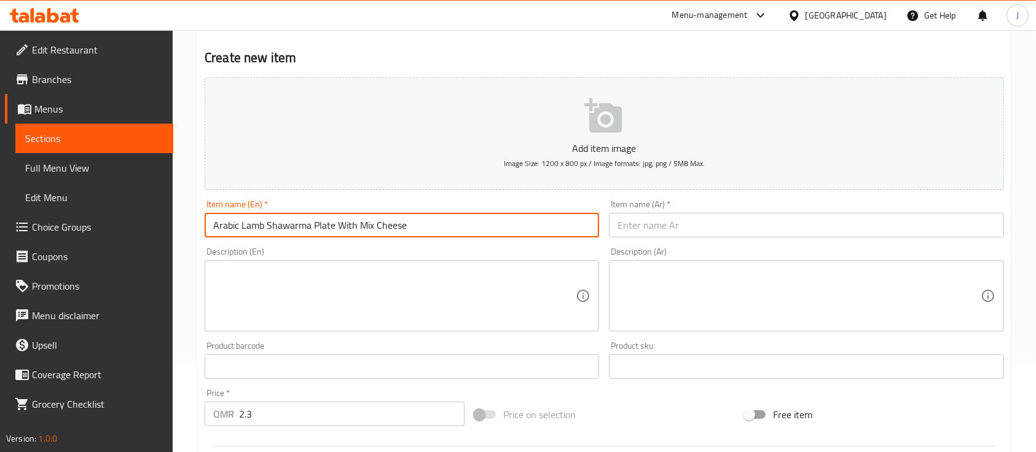
type input "Arabic Lamb Shawarma Plate With Mix Cheese"
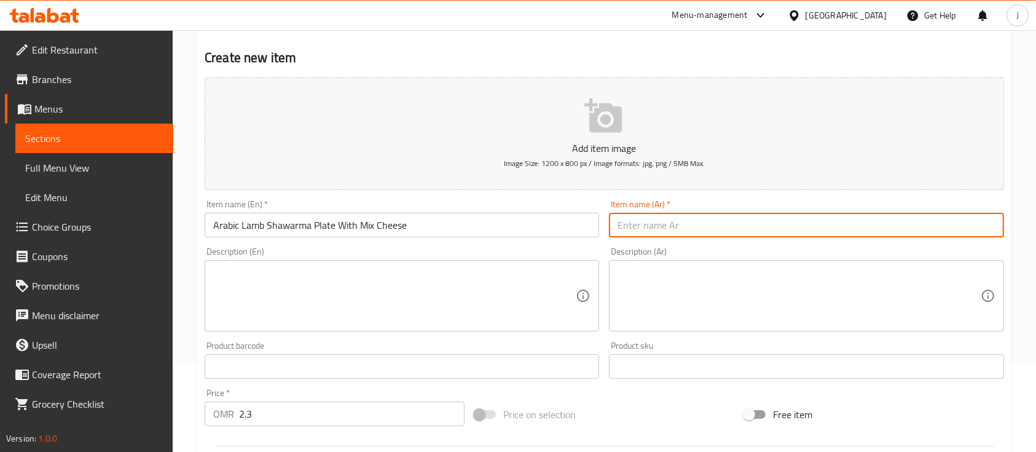
click at [691, 224] on input "text" at bounding box center [806, 225] width 395 height 25
paste input "شاورما عربي لحم جمل بالجبن"
type input "شاورما عربي لحم جمل بالجبن"
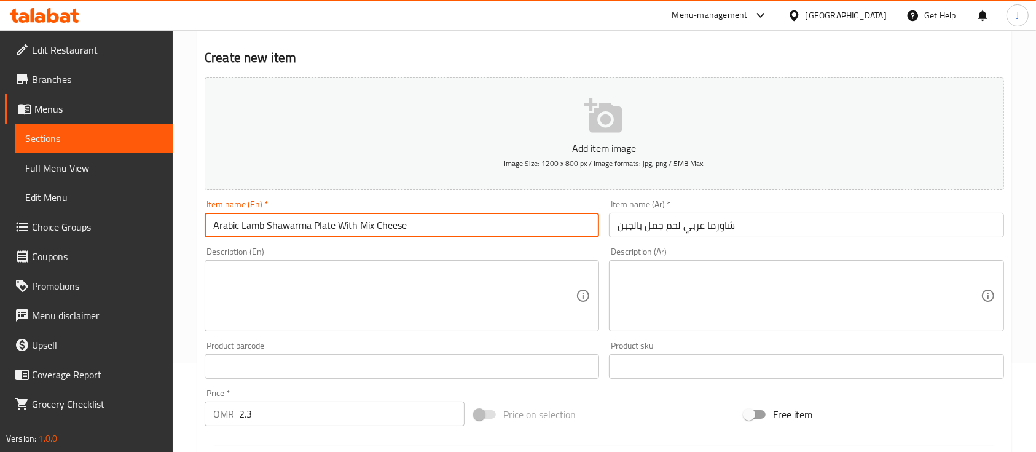
drag, startPoint x: 215, startPoint y: 227, endPoint x: 179, endPoint y: 229, distance: 35.7
click at [179, 229] on div "Home / Restaurants management / Menus / Sections / item / create Plates section…" at bounding box center [605, 361] width 864 height 838
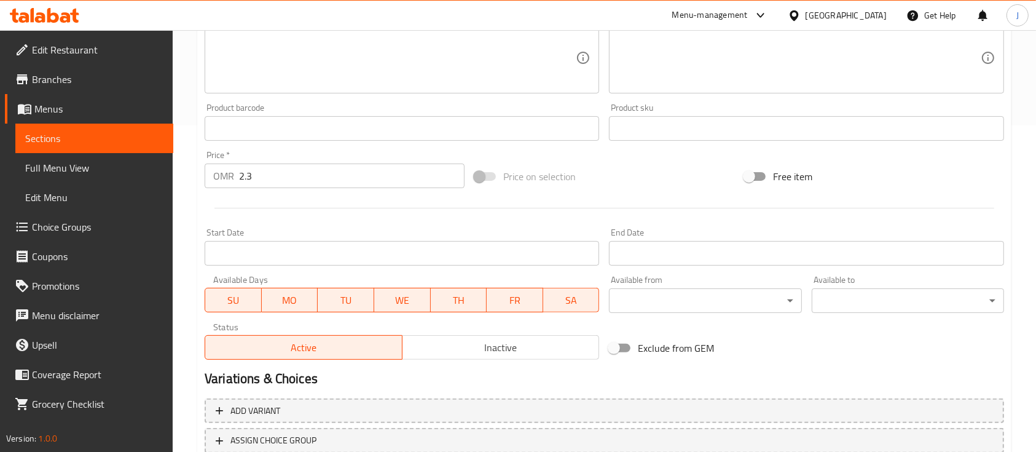
scroll to position [417, 0]
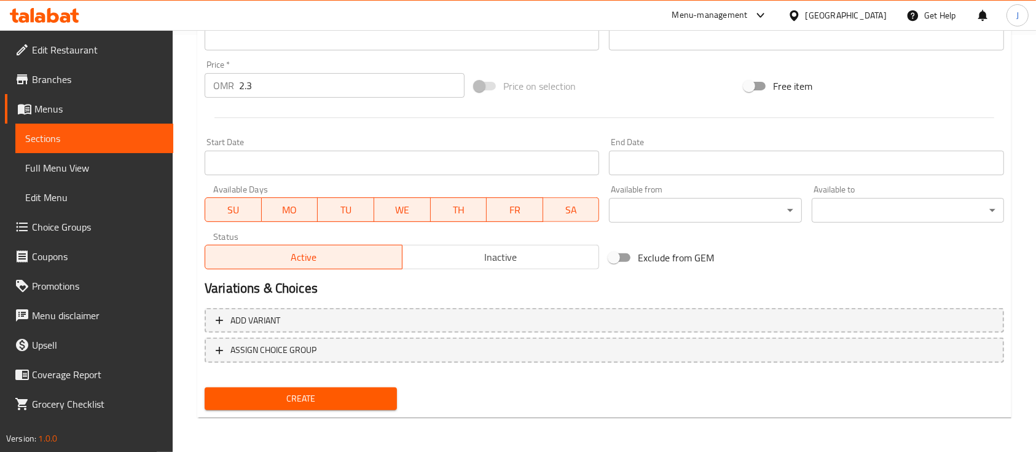
type input "Arabic Lamb Shawarma Plate With Mix Cheese"
click at [316, 409] on button "Create" at bounding box center [301, 398] width 192 height 23
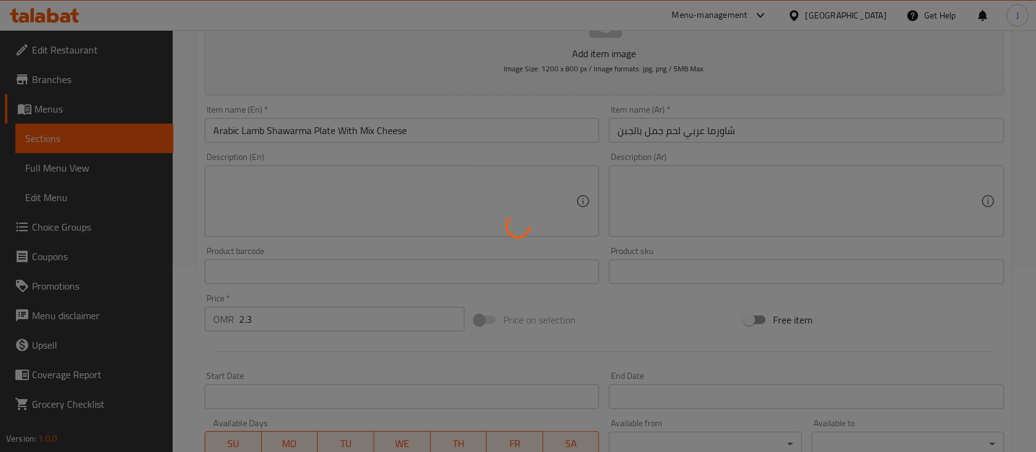
type input "0"
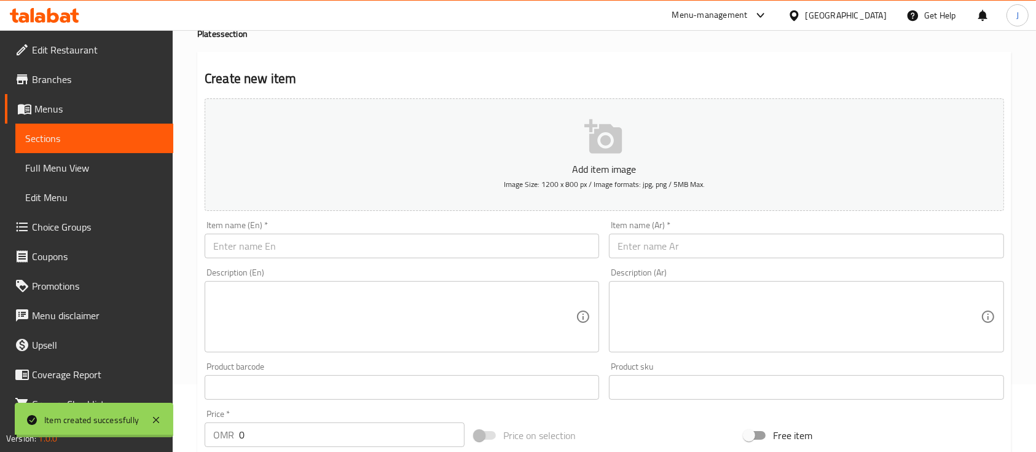
scroll to position [7, 0]
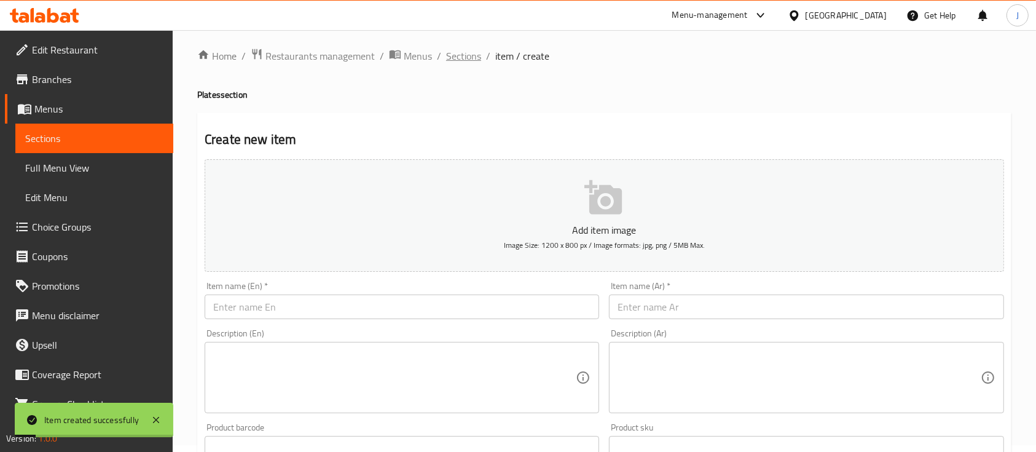
click at [467, 57] on span "Sections" at bounding box center [463, 56] width 35 height 15
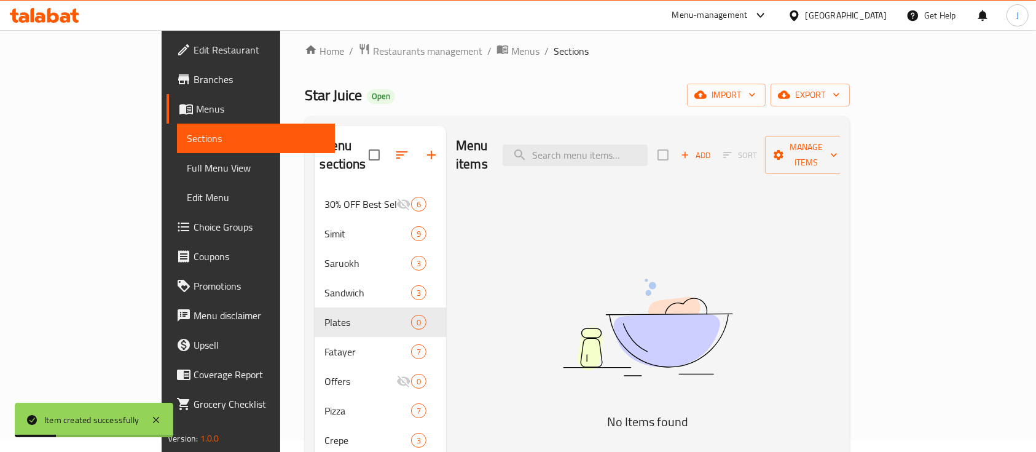
scroll to position [89, 0]
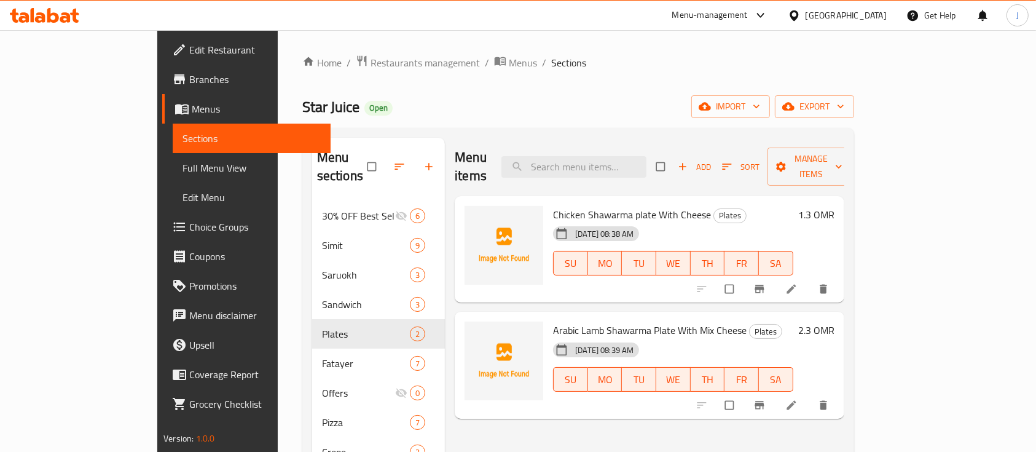
click at [835, 206] on h6 "1.3 OMR" at bounding box center [816, 214] width 36 height 17
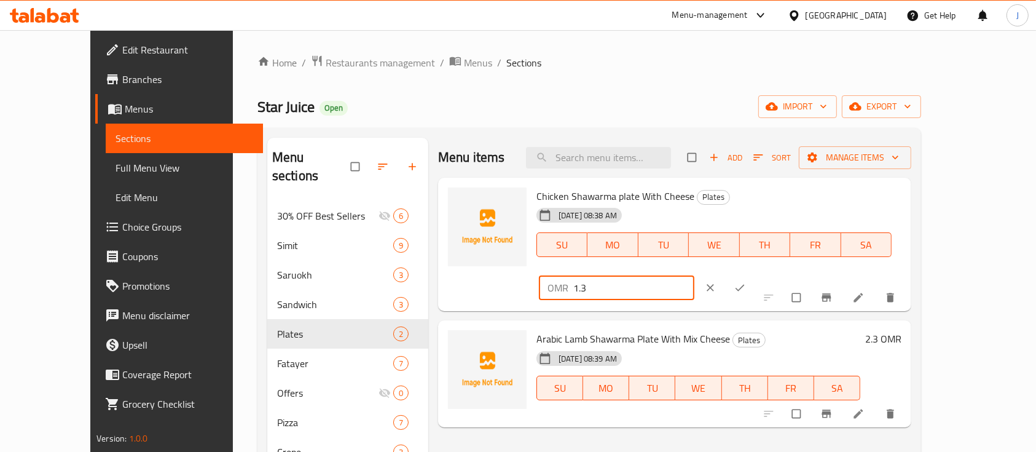
click at [695, 275] on input "1.3" at bounding box center [633, 287] width 121 height 25
type input "1.8"
click at [746, 282] on icon "ok" at bounding box center [740, 288] width 12 height 12
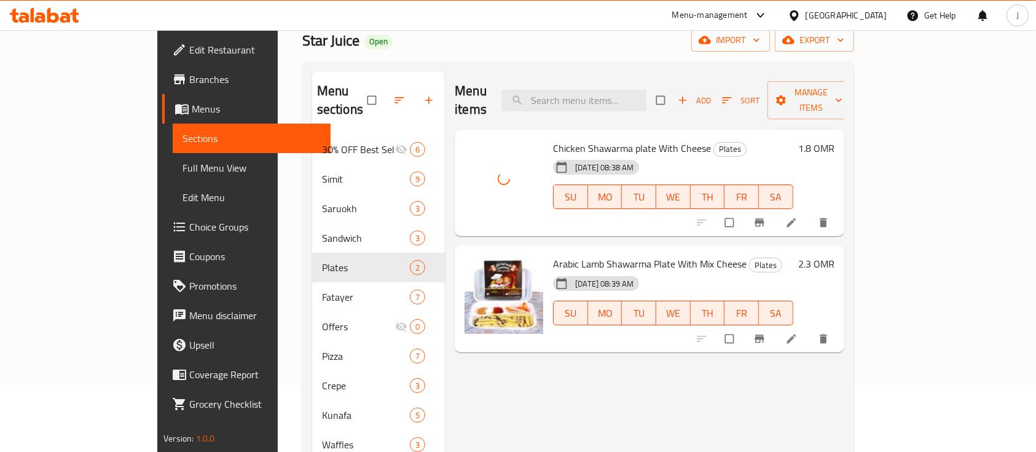
scroll to position [82, 0]
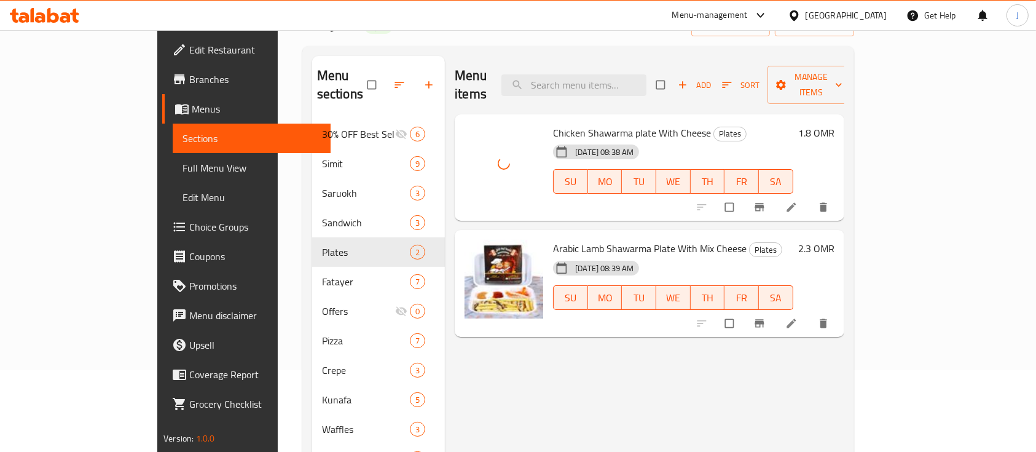
click at [416, 71] on button "button" at bounding box center [431, 84] width 30 height 27
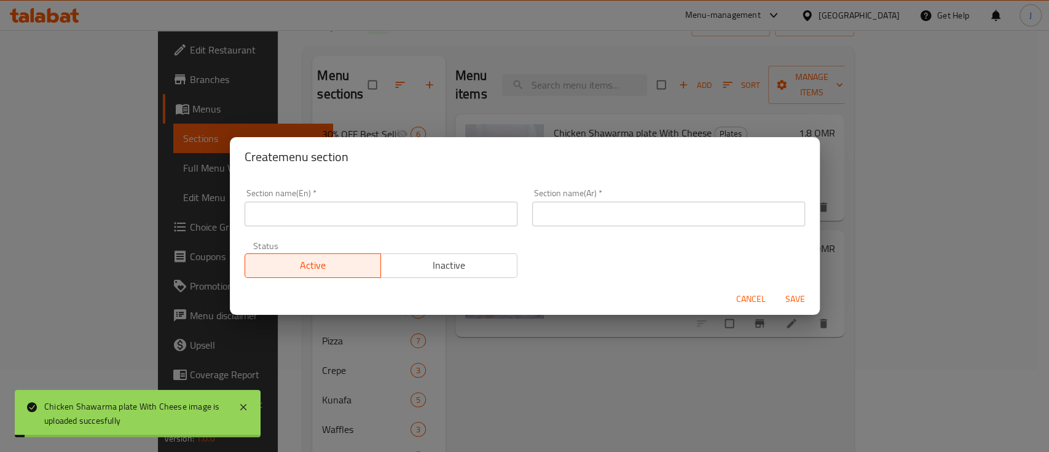
drag, startPoint x: 318, startPoint y: 218, endPoint x: 326, endPoint y: 217, distance: 8.1
click at [318, 218] on input "text" at bounding box center [381, 214] width 273 height 25
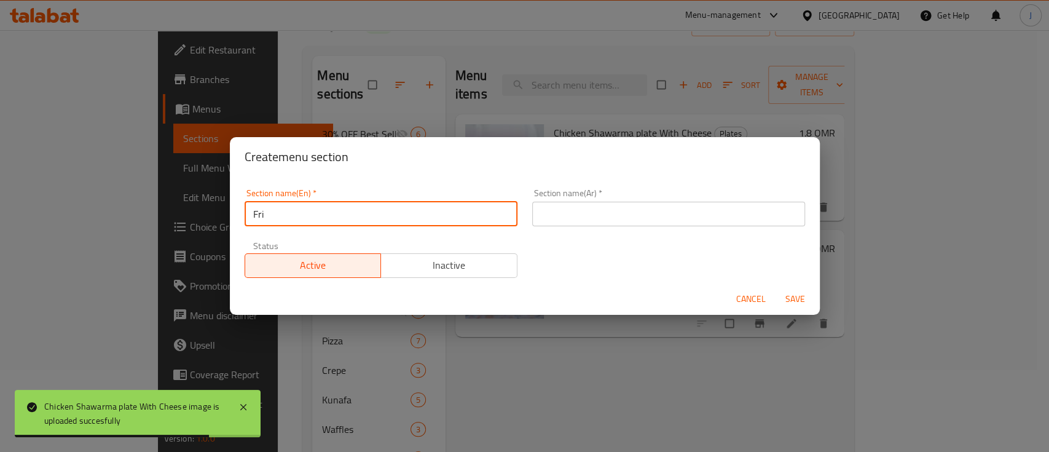
type input "Fries"
click at [642, 208] on input "text" at bounding box center [668, 214] width 273 height 25
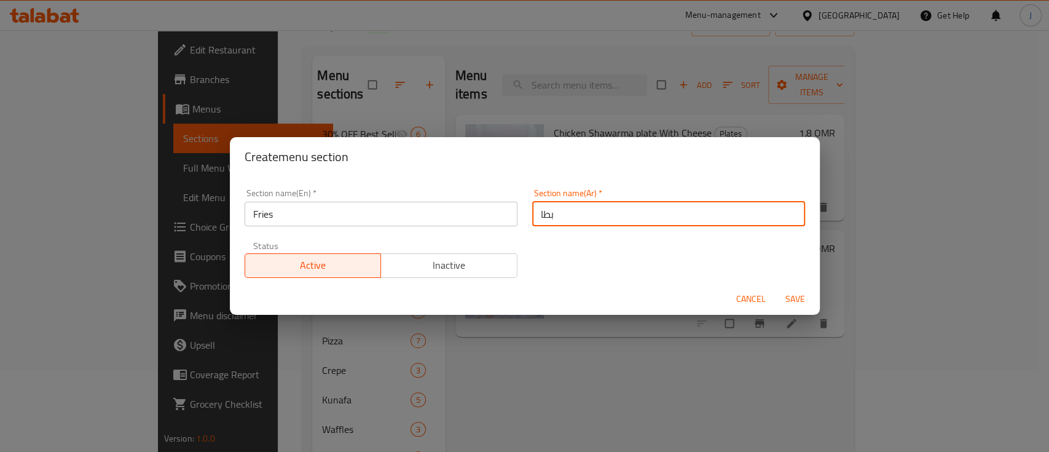
type input "بطاطس مقلية"
click at [797, 300] on span "Save" at bounding box center [796, 298] width 30 height 15
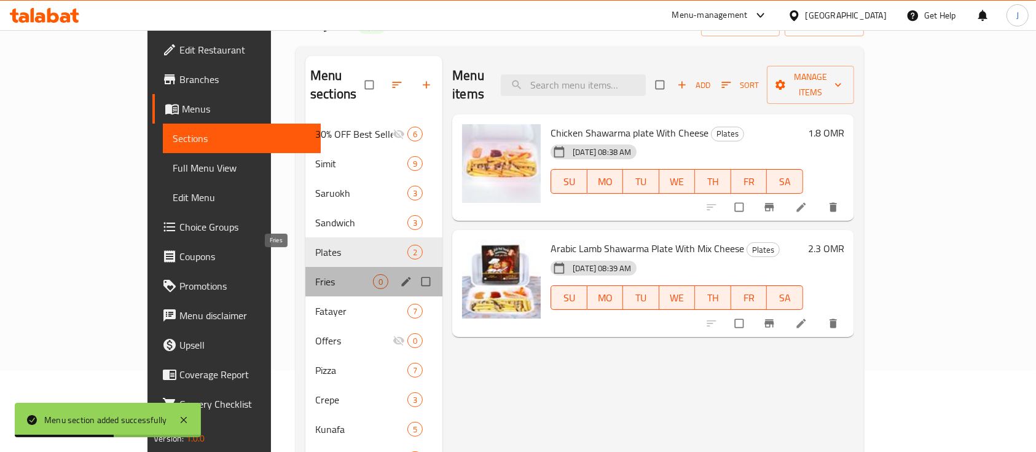
click at [315, 274] on span "Fries" at bounding box center [344, 281] width 58 height 15
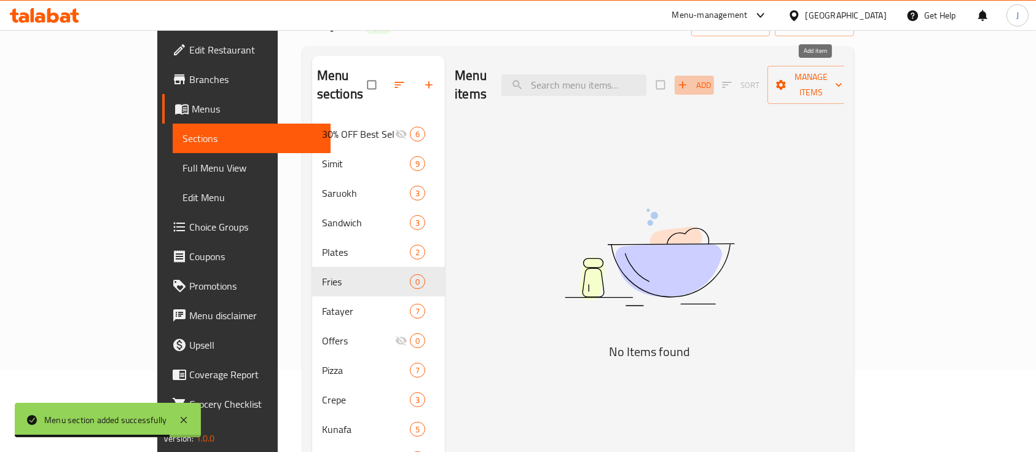
click at [711, 79] on span "Add" at bounding box center [694, 85] width 33 height 14
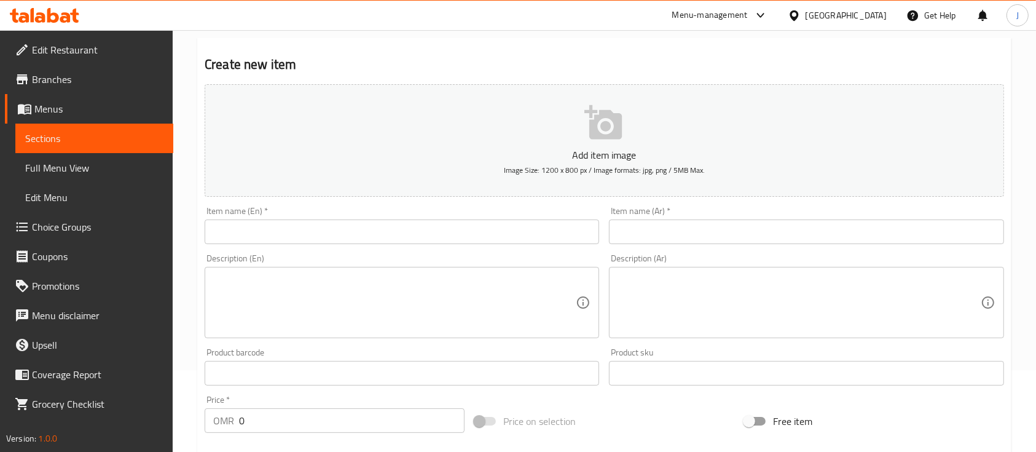
drag, startPoint x: 785, startPoint y: 253, endPoint x: 762, endPoint y: 245, distance: 24.1
click at [785, 253] on div "Description (Ar) Description (Ar)" at bounding box center [806, 296] width 404 height 94
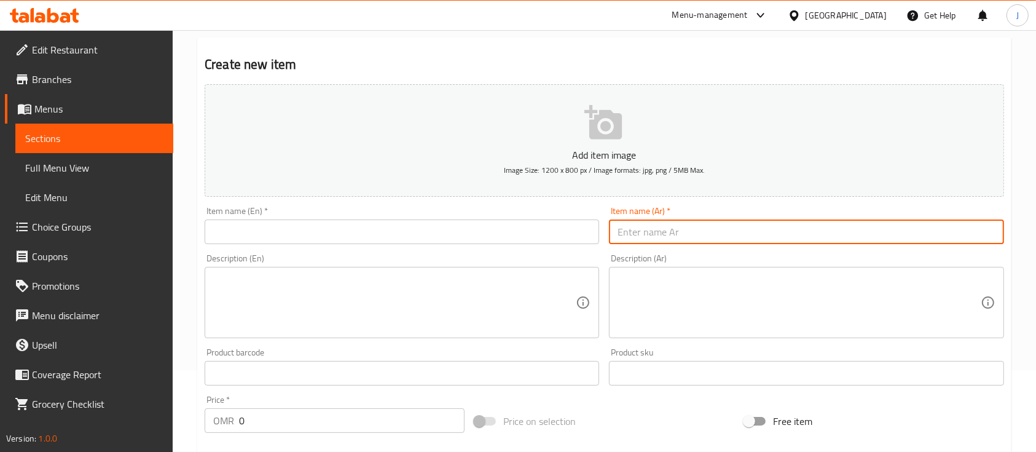
click at [720, 229] on input "text" at bounding box center [806, 231] width 395 height 25
paste input "بطاطا Potato"
click at [655, 234] on input "بطاطا Potato" at bounding box center [806, 231] width 395 height 25
type input "بطاطا"
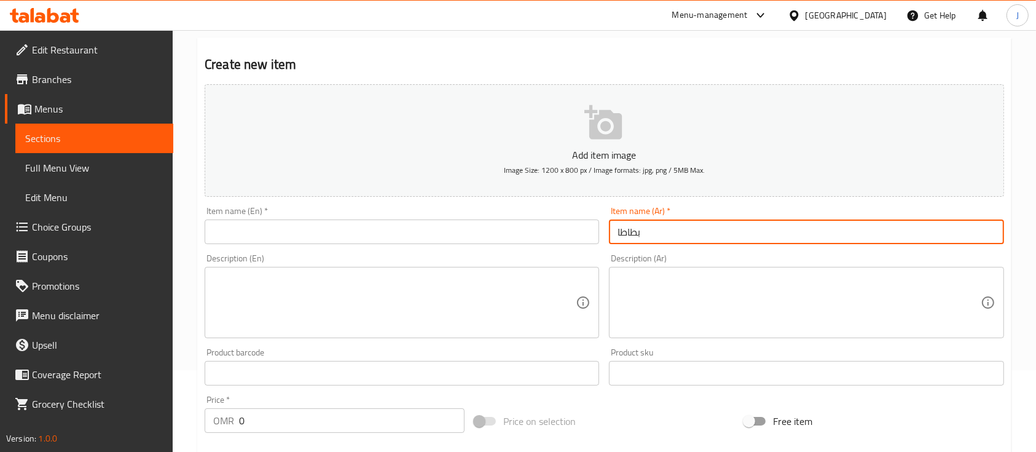
click at [467, 241] on input "text" at bounding box center [402, 231] width 395 height 25
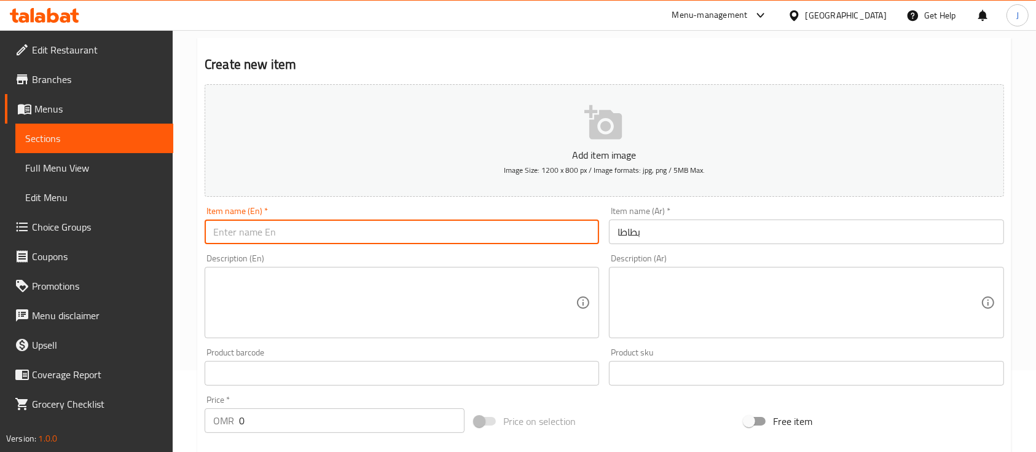
paste input "Potato"
type input "Potato"
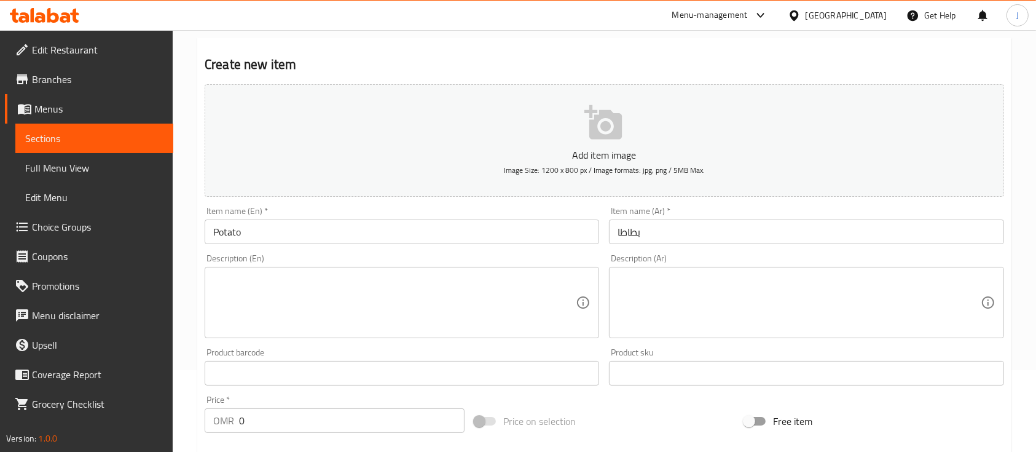
click at [194, 302] on div "Home / Restaurants management / Menus / Sections / item / create Fries section …" at bounding box center [605, 367] width 864 height 838
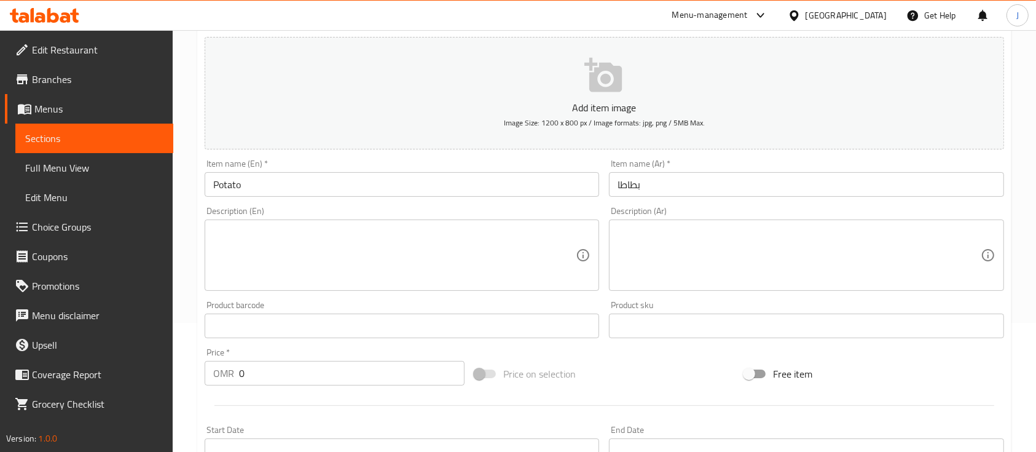
scroll to position [164, 0]
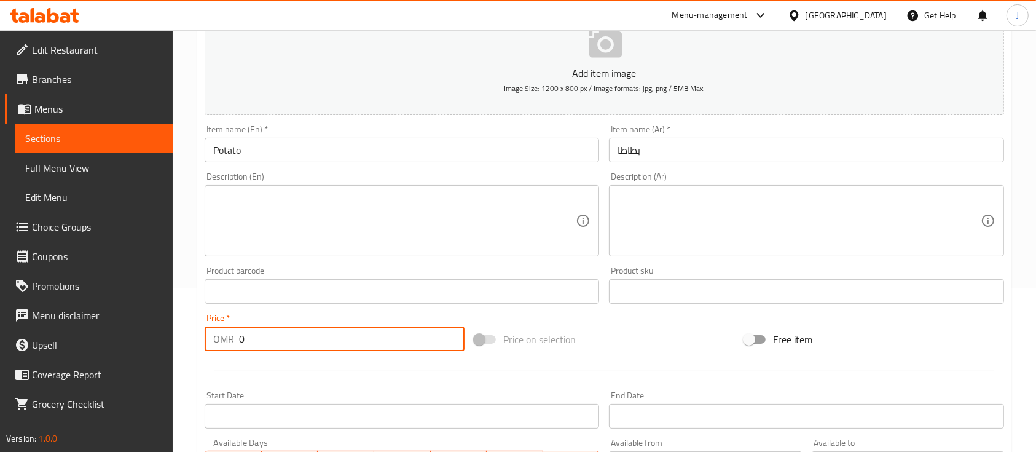
drag, startPoint x: 248, startPoint y: 339, endPoint x: 223, endPoint y: 334, distance: 25.0
click at [223, 334] on div "OMR 0 Price *" at bounding box center [335, 338] width 260 height 25
type input "1"
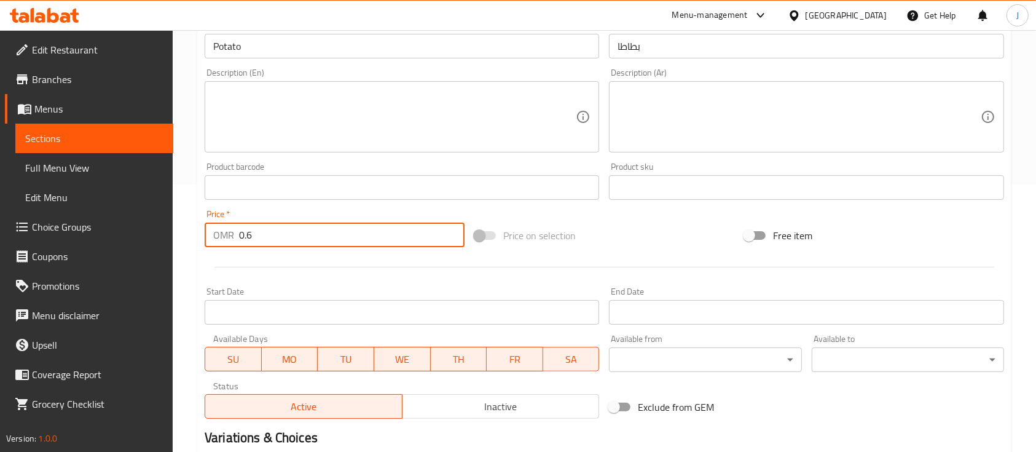
scroll to position [417, 0]
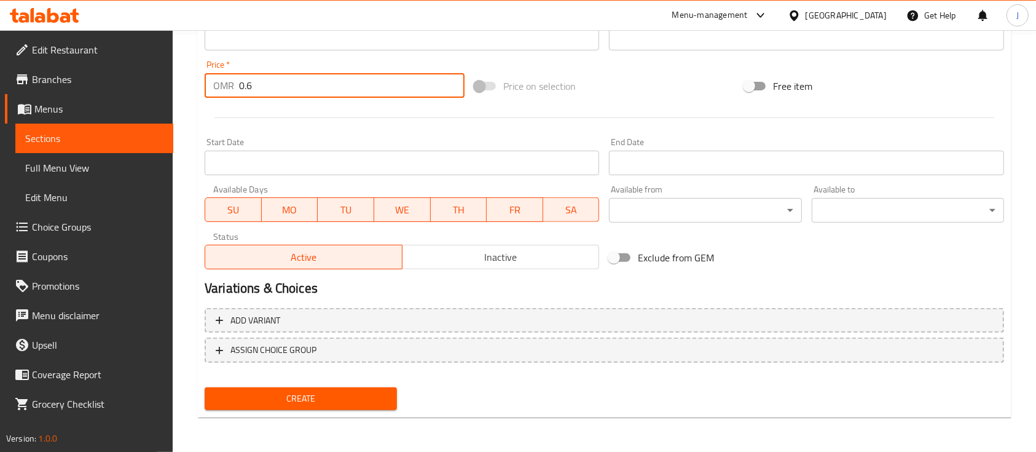
type input "0.6"
click at [365, 396] on span "Create" at bounding box center [301, 398] width 173 height 15
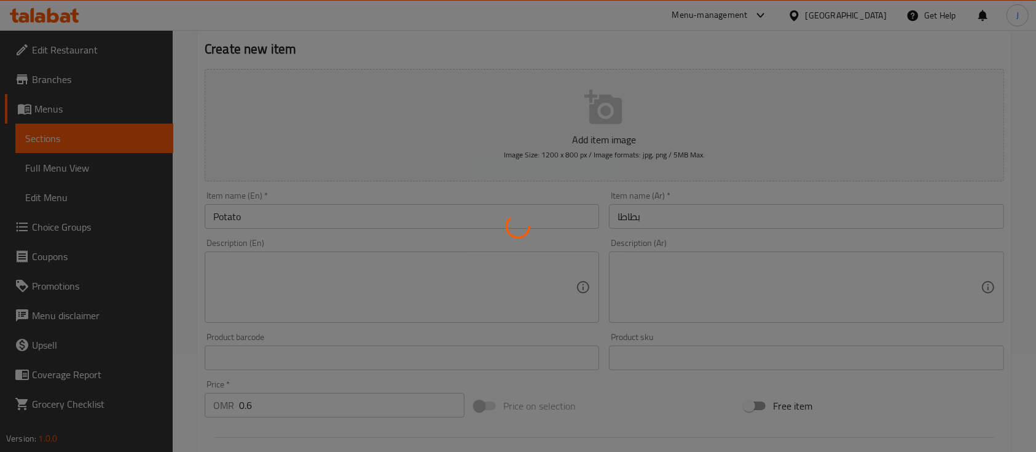
scroll to position [7, 0]
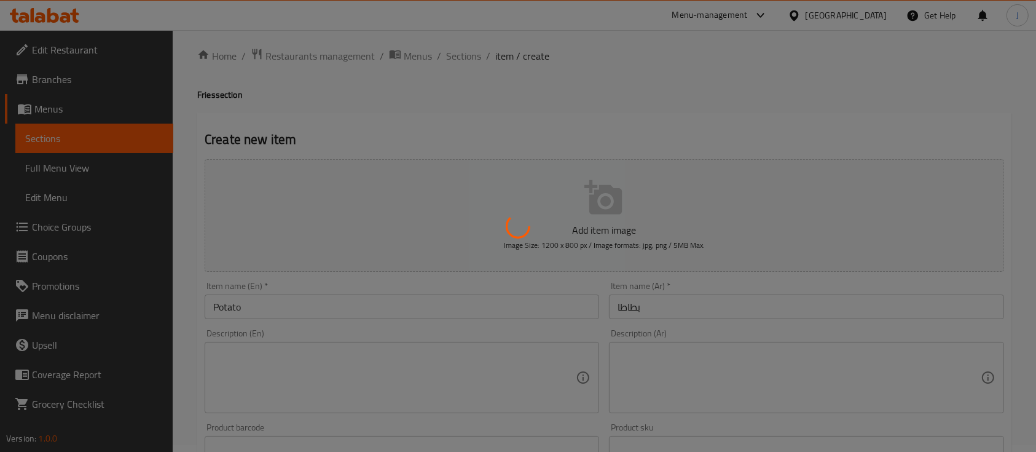
type input "0"
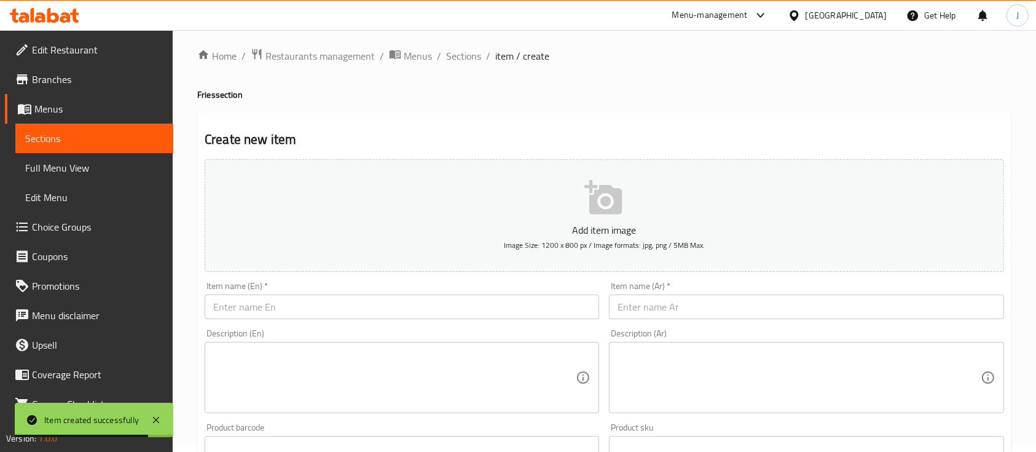
click at [836, 199] on button "Add item image Image Size: 1200 x 800 px / Image formats: jpg, png / 5MB Max." at bounding box center [605, 215] width 800 height 112
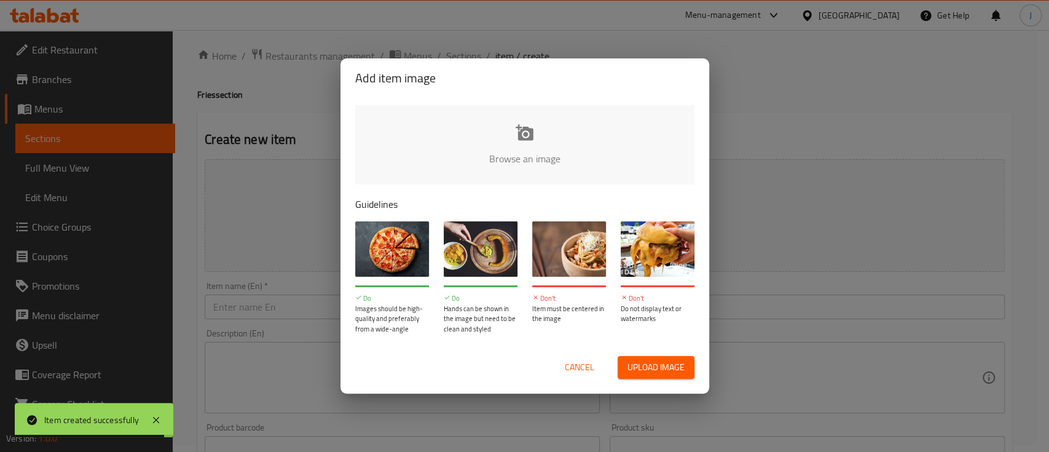
click at [260, 282] on div "Add item image Browse an image Guidelines Do Images should be high-quality and …" at bounding box center [524, 226] width 1049 height 452
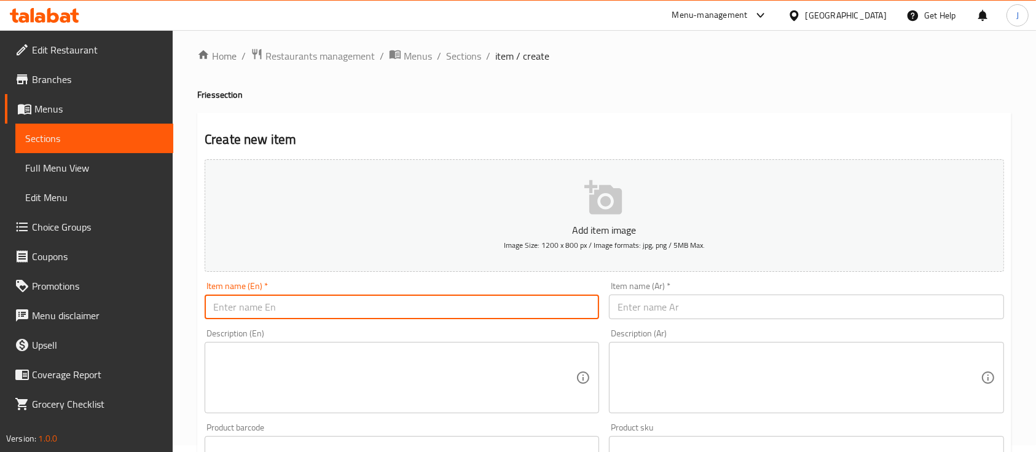
click at [321, 309] on input "text" at bounding box center [402, 306] width 395 height 25
paste input "[PERSON_NAME] دجاج على الفحم Fraez Chicken Shawarma"
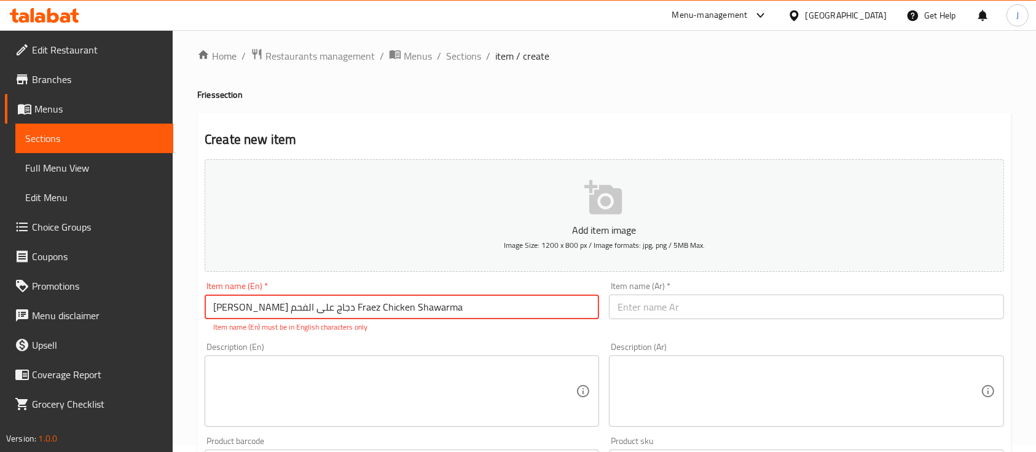
drag, startPoint x: 328, startPoint y: 307, endPoint x: 207, endPoint y: 305, distance: 121.1
click at [207, 305] on input "[PERSON_NAME] دجاج على الفحم Fraez Chicken Shawarma" at bounding box center [402, 306] width 395 height 25
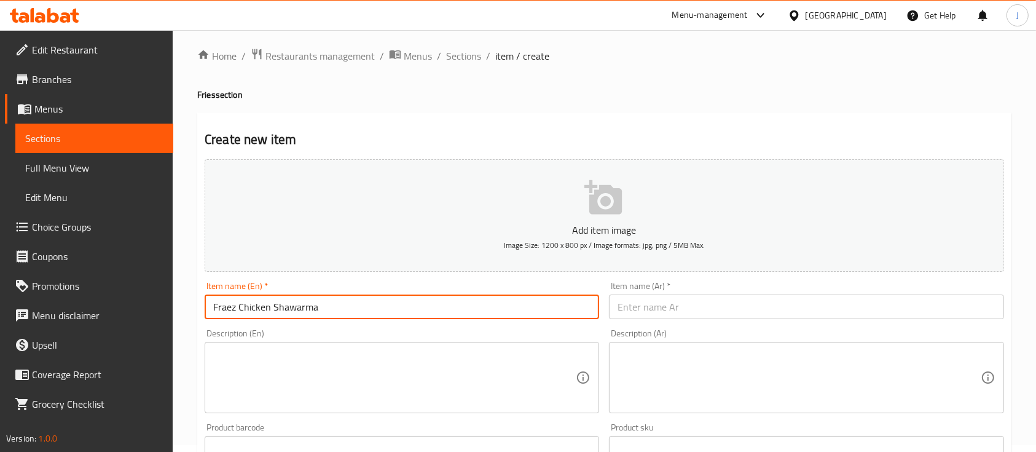
type input "Fraez Chicken Shawarma"
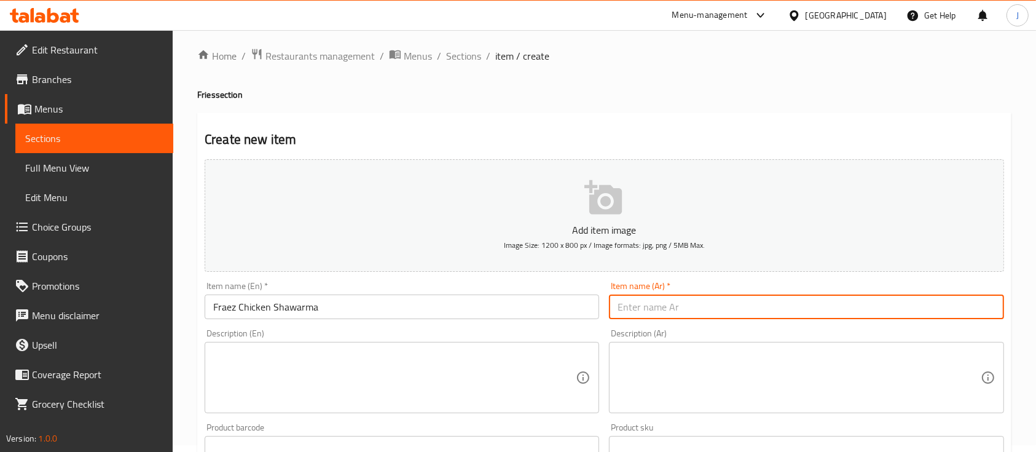
click at [661, 301] on input "text" at bounding box center [806, 306] width 395 height 25
paste input "[PERSON_NAME] دجاج على الفحم"
type input "[PERSON_NAME] دجاج على الفحم"
click at [204, 96] on h4 "Fries section" at bounding box center [604, 95] width 814 height 12
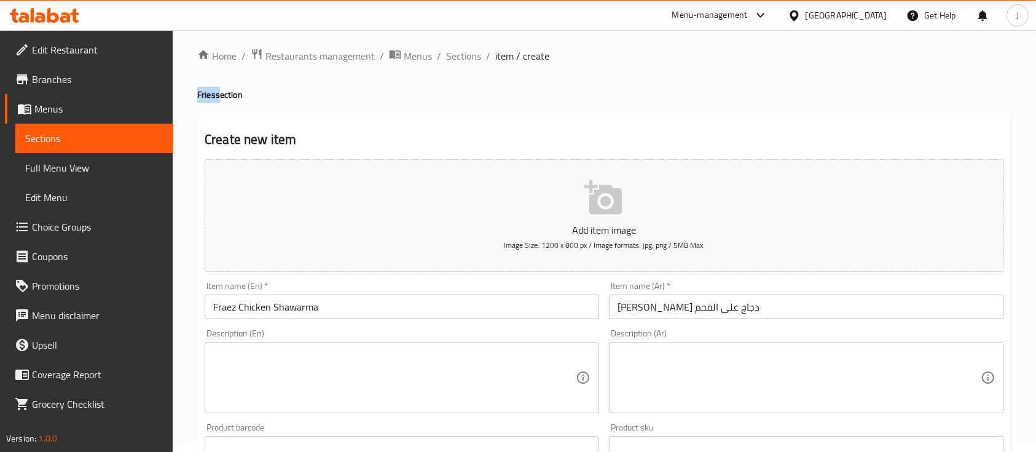
click at [204, 96] on h4 "Fries section" at bounding box center [604, 95] width 814 height 12
copy h4 "Fries"
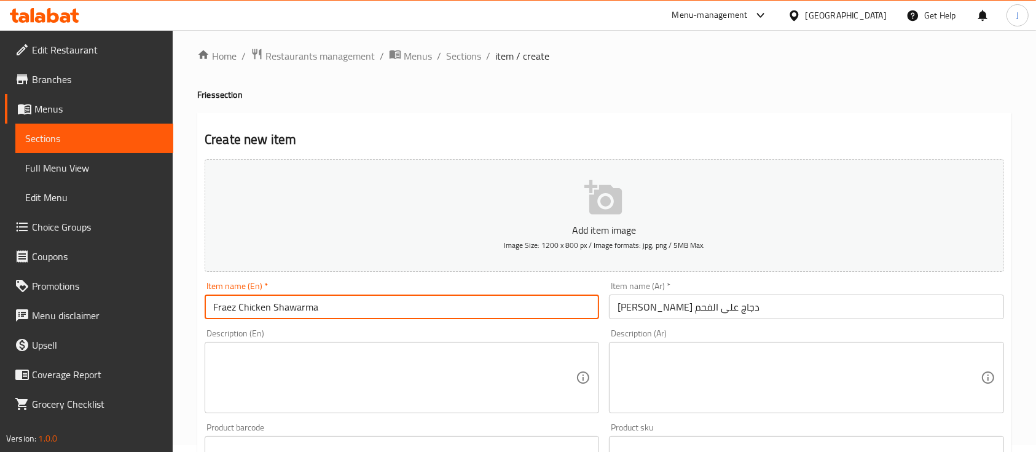
click at [226, 306] on input "Fraez Chicken Shawarma" at bounding box center [402, 306] width 395 height 25
paste input "ies"
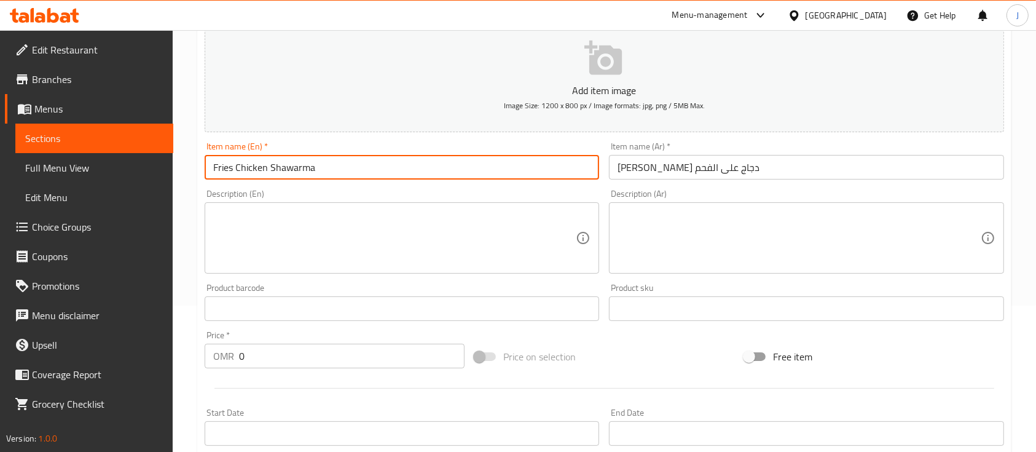
scroll to position [171, 0]
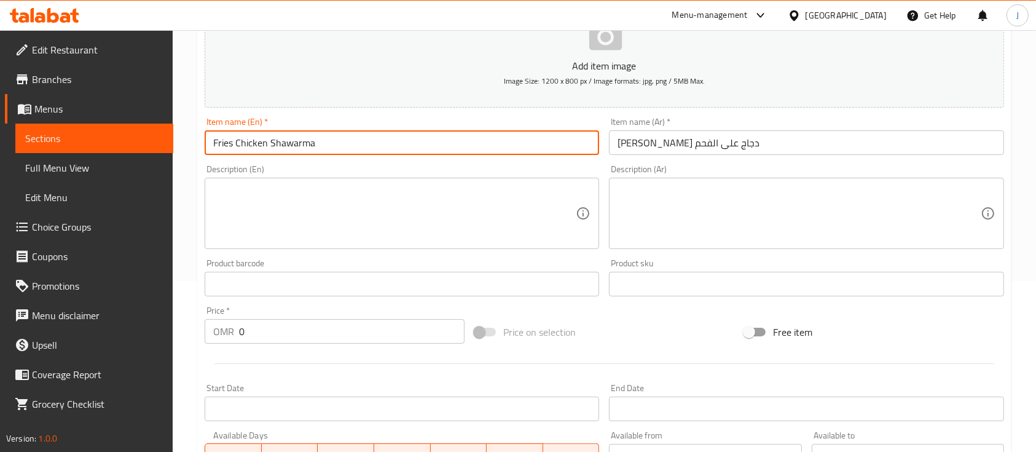
type input "Fries Chicken Shawarma"
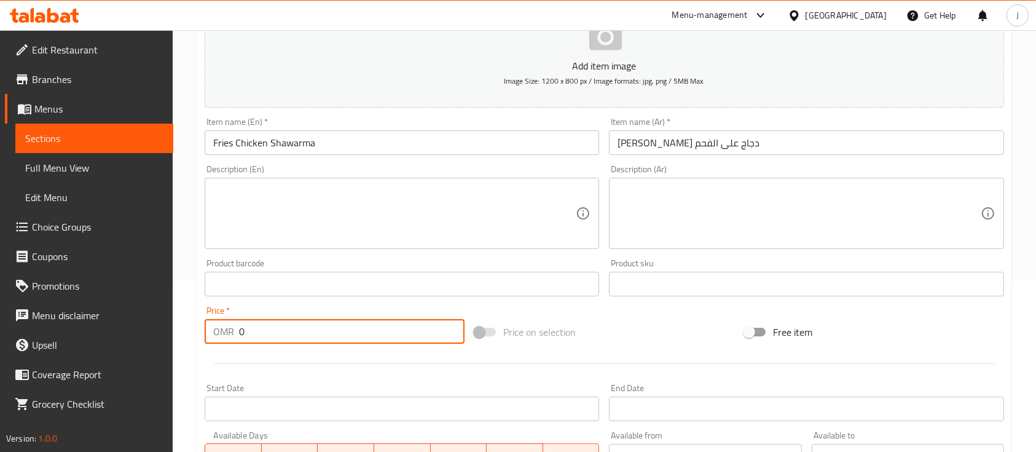
drag, startPoint x: 246, startPoint y: 324, endPoint x: 224, endPoint y: 326, distance: 22.3
click at [224, 326] on div "OMR 0 Price *" at bounding box center [335, 331] width 260 height 25
type input "1.8"
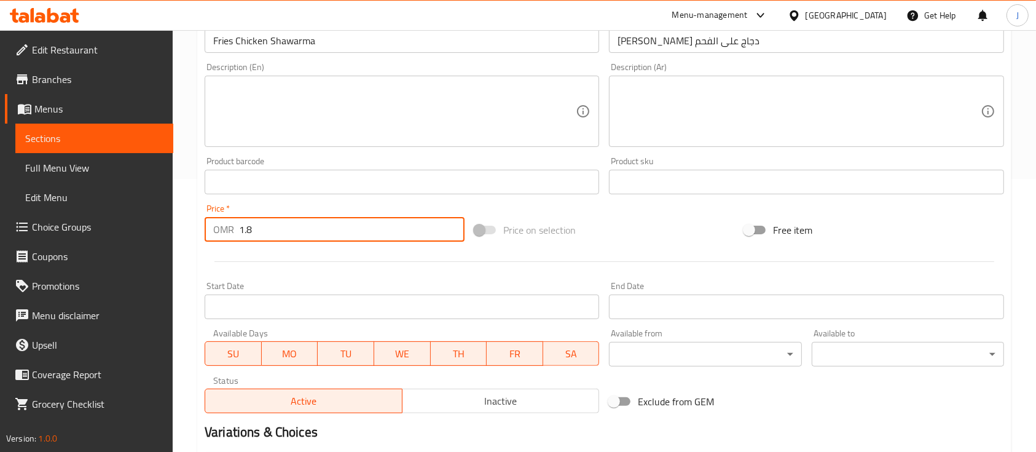
scroll to position [417, 0]
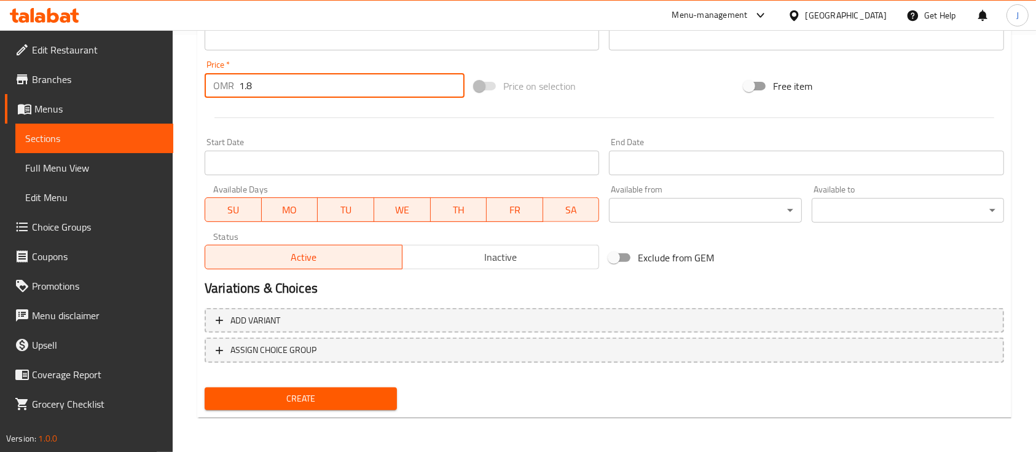
drag, startPoint x: 325, startPoint y: 406, endPoint x: 331, endPoint y: 399, distance: 9.1
click at [328, 403] on span "Create" at bounding box center [301, 398] width 173 height 15
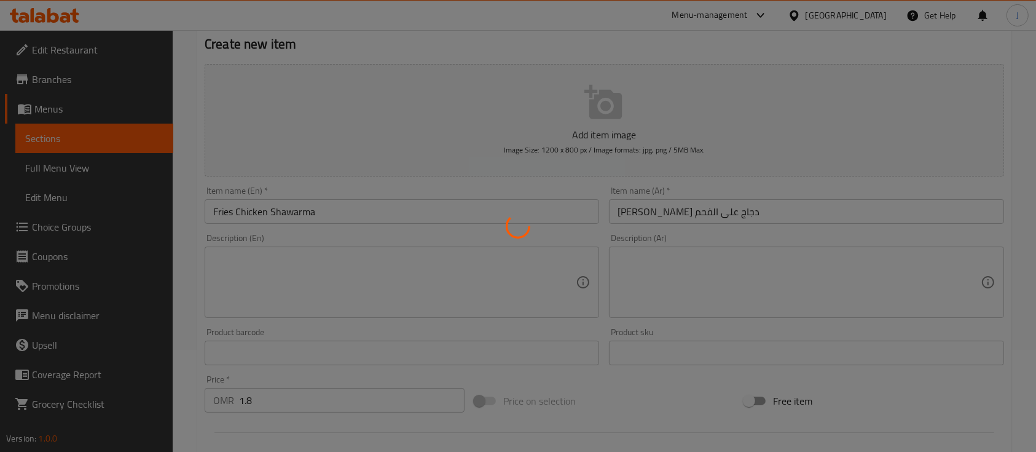
scroll to position [0, 0]
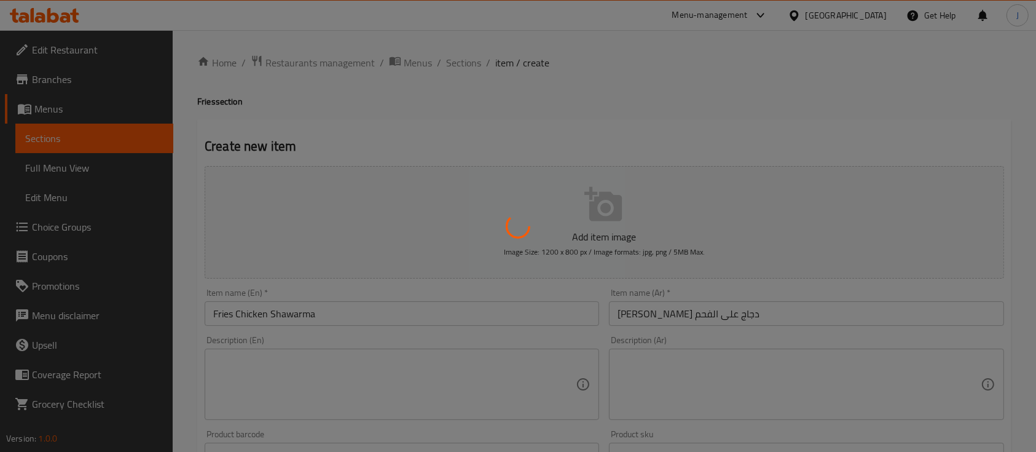
type input "0"
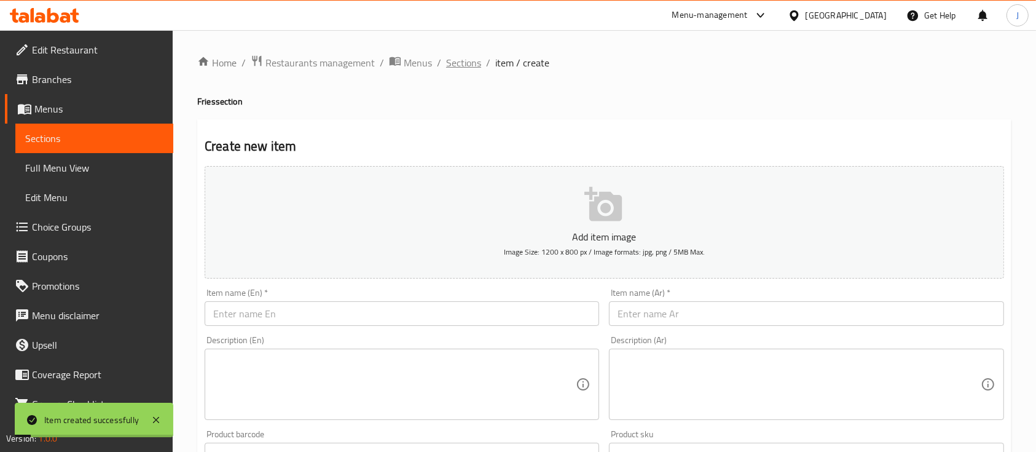
click at [471, 69] on span "Sections" at bounding box center [463, 62] width 35 height 15
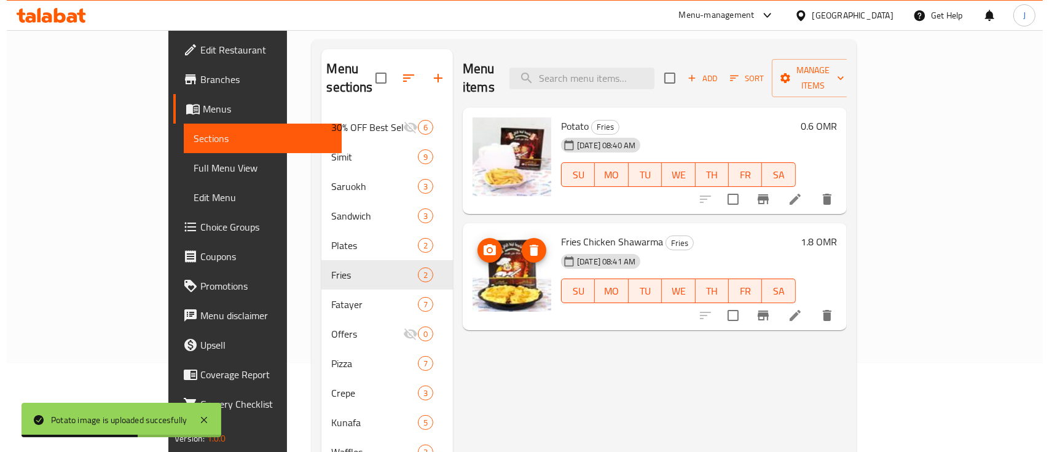
scroll to position [82, 0]
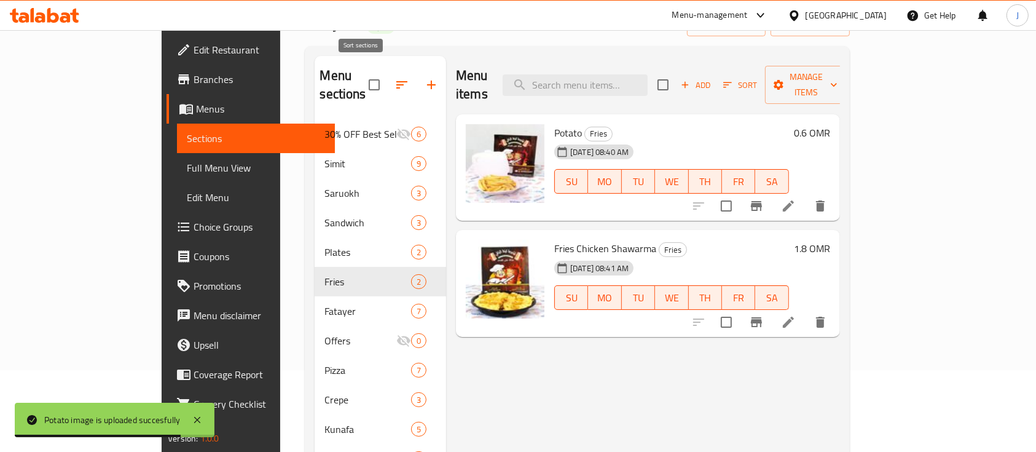
click at [395, 81] on icon "button" at bounding box center [402, 84] width 15 height 15
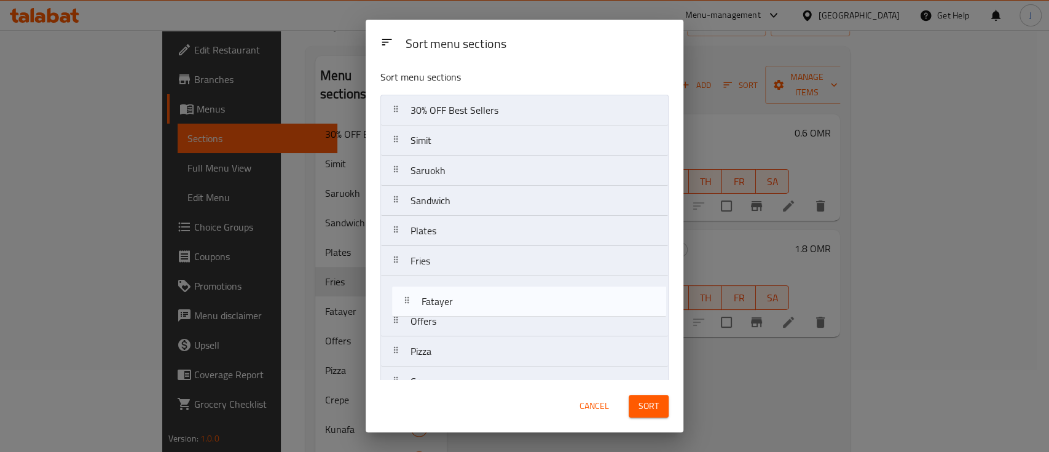
scroll to position [7, 0]
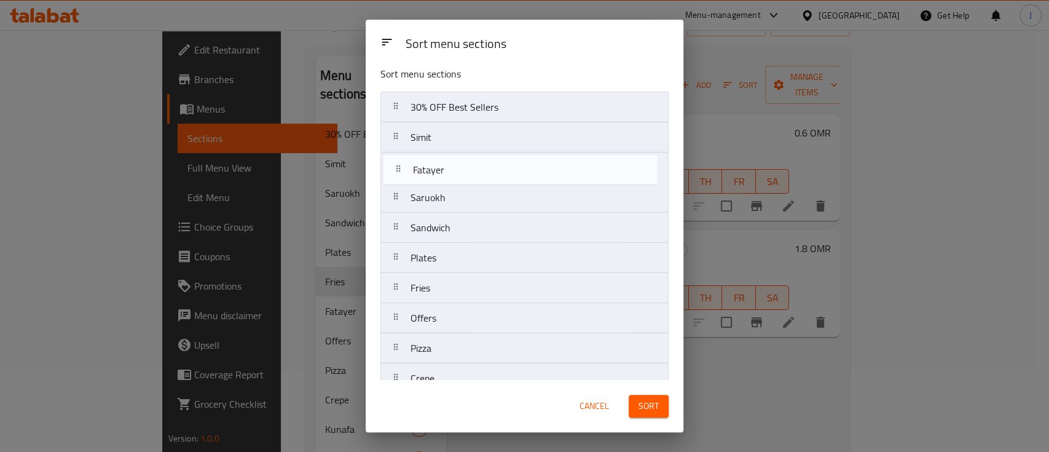
drag, startPoint x: 424, startPoint y: 299, endPoint x: 425, endPoint y: 169, distance: 130.3
click at [425, 169] on nav "30% OFF Best Sellers Simit Saruokh Sandwich Plates Fries Fatayer Offers Pizza C…" at bounding box center [524, 378] width 288 height 573
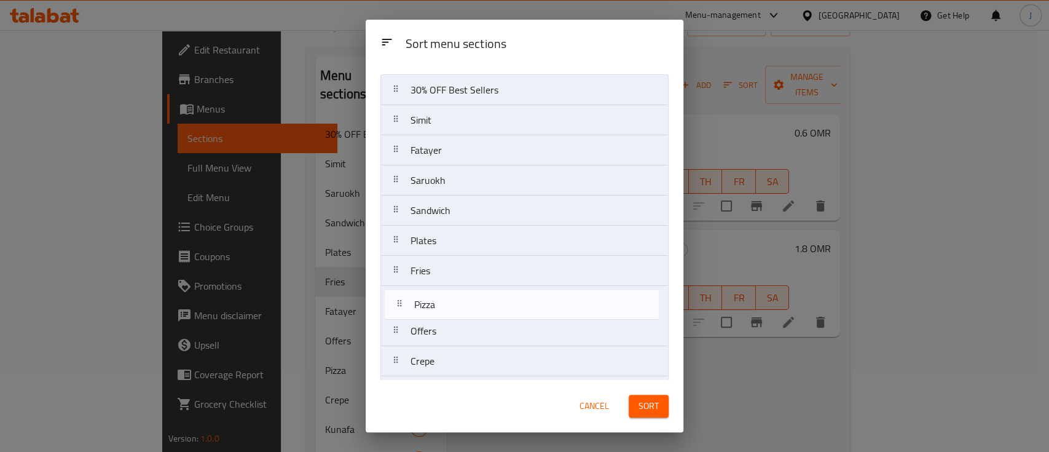
scroll to position [25, 0]
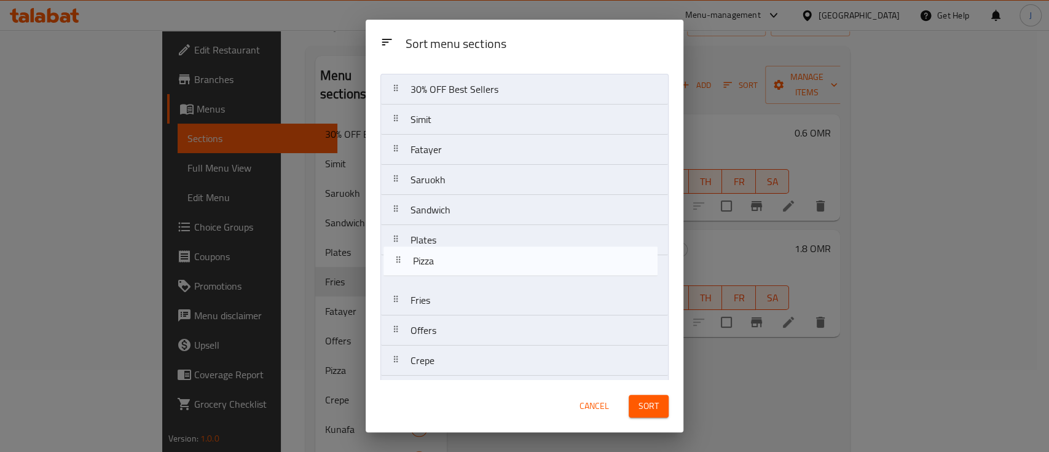
drag, startPoint x: 439, startPoint y: 355, endPoint x: 443, endPoint y: 264, distance: 91.0
click at [443, 264] on nav "30% OFF Best Sellers Simit Fatayer Saruokh Sandwich Plates Fries Offers Pizza C…" at bounding box center [524, 360] width 288 height 573
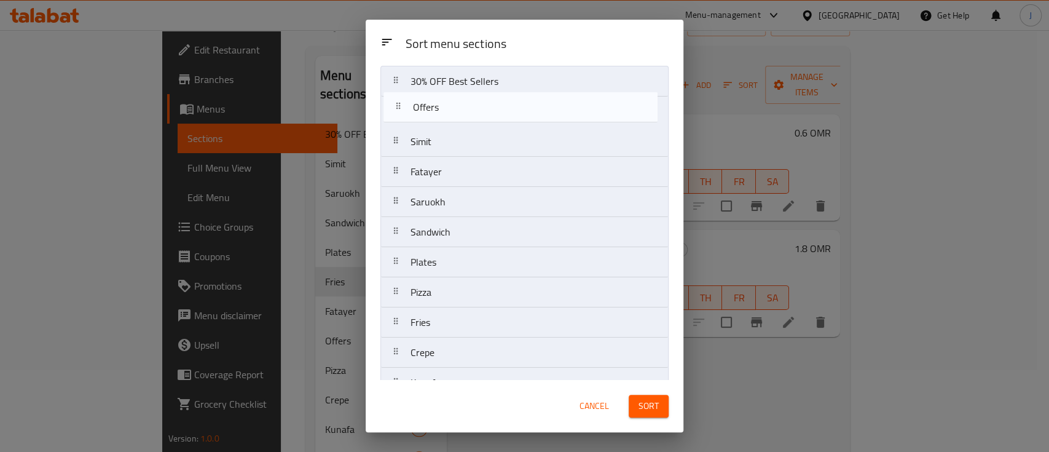
scroll to position [0, 0]
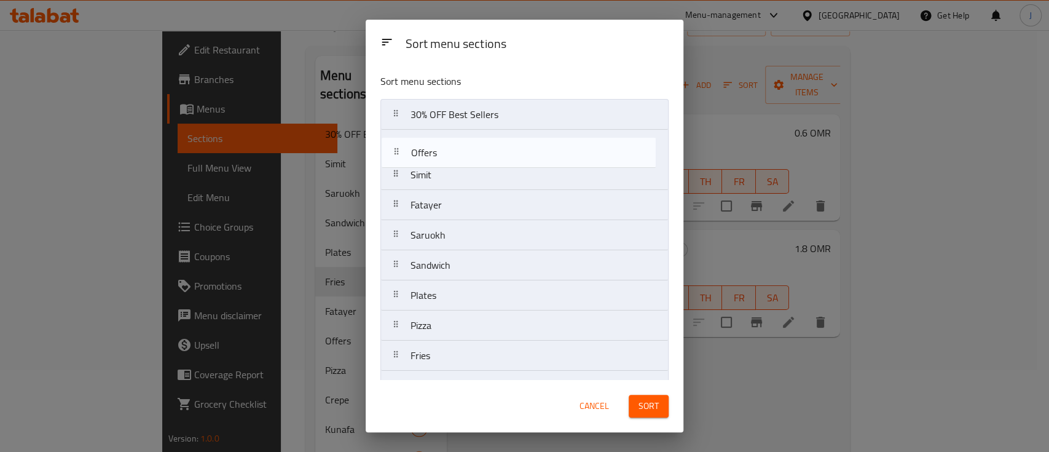
drag, startPoint x: 448, startPoint y: 255, endPoint x: 446, endPoint y: 164, distance: 91.6
click at [446, 164] on nav "30% OFF Best Sellers Simit Fatayer Saruokh Sandwich Plates Pizza Fries Offers C…" at bounding box center [524, 385] width 288 height 573
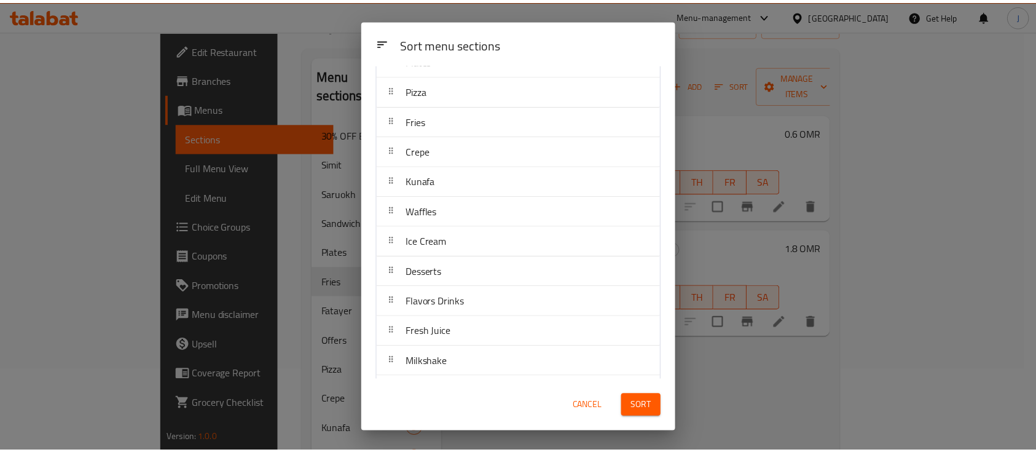
scroll to position [214, 0]
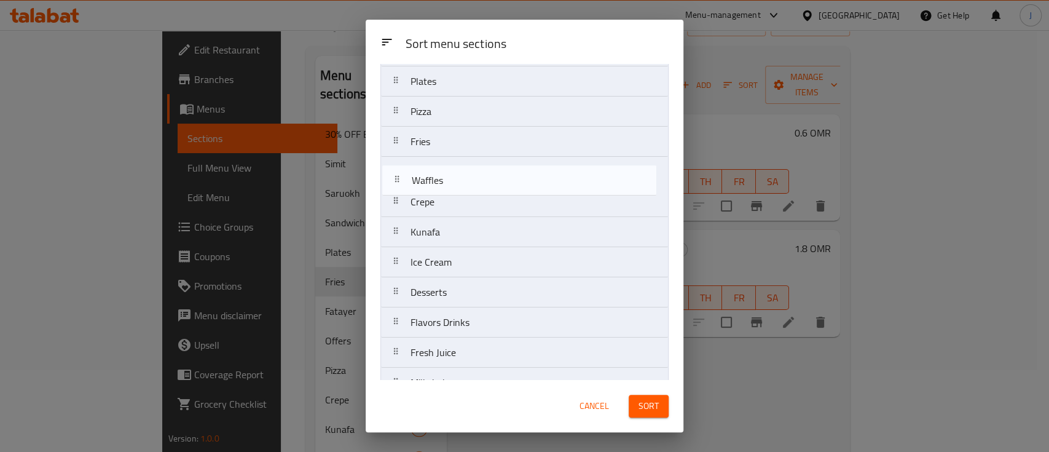
drag, startPoint x: 446, startPoint y: 235, endPoint x: 445, endPoint y: 181, distance: 54.1
click at [445, 181] on nav "30% OFF Best Sellers Offers Simit Fatayer Saruokh Sandwich Plates Pizza Fries C…" at bounding box center [524, 171] width 288 height 573
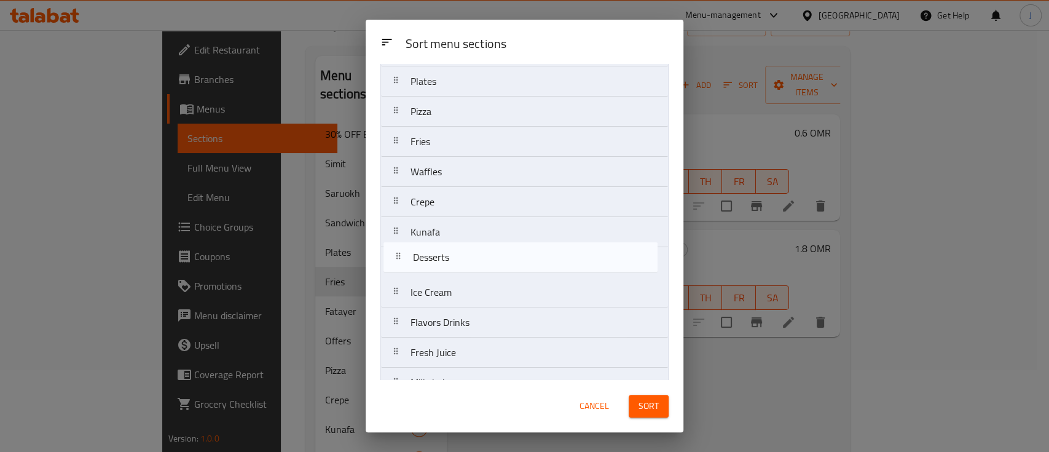
drag, startPoint x: 433, startPoint y: 284, endPoint x: 434, endPoint y: 260, distance: 24.0
click at [434, 260] on nav "30% OFF Best Sellers Offers Simit Fatayer Saruokh Sandwich Plates Pizza Fries W…" at bounding box center [524, 171] width 288 height 573
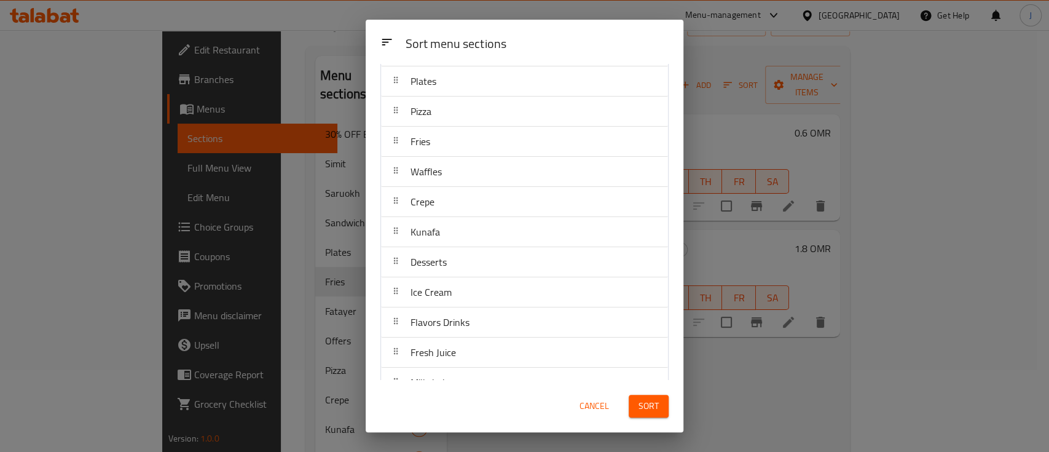
click at [652, 406] on span "Sort" at bounding box center [649, 405] width 20 height 15
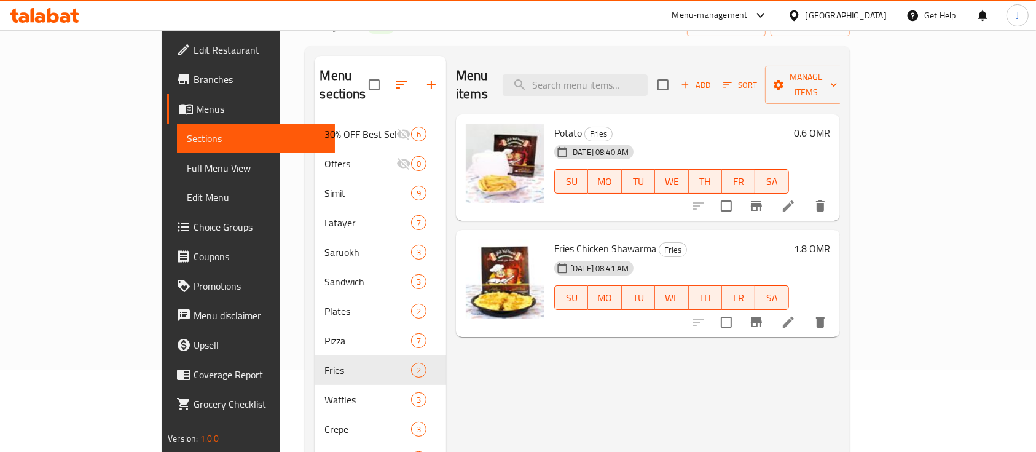
click at [840, 365] on div "Menu items Add Sort Manage items Potato Fries [DATE] 08:40 AM SU MO TU WE TH FR…" at bounding box center [643, 370] width 394 height 629
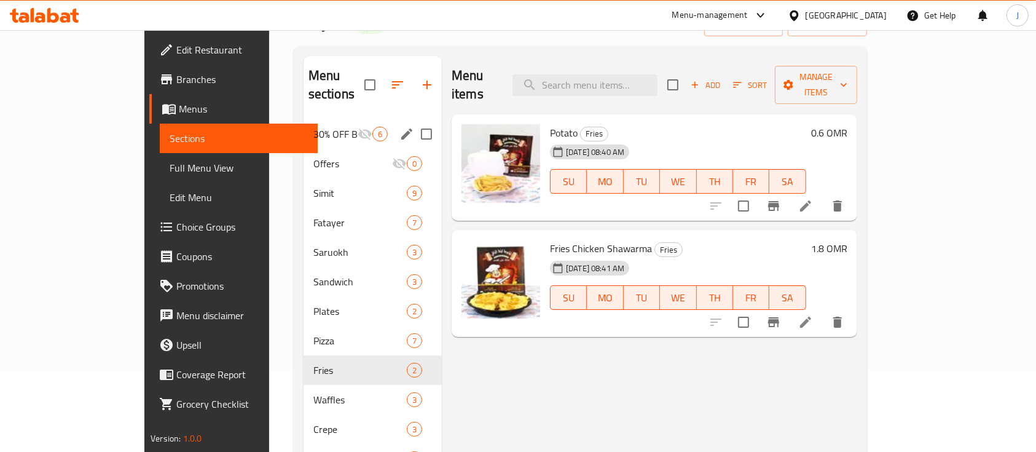
scroll to position [0, 0]
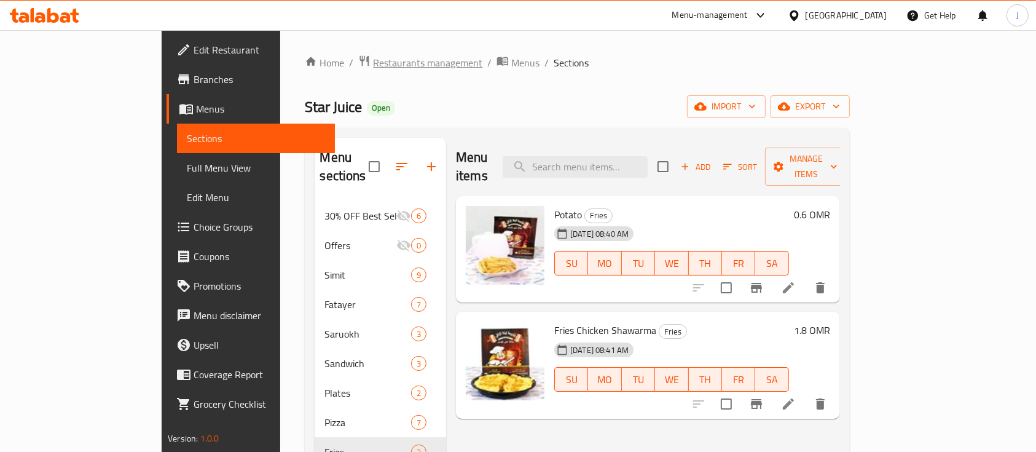
click at [373, 67] on span "Restaurants management" at bounding box center [427, 62] width 109 height 15
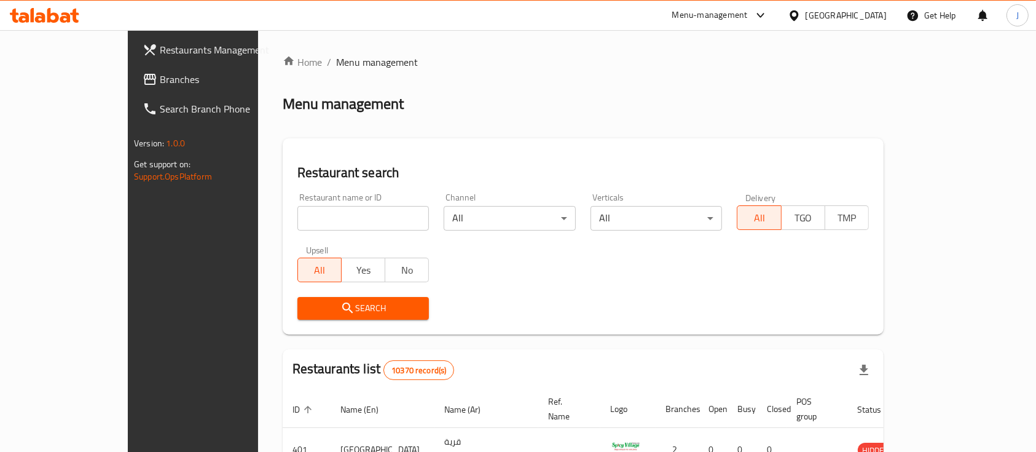
click at [160, 72] on span "Branches" at bounding box center [226, 79] width 132 height 15
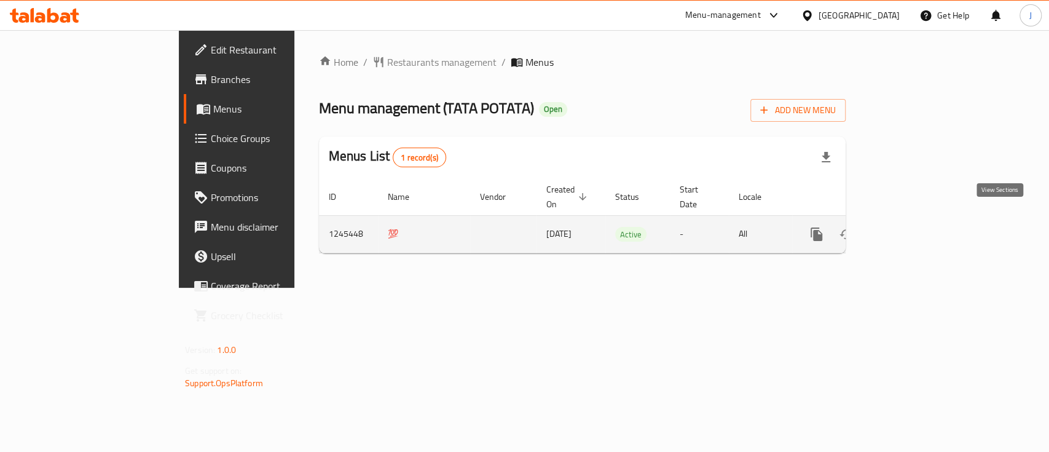
click at [913, 227] on icon "enhanced table" at bounding box center [905, 234] width 15 height 15
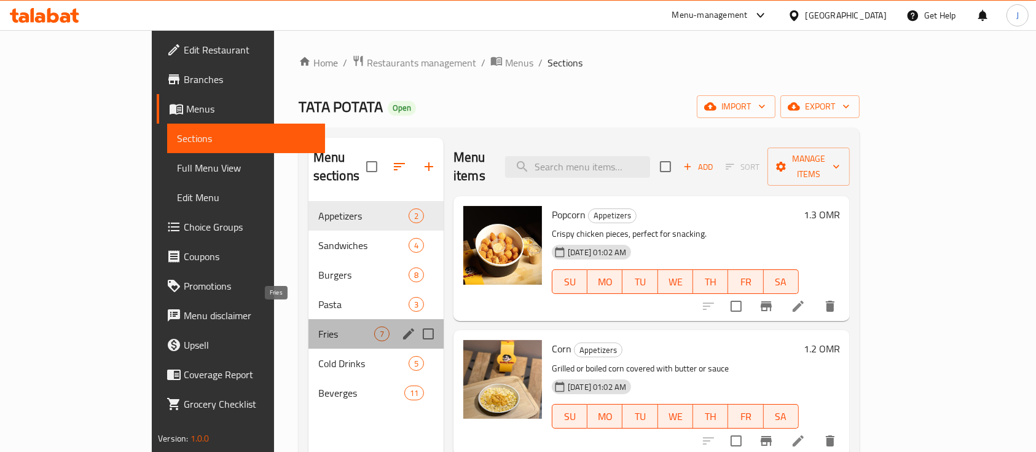
click at [318, 326] on span "Fries" at bounding box center [346, 333] width 56 height 15
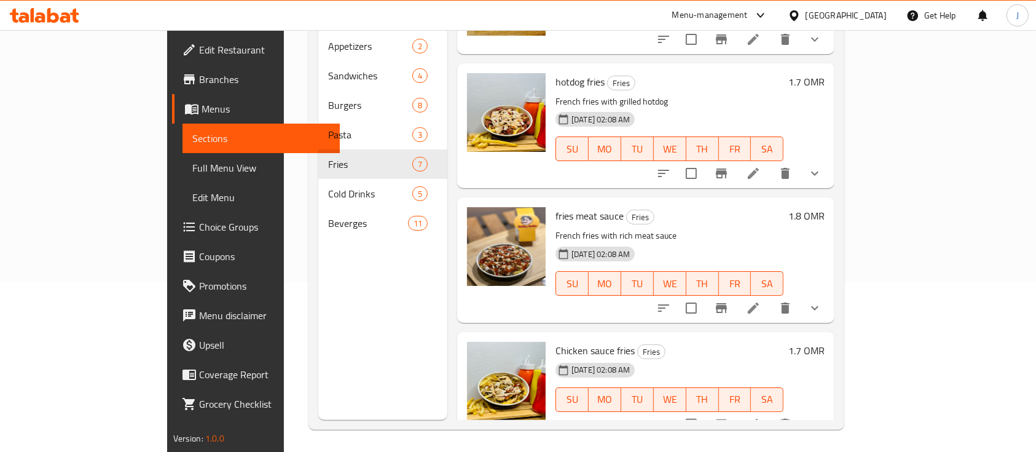
scroll to position [172, 0]
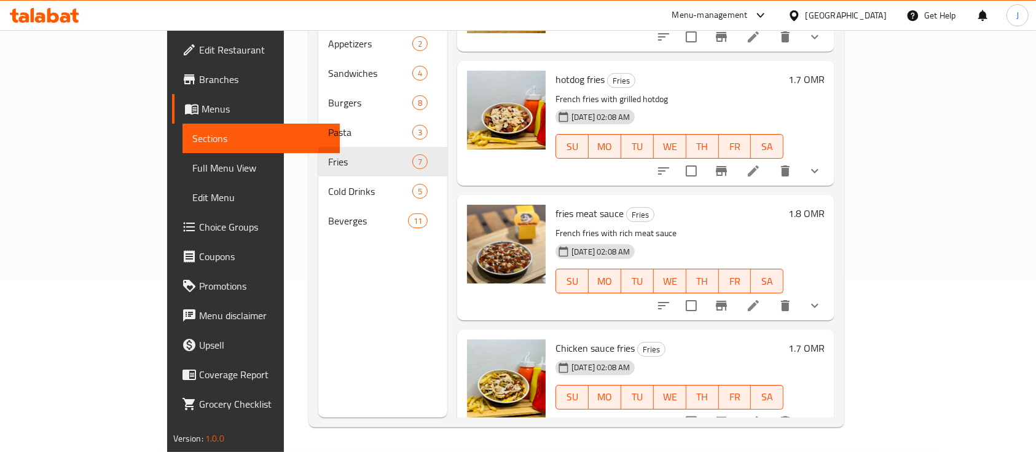
click at [771, 411] on li at bounding box center [753, 422] width 34 height 22
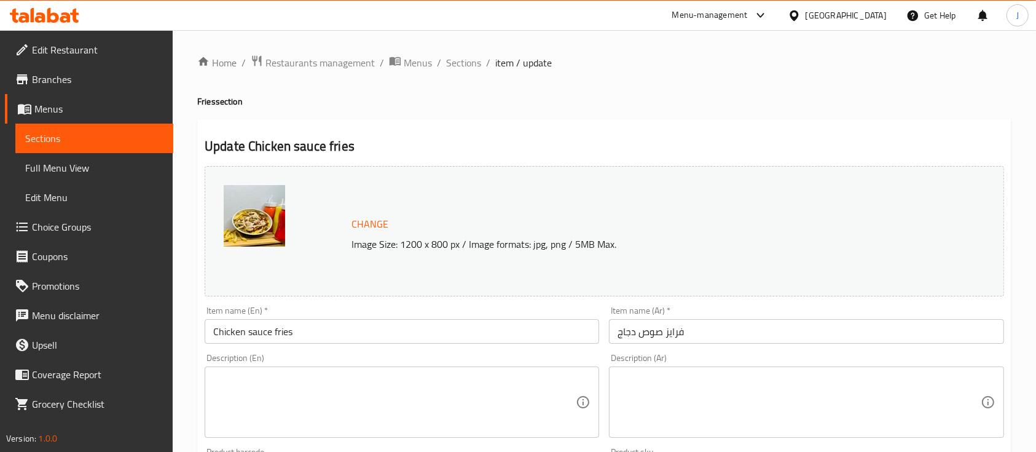
click at [816, 322] on input "فرايز صوص دجاج" at bounding box center [806, 331] width 395 height 25
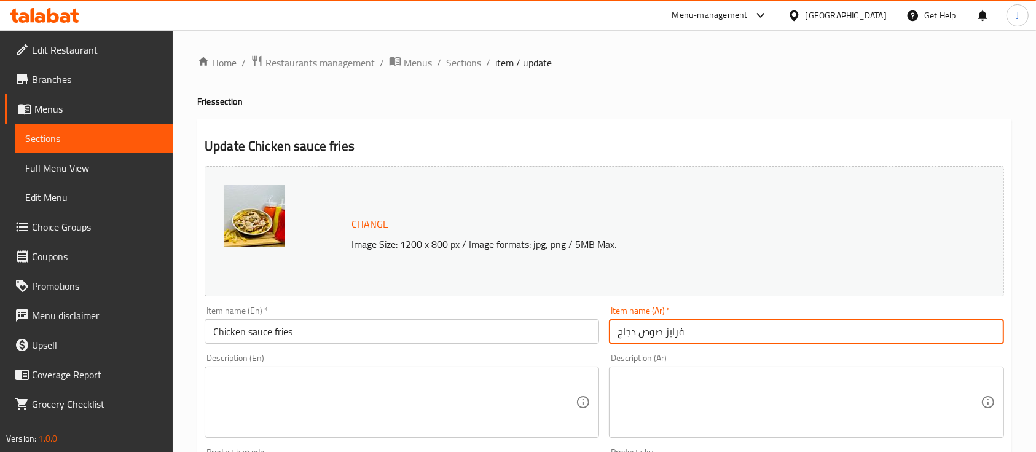
click at [462, 336] on input "Chicken sauce fries" at bounding box center [402, 331] width 395 height 25
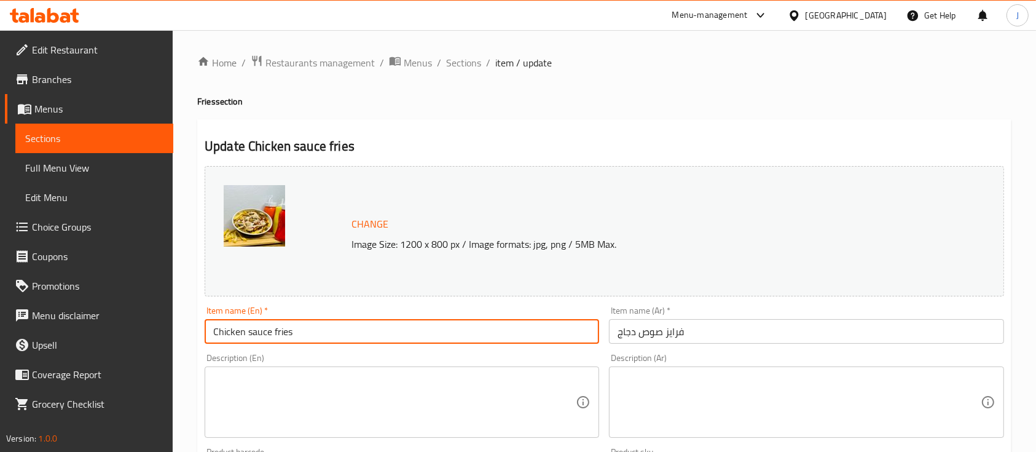
paste input "Dynamite fries chicken"
type input "Dynamite fries chicken"
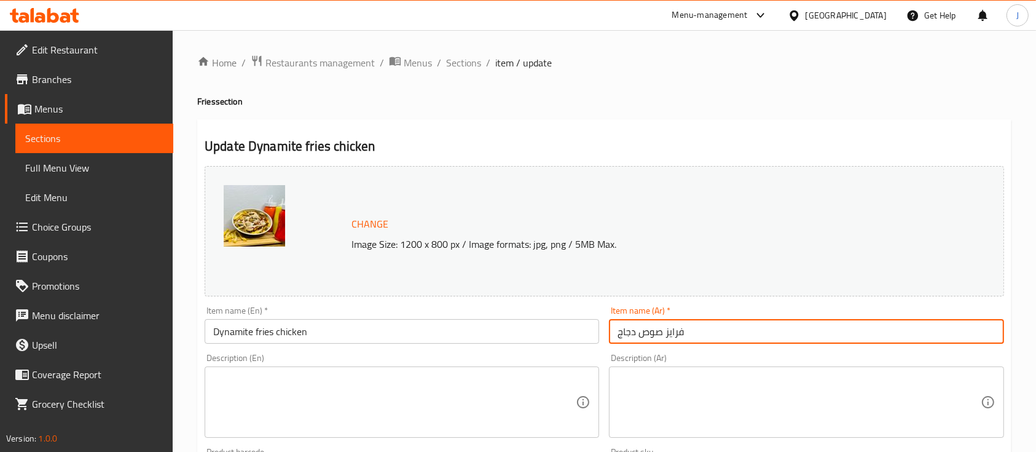
drag, startPoint x: 653, startPoint y: 334, endPoint x: 604, endPoint y: 334, distance: 49.2
click at [604, 334] on div "Item name (Ar)   * فرايز صوص دجاج Item name (Ar) *" at bounding box center [806, 324] width 404 height 47
paste input "طاطس ديناميت"
drag, startPoint x: 674, startPoint y: 332, endPoint x: 705, endPoint y: 331, distance: 31.4
click at [705, 331] on input "فرايز بطاطس ديناميت دجاج" at bounding box center [806, 331] width 395 height 25
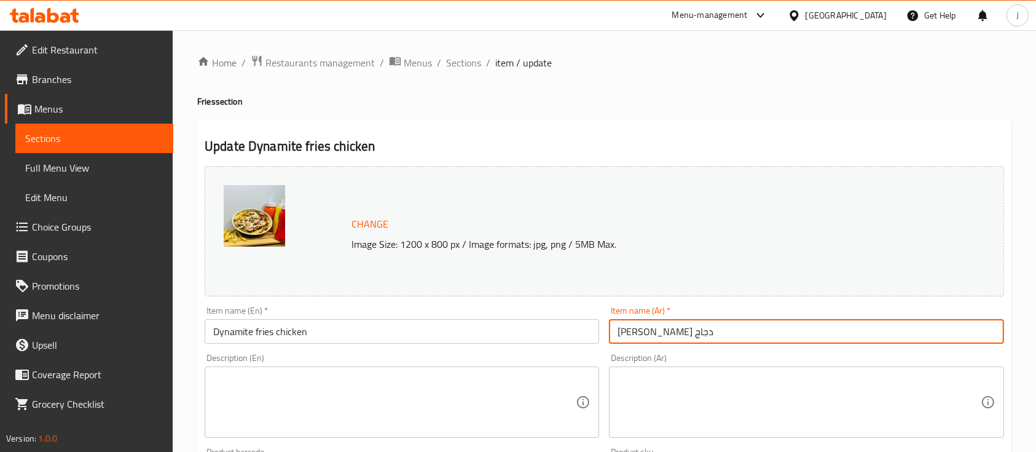
type input "فرايز ديناميت دجاج"
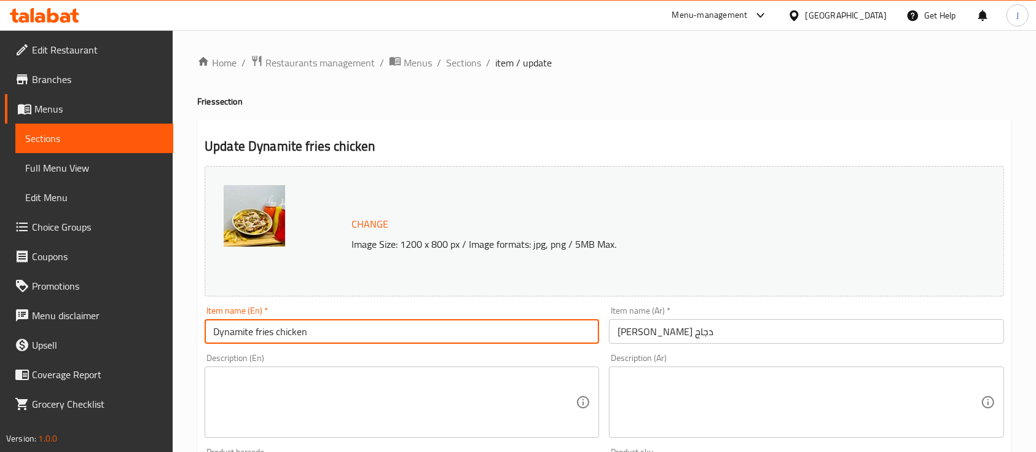
click at [265, 332] on input "Dynamite fries chicken" at bounding box center [402, 331] width 395 height 25
click at [305, 334] on input "Dynamite chicken" at bounding box center [402, 331] width 395 height 25
paste input "fries"
type input "Dynamite chicken fries"
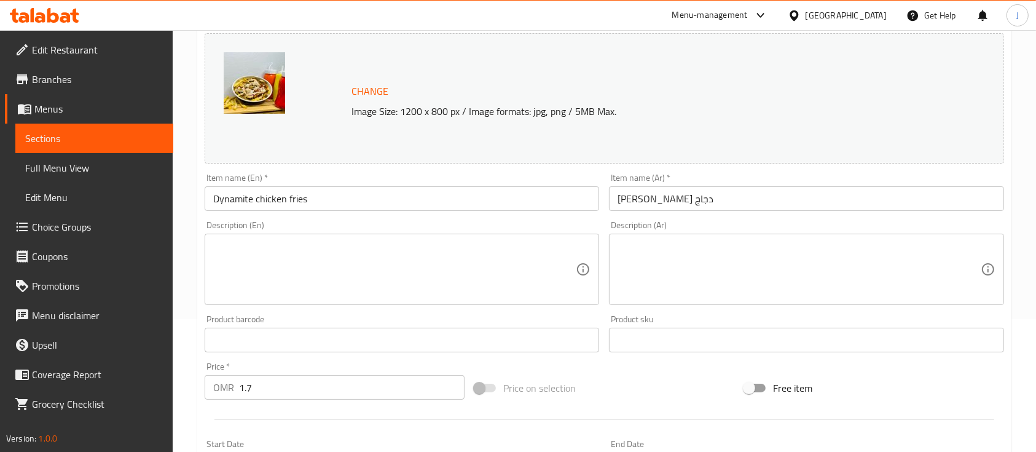
scroll to position [409, 0]
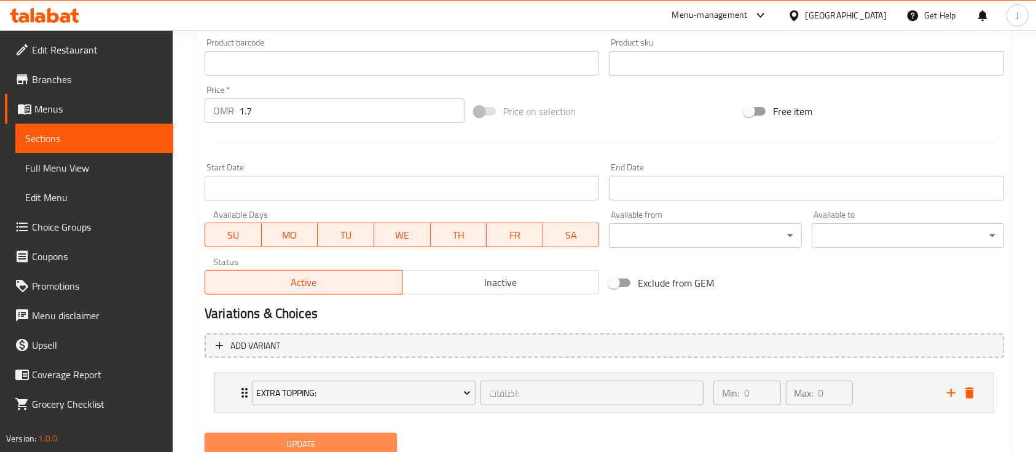
click at [352, 437] on span "Update" at bounding box center [301, 443] width 173 height 15
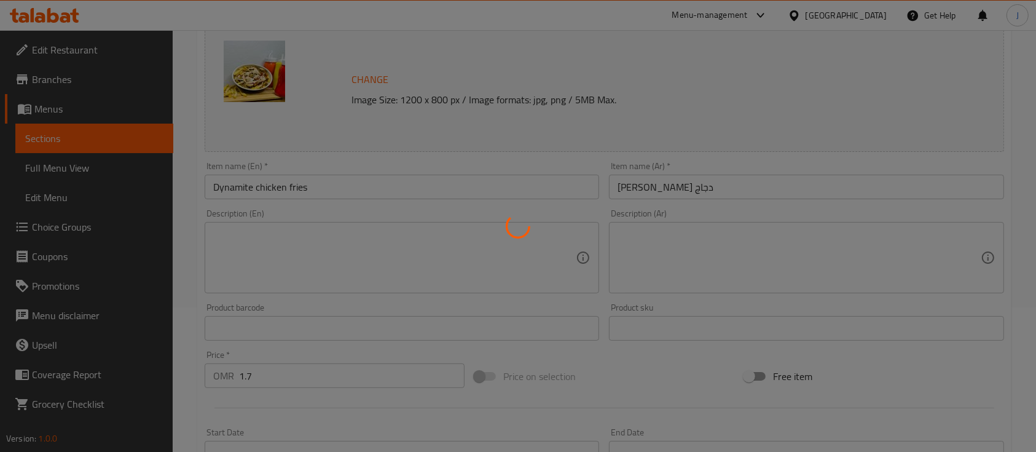
scroll to position [0, 0]
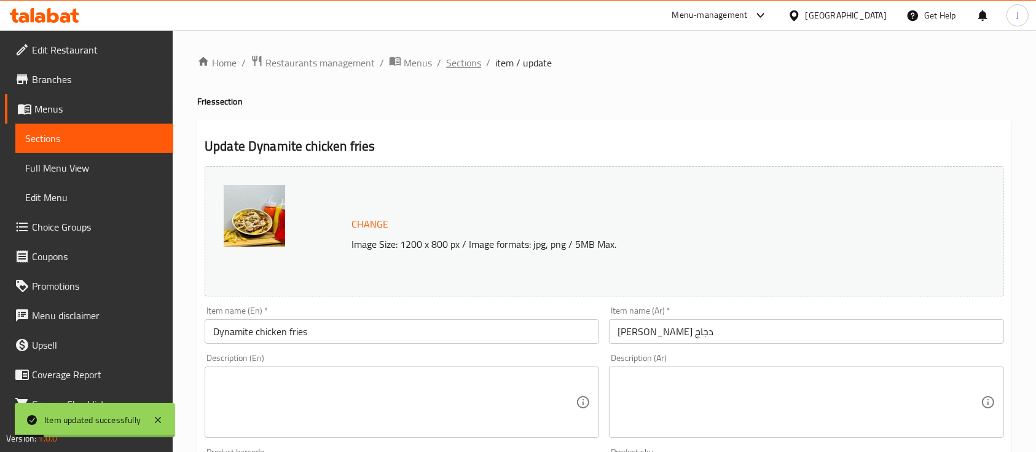
click at [468, 65] on span "Sections" at bounding box center [463, 62] width 35 height 15
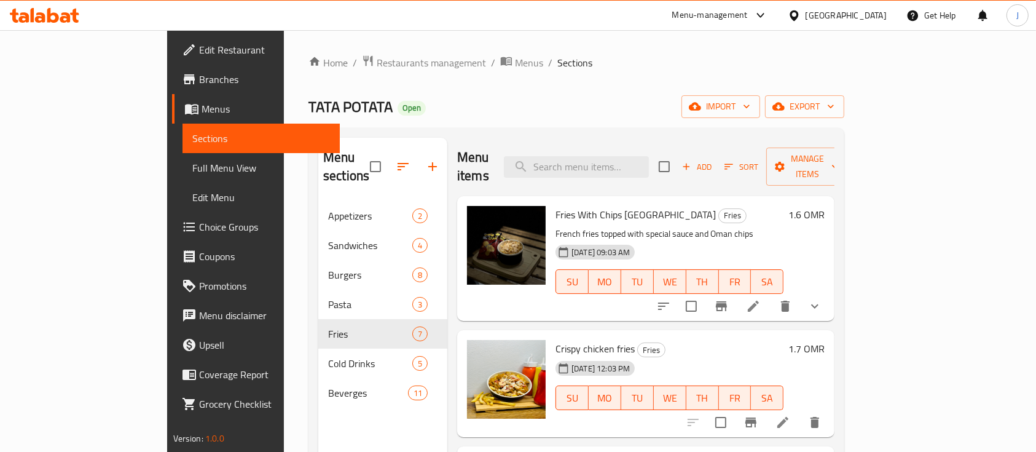
click at [789, 356] on div "25-09-2025 12:03 PM SU MO TU WE TH FR SA" at bounding box center [670, 389] width 238 height 66
click at [377, 68] on span "Restaurants management" at bounding box center [431, 62] width 109 height 15
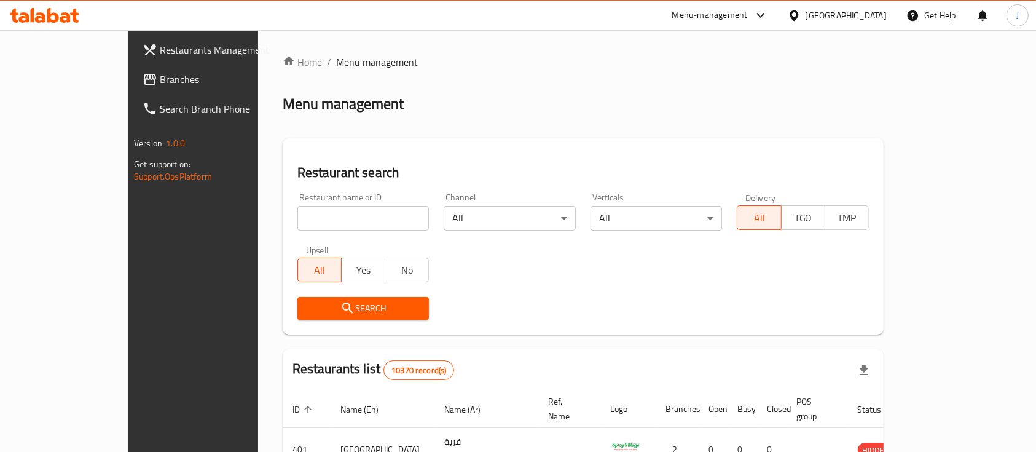
click at [298, 218] on input "search" at bounding box center [364, 218] width 132 height 25
paste input "777911"
type input "777911"
click button "Search" at bounding box center [364, 308] width 132 height 23
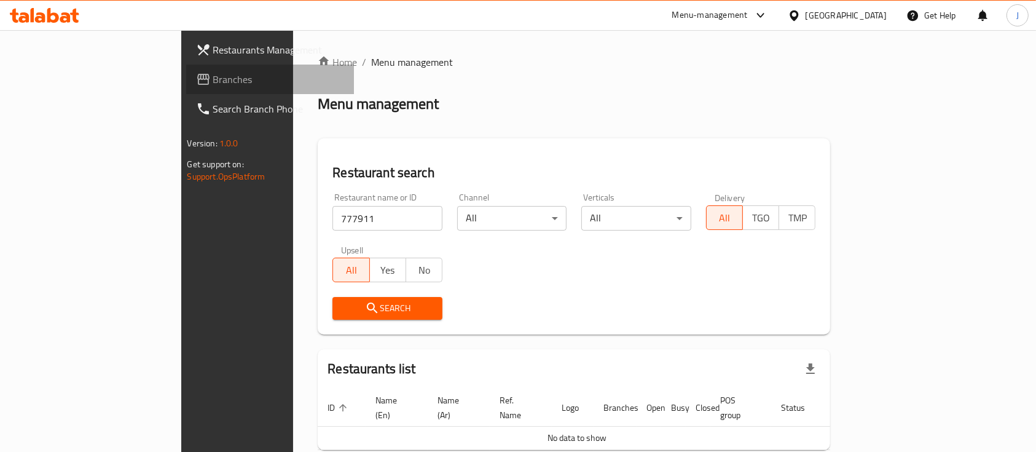
click at [213, 83] on span "Branches" at bounding box center [279, 79] width 132 height 15
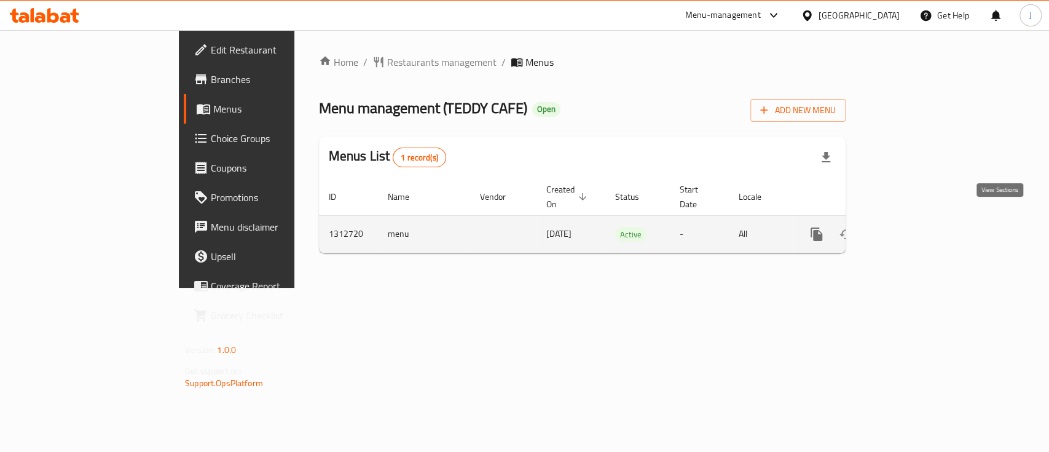
click at [913, 227] on icon "enhanced table" at bounding box center [905, 234] width 15 height 15
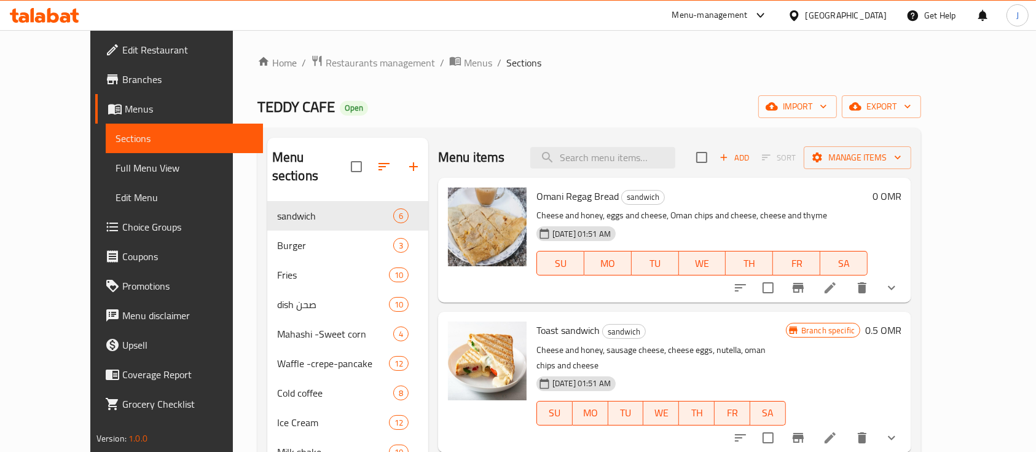
click at [122, 57] on span "Edit Restaurant" at bounding box center [188, 49] width 132 height 15
